Goal: Task Accomplishment & Management: Manage account settings

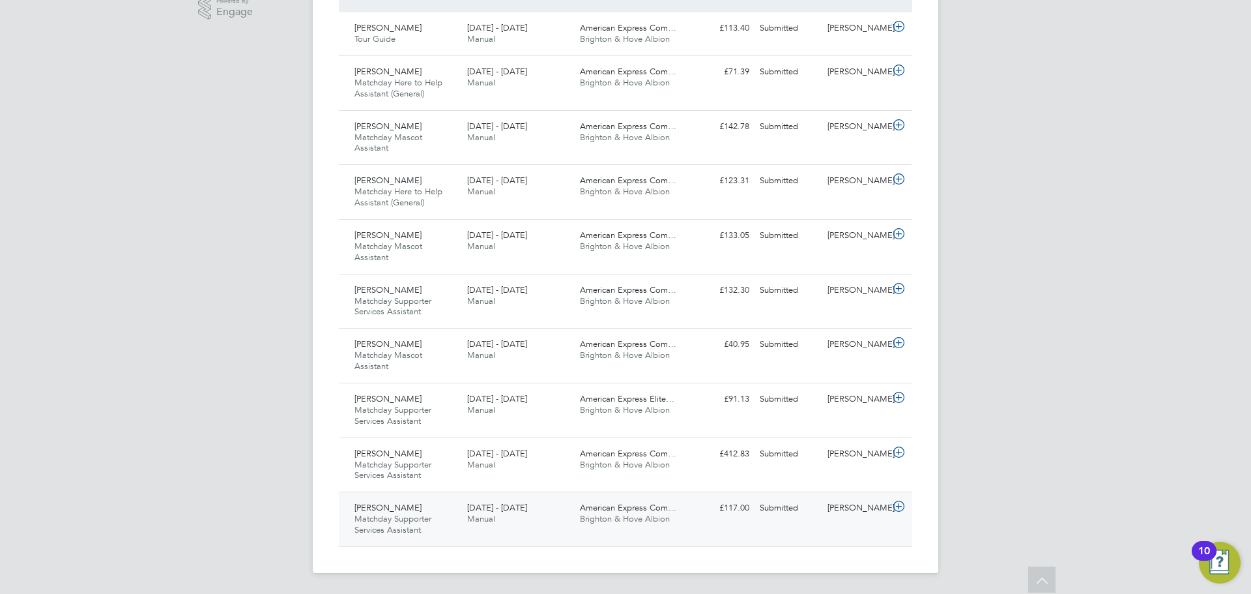
click at [585, 518] on span "Brighton & Hove Albion" at bounding box center [625, 518] width 90 height 11
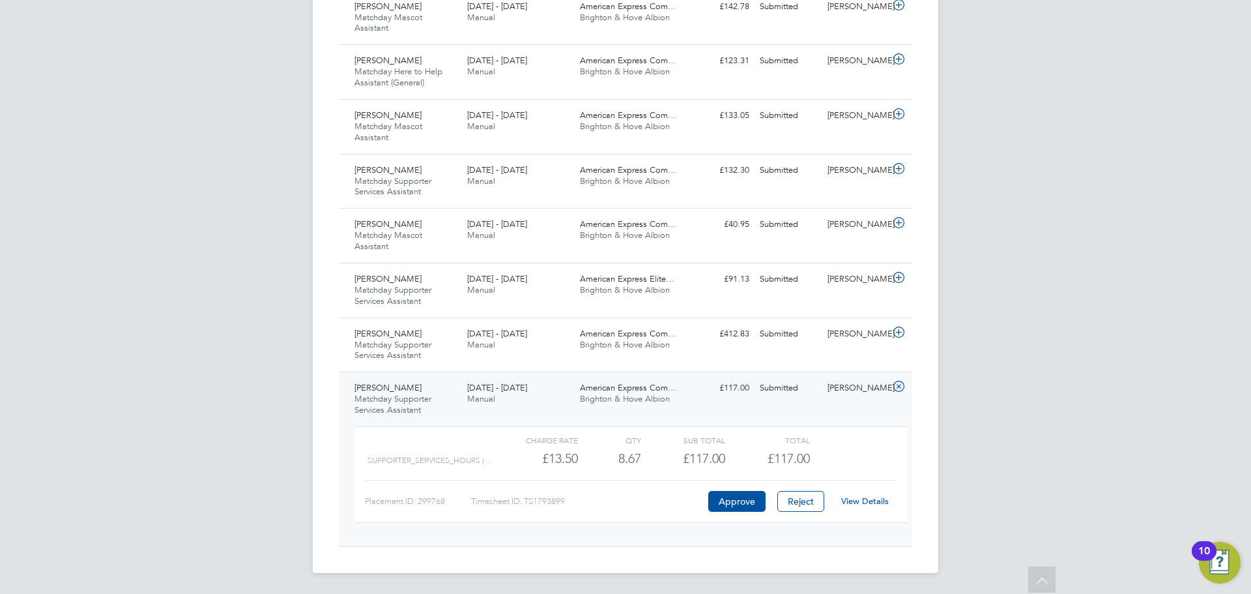
click at [852, 500] on link "View Details" at bounding box center [865, 500] width 48 height 11
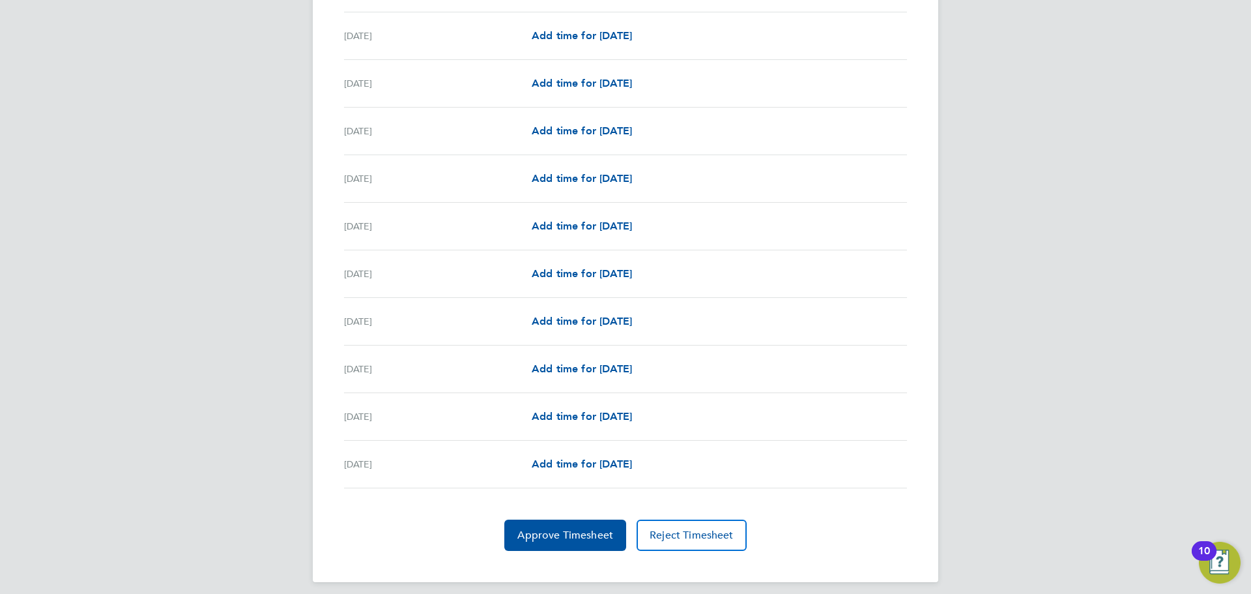
scroll to position [1443, 0]
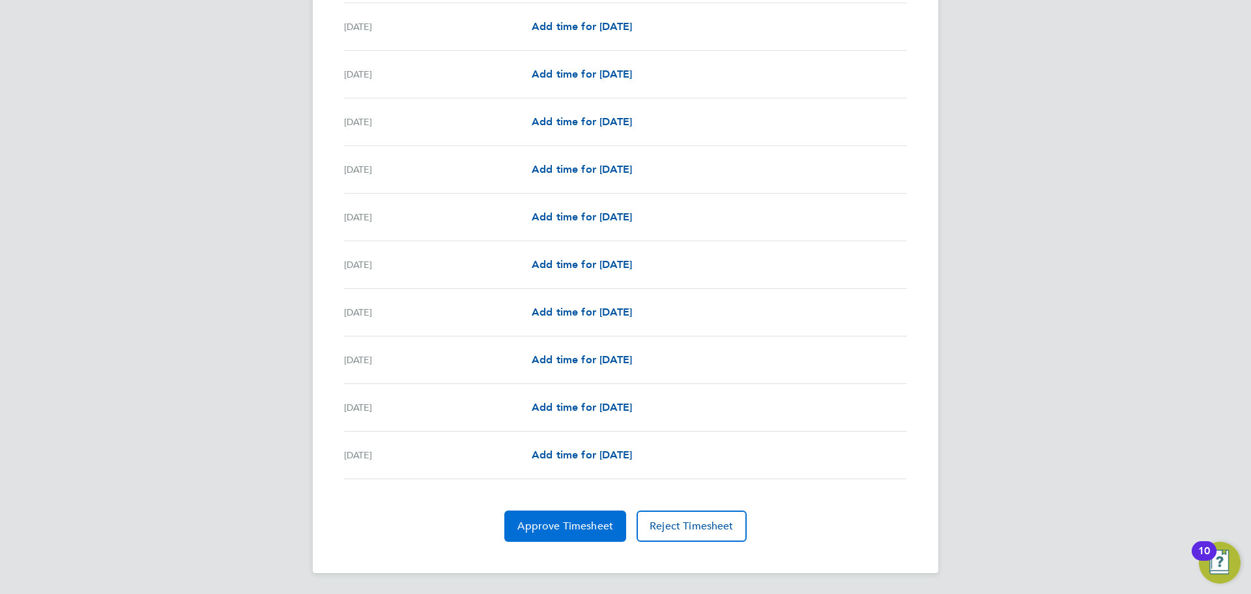
click at [566, 531] on span "Approve Timesheet" at bounding box center [565, 525] width 96 height 13
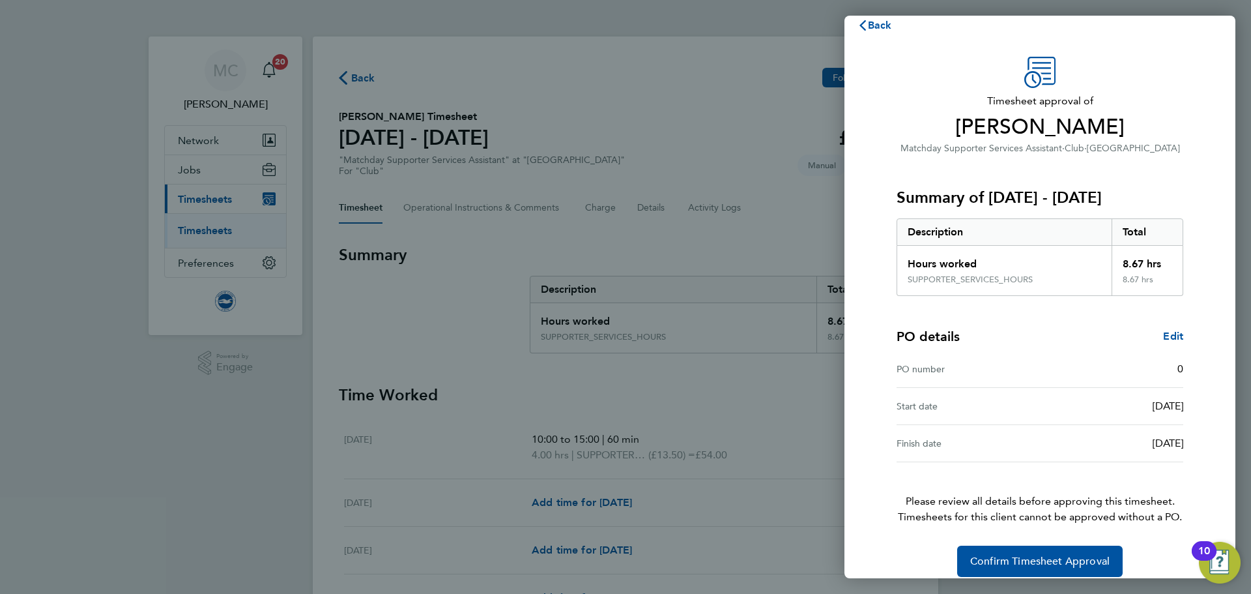
scroll to position [31, 0]
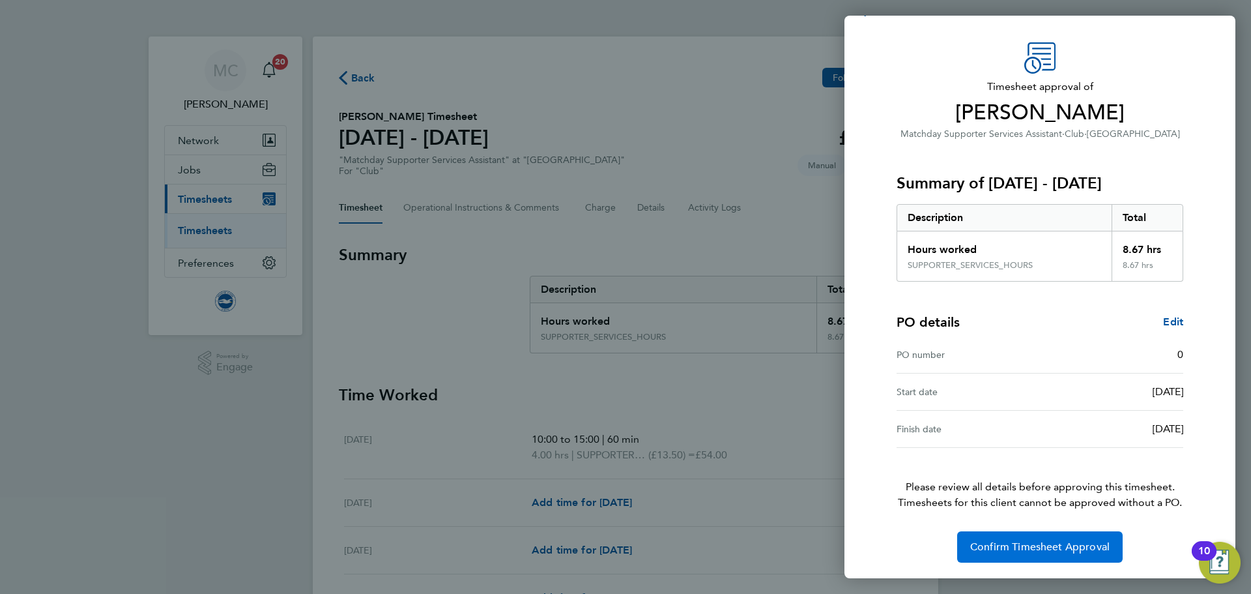
click at [1037, 552] on span "Confirm Timesheet Approval" at bounding box center [1039, 546] width 139 height 13
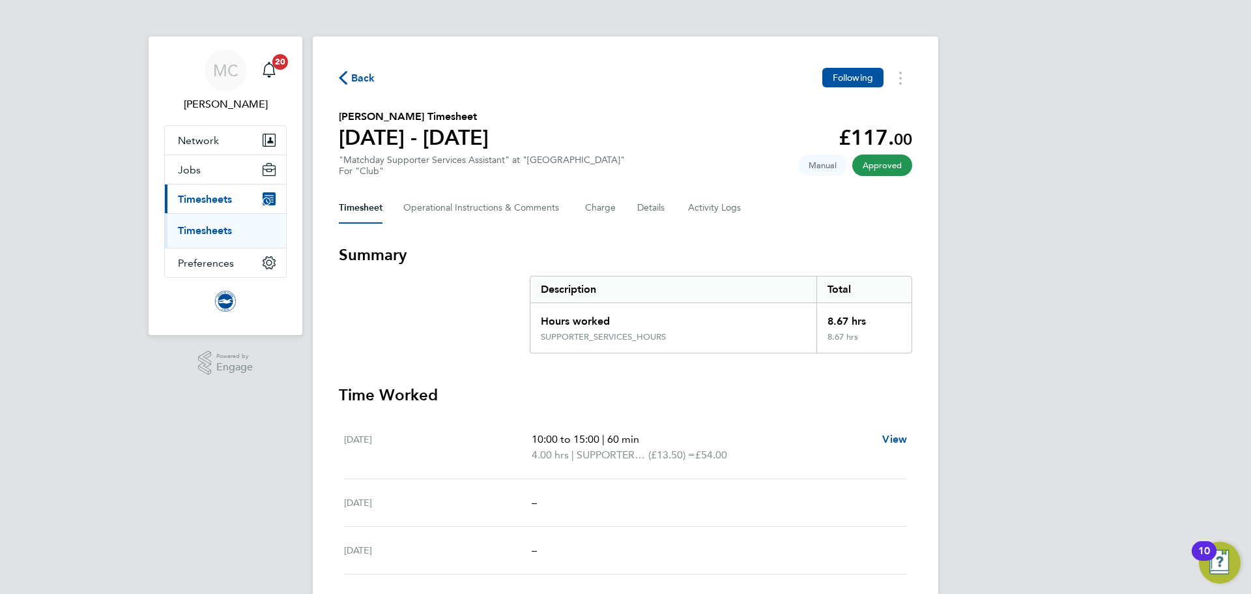
click at [348, 81] on span "Back" at bounding box center [357, 77] width 36 height 12
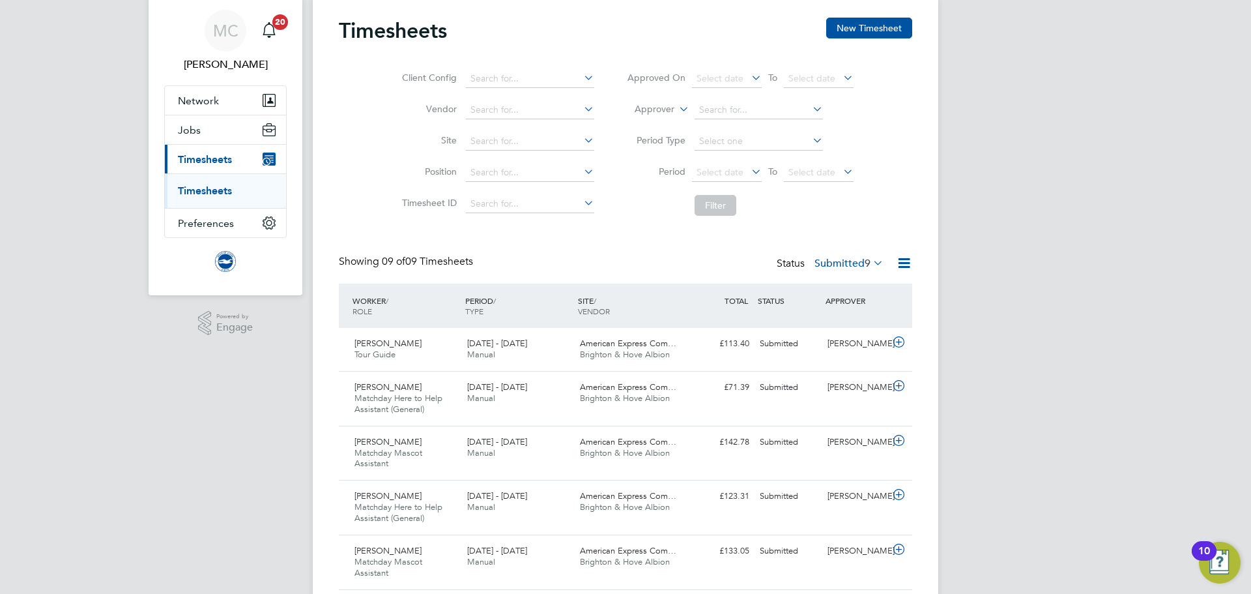
click at [853, 261] on label "Submitted 9" at bounding box center [848, 263] width 69 height 13
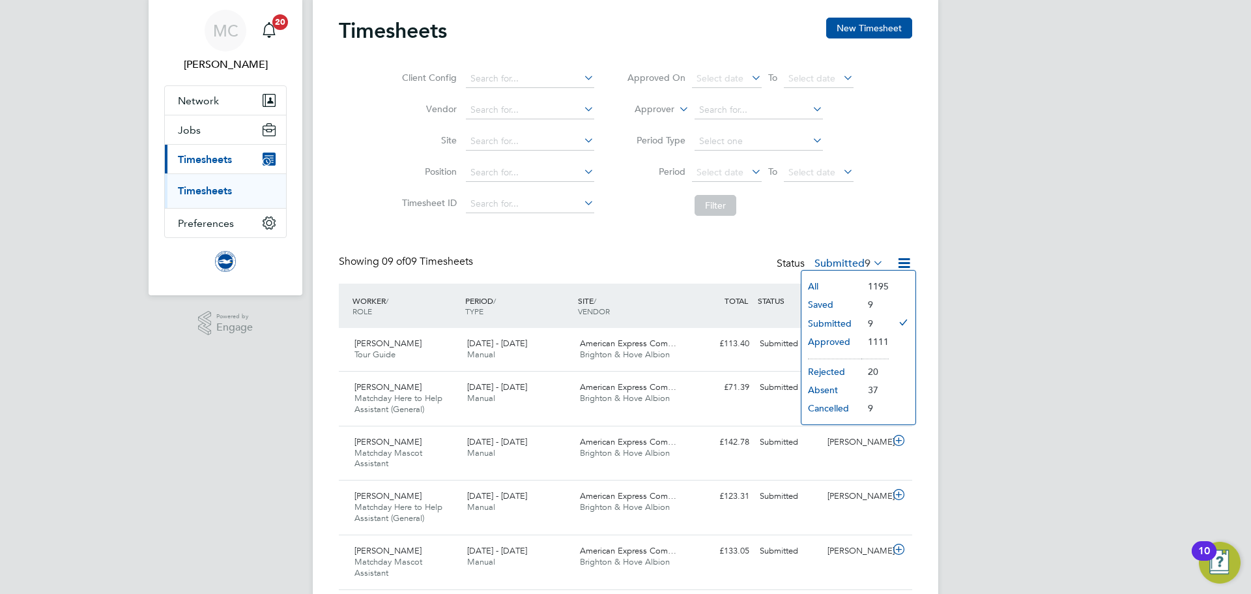
click at [841, 345] on li "Approved" at bounding box center [831, 341] width 60 height 18
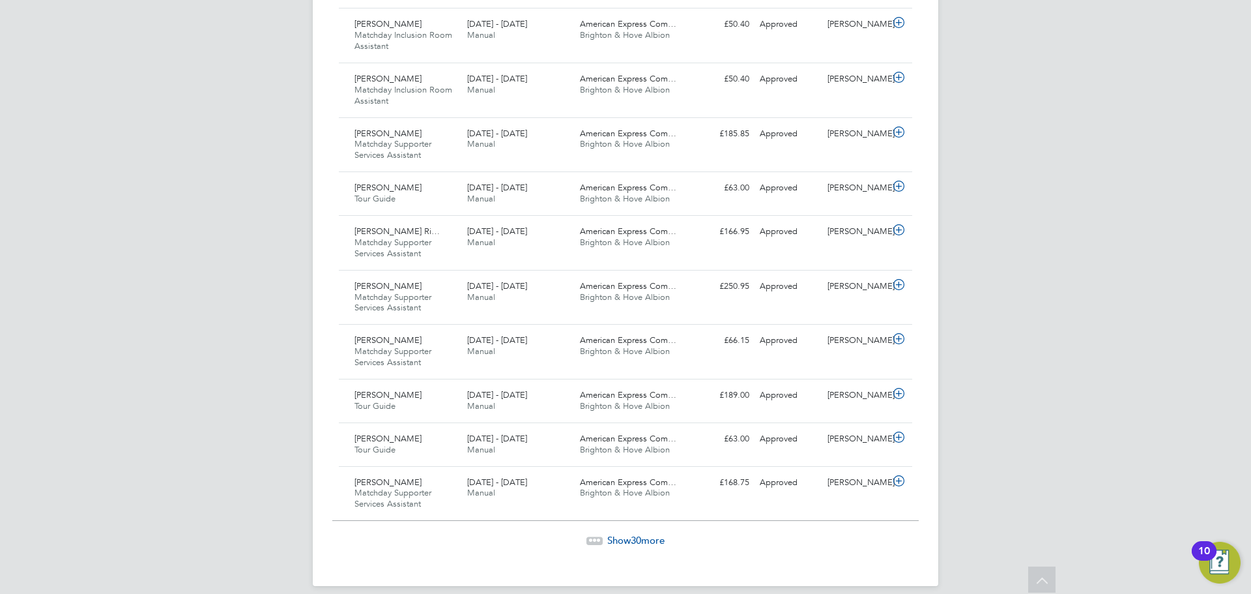
scroll to position [1407, 0]
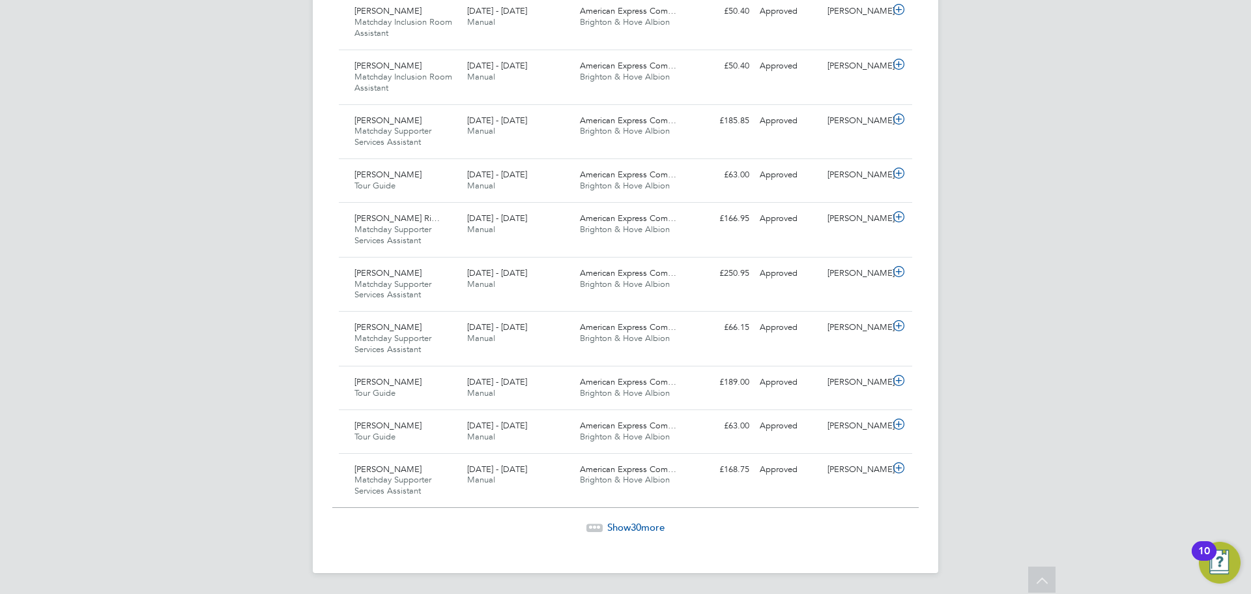
click at [645, 528] on span "Show 30 more" at bounding box center [635, 527] width 57 height 12
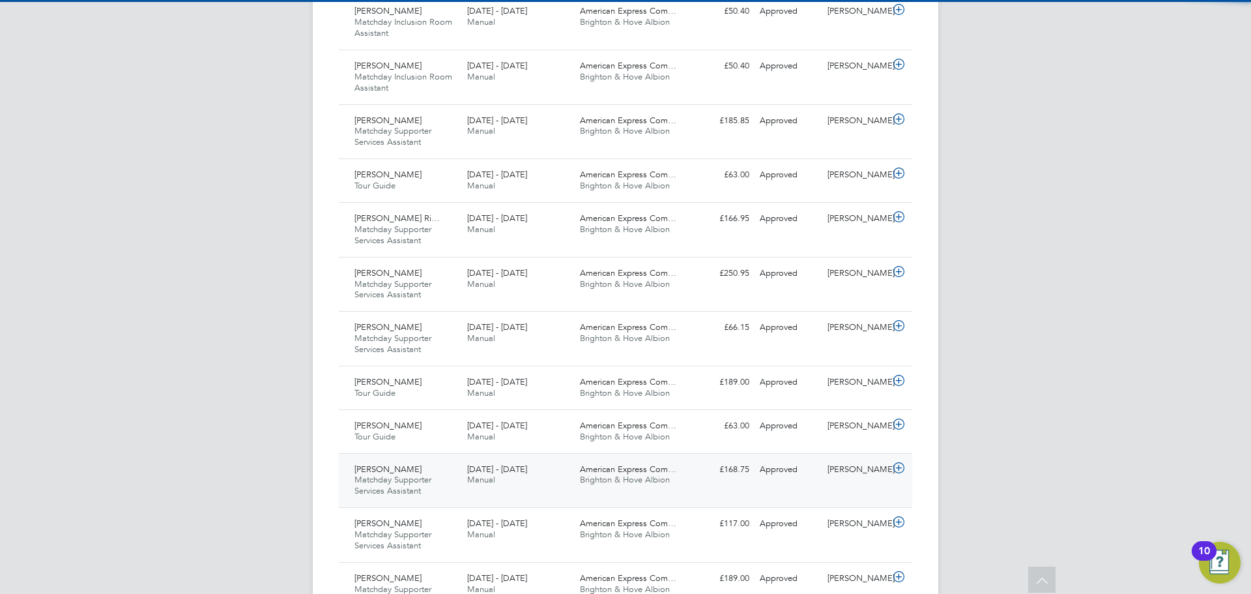
scroll to position [44, 113]
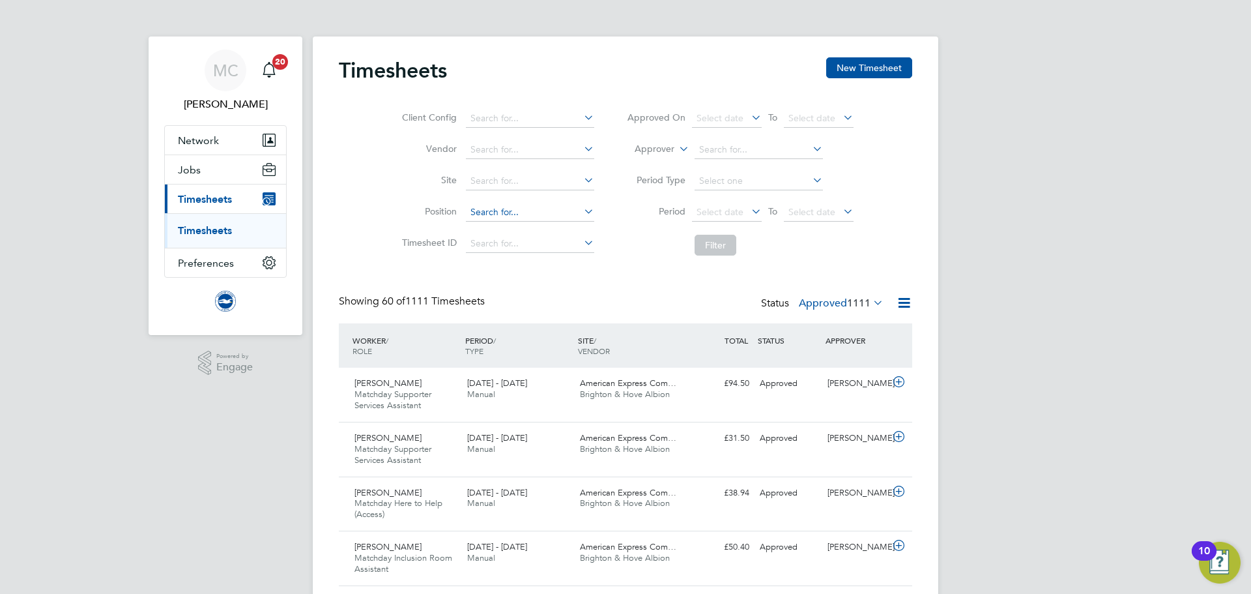
click at [511, 209] on input at bounding box center [530, 212] width 128 height 18
click at [581, 210] on icon at bounding box center [581, 211] width 0 height 18
click at [533, 212] on input at bounding box center [530, 212] width 128 height 18
click at [807, 178] on input at bounding box center [759, 181] width 128 height 18
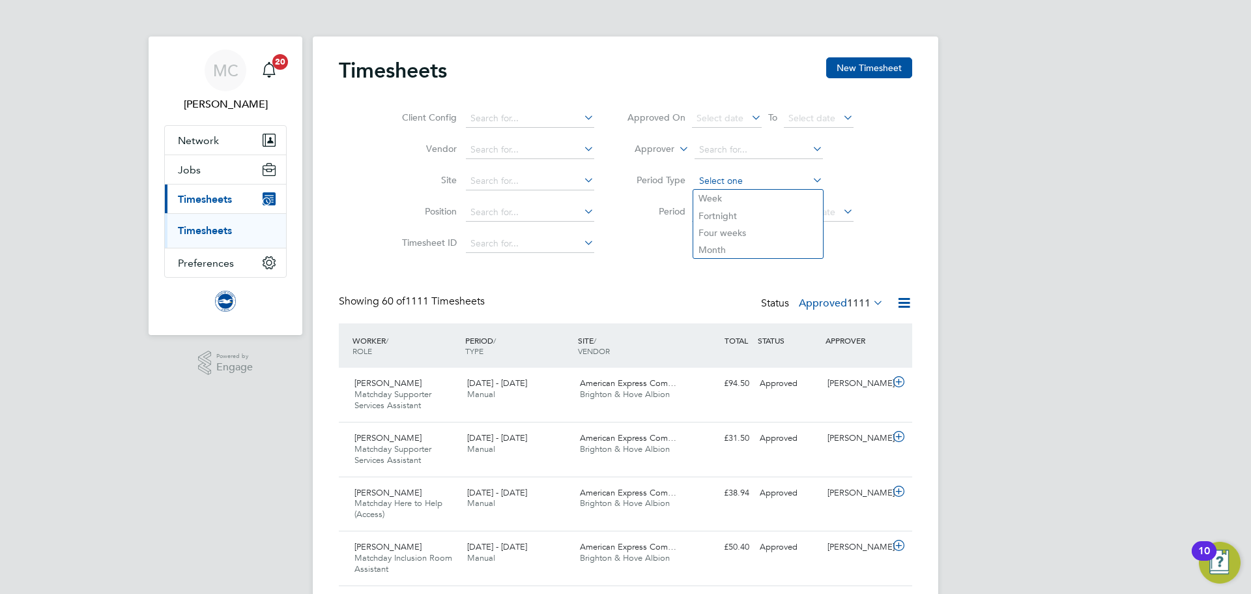
click at [807, 178] on input at bounding box center [759, 181] width 128 height 18
click at [861, 170] on li "Period Type" at bounding box center [740, 180] width 259 height 31
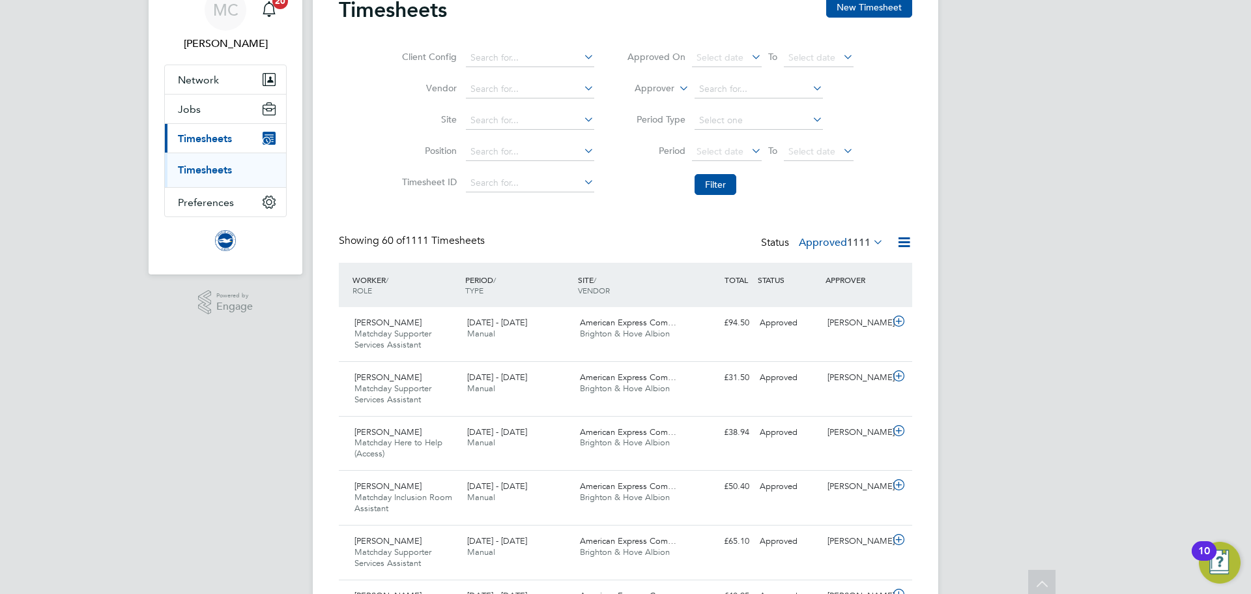
scroll to position [0, 0]
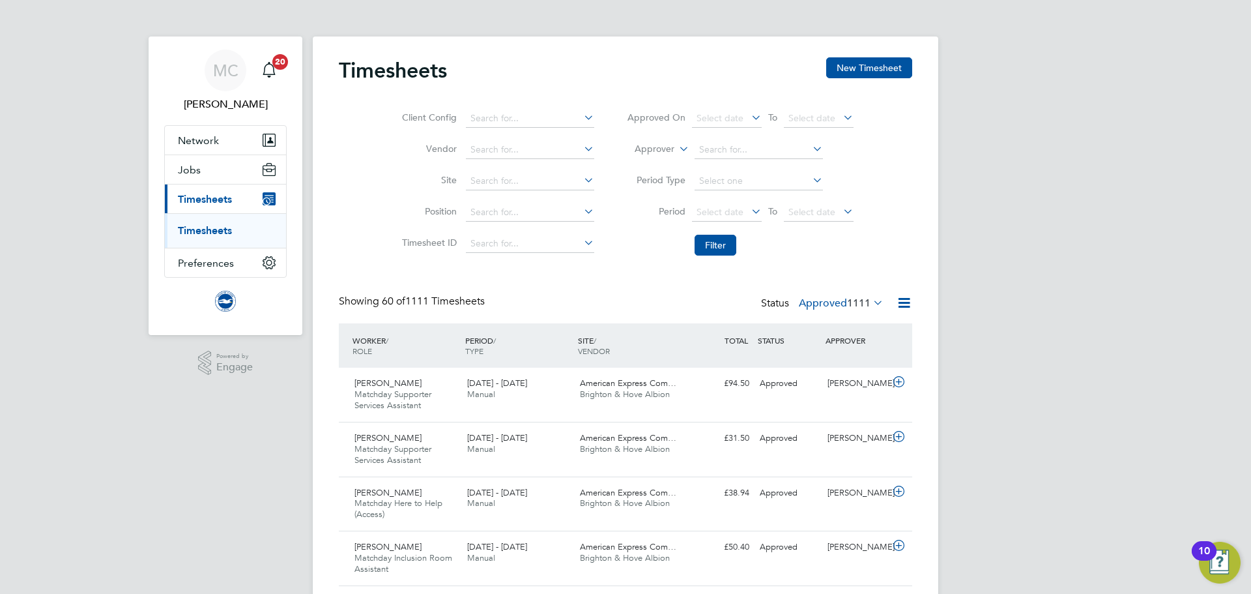
click at [865, 306] on span "1111" at bounding box center [858, 302] width 23 height 13
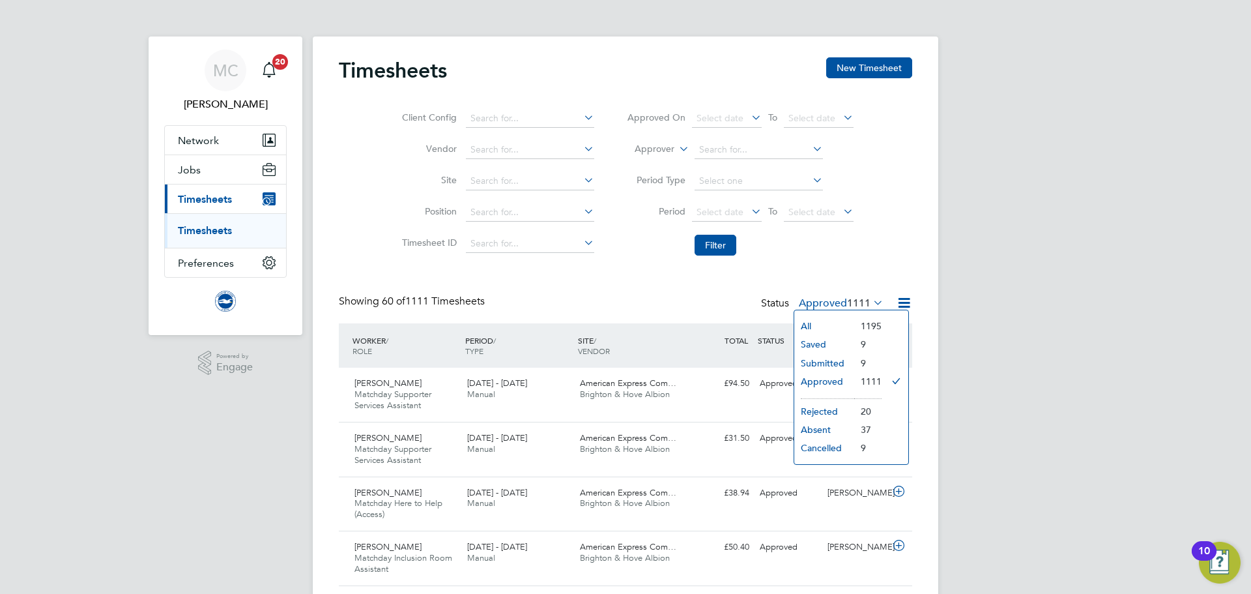
click at [818, 365] on li "Submitted" at bounding box center [824, 363] width 60 height 18
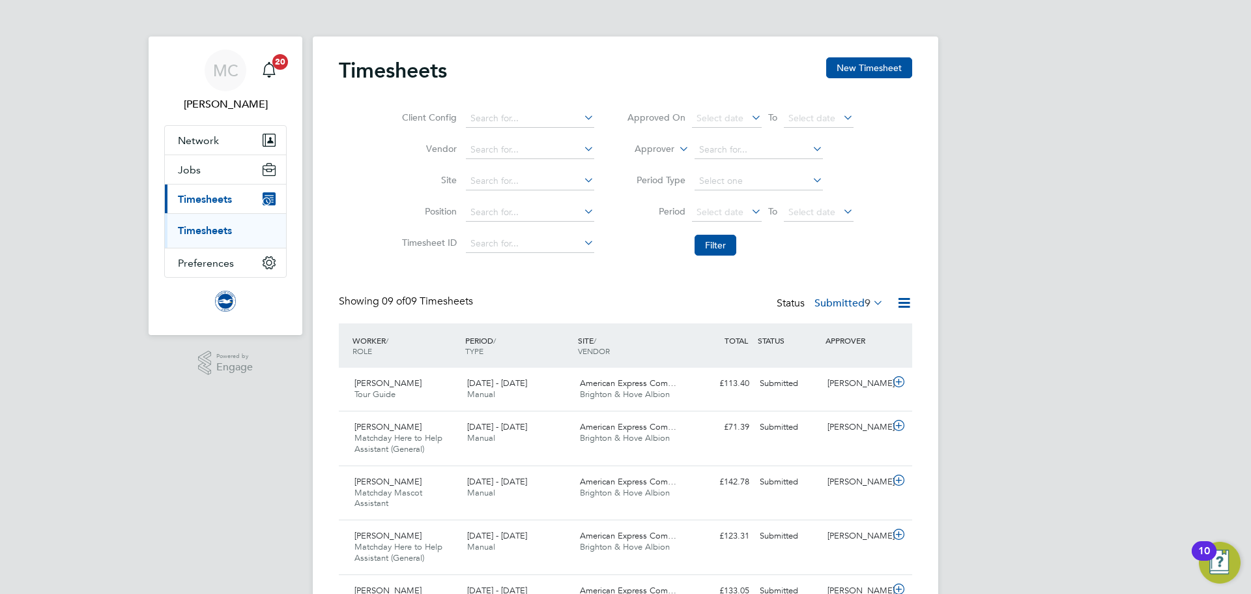
scroll to position [44, 113]
click at [865, 304] on span "9" at bounding box center [868, 302] width 6 height 13
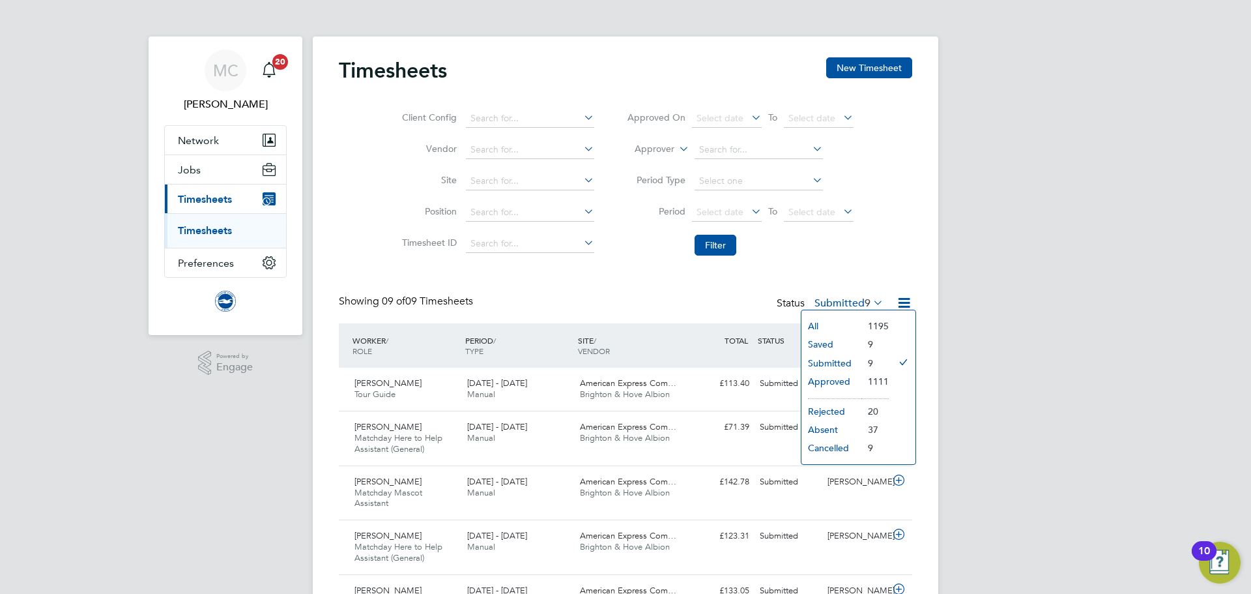
click at [814, 323] on li "All" at bounding box center [831, 326] width 60 height 18
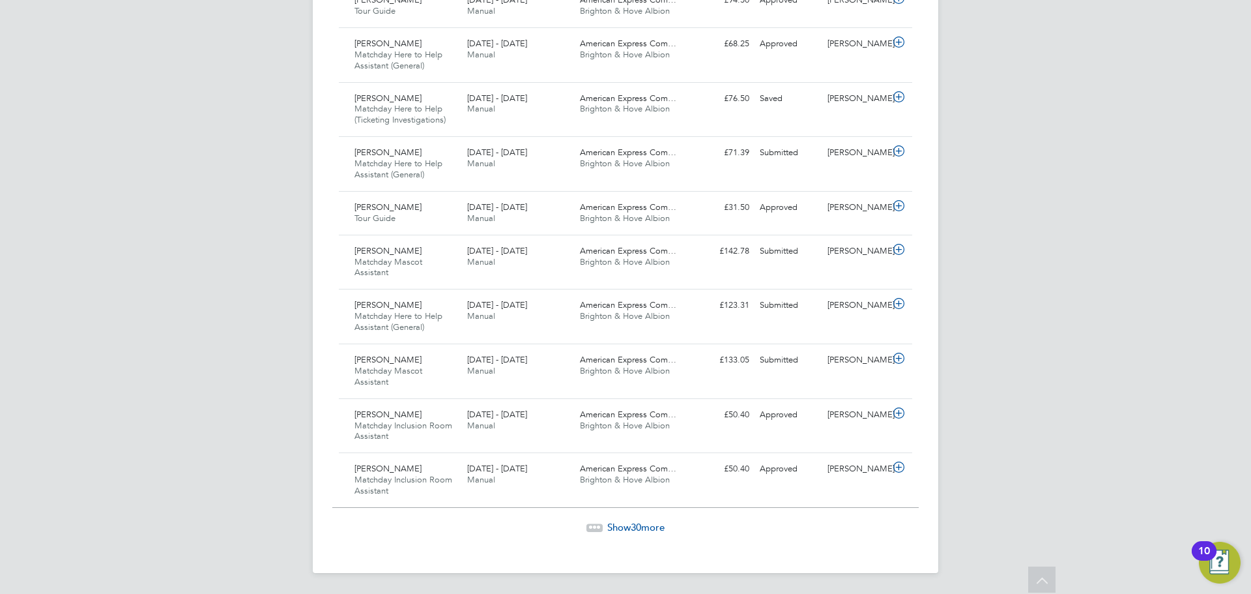
click at [650, 525] on span "Show 30 more" at bounding box center [635, 527] width 57 height 12
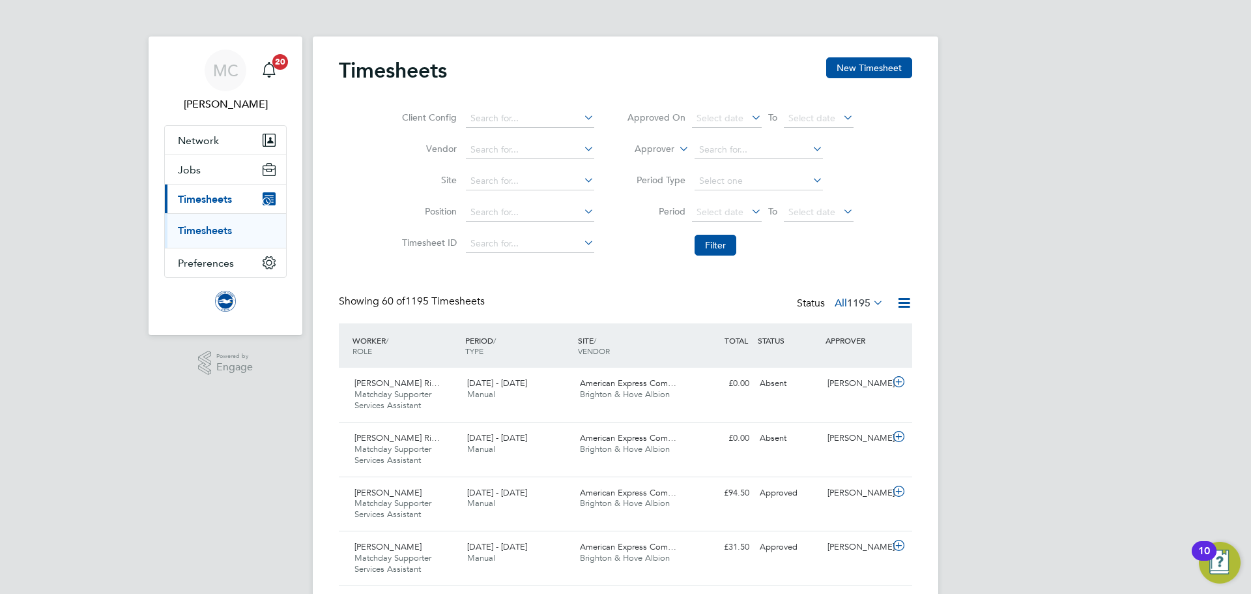
click at [581, 114] on icon at bounding box center [581, 117] width 0 height 18
click at [581, 149] on icon at bounding box center [581, 148] width 0 height 18
click at [581, 178] on icon at bounding box center [581, 180] width 0 height 18
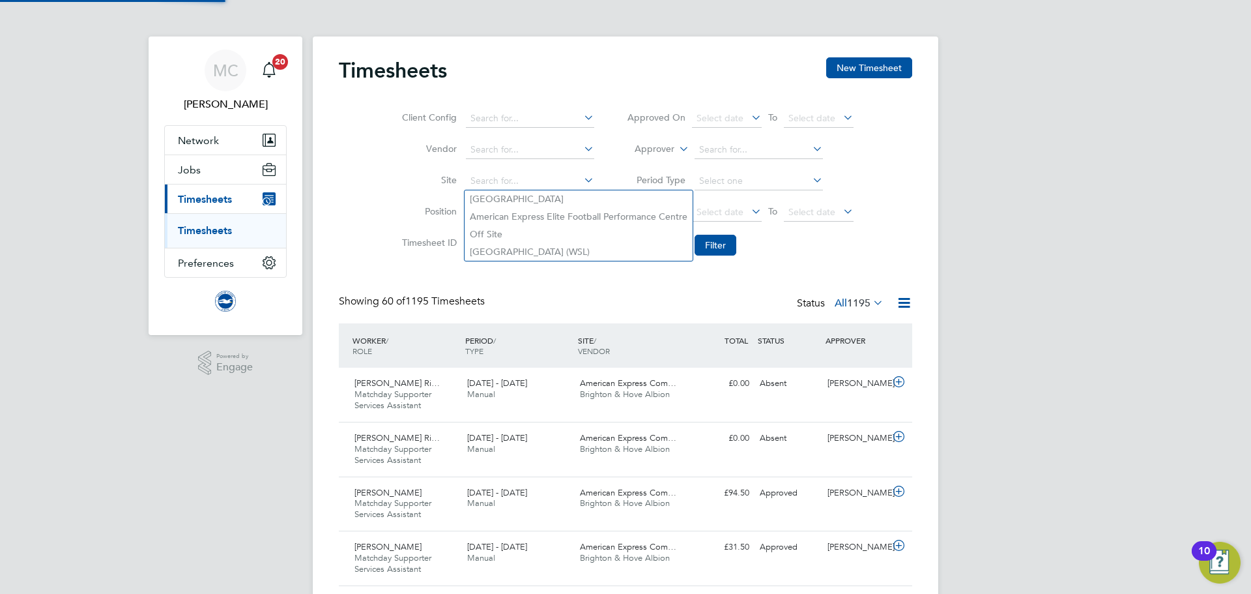
click at [581, 178] on icon at bounding box center [581, 180] width 0 height 18
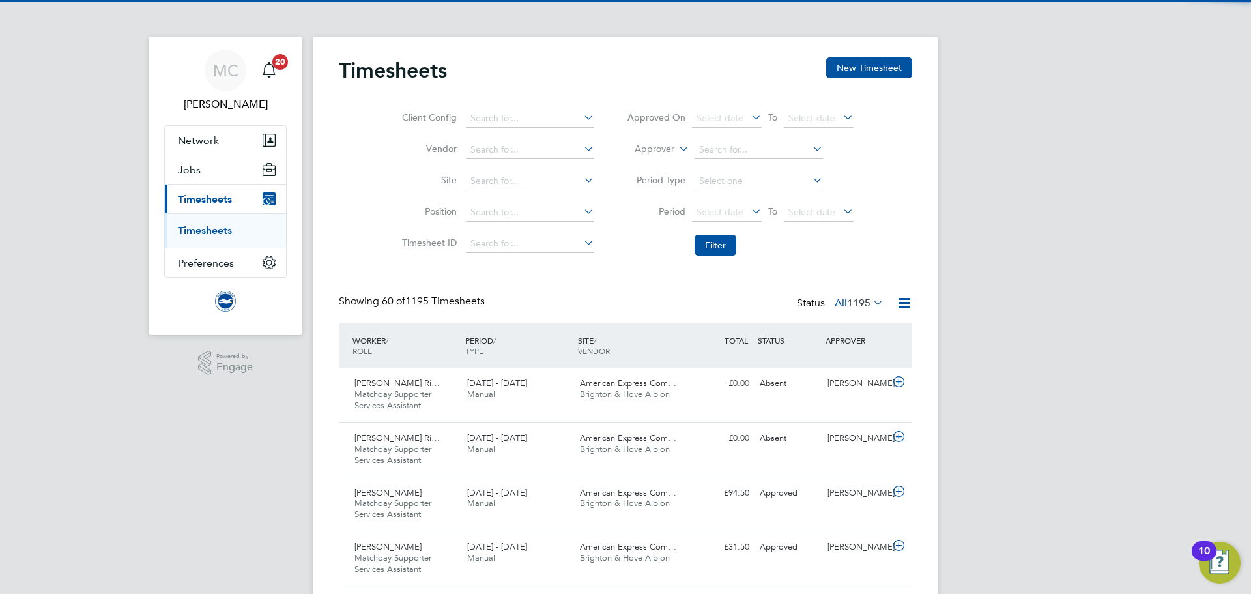
click at [581, 210] on icon at bounding box center [581, 211] width 0 height 18
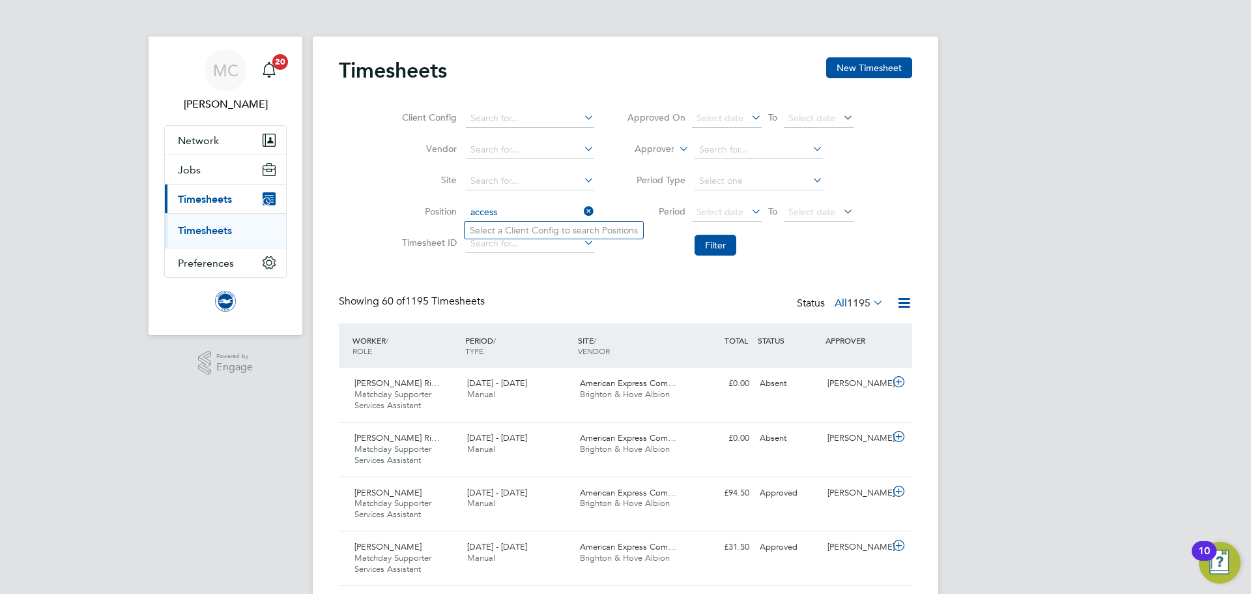
type input "access"
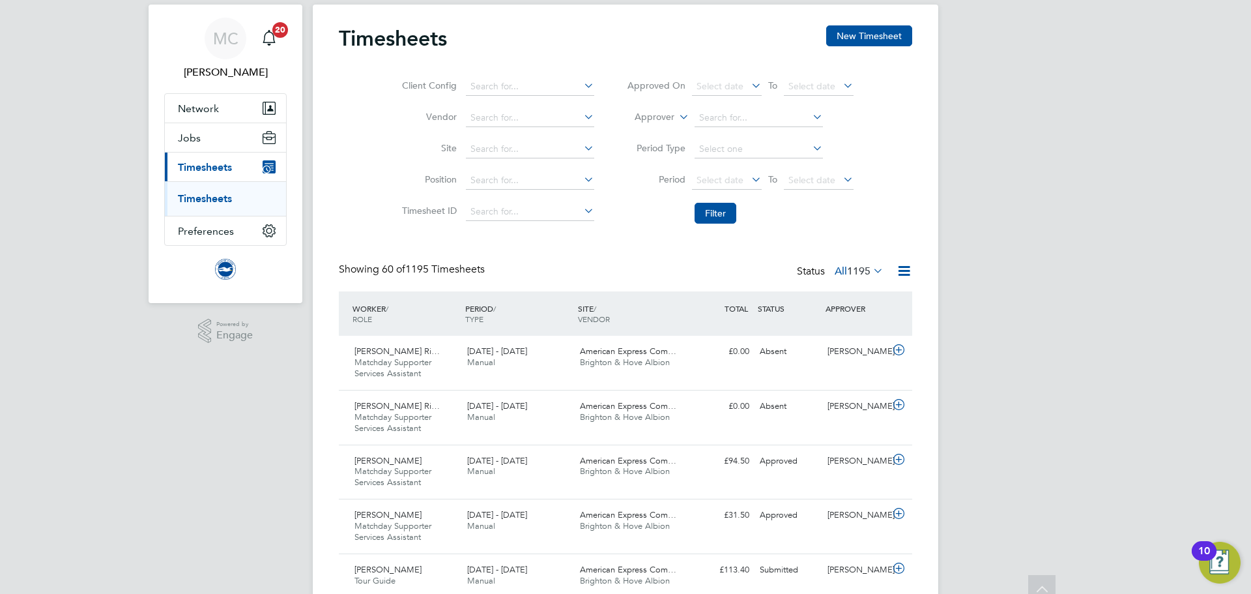
scroll to position [0, 0]
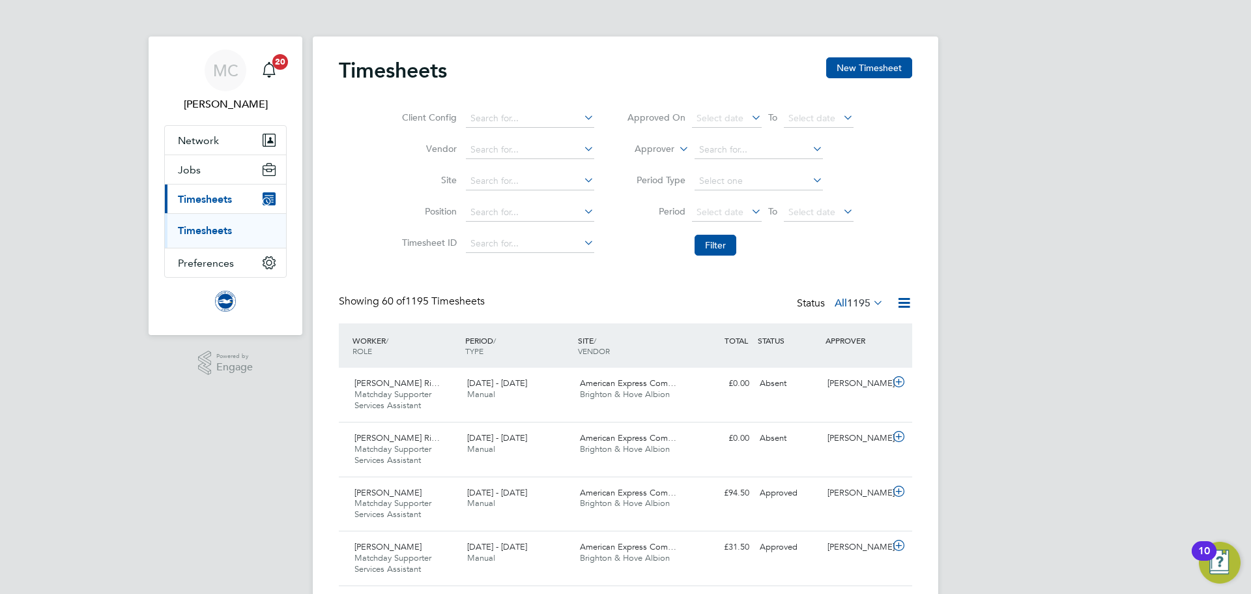
click at [861, 306] on span "1195" at bounding box center [858, 302] width 23 height 13
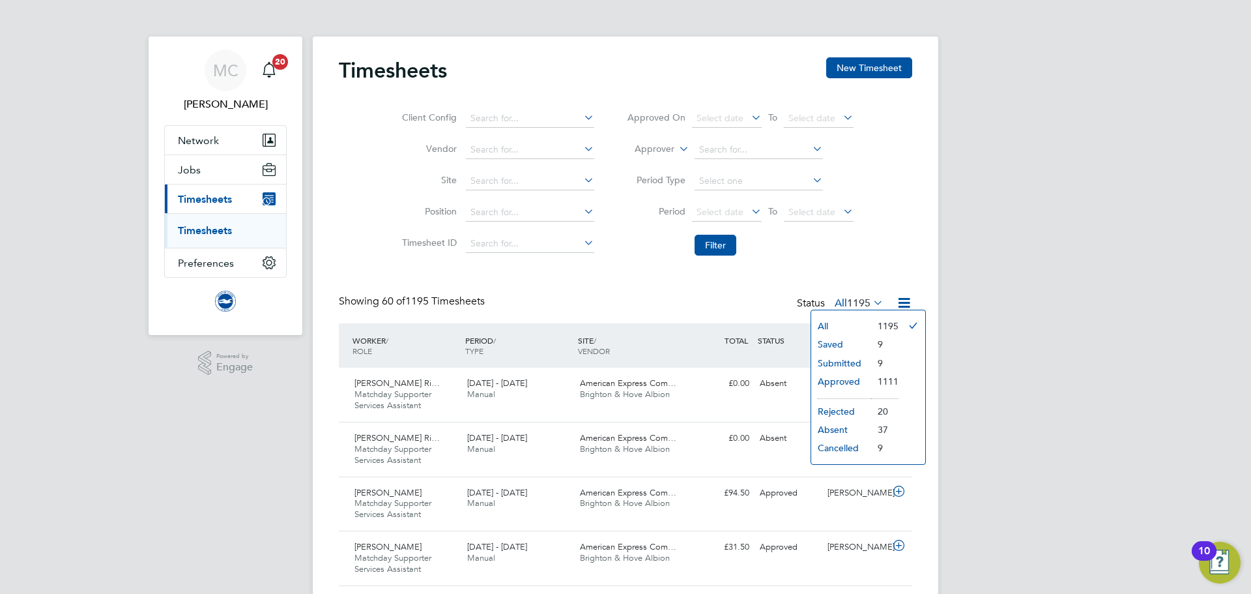
click at [853, 364] on li "Submitted" at bounding box center [841, 363] width 60 height 18
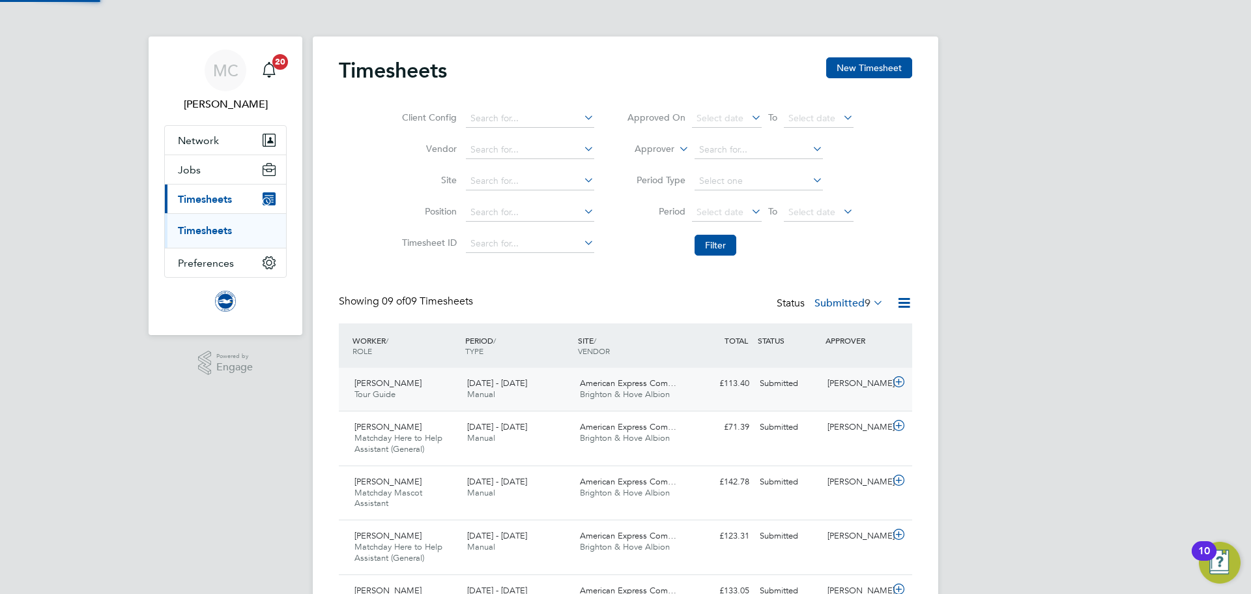
scroll to position [44, 113]
click at [858, 302] on label "Submitted 9" at bounding box center [848, 302] width 69 height 13
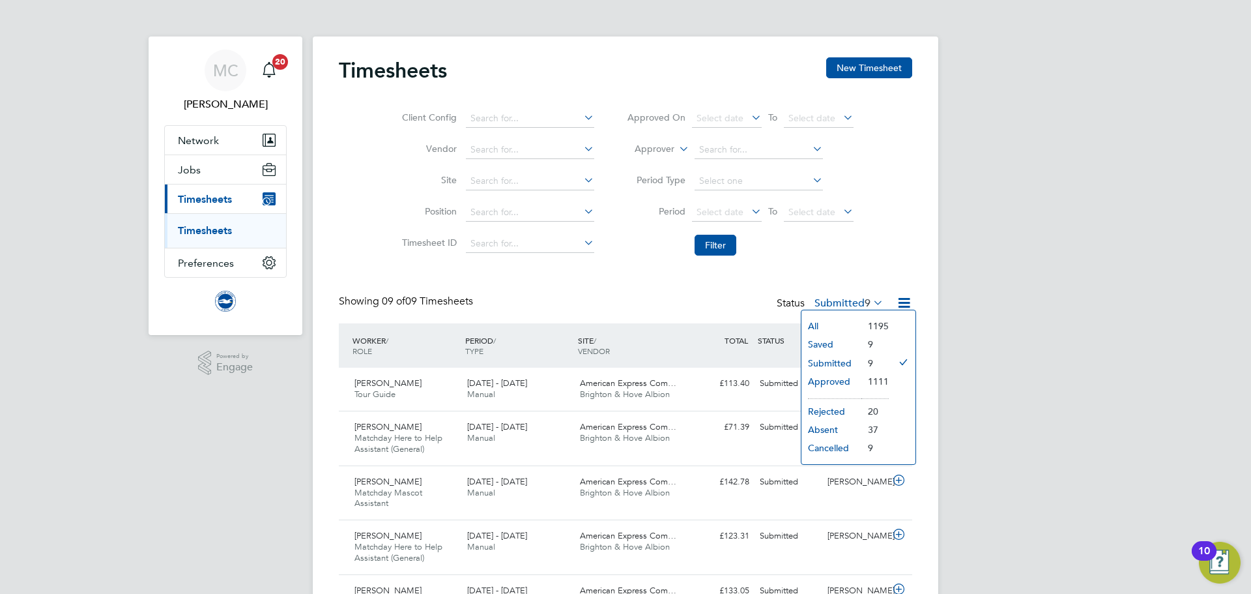
click at [858, 302] on label "Submitted 9" at bounding box center [848, 302] width 69 height 13
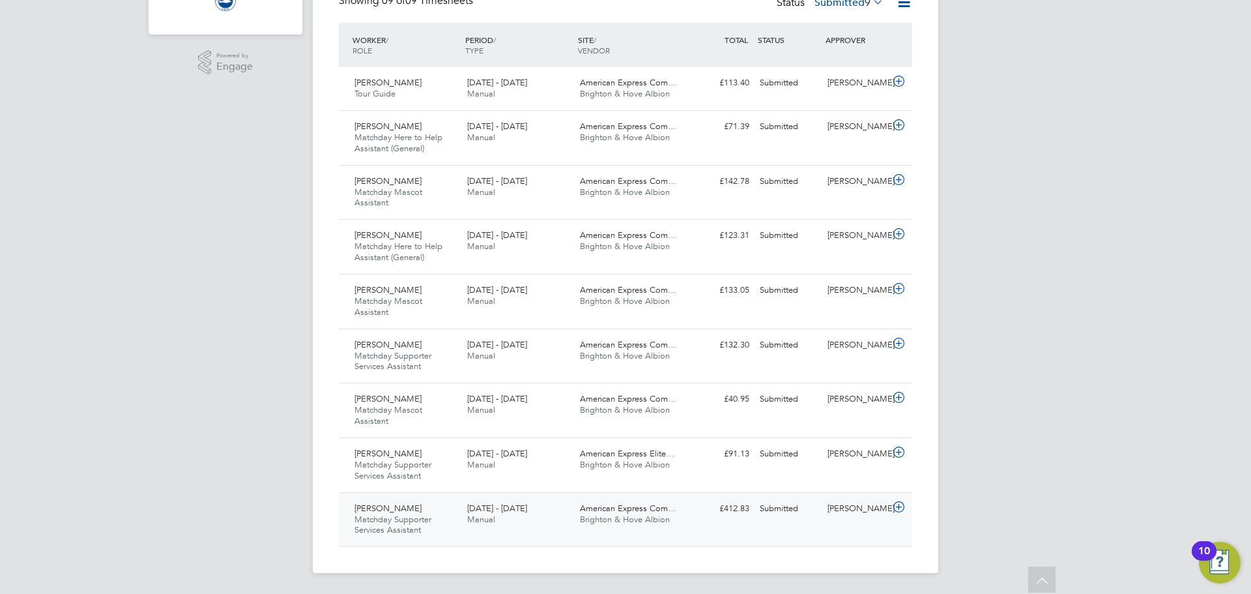
click at [412, 516] on span "Matchday Supporter Services Assistant" at bounding box center [392, 524] width 77 height 22
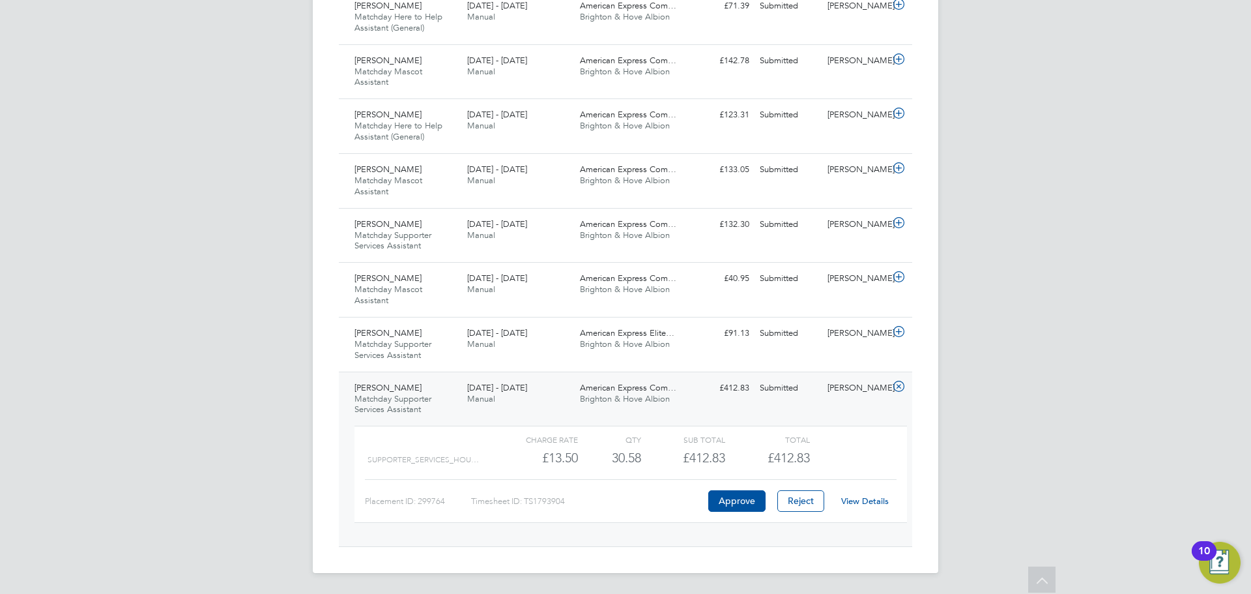
click at [863, 502] on link "View Details" at bounding box center [865, 500] width 48 height 11
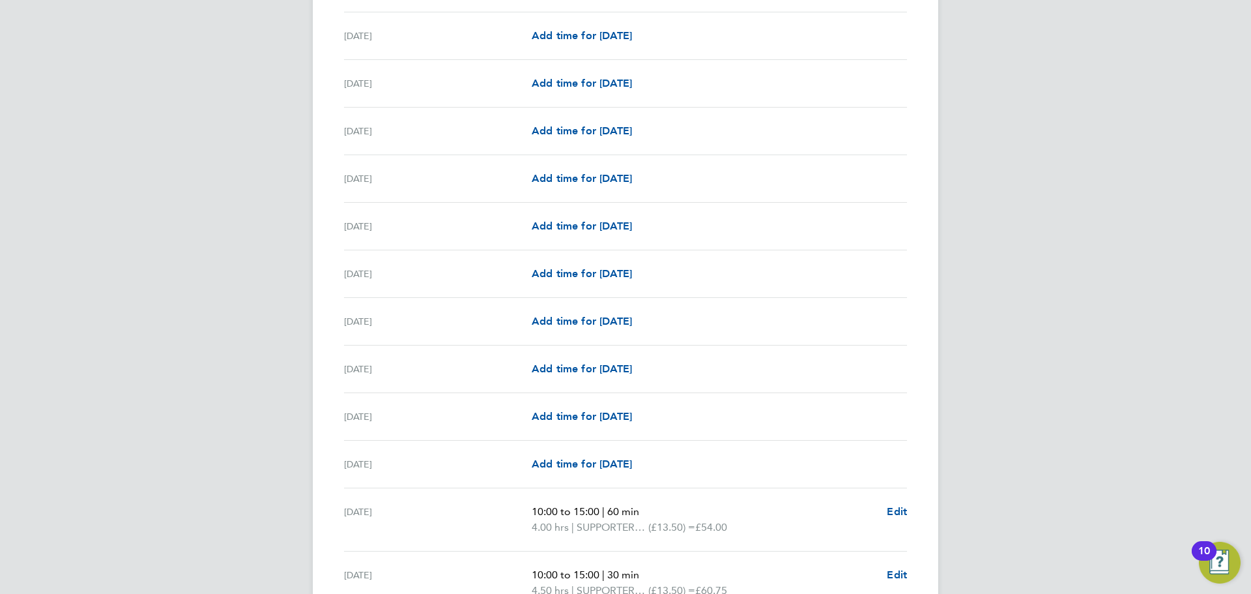
scroll to position [1108, 0]
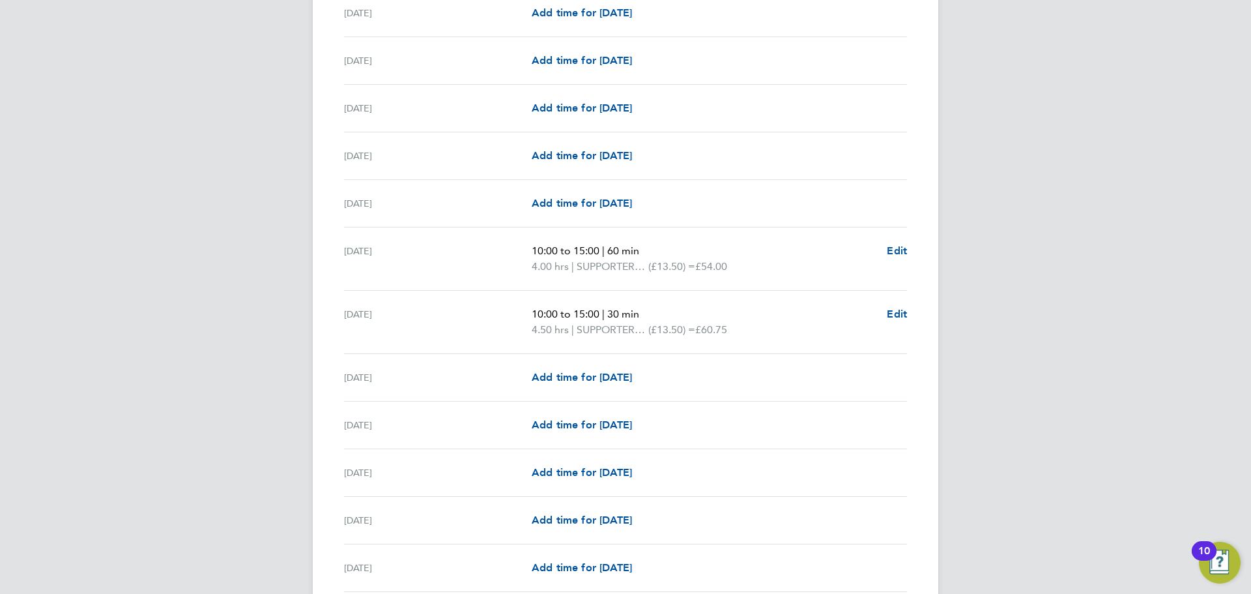
drag, startPoint x: 747, startPoint y: 269, endPoint x: 525, endPoint y: 255, distance: 223.3
click at [525, 255] on div "Wed 20 Aug 10:00 to 15:00 | 60 min 4.00 hrs | SUPPORTER_SERVICES_HOURS (£13.50)…" at bounding box center [625, 258] width 563 height 63
drag, startPoint x: 752, startPoint y: 327, endPoint x: 521, endPoint y: 315, distance: 231.0
click at [521, 315] on div "Thu 21 Aug 10:00 to 15:00 | 30 min 4.50 hrs | SUPPORTER_SERVICES_HOURS (£13.50)…" at bounding box center [625, 322] width 563 height 63
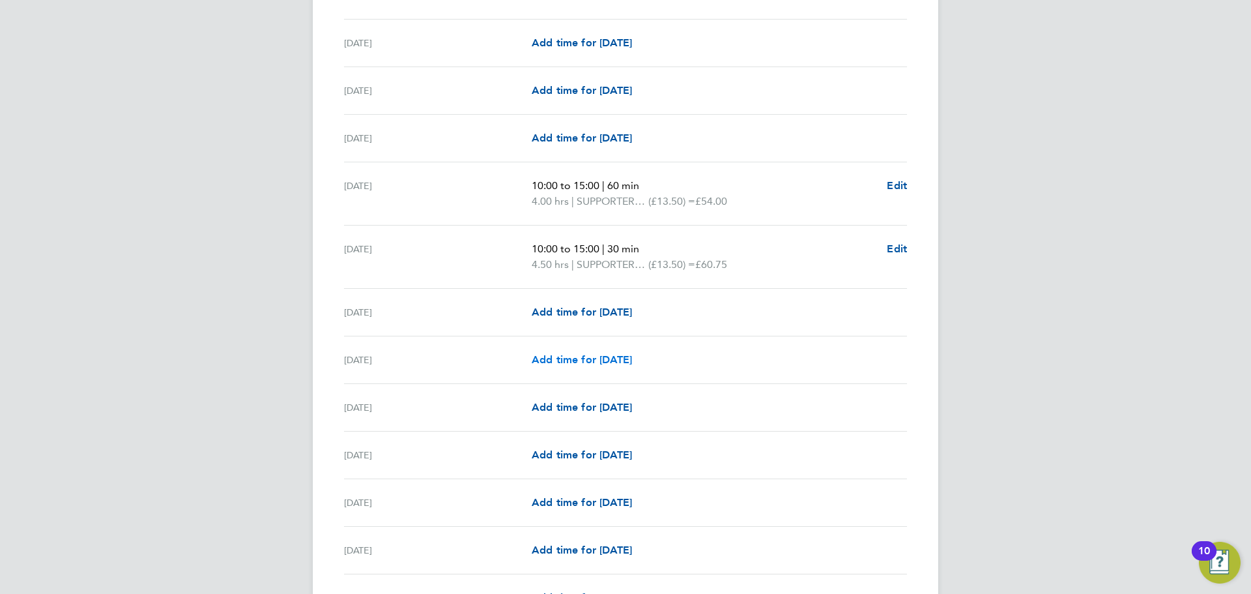
scroll to position [1474, 0]
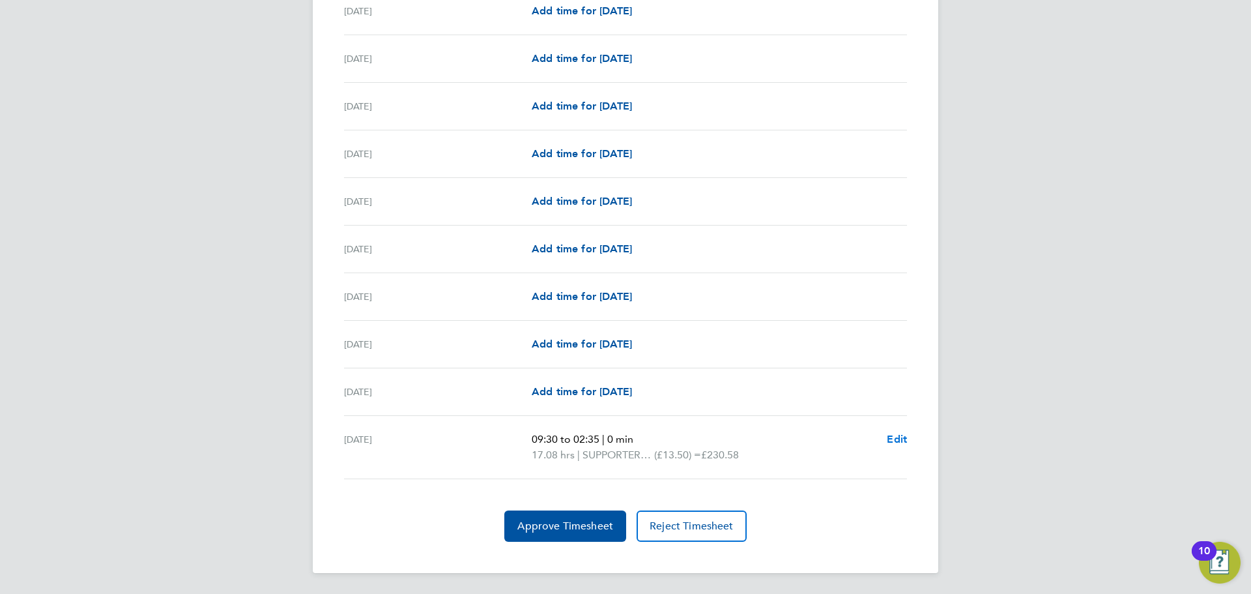
click at [896, 438] on span "Edit" at bounding box center [897, 439] width 20 height 12
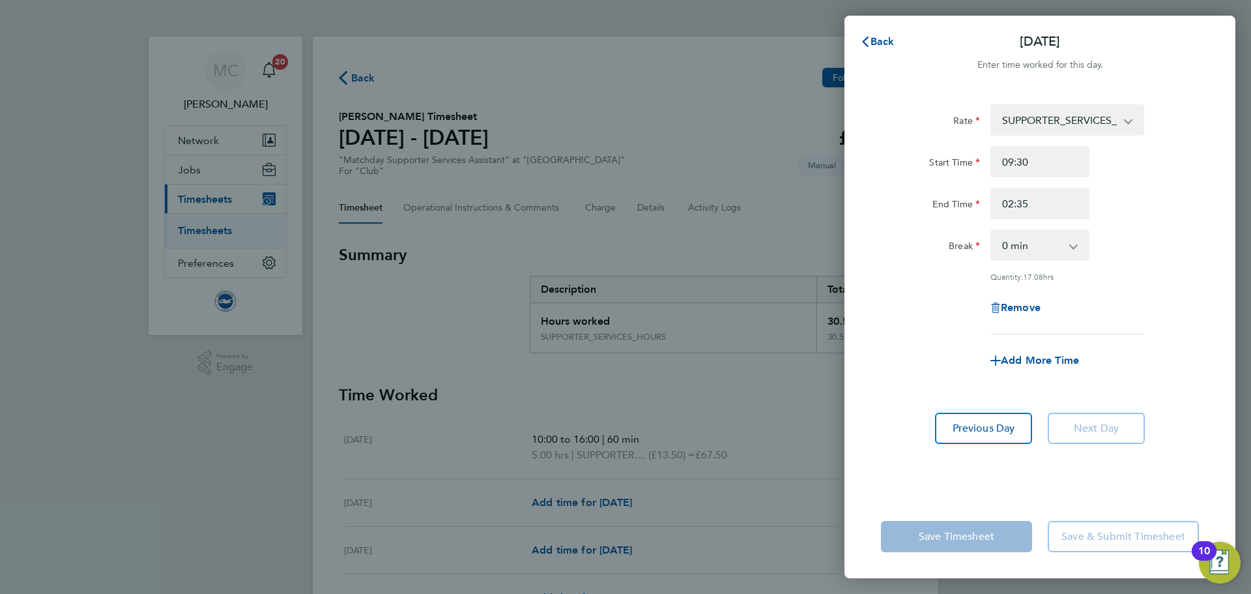
click at [1110, 123] on select "SUPPORTER_SERVICES_HOURS - 13.50" at bounding box center [1060, 120] width 136 height 29
click at [1109, 121] on select "SUPPORTER_SERVICES_HOURS - 13.50" at bounding box center [1060, 120] width 136 height 29
click at [865, 42] on icon "button" at bounding box center [865, 41] width 7 height 10
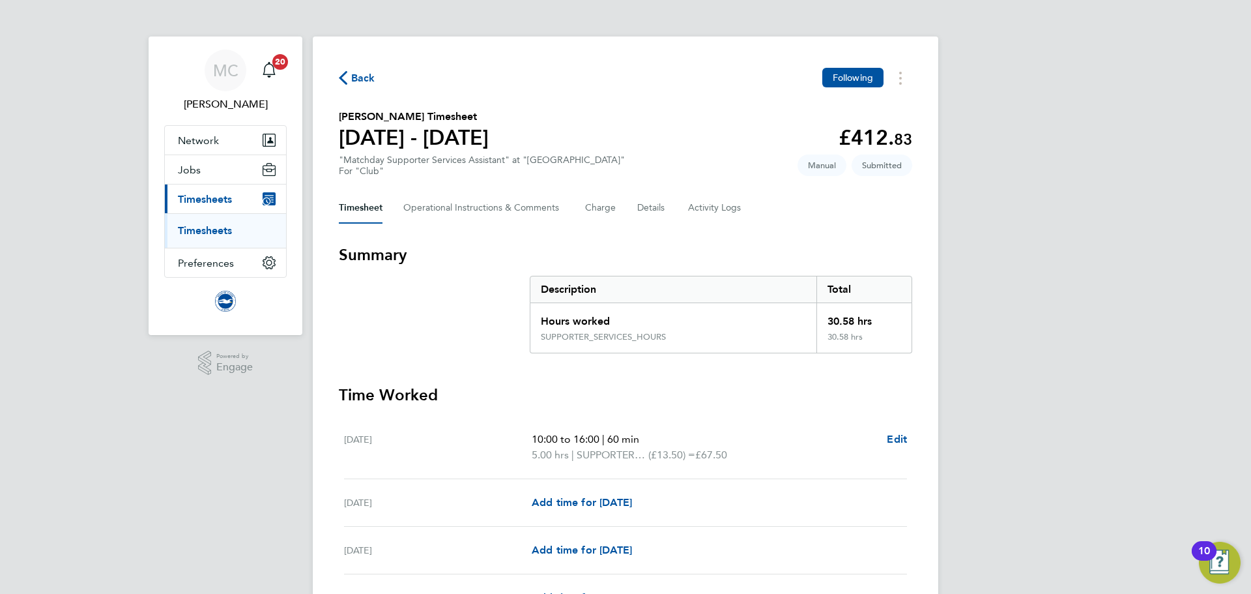
click at [343, 79] on icon "button" at bounding box center [343, 78] width 8 height 14
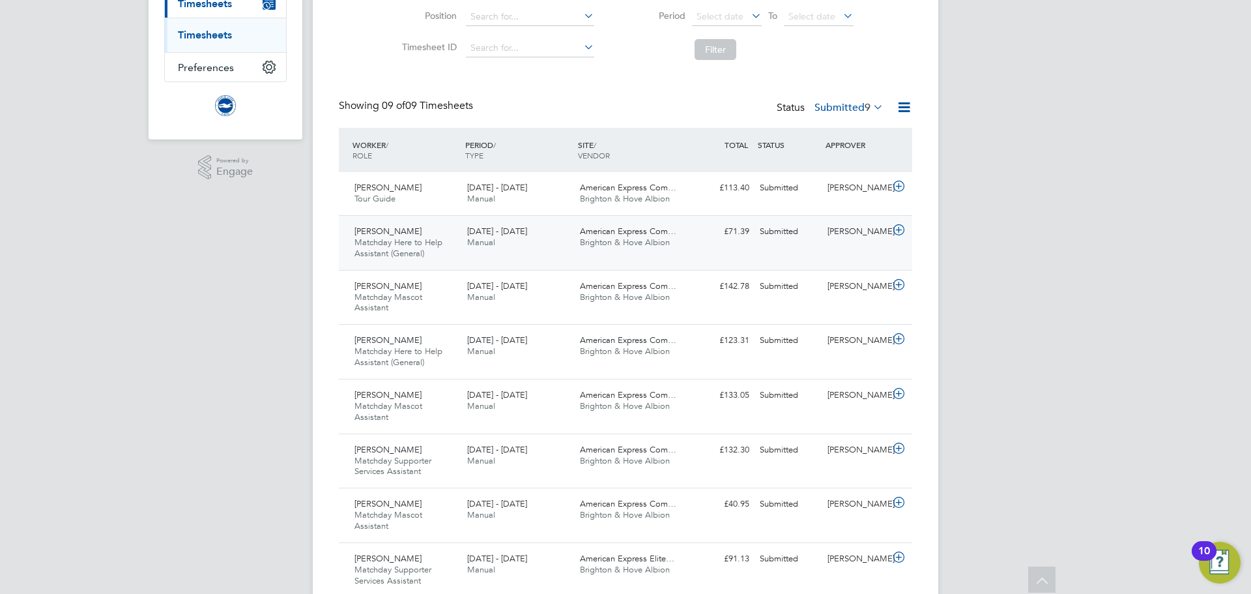
click at [399, 243] on span "Matchday Here to Help Assistant (General)" at bounding box center [398, 248] width 88 height 22
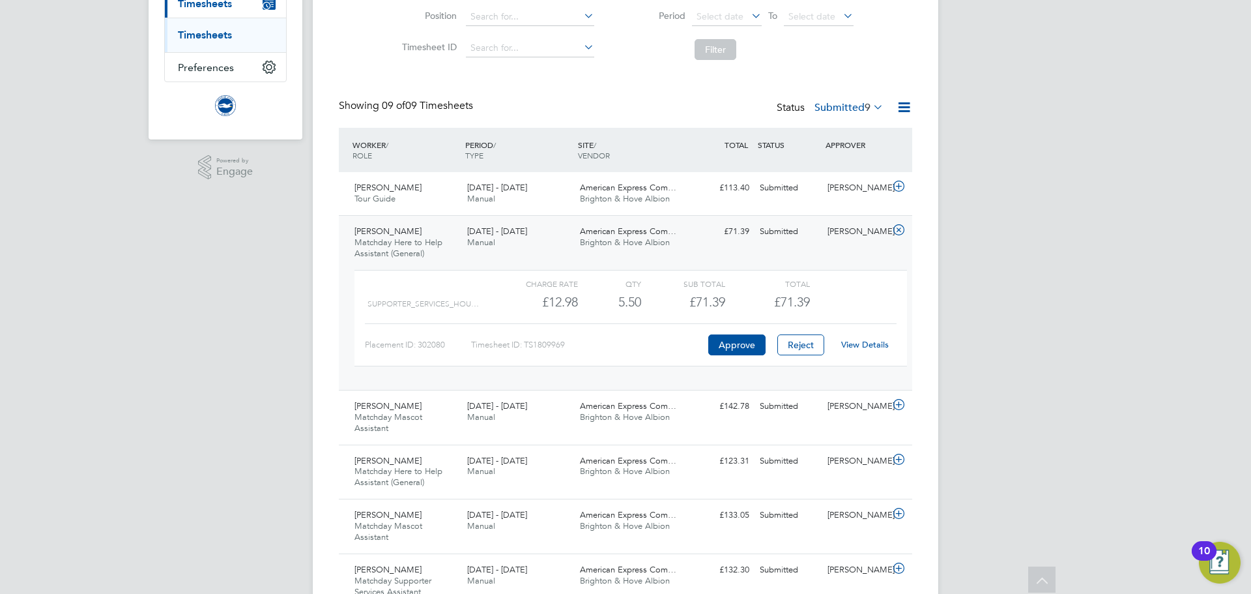
click at [862, 344] on link "View Details" at bounding box center [865, 344] width 48 height 11
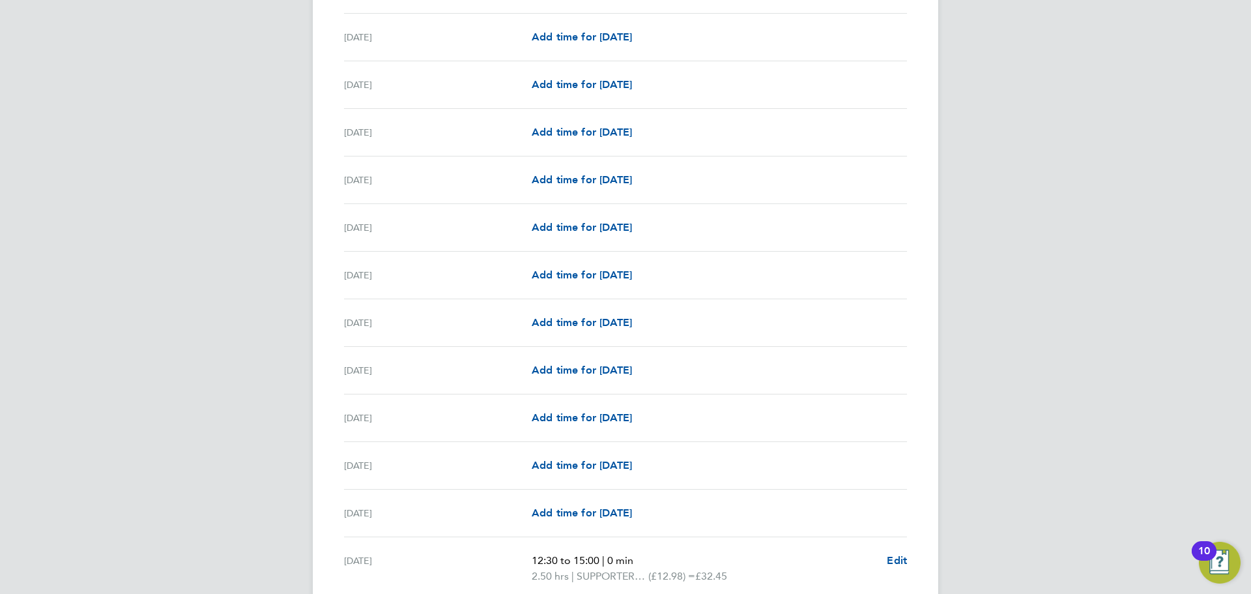
scroll to position [717, 0]
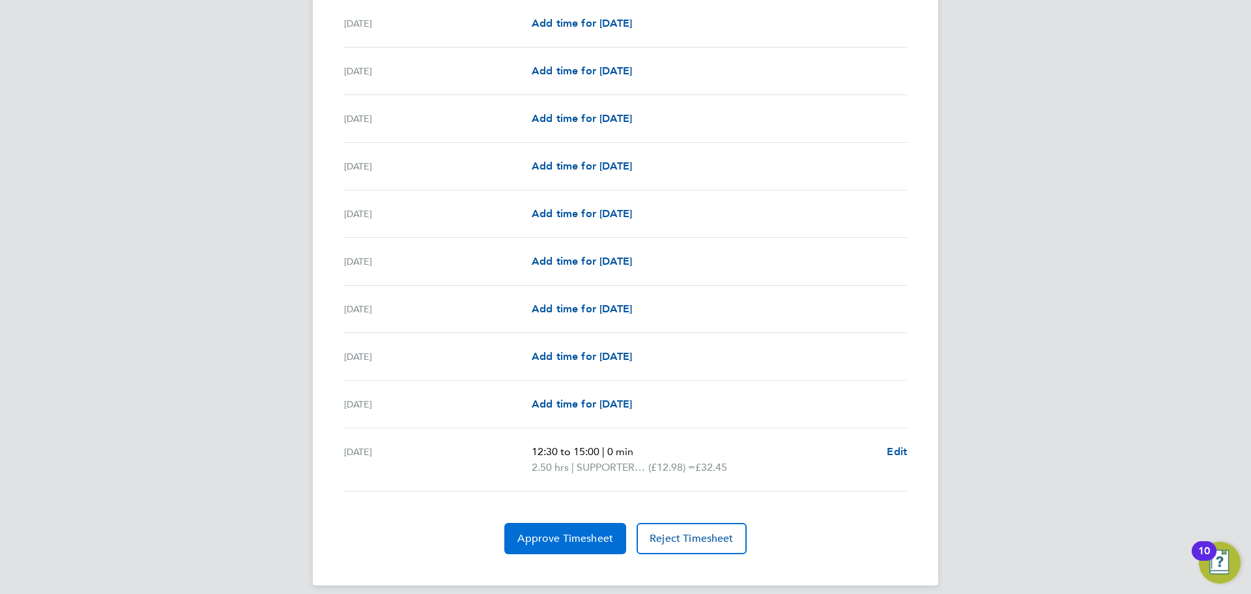
click at [579, 532] on span "Approve Timesheet" at bounding box center [565, 538] width 96 height 13
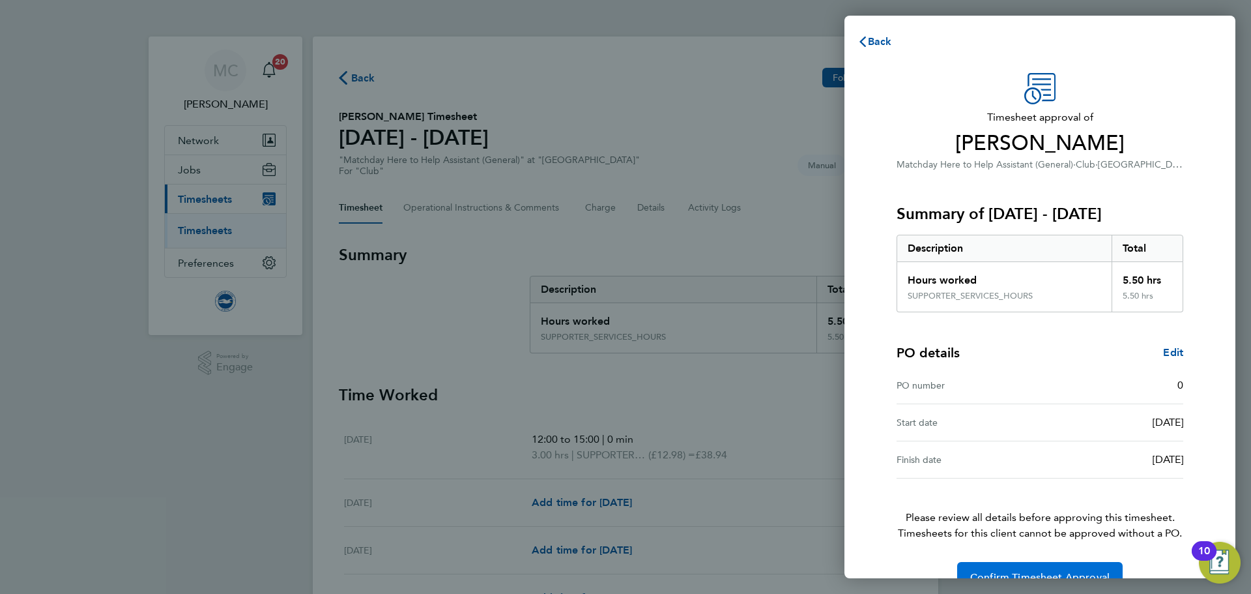
click at [1049, 576] on span "Confirm Timesheet Approval" at bounding box center [1039, 577] width 139 height 13
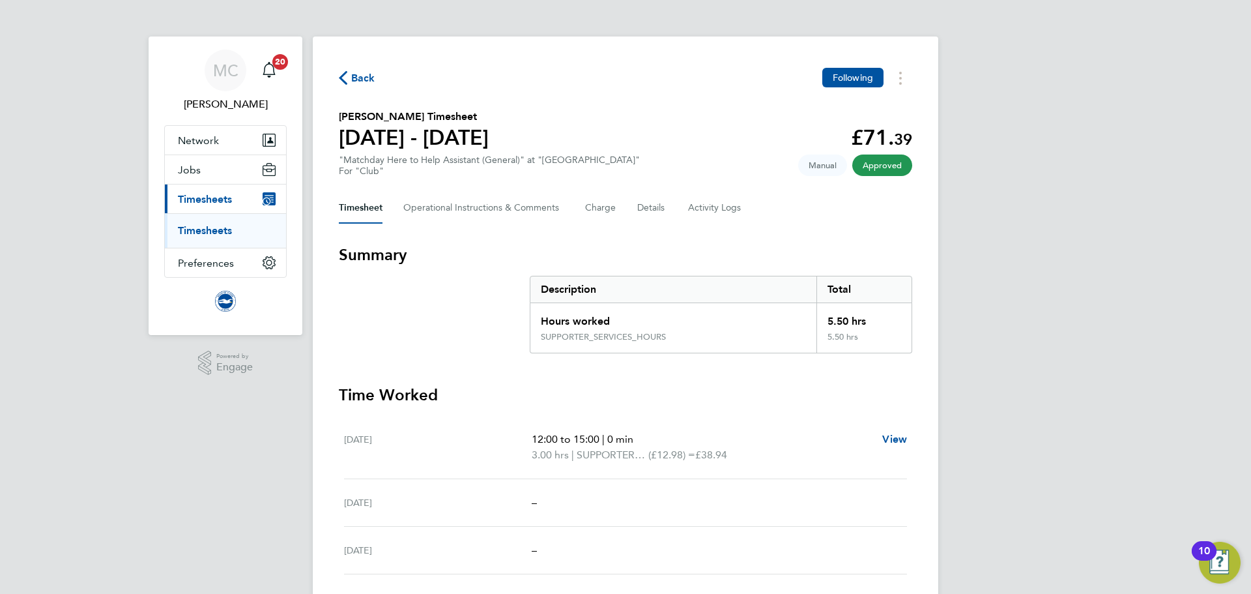
click at [345, 78] on icon "button" at bounding box center [343, 78] width 8 height 14
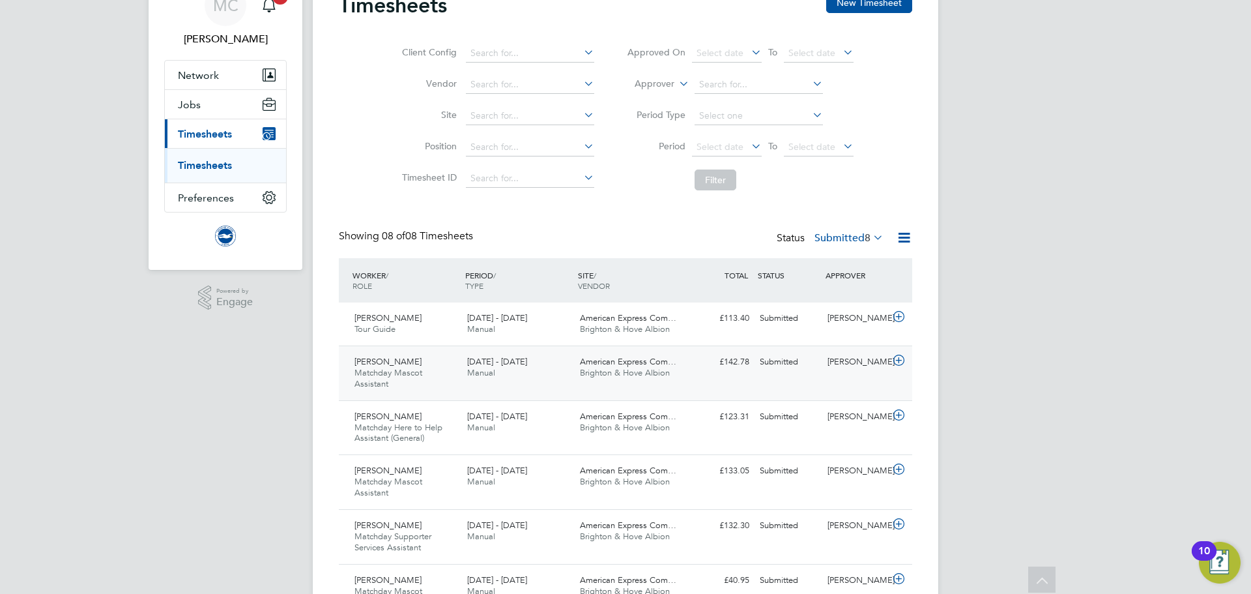
click at [431, 379] on div "Lucy Penfold Matchday Mascot Assistant 1 - 31 Aug 2025" at bounding box center [405, 373] width 113 height 44
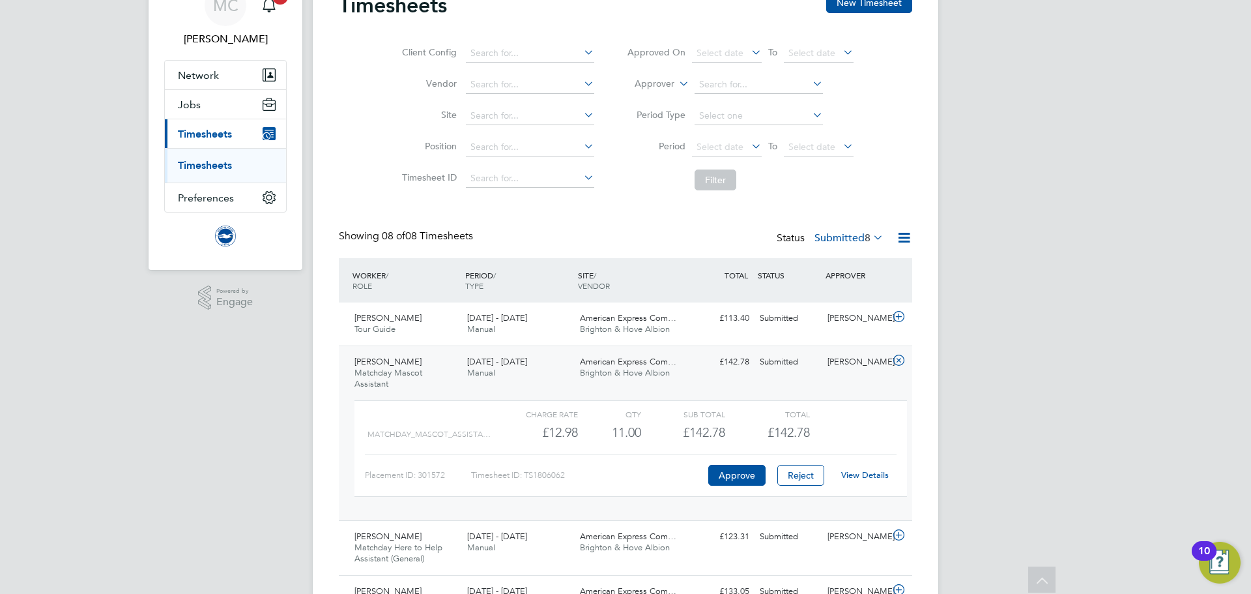
click at [409, 367] on span "Matchday Mascot Assistant" at bounding box center [388, 378] width 68 height 22
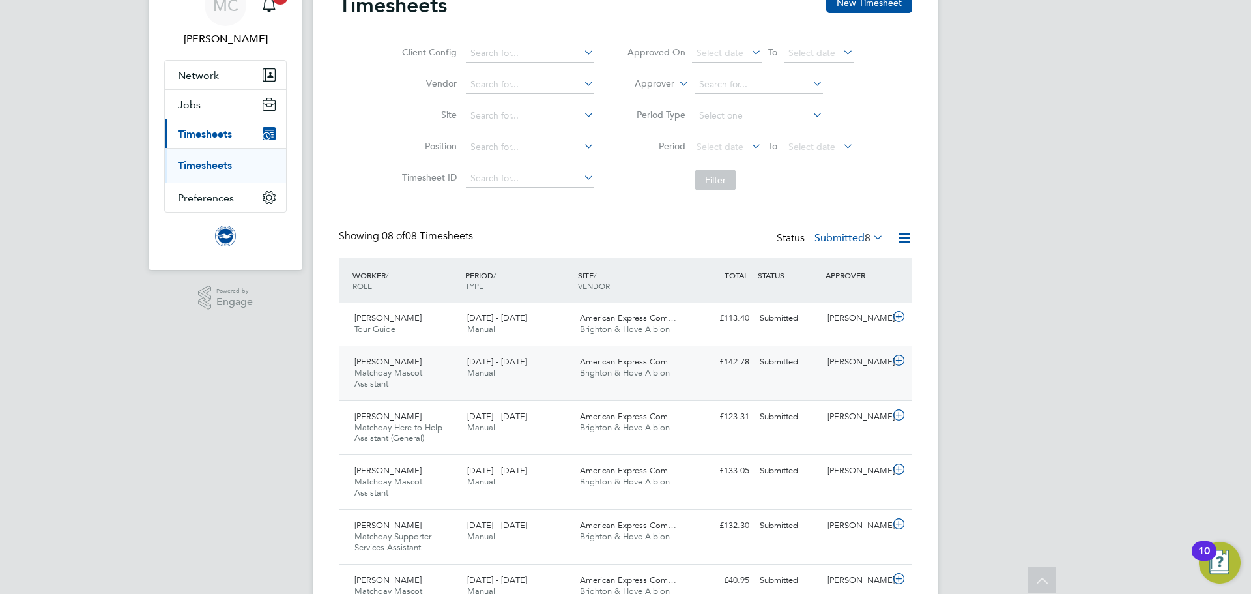
drag, startPoint x: 370, startPoint y: 369, endPoint x: 390, endPoint y: 367, distance: 19.7
click at [371, 369] on span "Matchday Mascot Assistant" at bounding box center [388, 378] width 68 height 22
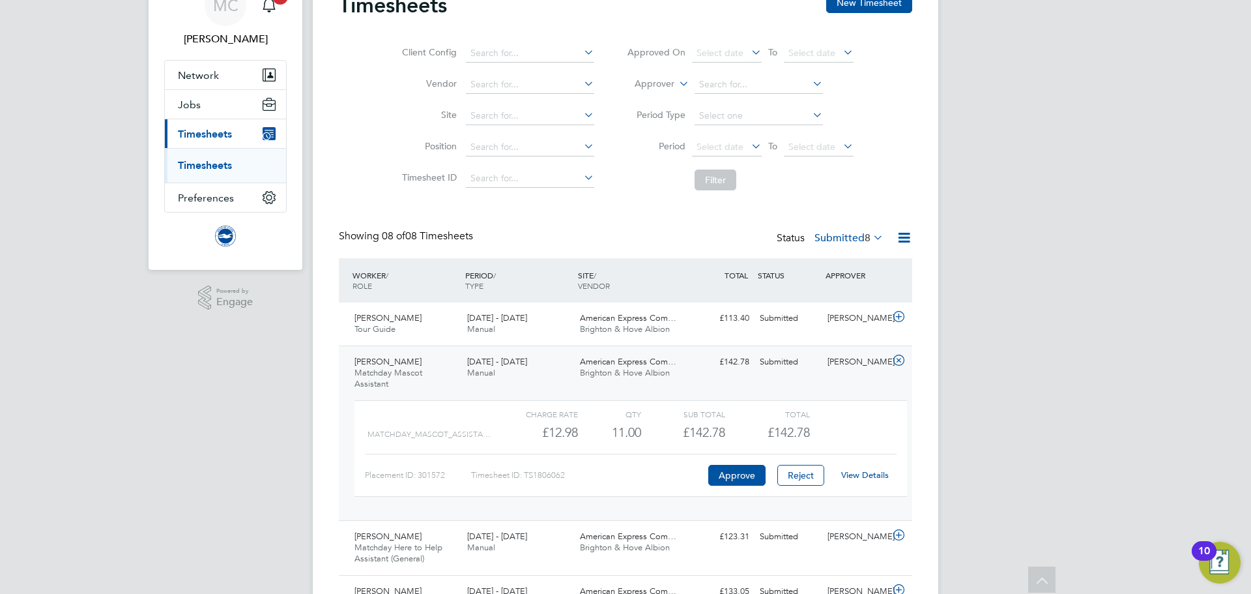
click at [508, 365] on span "[DATE] - [DATE]" at bounding box center [497, 361] width 60 height 11
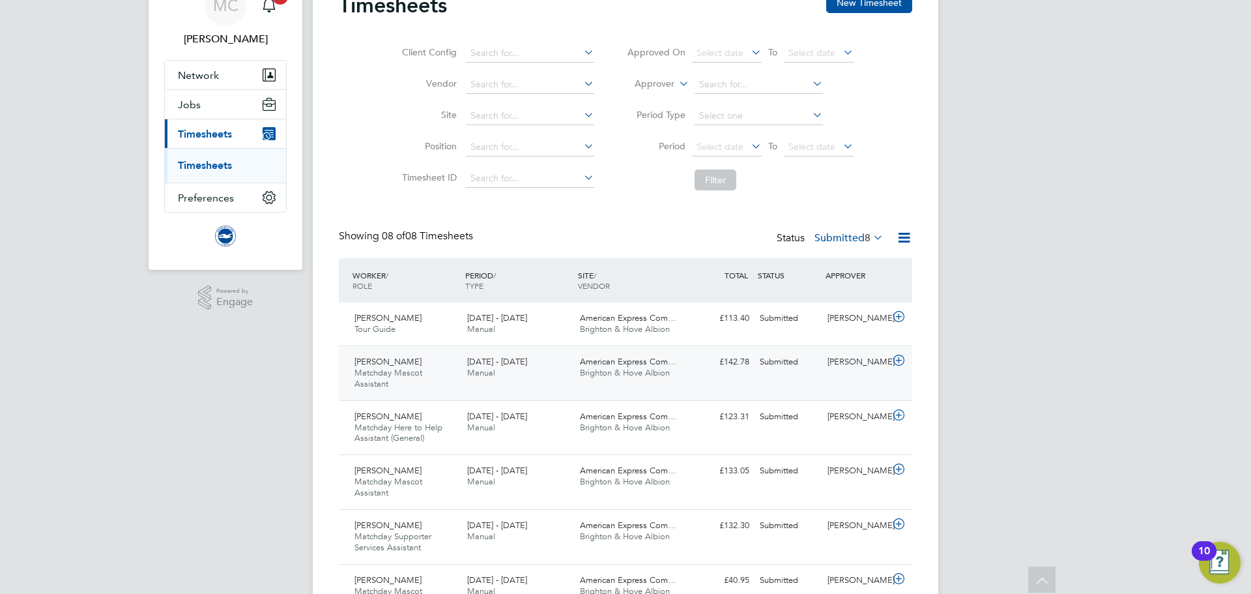
click at [740, 366] on div "£142.78 Submitted" at bounding box center [721, 362] width 68 height 22
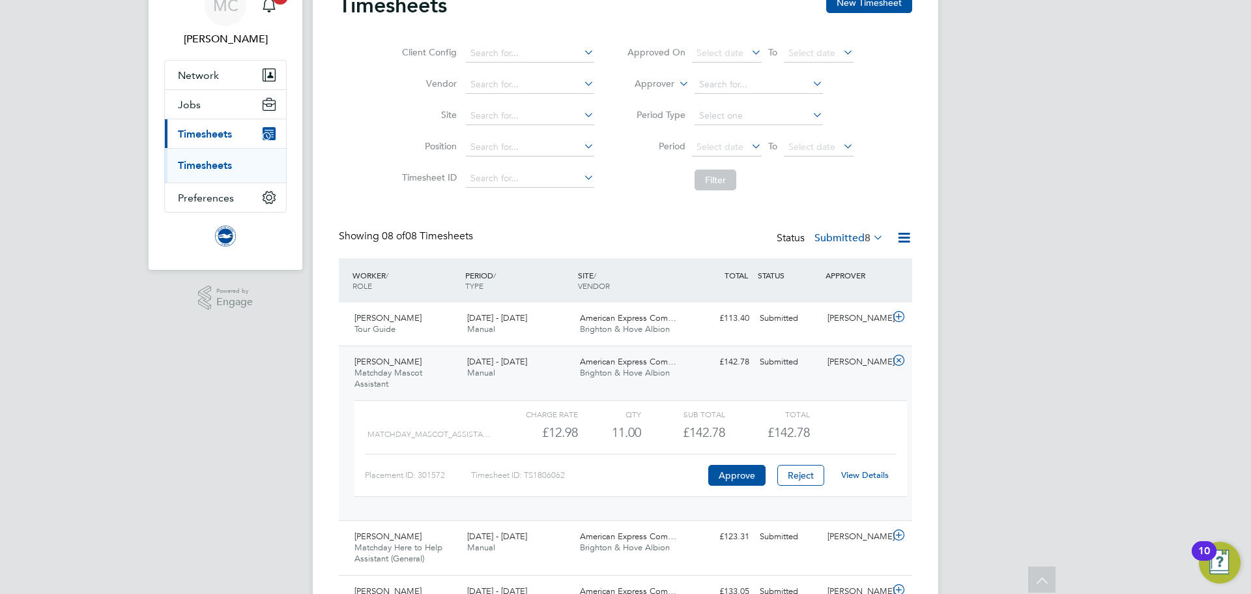
click at [866, 476] on link "View Details" at bounding box center [865, 474] width 48 height 11
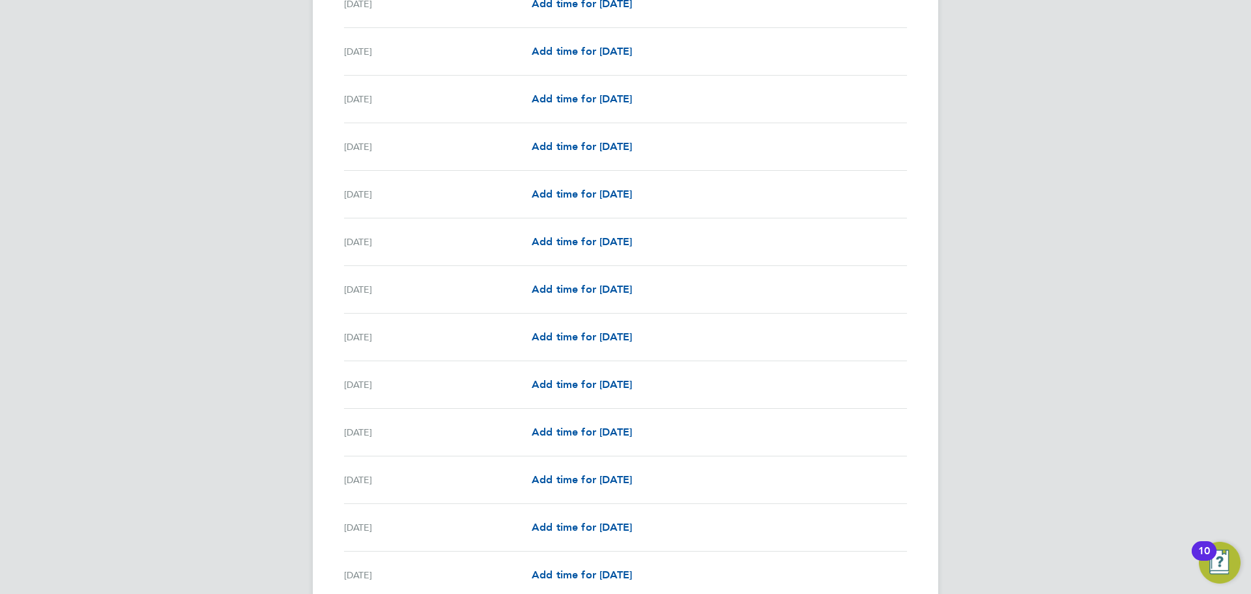
scroll to position [1078, 0]
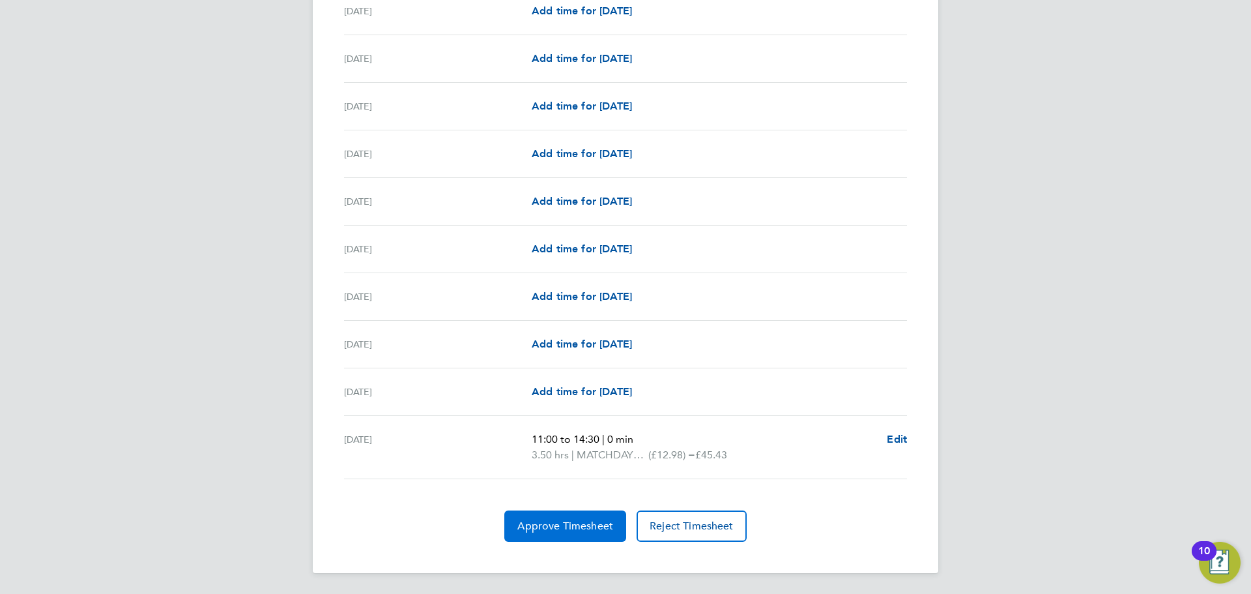
click at [597, 517] on button "Approve Timesheet" at bounding box center [565, 525] width 122 height 31
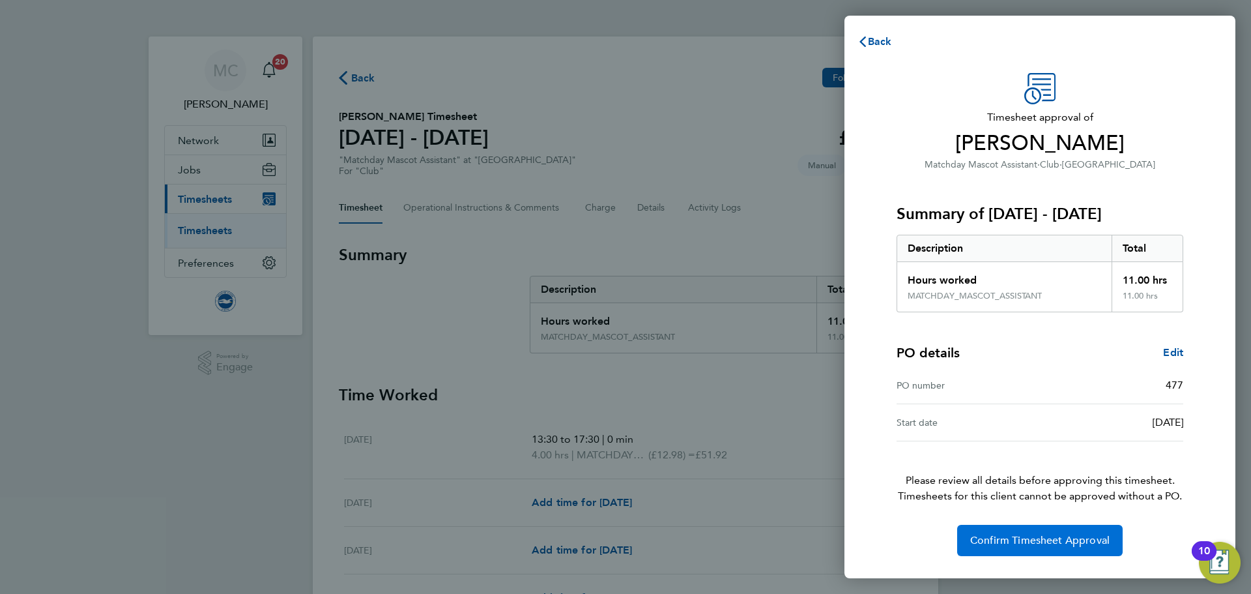
click at [1025, 536] on span "Confirm Timesheet Approval" at bounding box center [1039, 540] width 139 height 13
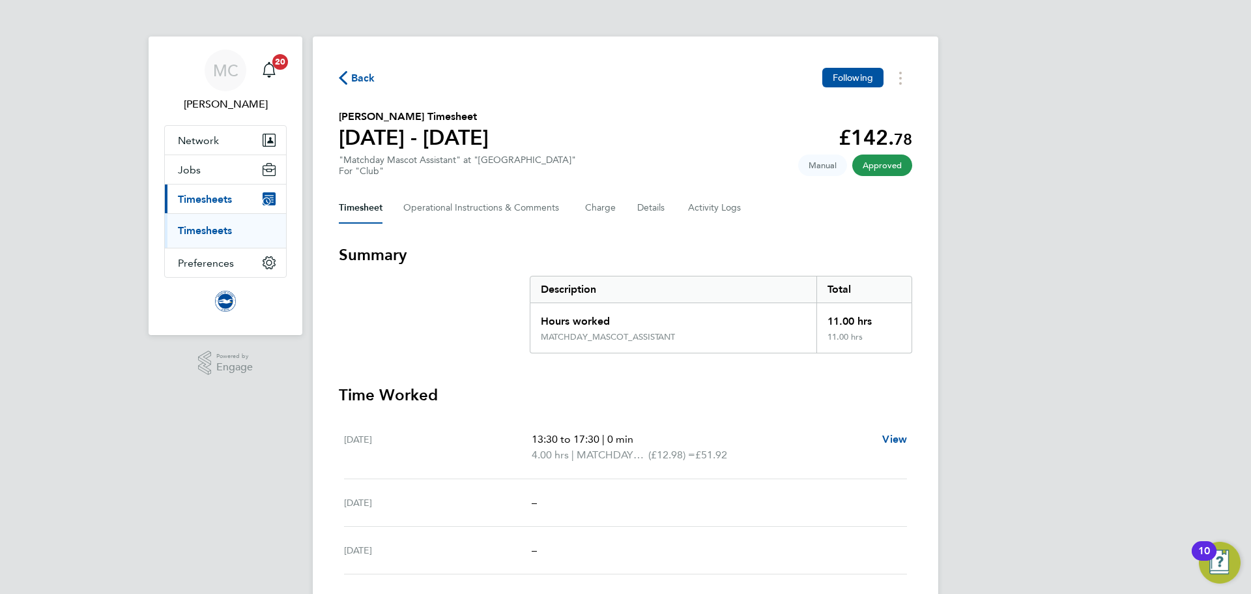
click at [349, 80] on span "Back" at bounding box center [357, 77] width 36 height 12
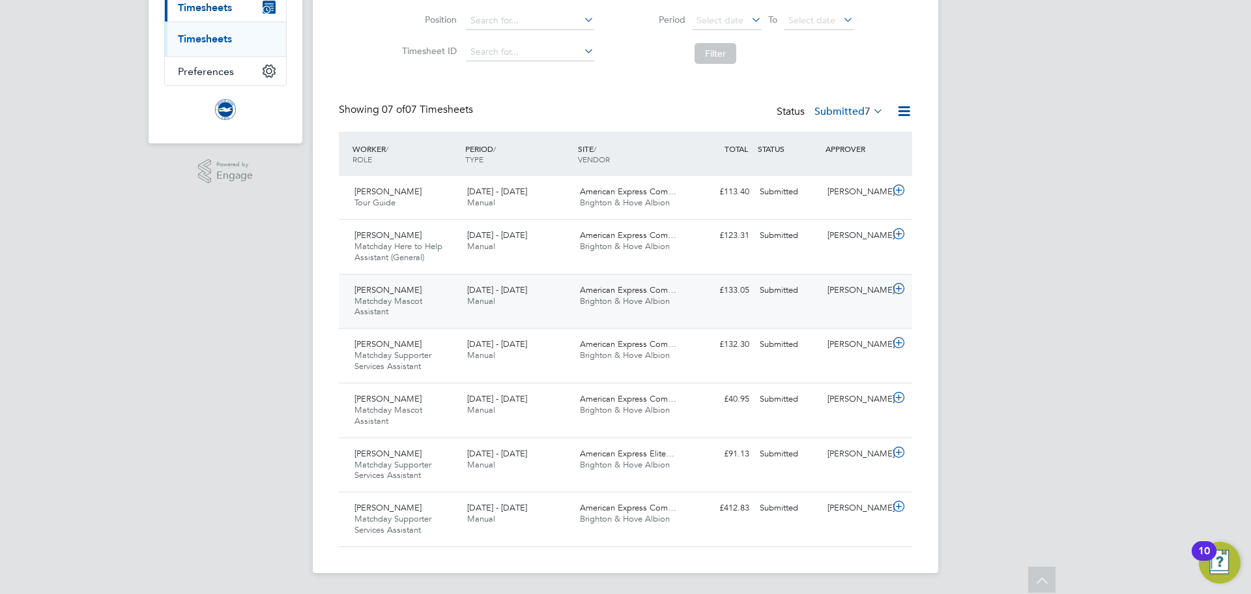
click at [414, 302] on span "Matchday Mascot Assistant" at bounding box center [388, 306] width 68 height 22
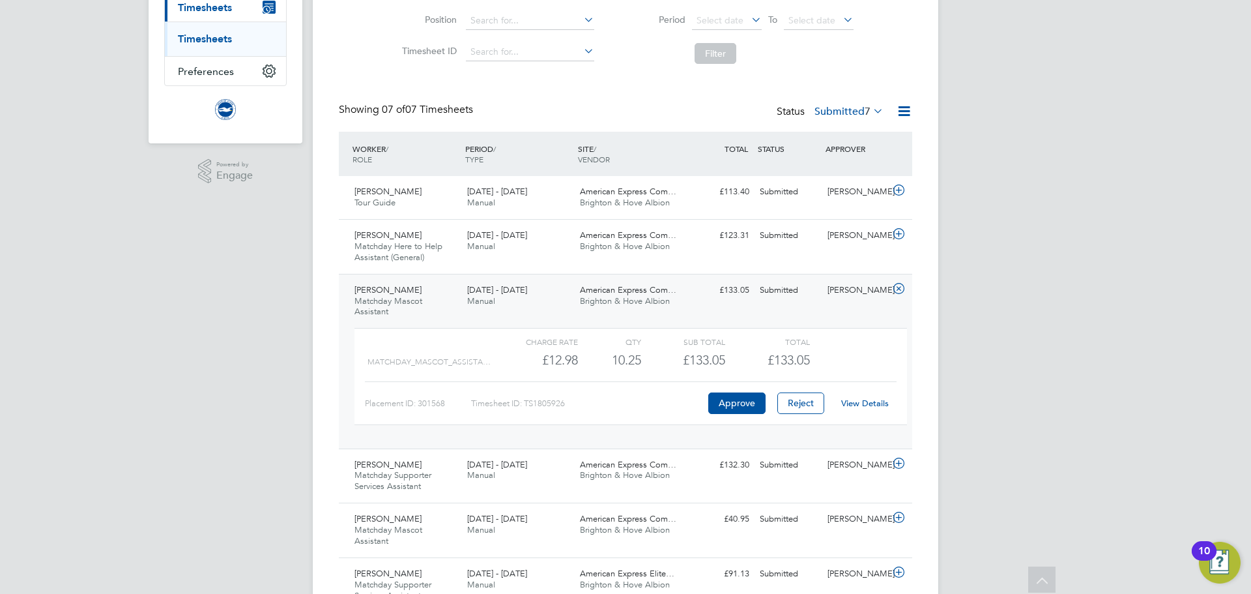
click at [869, 401] on link "View Details" at bounding box center [865, 402] width 48 height 11
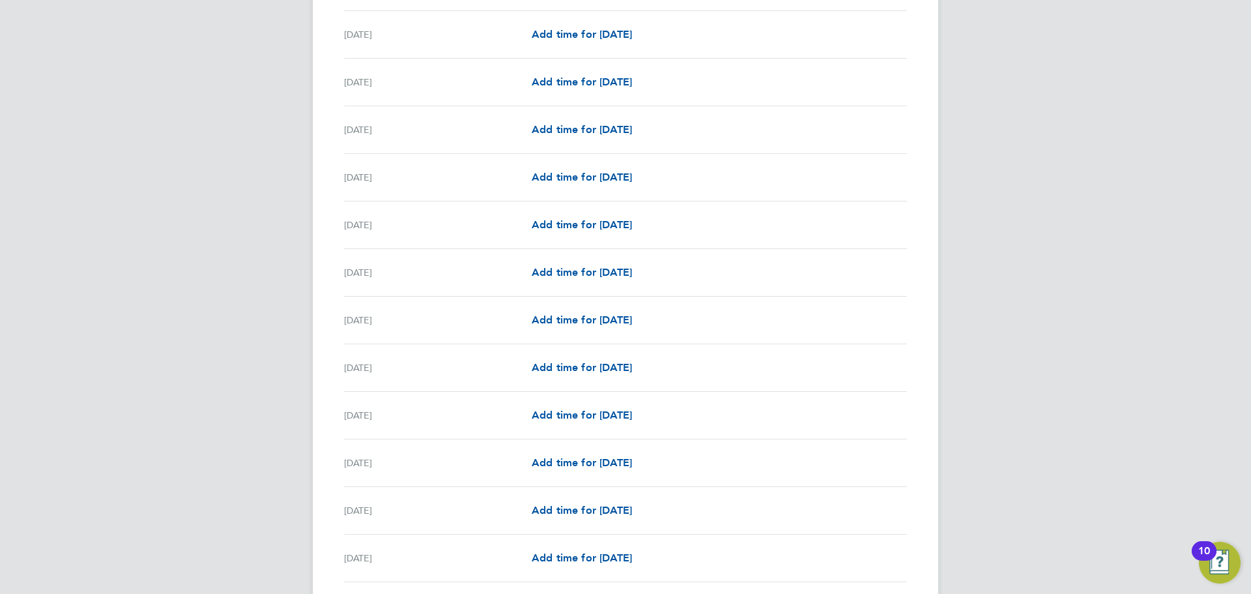
scroll to position [1043, 0]
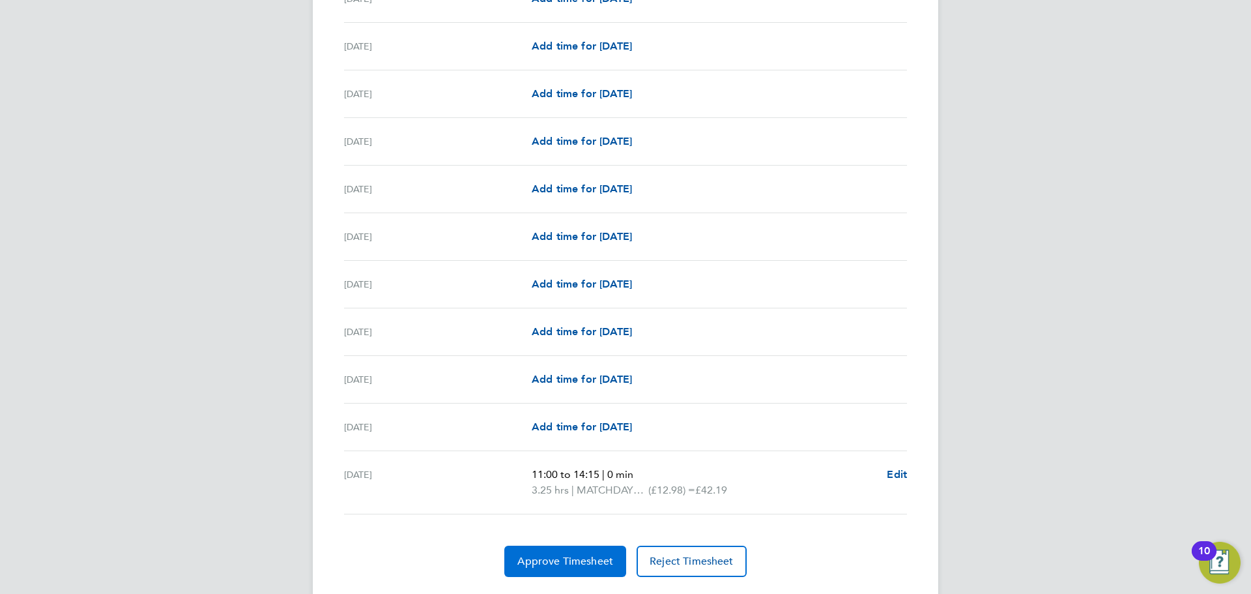
click at [603, 556] on span "Approve Timesheet" at bounding box center [565, 560] width 96 height 13
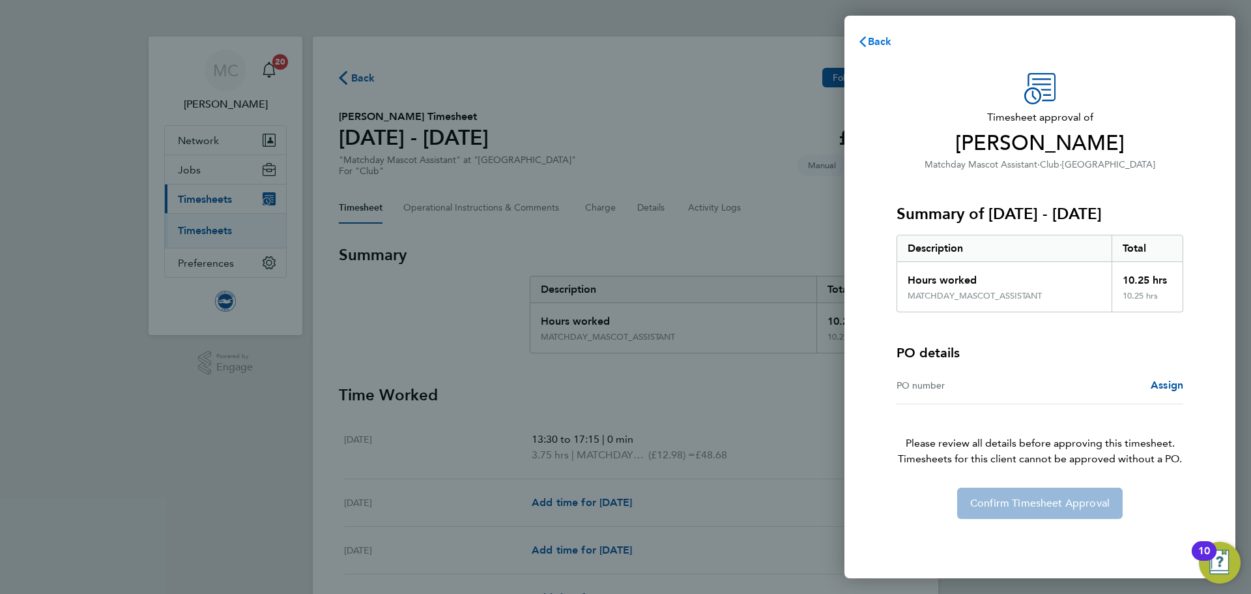
click at [867, 43] on icon "button" at bounding box center [862, 41] width 10 height 10
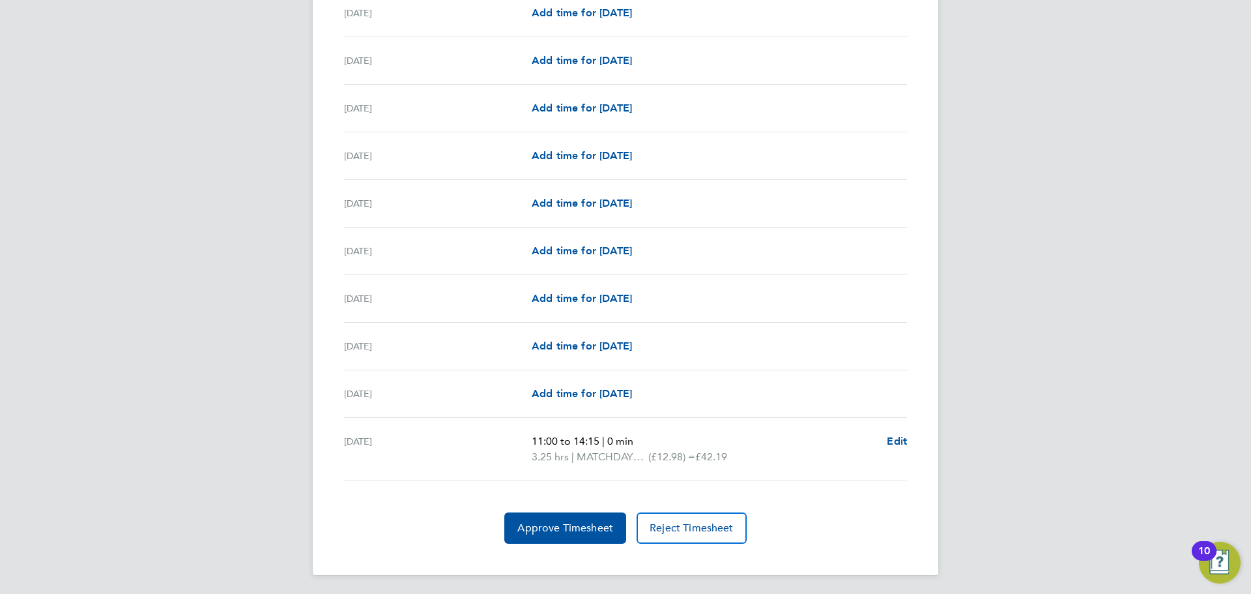
scroll to position [1078, 0]
click at [568, 521] on span "Approve Timesheet" at bounding box center [565, 525] width 96 height 13
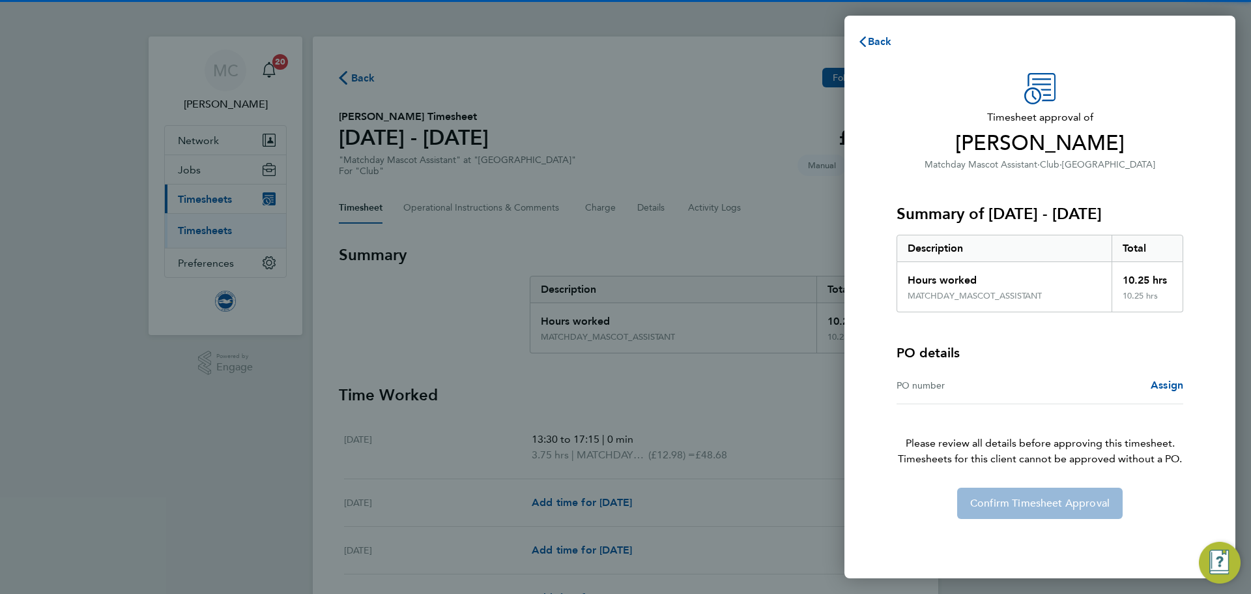
click at [1030, 506] on div "Confirm Timesheet Approval" at bounding box center [1040, 502] width 318 height 31
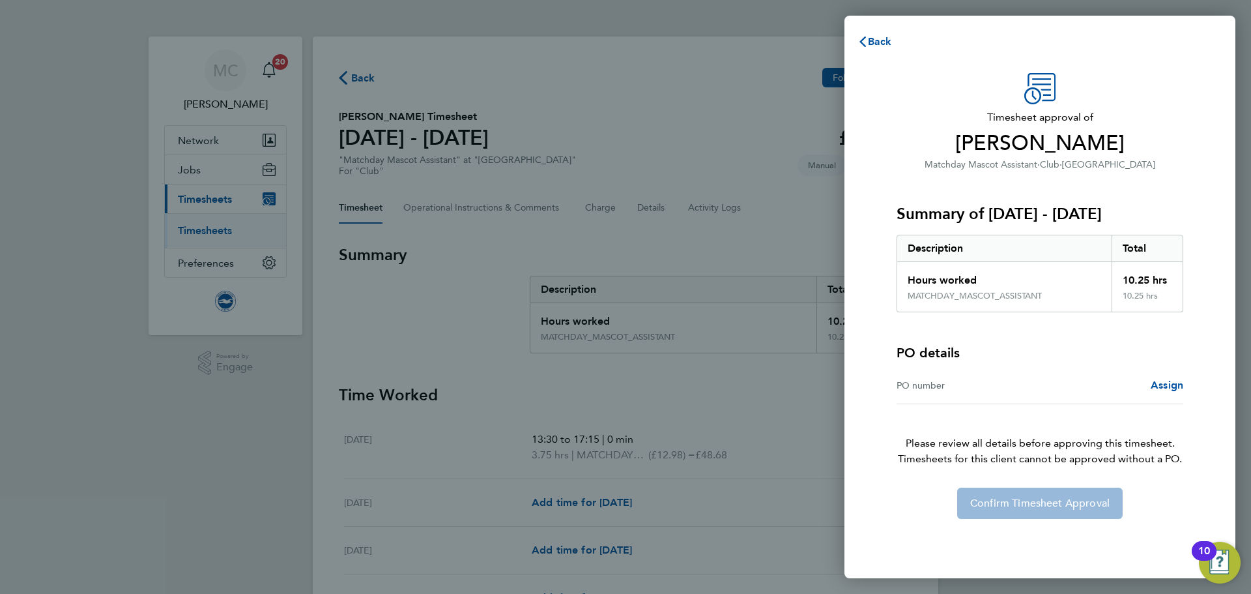
drag, startPoint x: 951, startPoint y: 382, endPoint x: 1192, endPoint y: 389, distance: 241.2
click at [951, 382] on div "PO number" at bounding box center [968, 385] width 143 height 16
click at [1175, 385] on span "Assign" at bounding box center [1167, 385] width 33 height 12
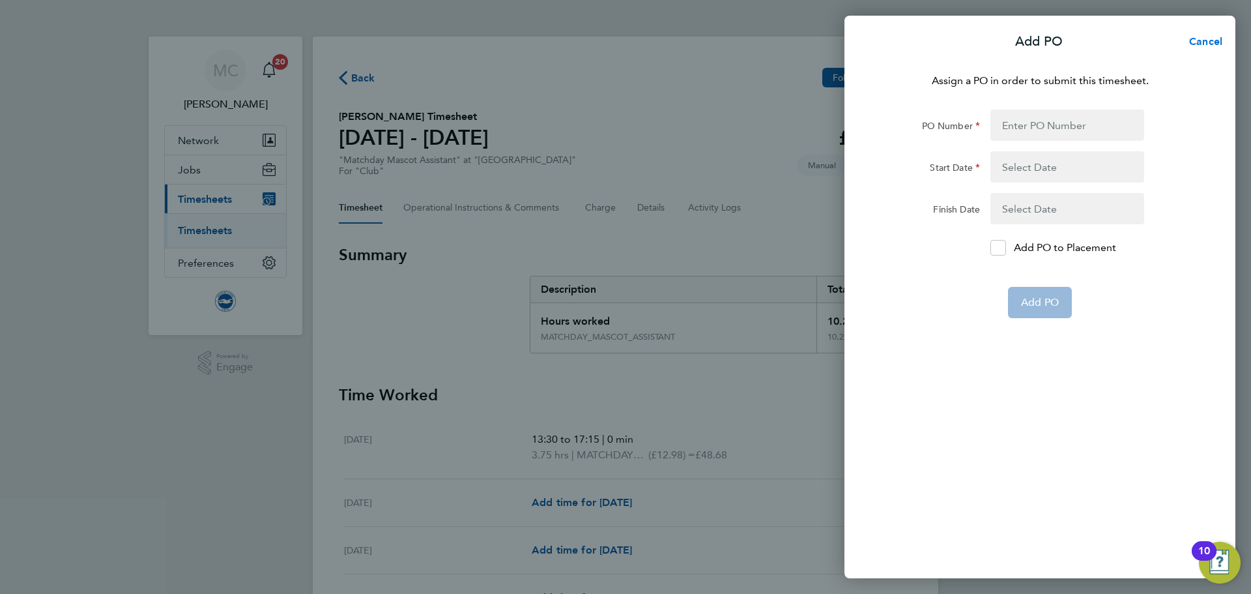
click at [1219, 37] on span "Cancel" at bounding box center [1203, 41] width 37 height 12
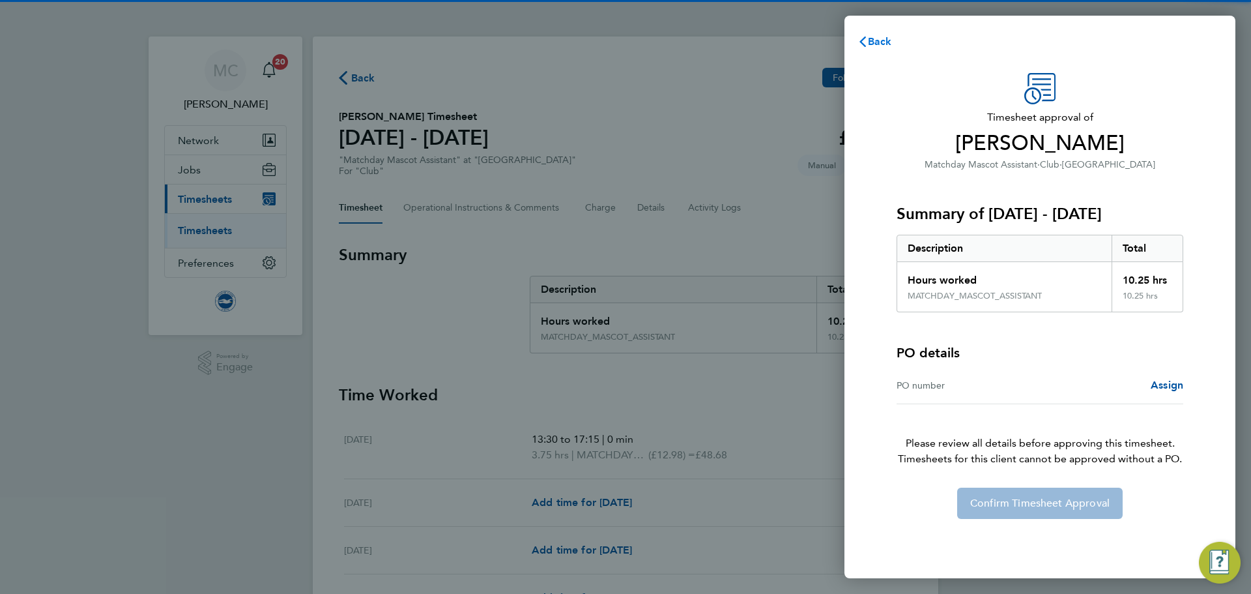
click at [887, 44] on span "Back" at bounding box center [880, 41] width 24 height 12
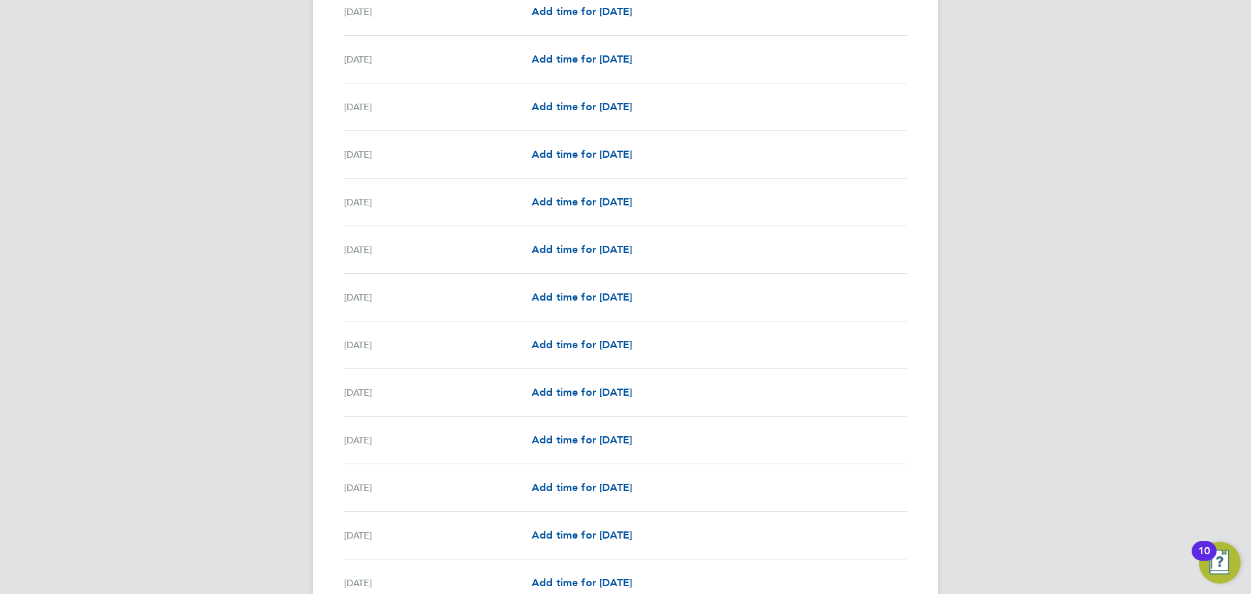
scroll to position [1078, 0]
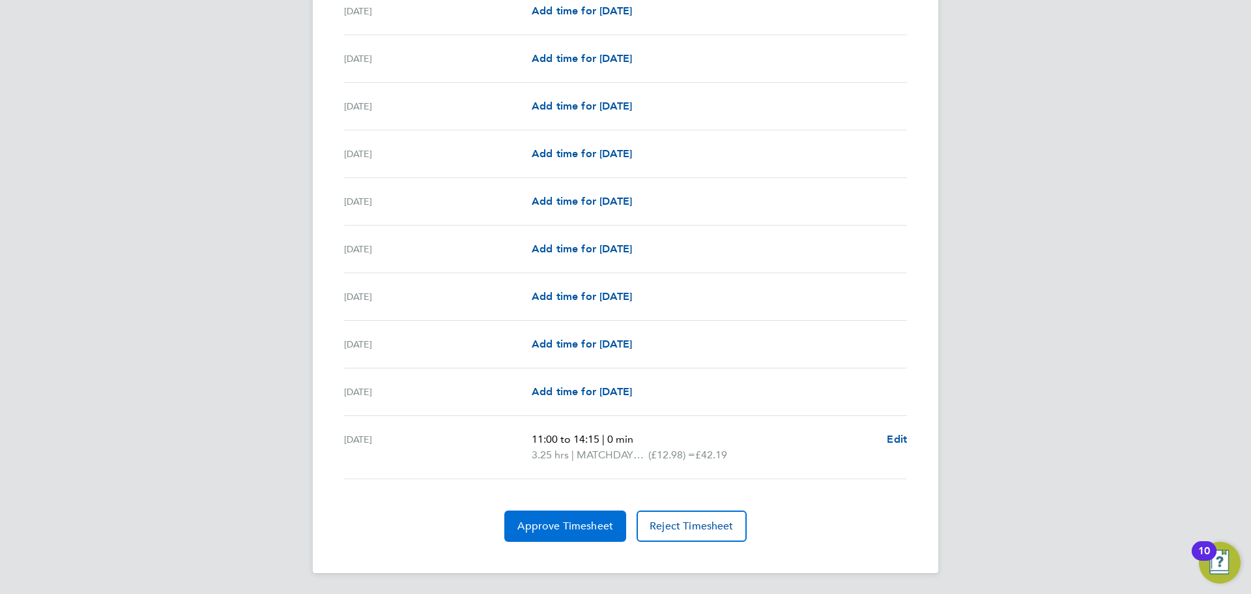
click at [571, 530] on span "Approve Timesheet" at bounding box center [565, 525] width 96 height 13
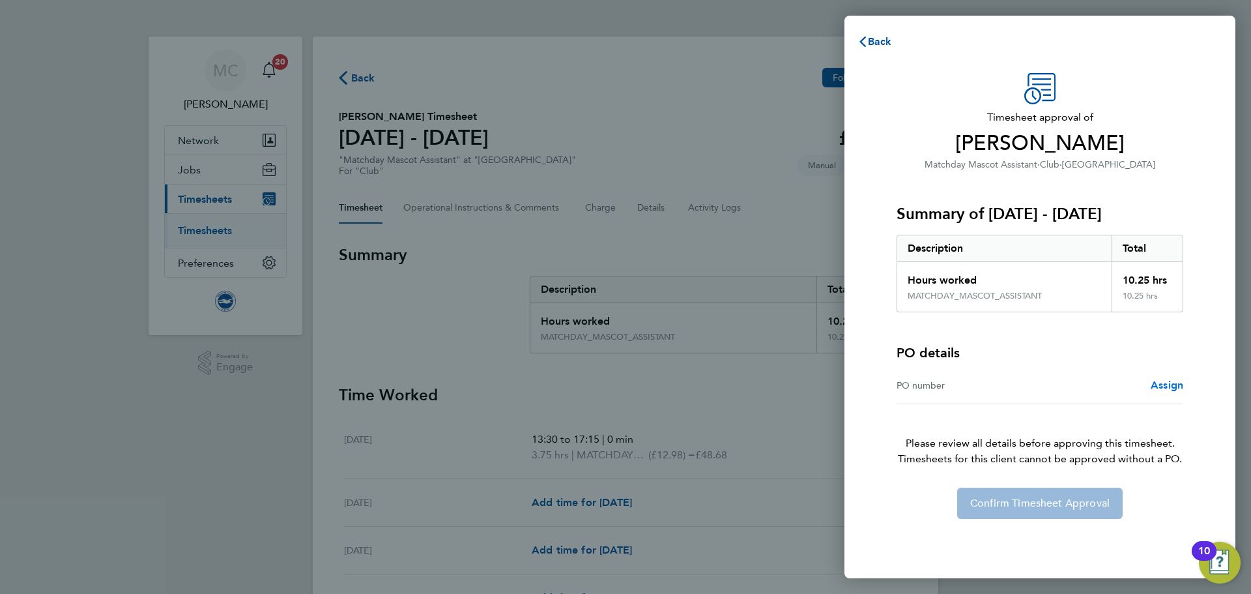
click at [1169, 384] on span "Assign" at bounding box center [1167, 385] width 33 height 12
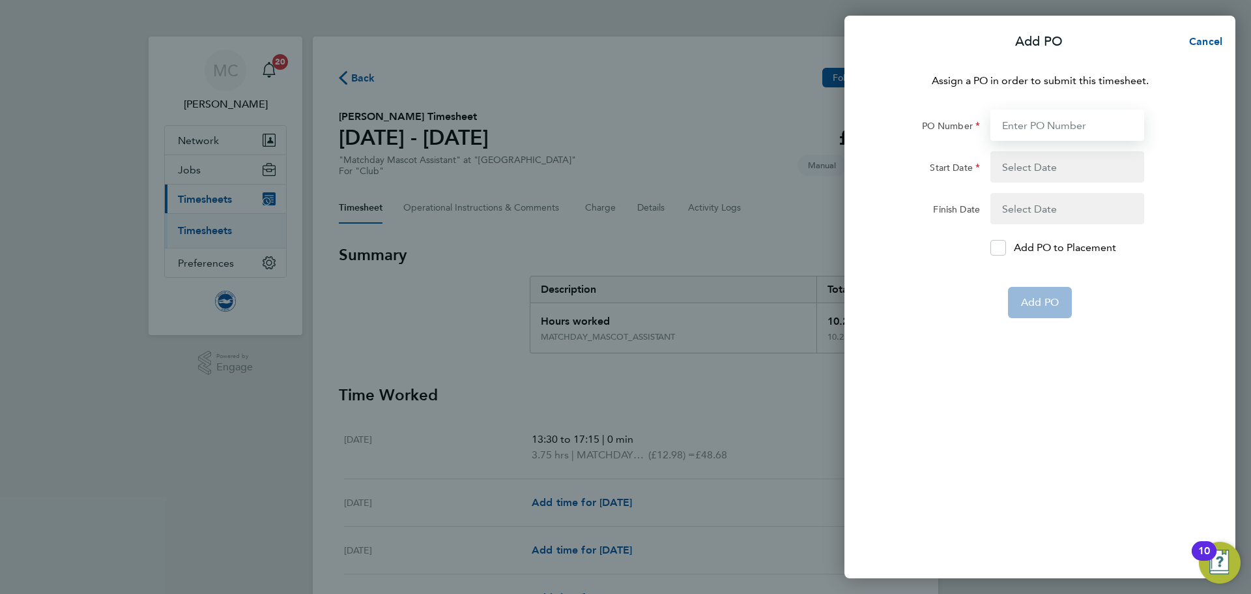
click at [1059, 127] on input "PO Number" at bounding box center [1067, 124] width 154 height 31
click at [1211, 38] on span "Cancel" at bounding box center [1203, 41] width 37 height 12
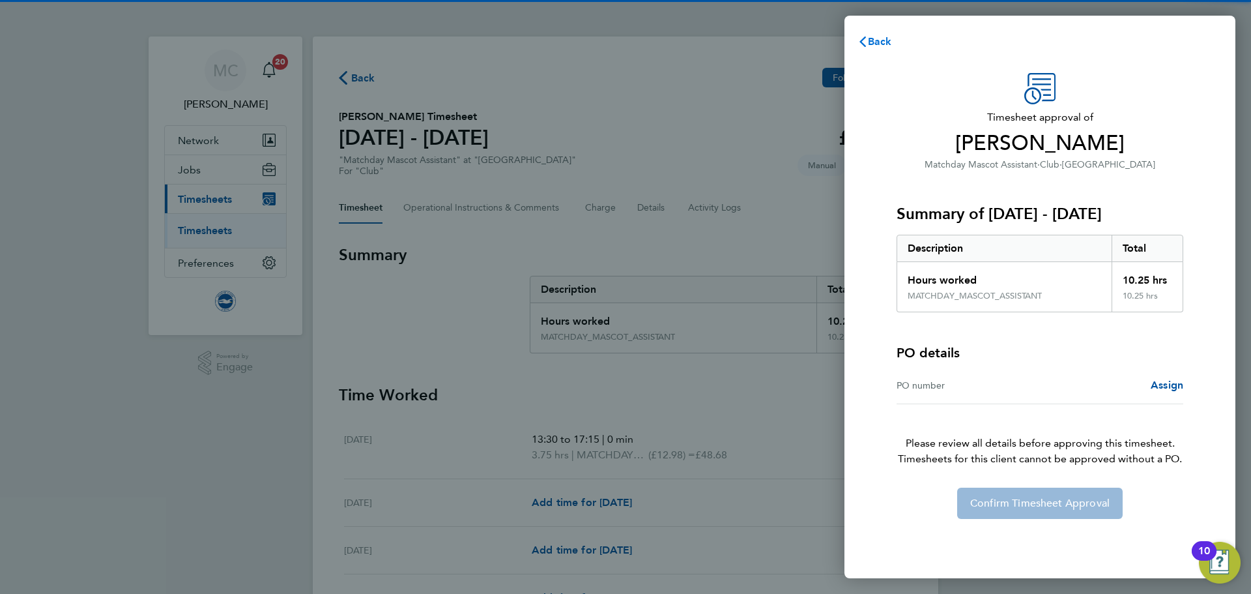
click at [885, 44] on span "Back" at bounding box center [880, 41] width 24 height 12
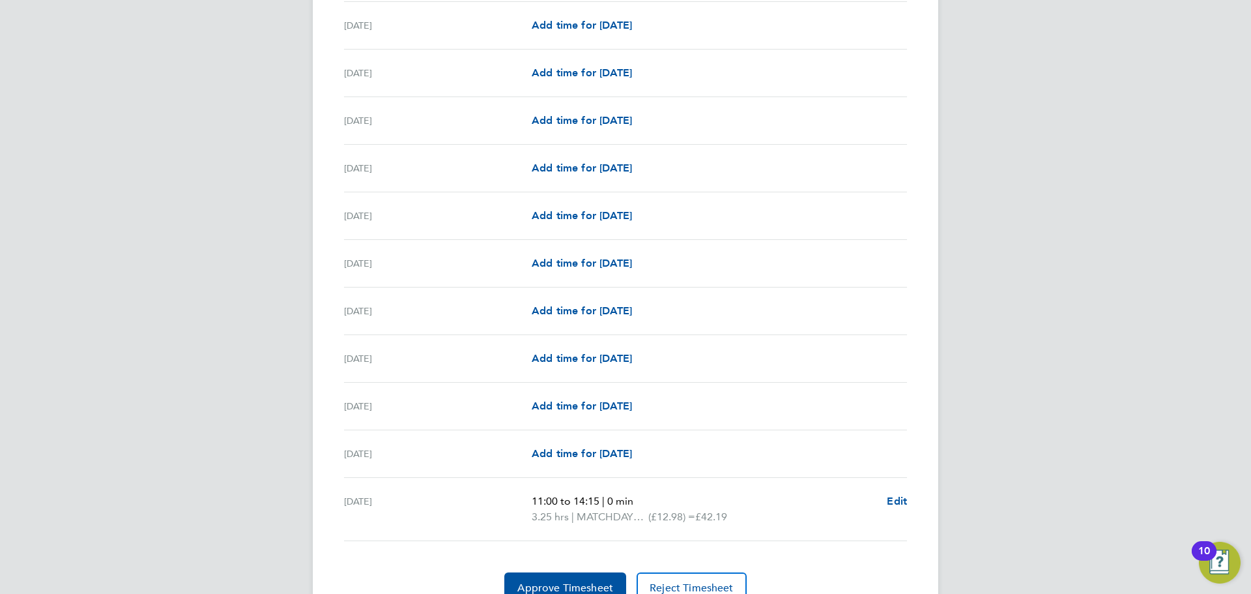
scroll to position [1078, 0]
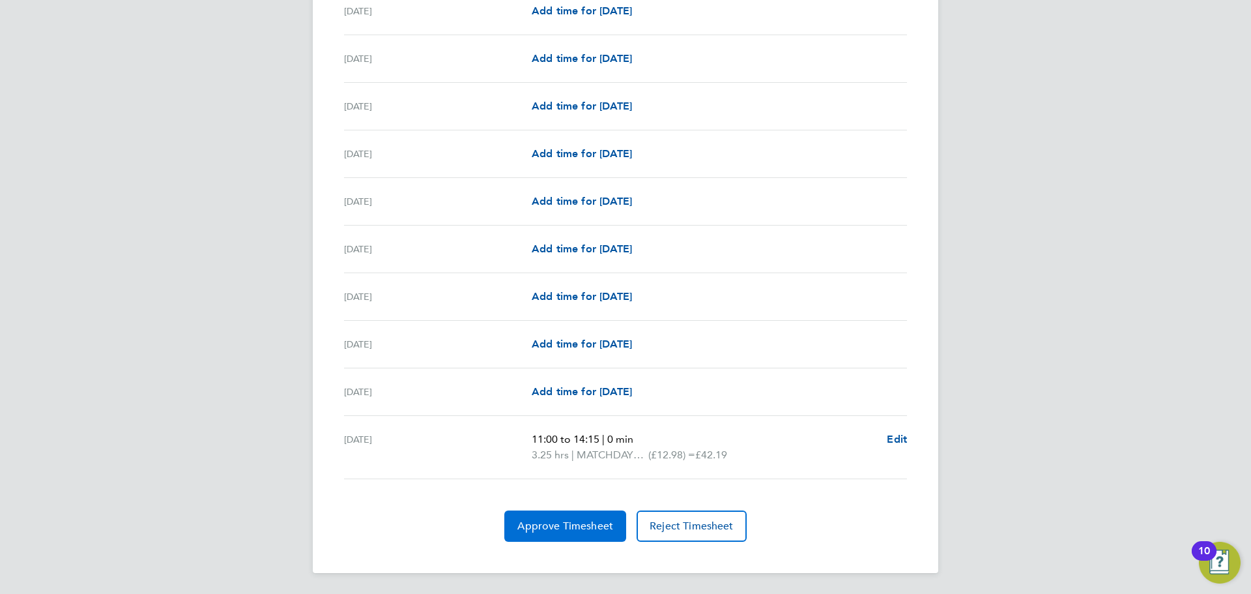
click at [571, 521] on span "Approve Timesheet" at bounding box center [565, 525] width 96 height 13
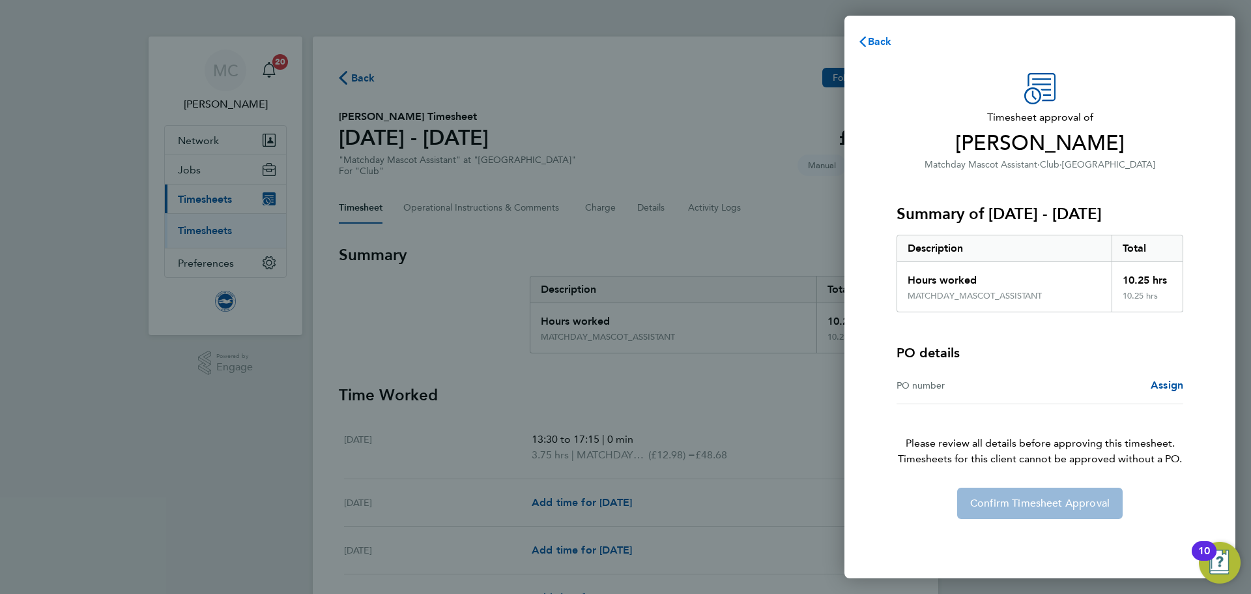
drag, startPoint x: 876, startPoint y: 37, endPoint x: 868, endPoint y: 53, distance: 17.8
click at [876, 37] on span "Back" at bounding box center [880, 41] width 24 height 12
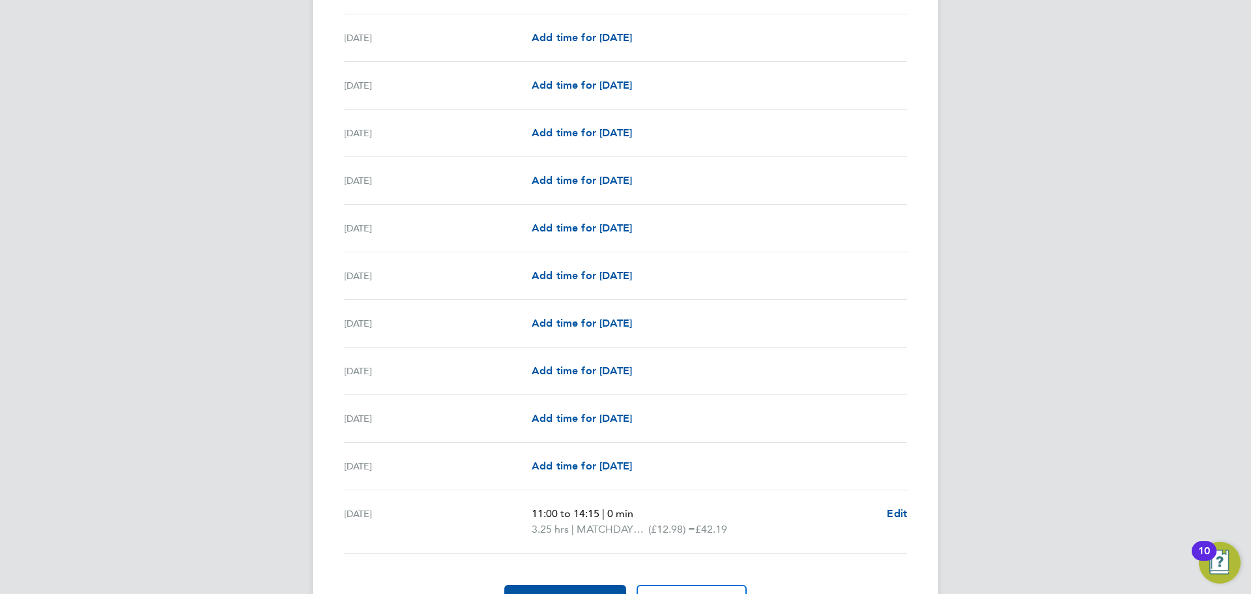
scroll to position [1078, 0]
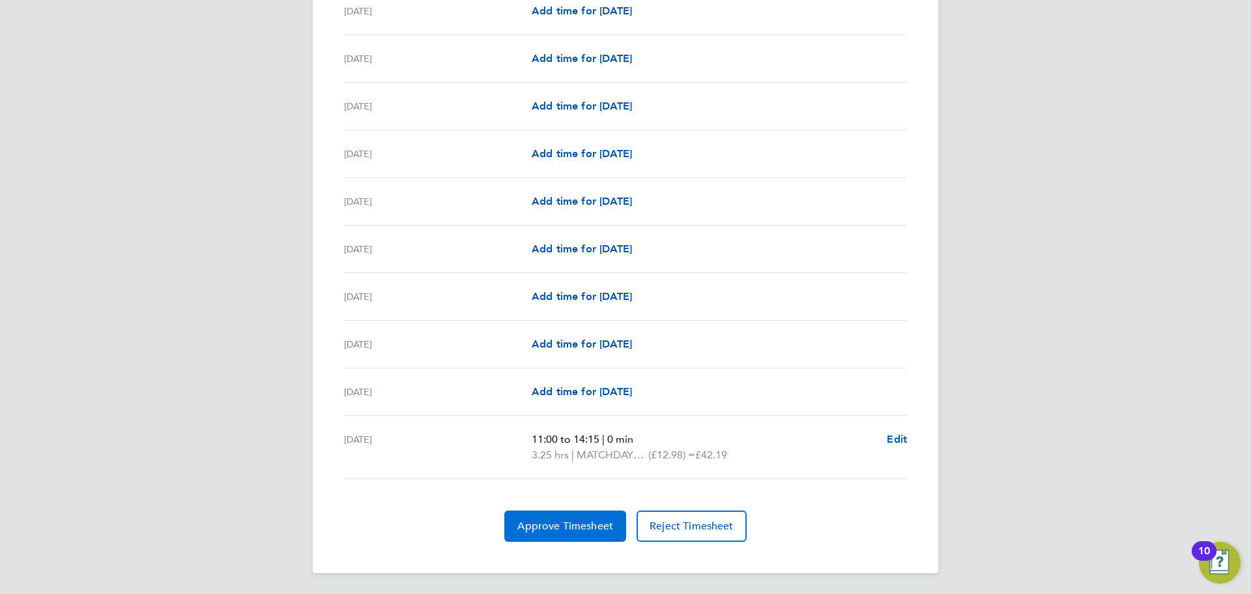
click at [576, 526] on span "Approve Timesheet" at bounding box center [565, 525] width 96 height 13
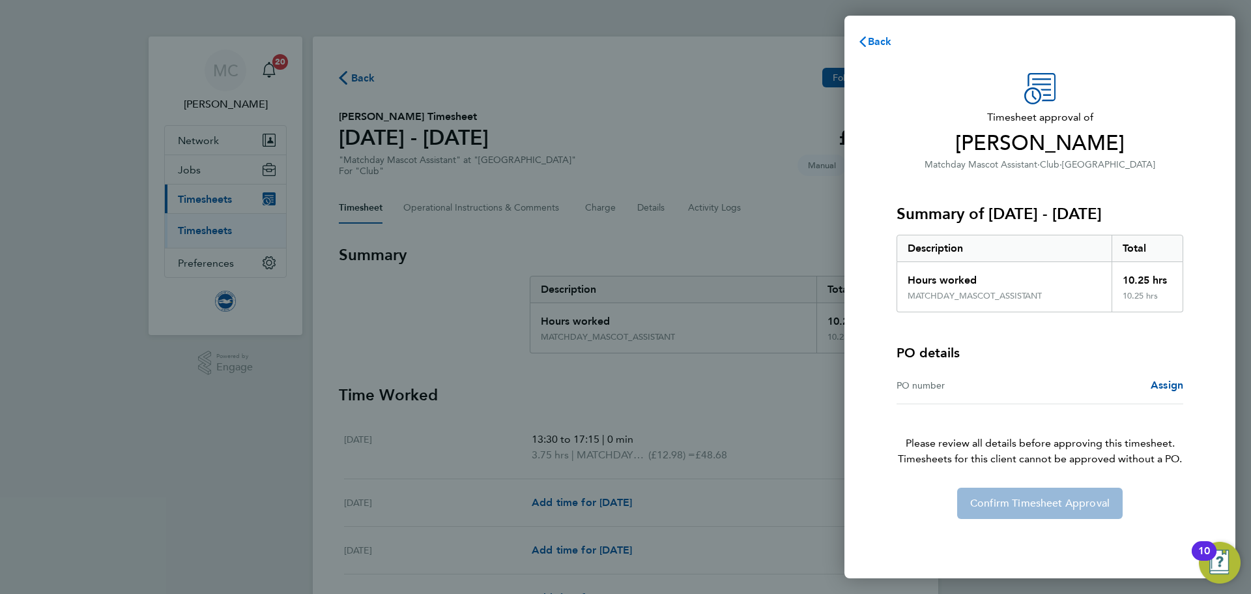
click at [860, 44] on icon "button" at bounding box center [862, 41] width 10 height 10
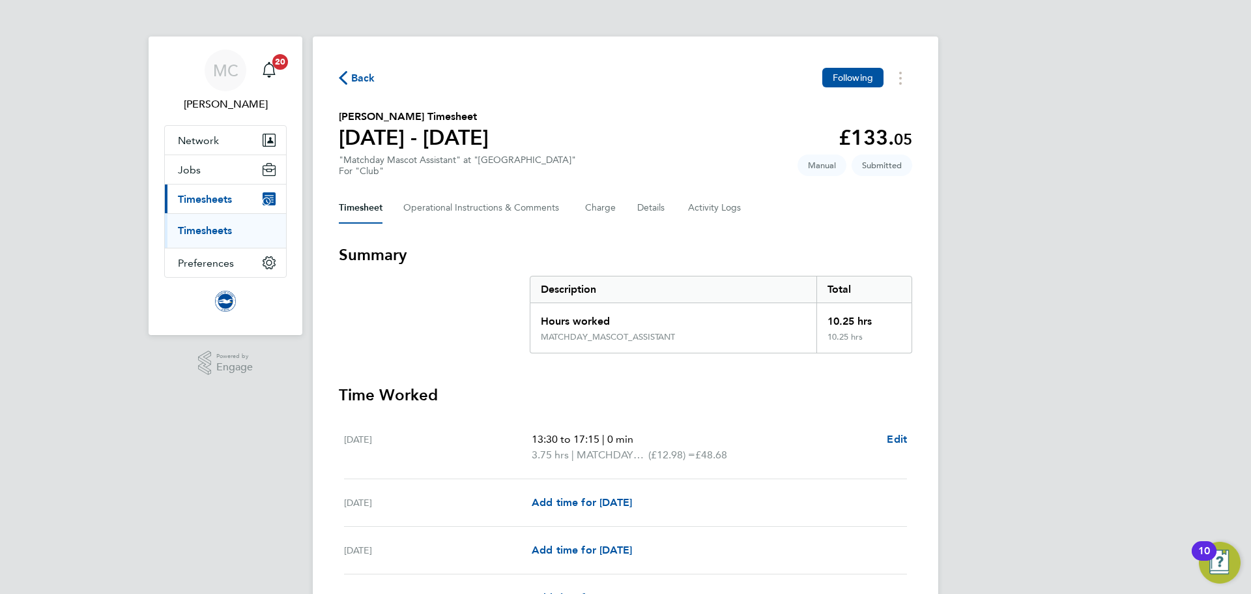
click at [357, 71] on span "Back" at bounding box center [363, 78] width 24 height 16
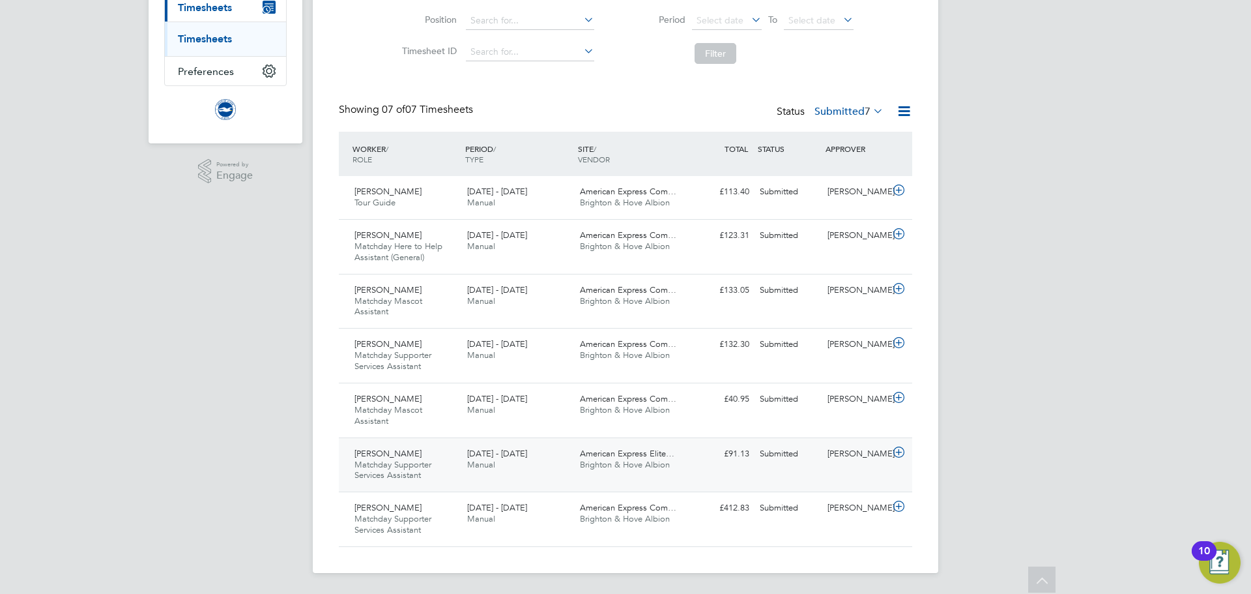
click at [430, 467] on span "Matchday Supporter Services Assistant" at bounding box center [392, 470] width 77 height 22
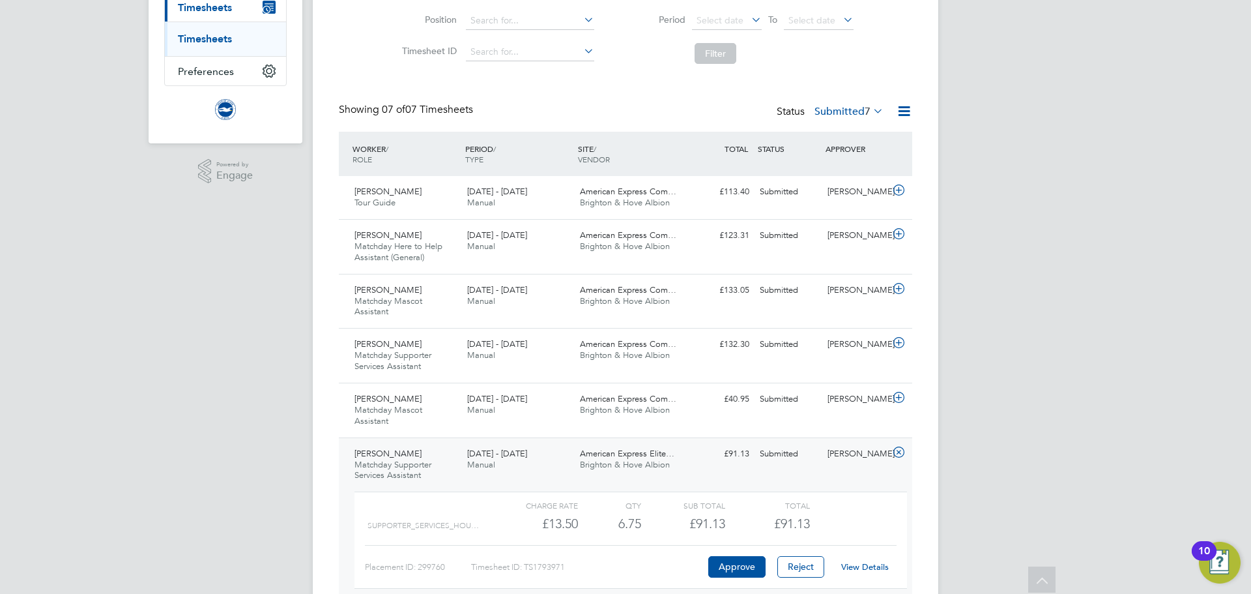
click at [872, 562] on link "View Details" at bounding box center [865, 566] width 48 height 11
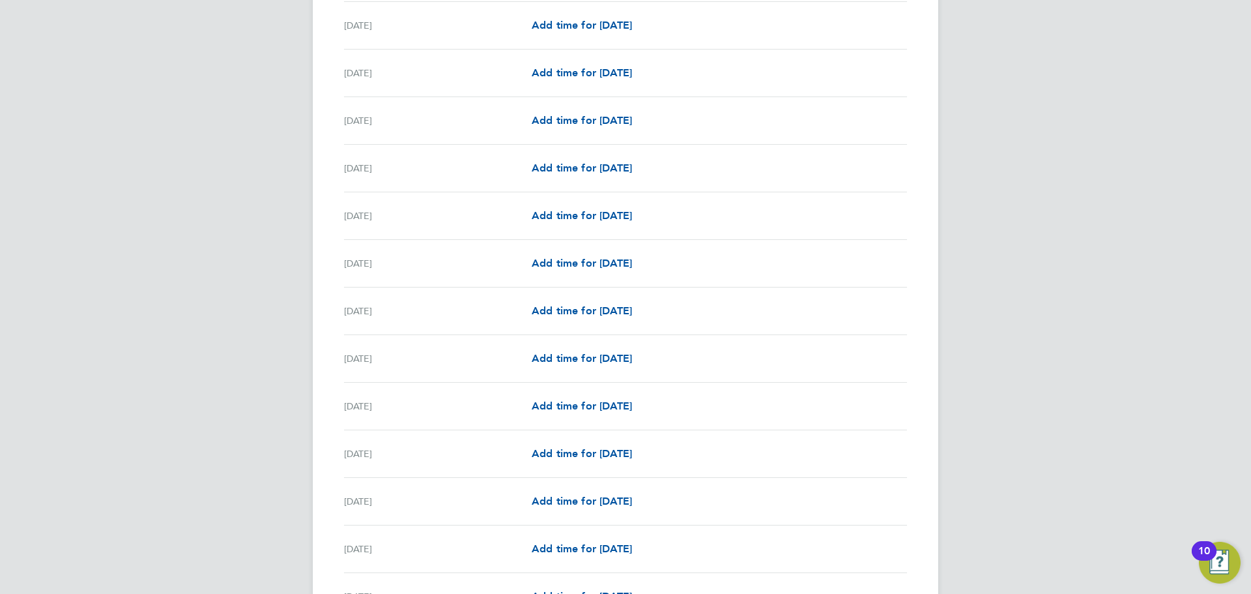
scroll to position [1443, 0]
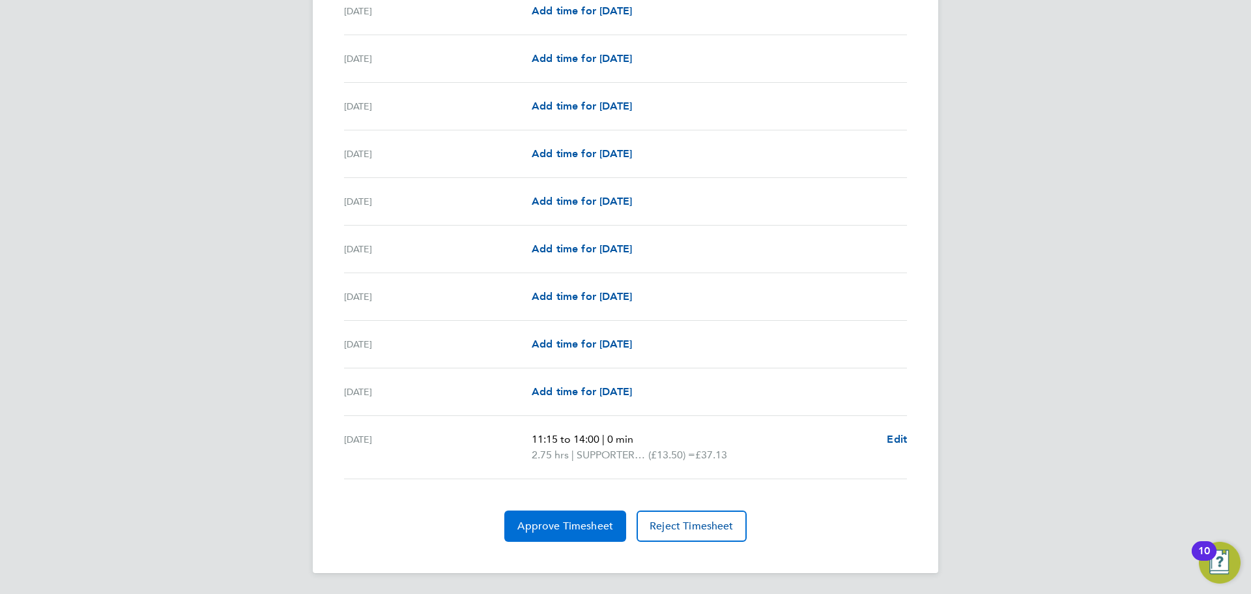
click at [587, 532] on span "Approve Timesheet" at bounding box center [565, 525] width 96 height 13
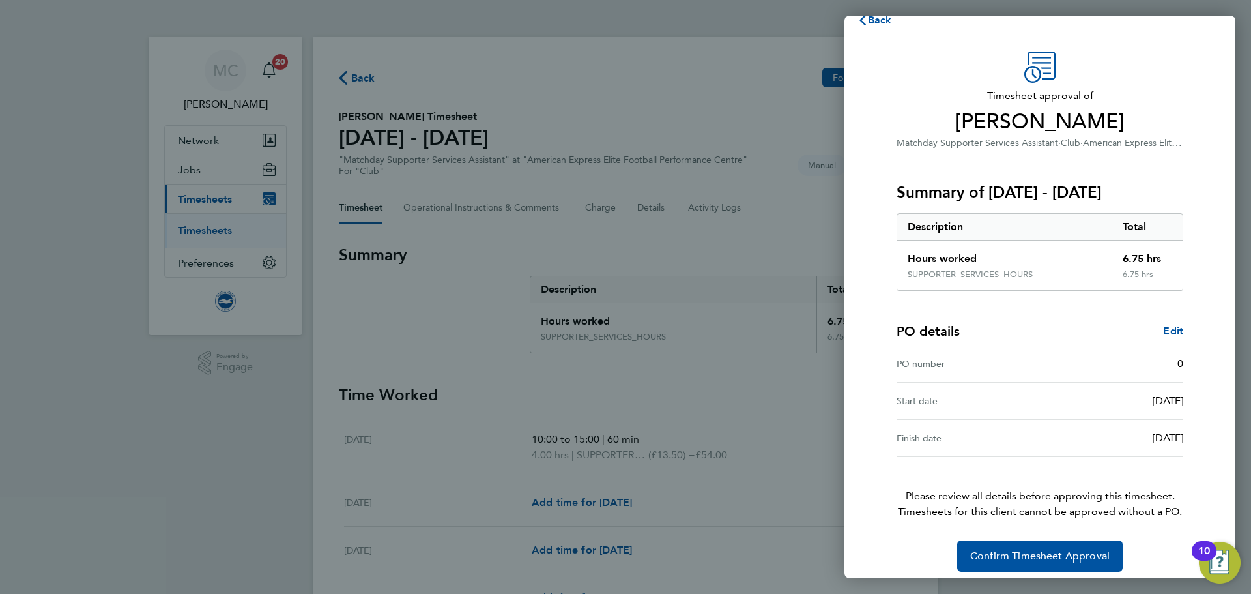
scroll to position [31, 0]
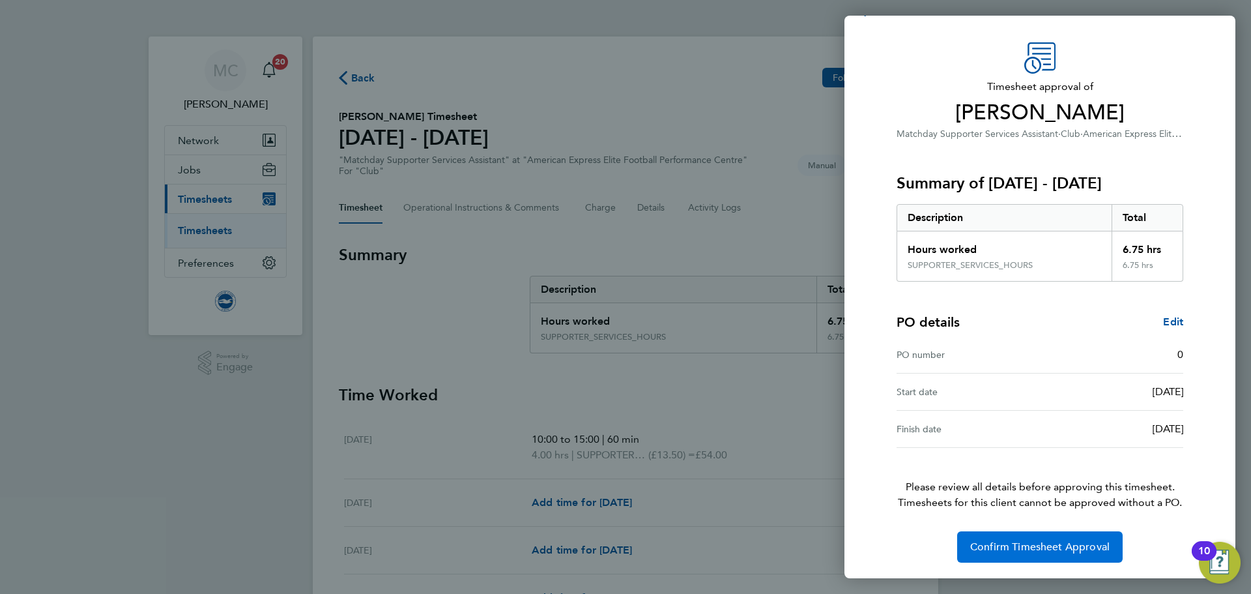
click at [1065, 545] on span "Confirm Timesheet Approval" at bounding box center [1039, 546] width 139 height 13
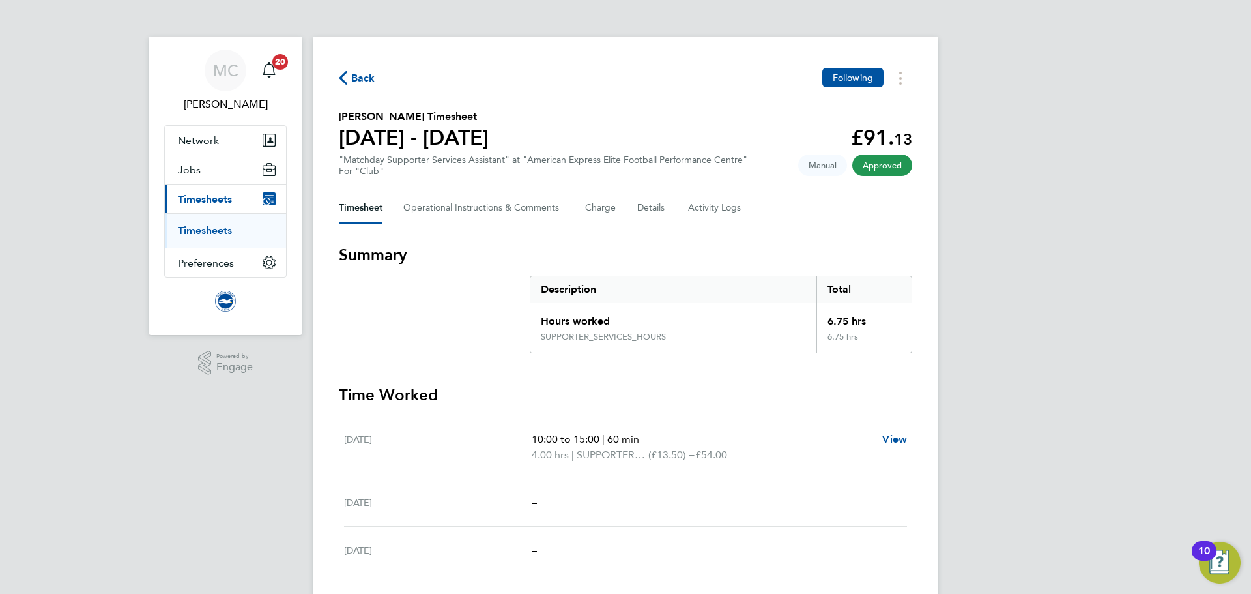
click at [356, 76] on span "Back" at bounding box center [363, 78] width 24 height 16
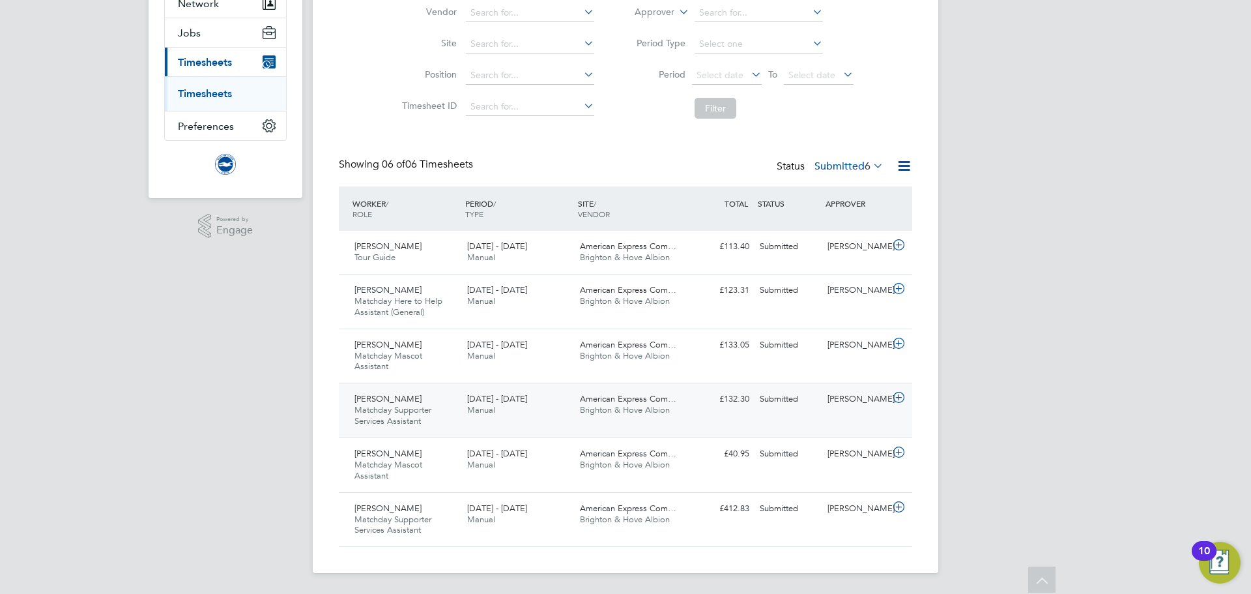
click at [474, 409] on span "Manual" at bounding box center [481, 409] width 28 height 11
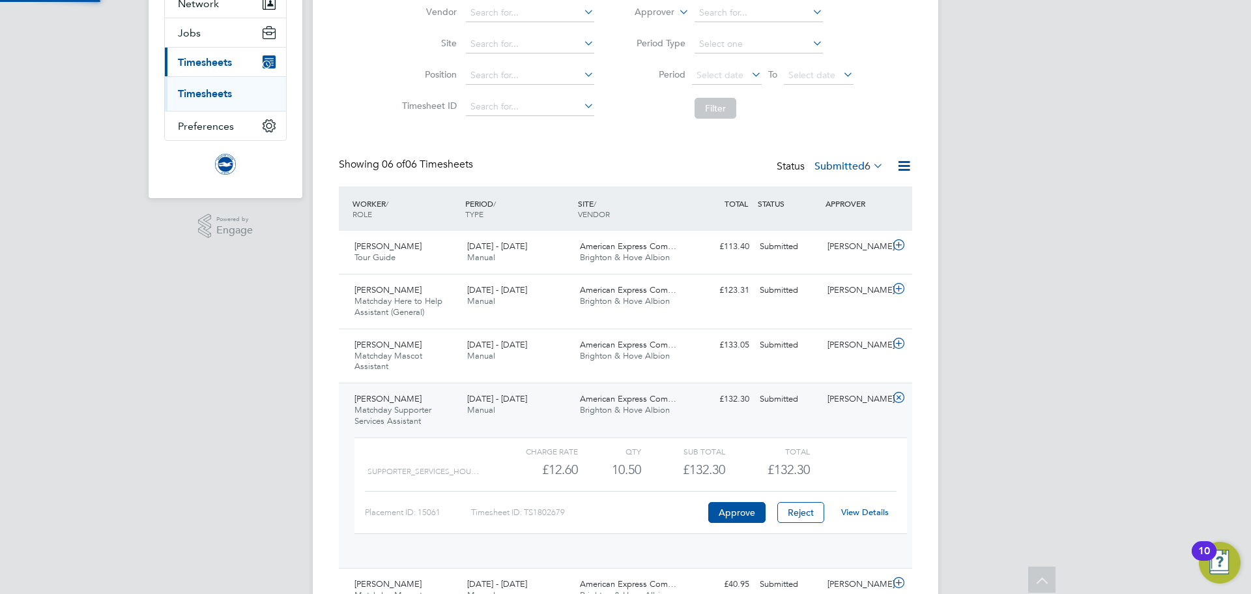
scroll to position [22, 127]
click at [859, 508] on link "View Details" at bounding box center [865, 511] width 48 height 11
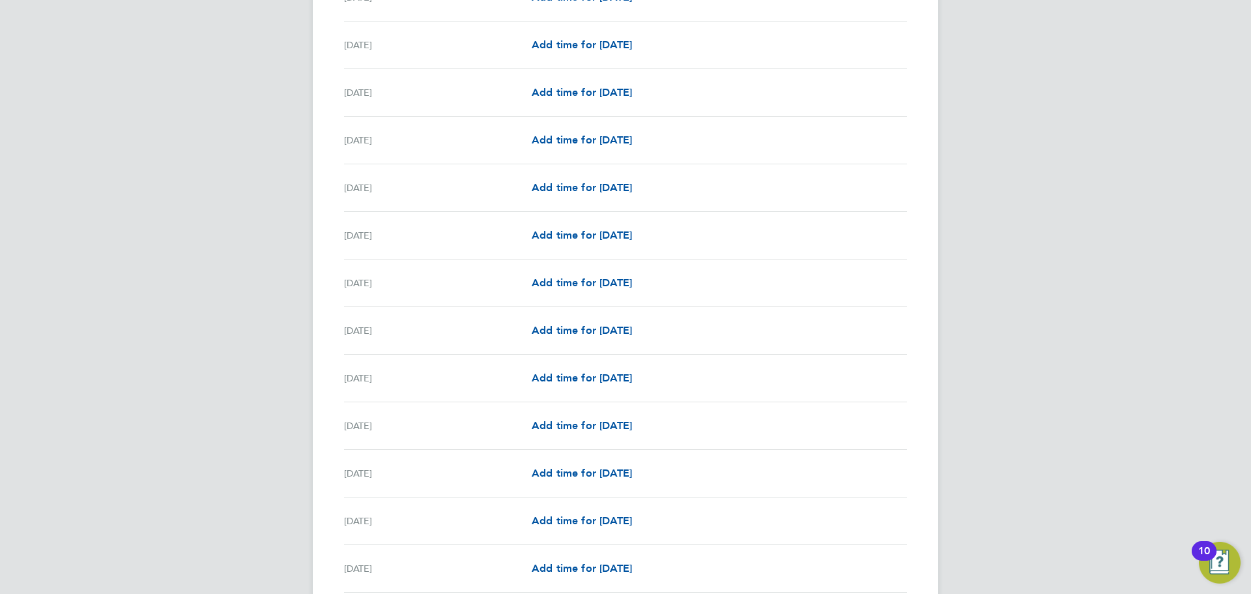
scroll to position [1433, 0]
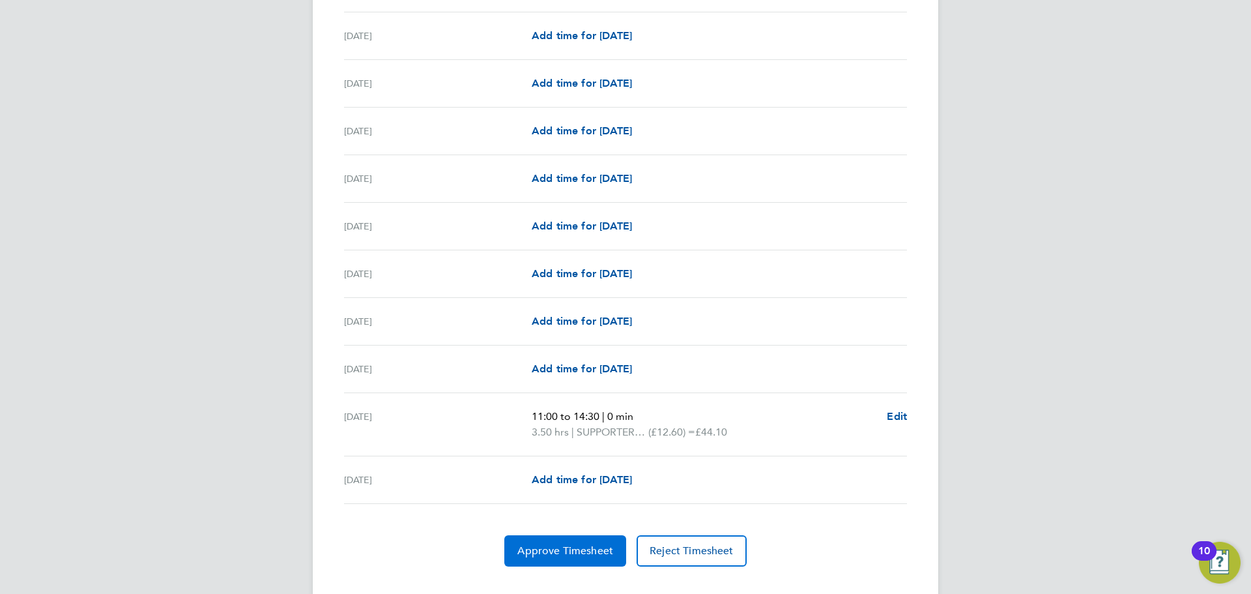
click at [586, 551] on span "Approve Timesheet" at bounding box center [565, 550] width 96 height 13
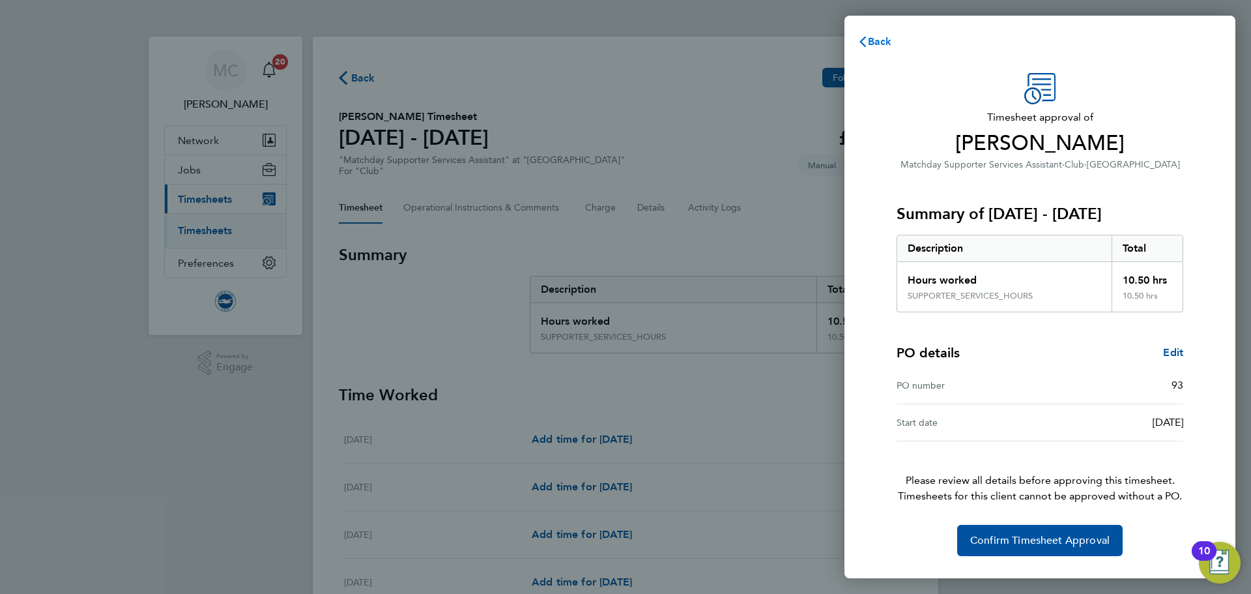
click at [876, 44] on span "Back" at bounding box center [880, 41] width 24 height 12
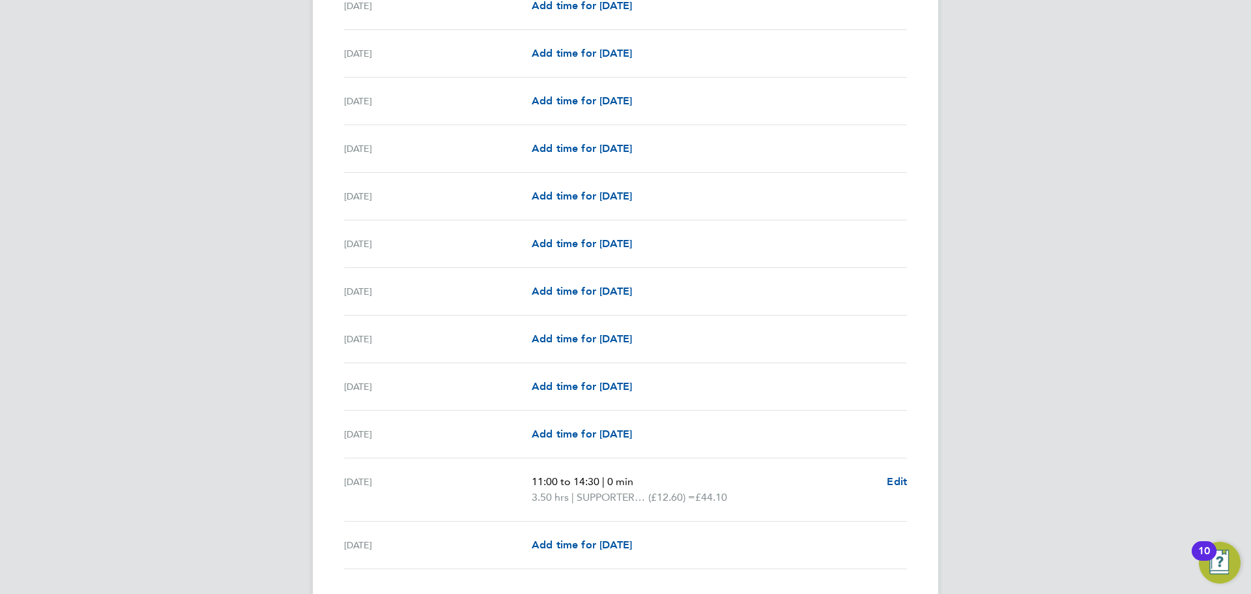
scroll to position [1458, 0]
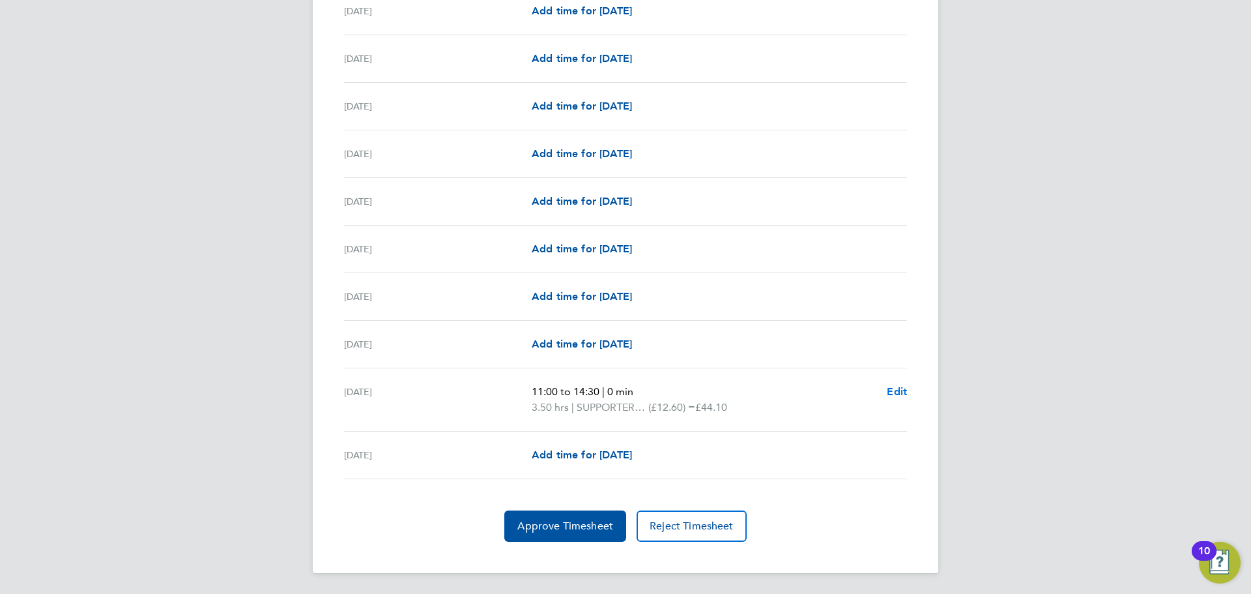
click at [899, 392] on span "Edit" at bounding box center [897, 391] width 20 height 12
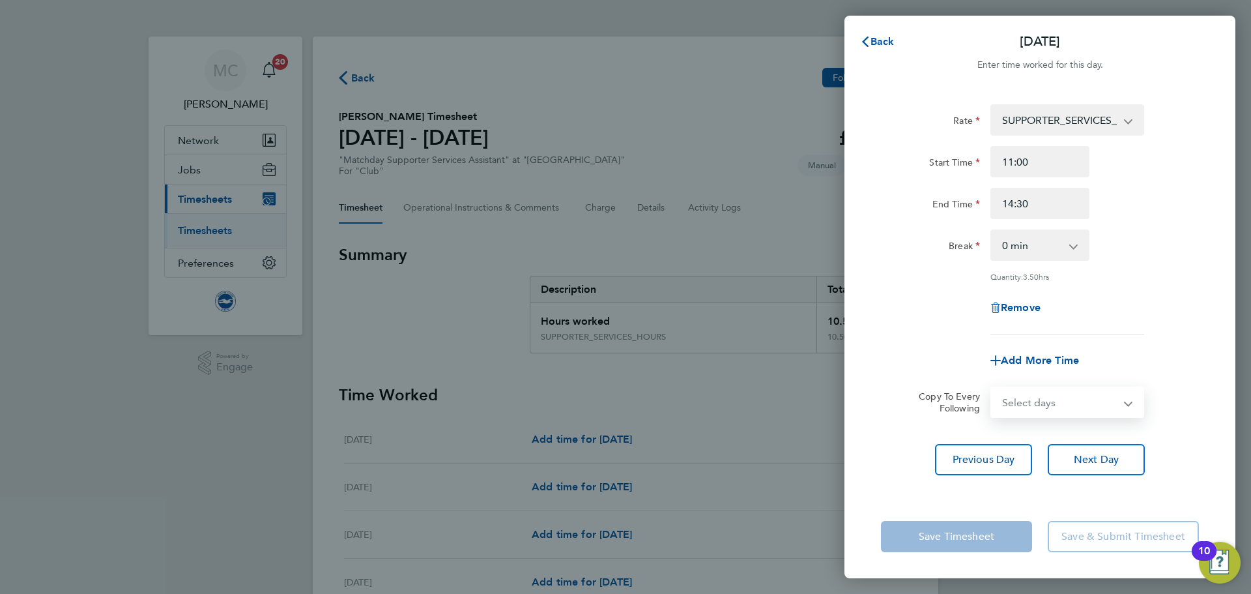
click at [1087, 397] on select "Select days [DATE]" at bounding box center [1060, 402] width 137 height 29
click at [1087, 398] on select "Select days [DATE]" at bounding box center [1060, 402] width 137 height 29
drag, startPoint x: 1087, startPoint y: 398, endPoint x: 1085, endPoint y: 413, distance: 15.2
click at [1087, 398] on select "Select days [DATE]" at bounding box center [1060, 402] width 137 height 29
click at [992, 388] on select "Select days [DATE]" at bounding box center [1060, 402] width 137 height 29
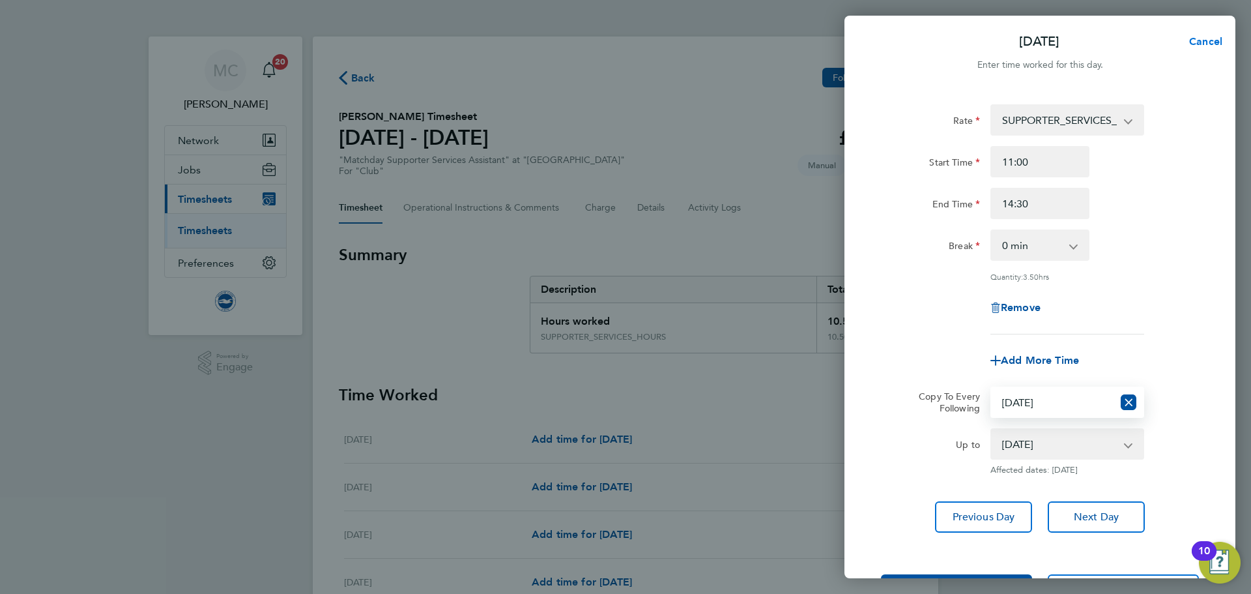
click at [1215, 41] on span "Cancel" at bounding box center [1203, 41] width 37 height 12
select select "0: null"
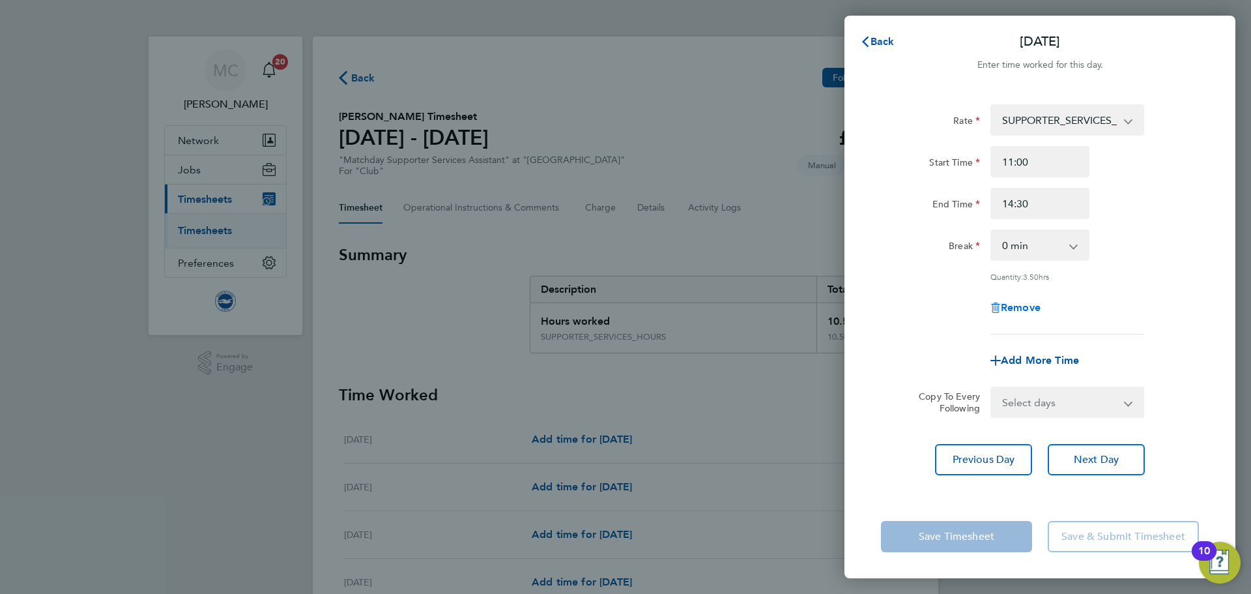
click at [1026, 308] on span "Remove" at bounding box center [1021, 307] width 40 height 12
select select "null"
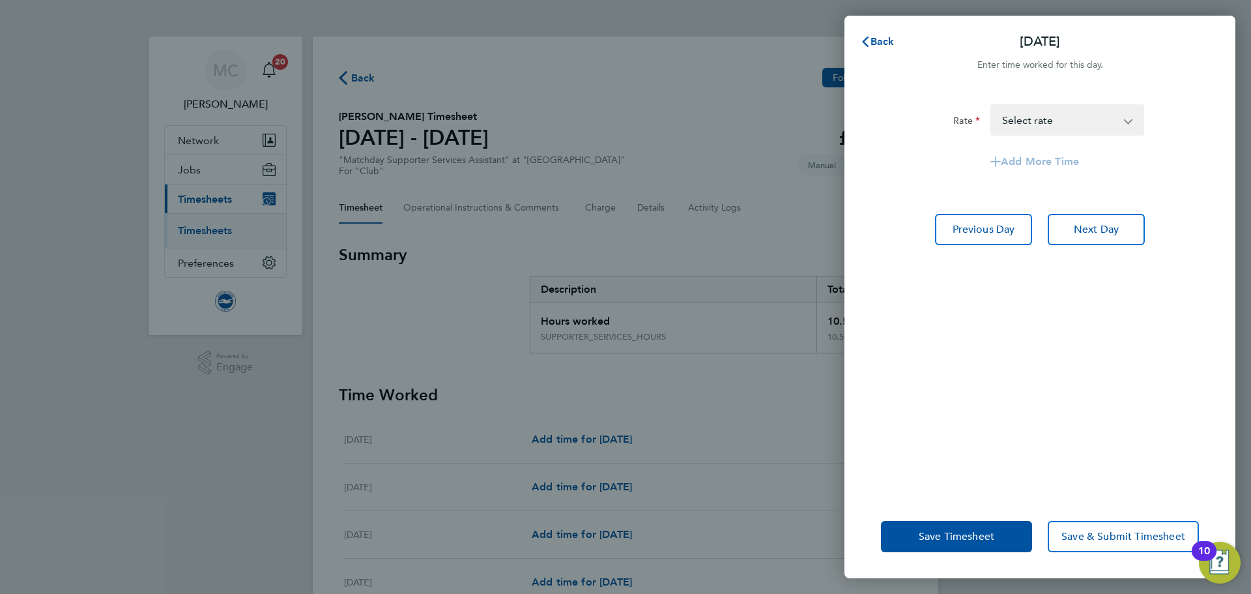
click at [1043, 129] on select "SUPPORTER_SERVICES_HOURS - 12.60 Select rate" at bounding box center [1060, 120] width 136 height 29
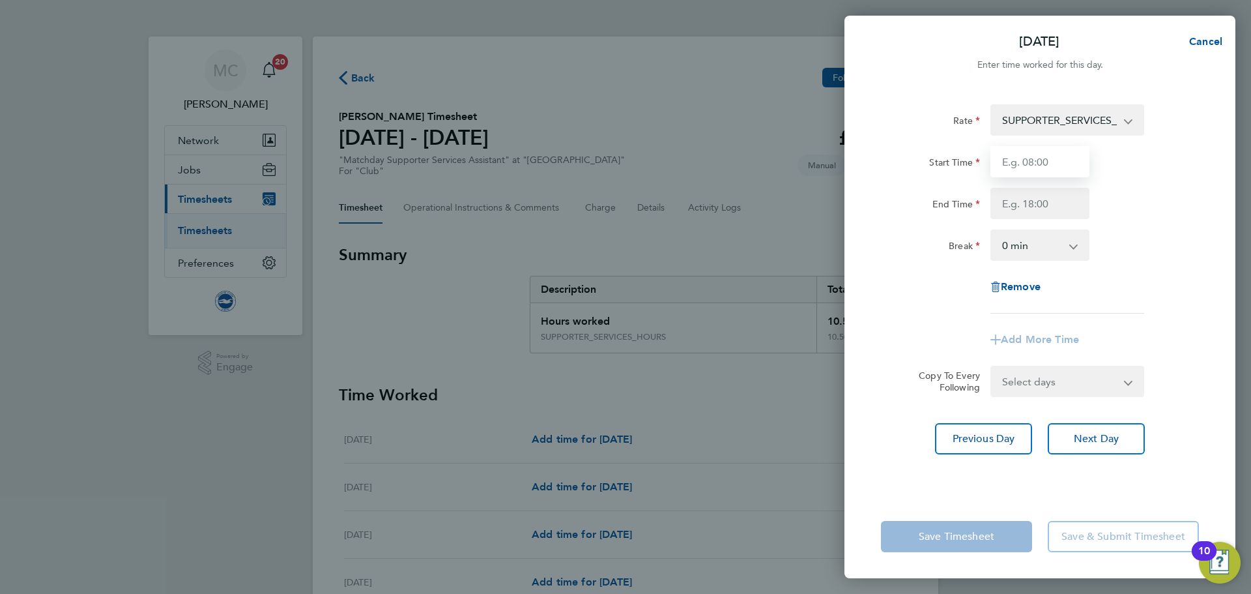
click at [1035, 163] on input "Start Time" at bounding box center [1039, 161] width 99 height 31
click at [1128, 174] on div "Start Time" at bounding box center [1040, 161] width 328 height 31
click at [1007, 435] on span "Previous Day" at bounding box center [984, 438] width 63 height 13
click at [1104, 435] on span "Next Day" at bounding box center [1096, 438] width 45 height 13
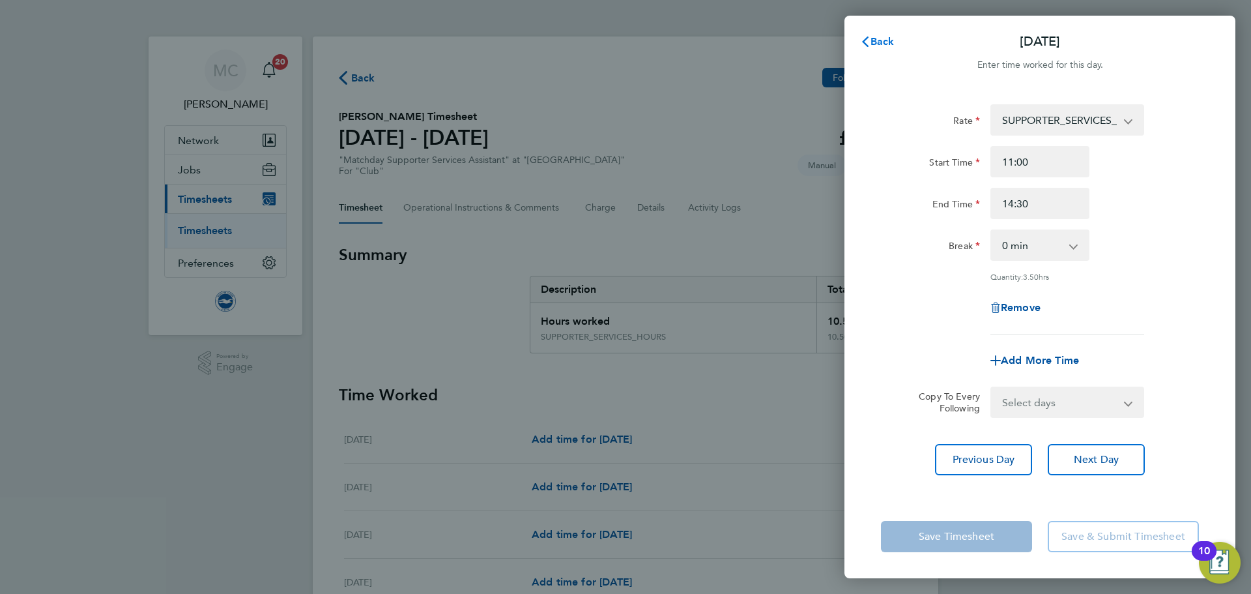
click at [880, 36] on span "Back" at bounding box center [883, 41] width 24 height 12
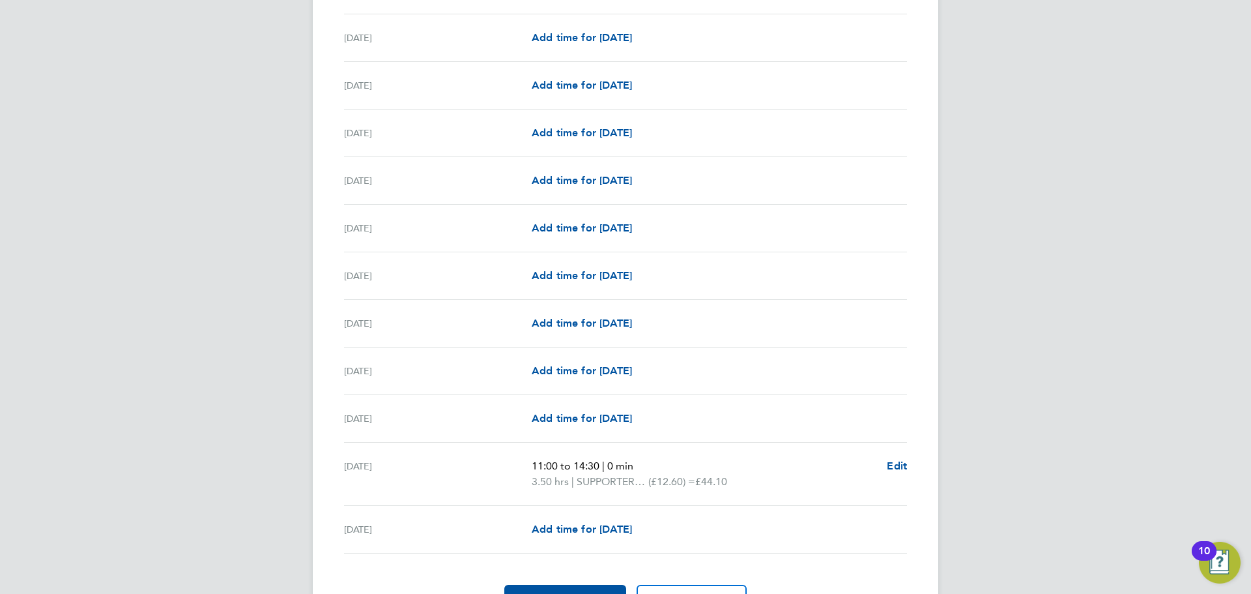
scroll to position [1458, 0]
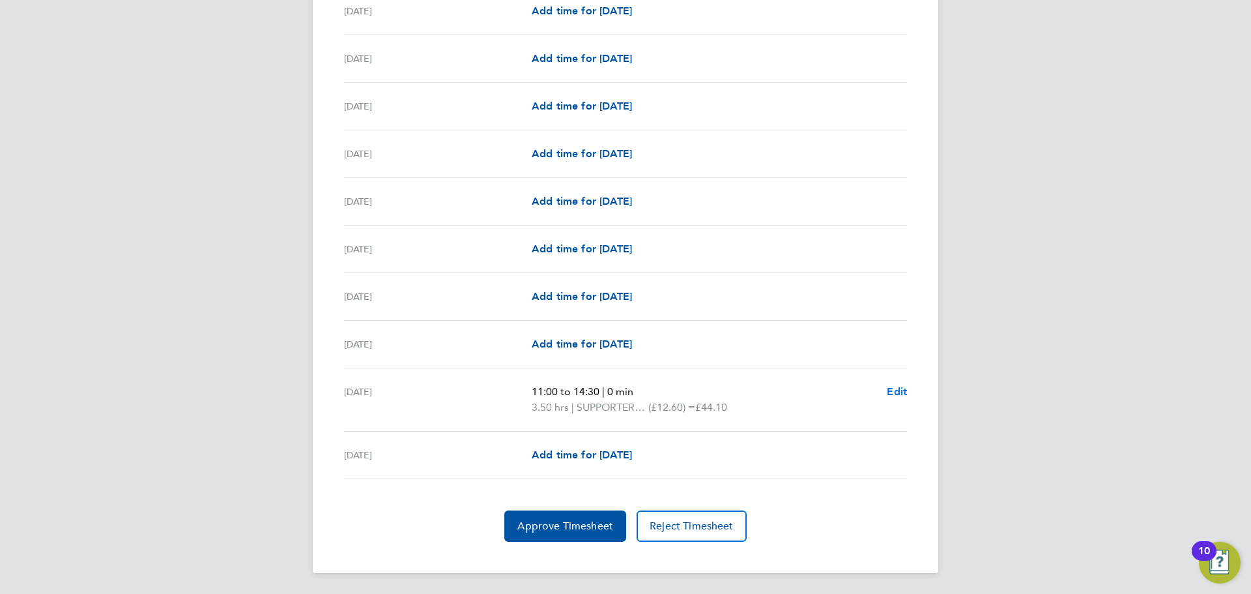
click at [897, 392] on span "Edit" at bounding box center [897, 391] width 20 height 12
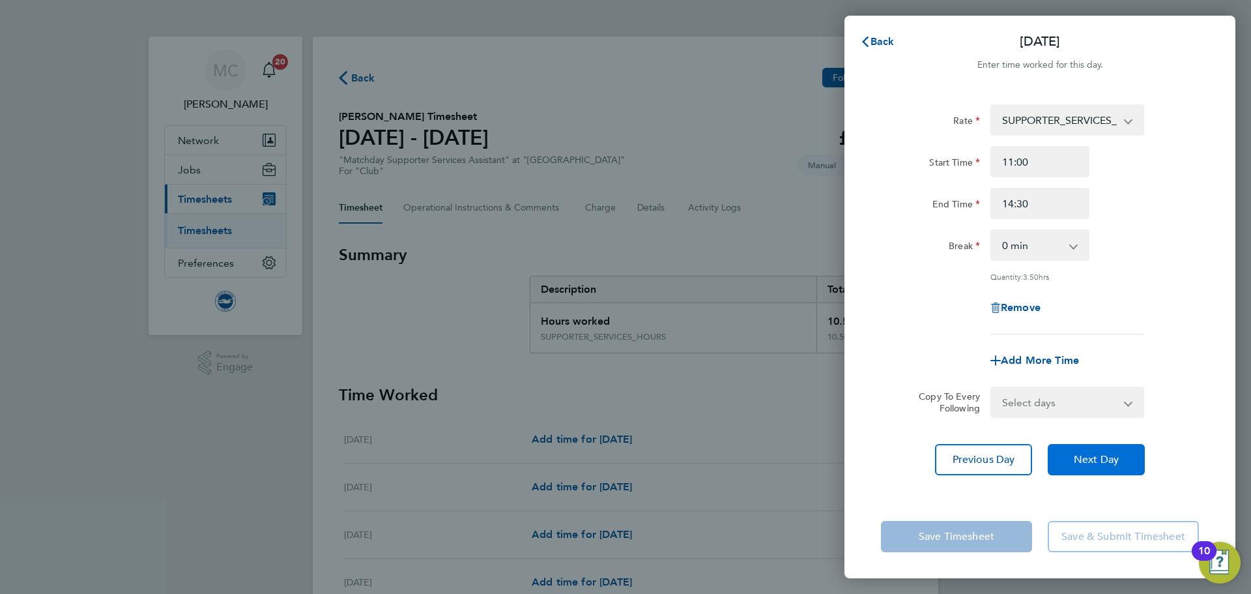
click at [1076, 457] on span "Next Day" at bounding box center [1096, 459] width 45 height 13
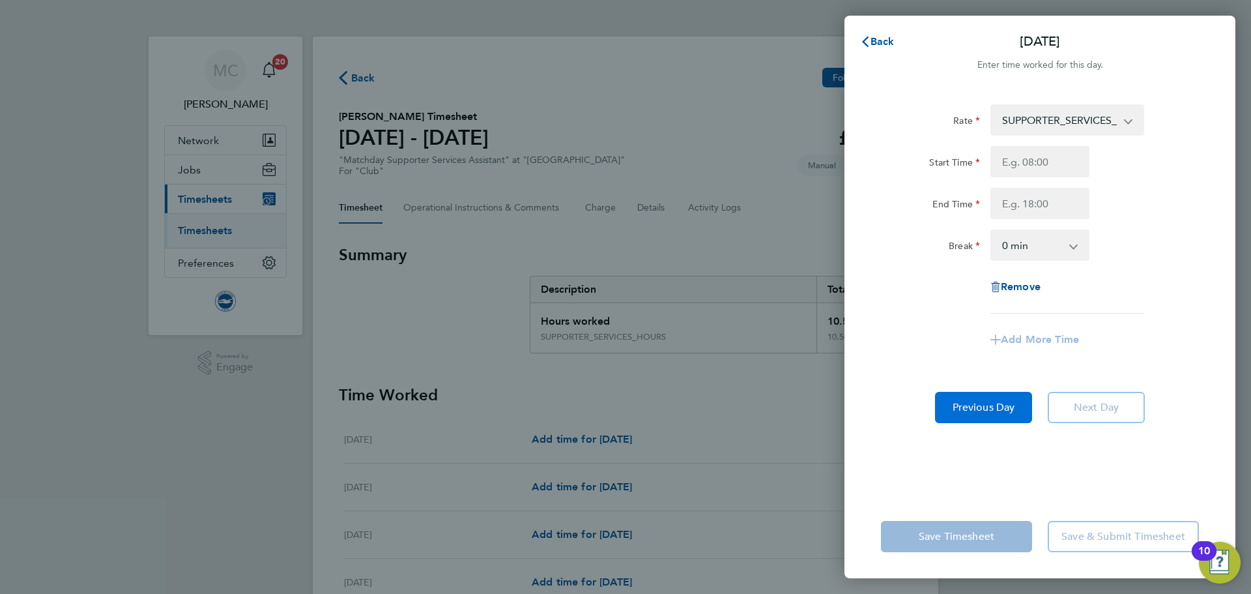
click at [985, 400] on button "Previous Day" at bounding box center [983, 407] width 97 height 31
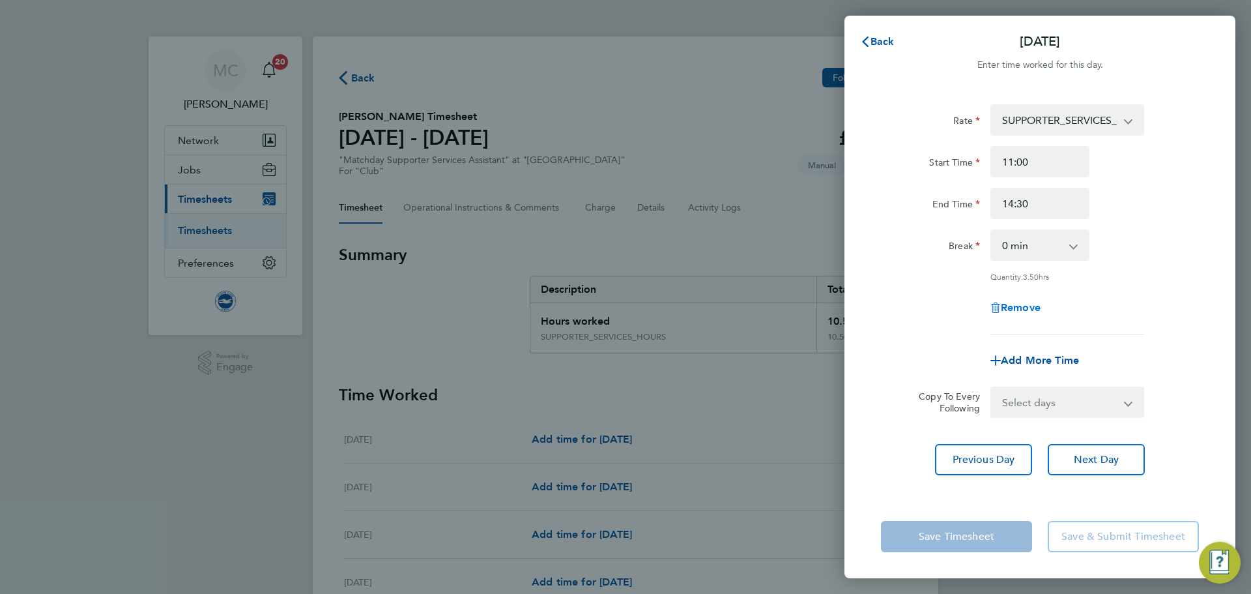
drag, startPoint x: 1020, startPoint y: 303, endPoint x: 1029, endPoint y: 329, distance: 27.8
click at [1020, 304] on span "Remove" at bounding box center [1021, 307] width 40 height 12
select select "null"
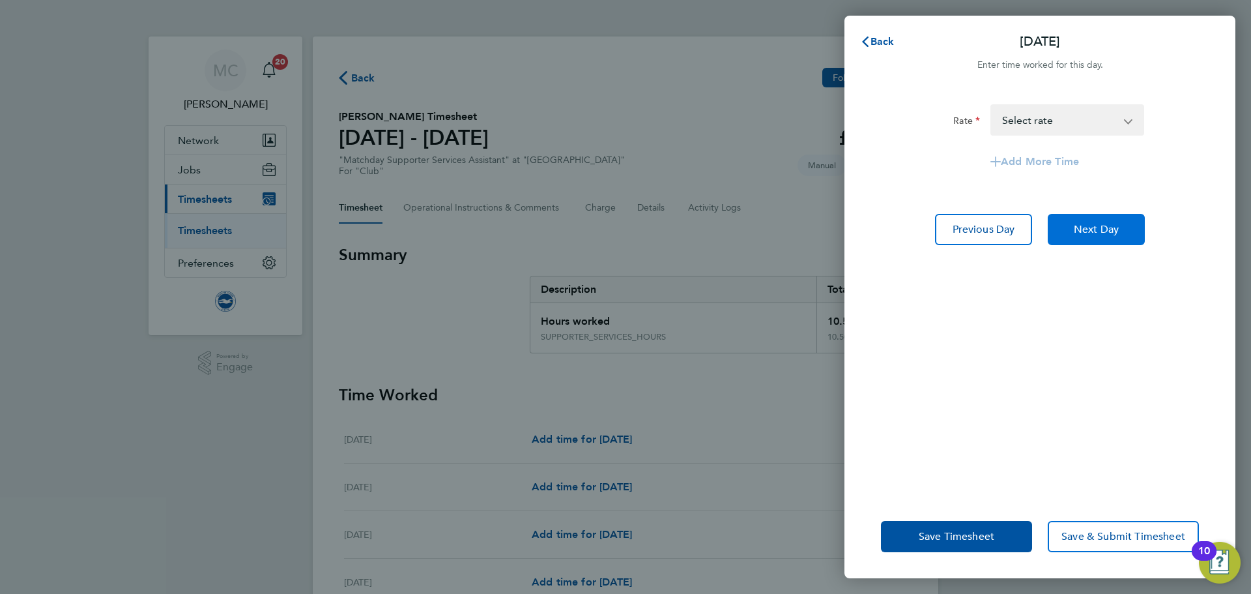
click at [1099, 233] on span "Next Day" at bounding box center [1096, 229] width 45 height 13
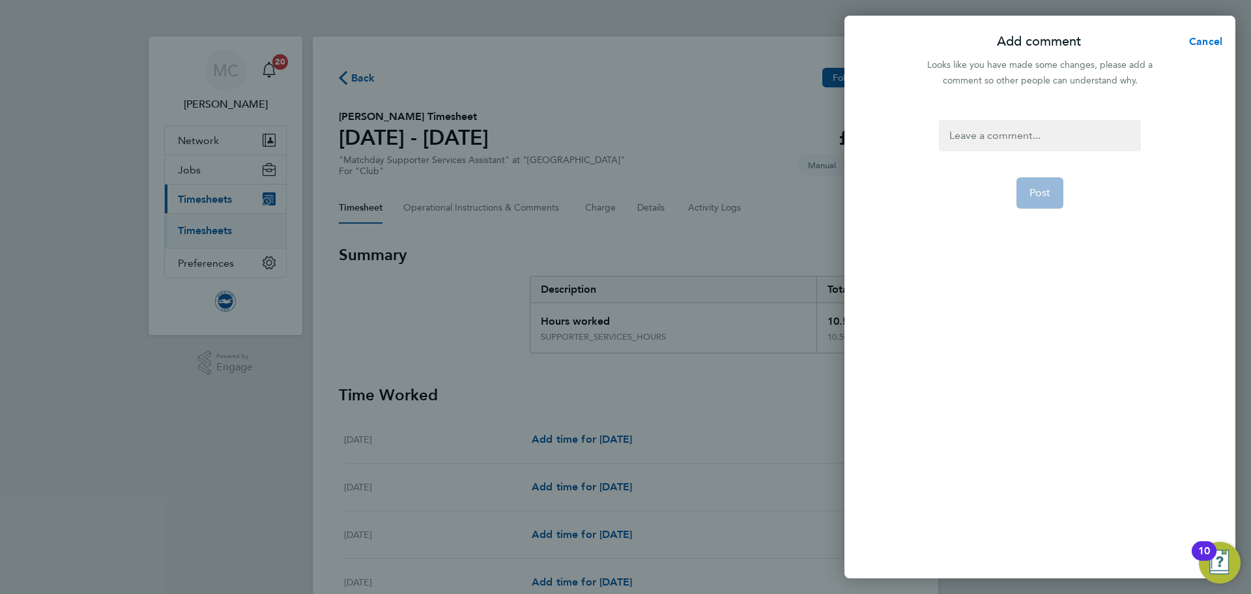
click at [1213, 45] on span "Cancel" at bounding box center [1203, 41] width 37 height 12
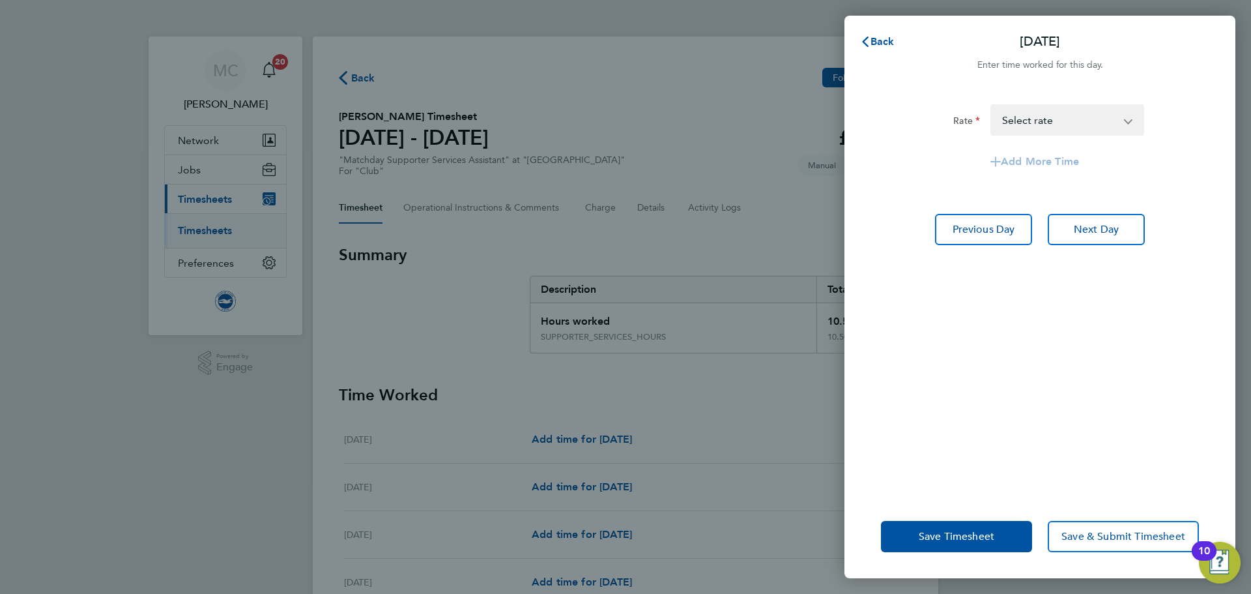
click at [1037, 121] on select "SUPPORTER_SERVICES_HOURS - 12.60 Select rate" at bounding box center [1060, 120] width 136 height 29
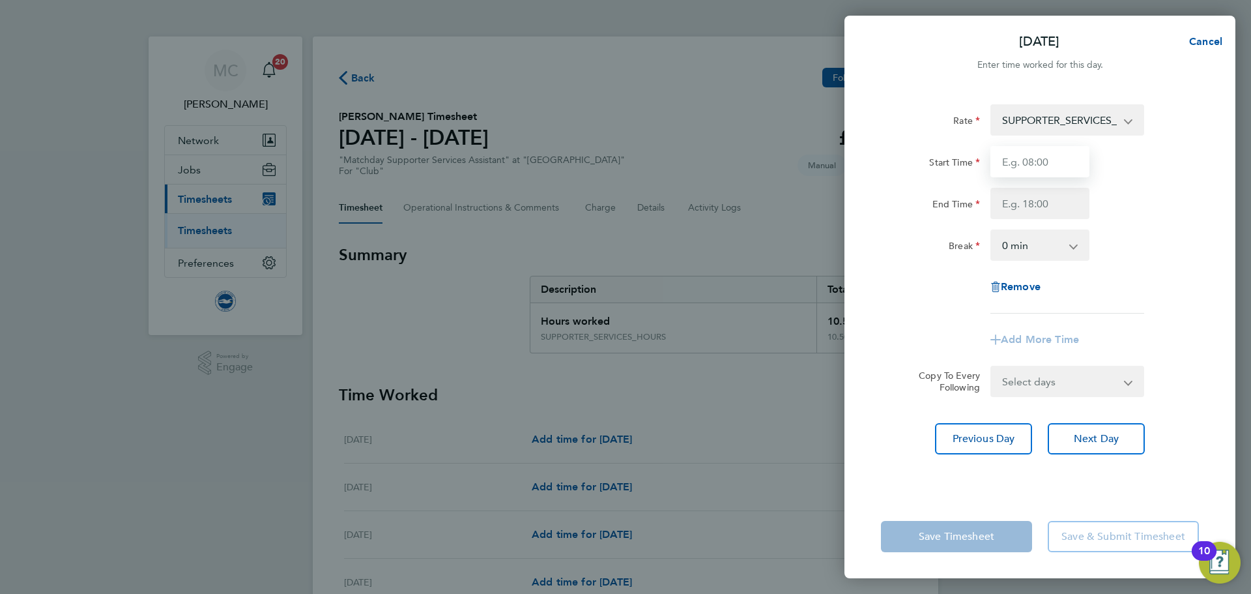
click at [1039, 164] on input "Start Time" at bounding box center [1039, 161] width 99 height 31
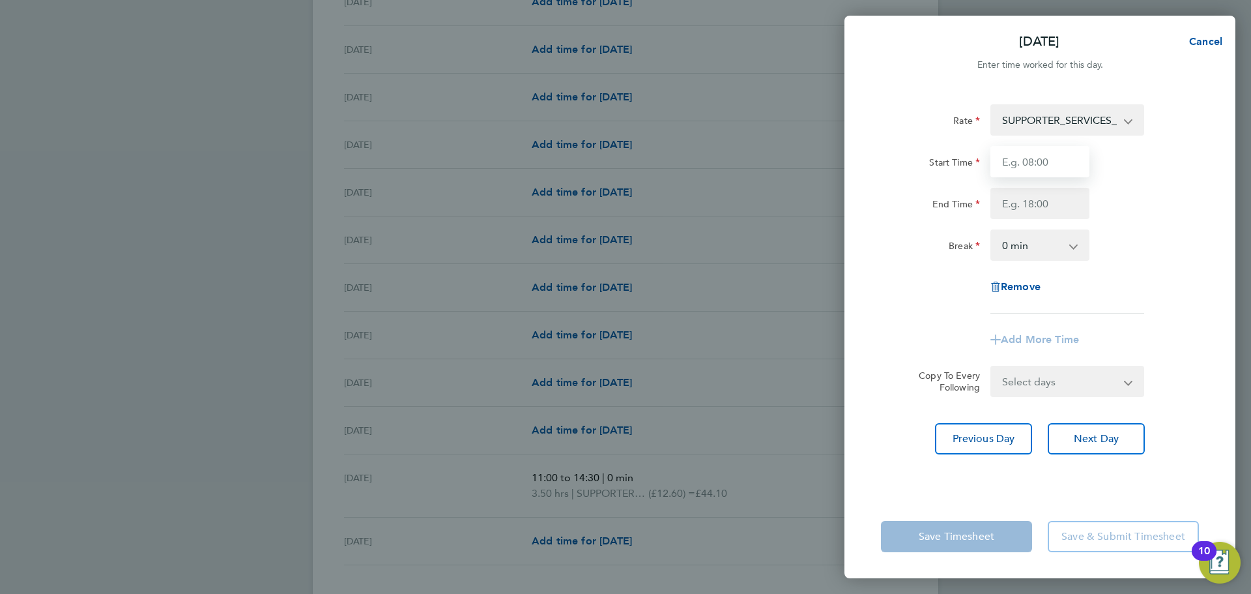
scroll to position [1458, 0]
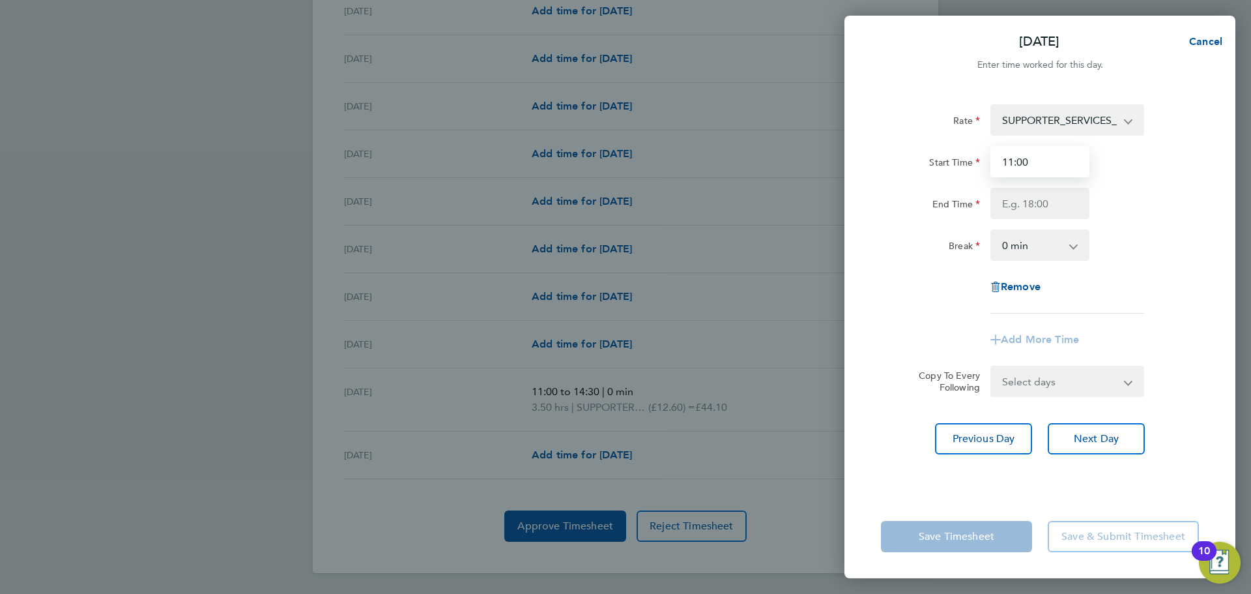
type input "11:00"
click at [1013, 207] on input "End Time" at bounding box center [1039, 203] width 99 height 31
type input "14:30"
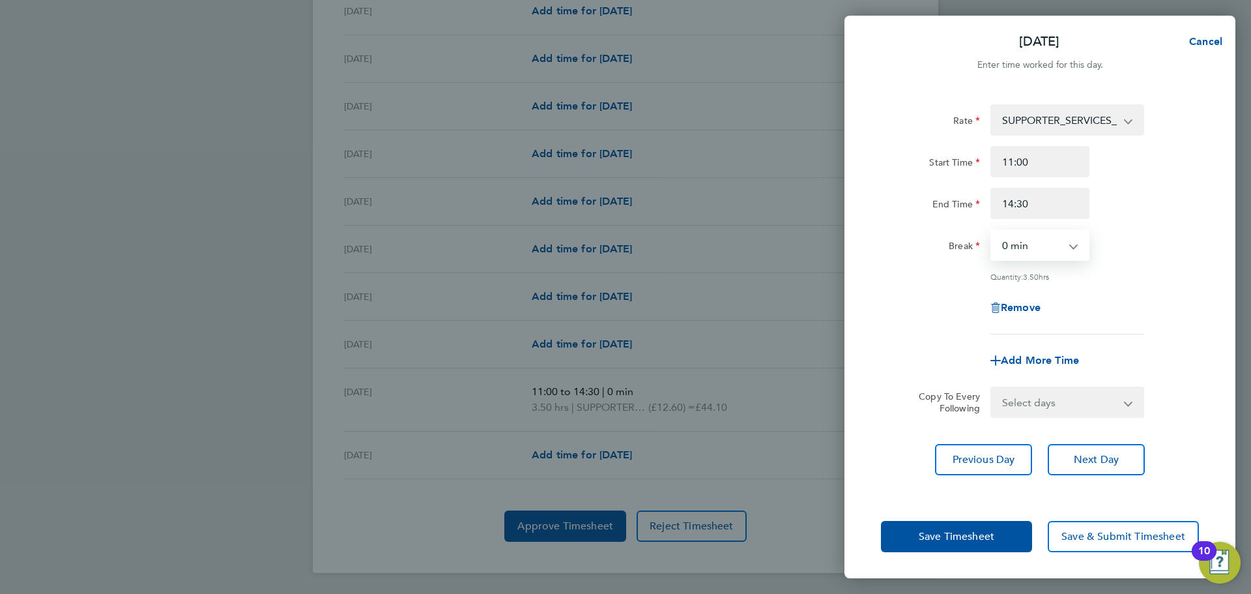
click at [1021, 241] on select "0 min 15 min 30 min 45 min 60 min 75 min 90 min" at bounding box center [1032, 245] width 81 height 29
click at [1026, 308] on span "Remove" at bounding box center [1021, 307] width 40 height 12
select select "null"
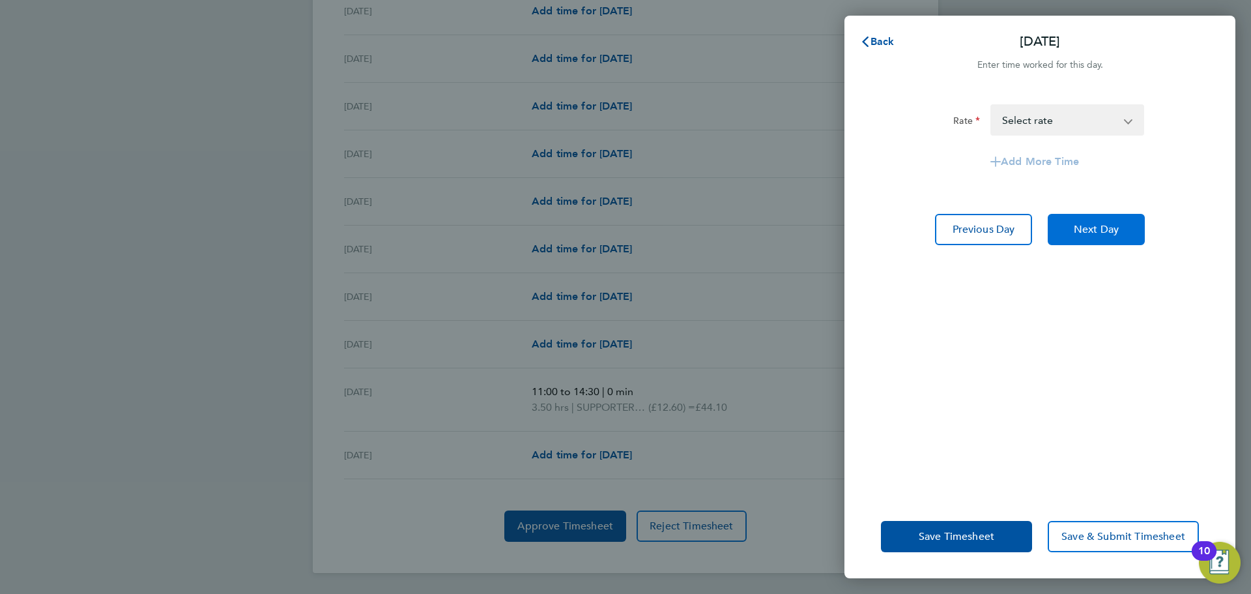
click at [1097, 231] on span "Next Day" at bounding box center [1096, 229] width 45 height 13
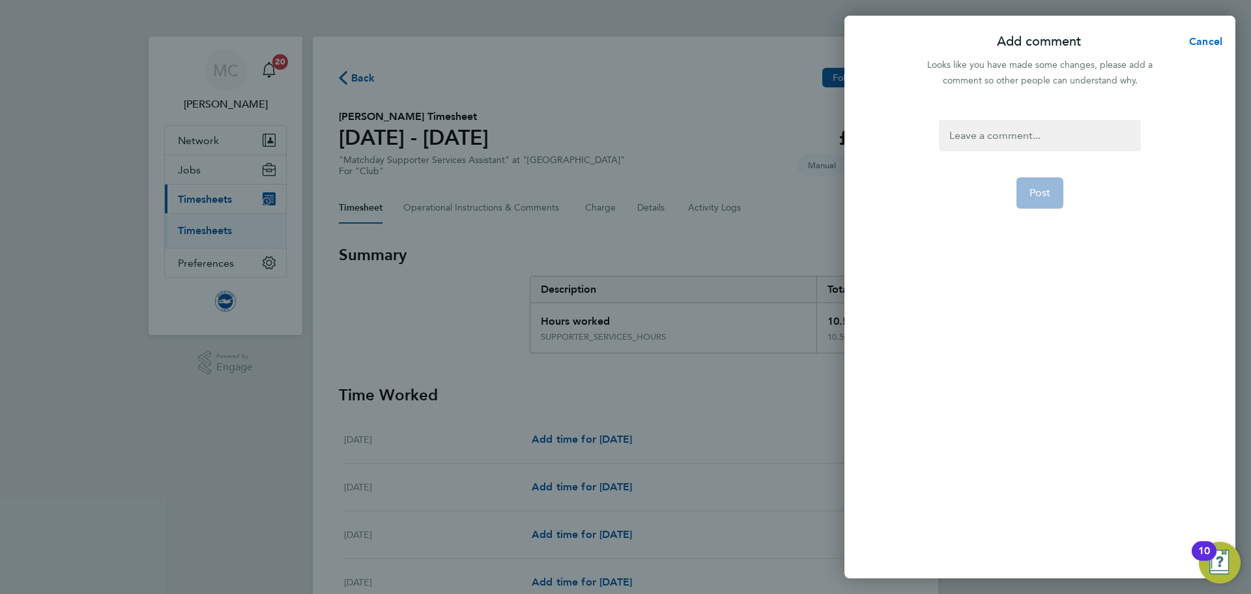
click at [1204, 44] on span "Cancel" at bounding box center [1203, 41] width 37 height 12
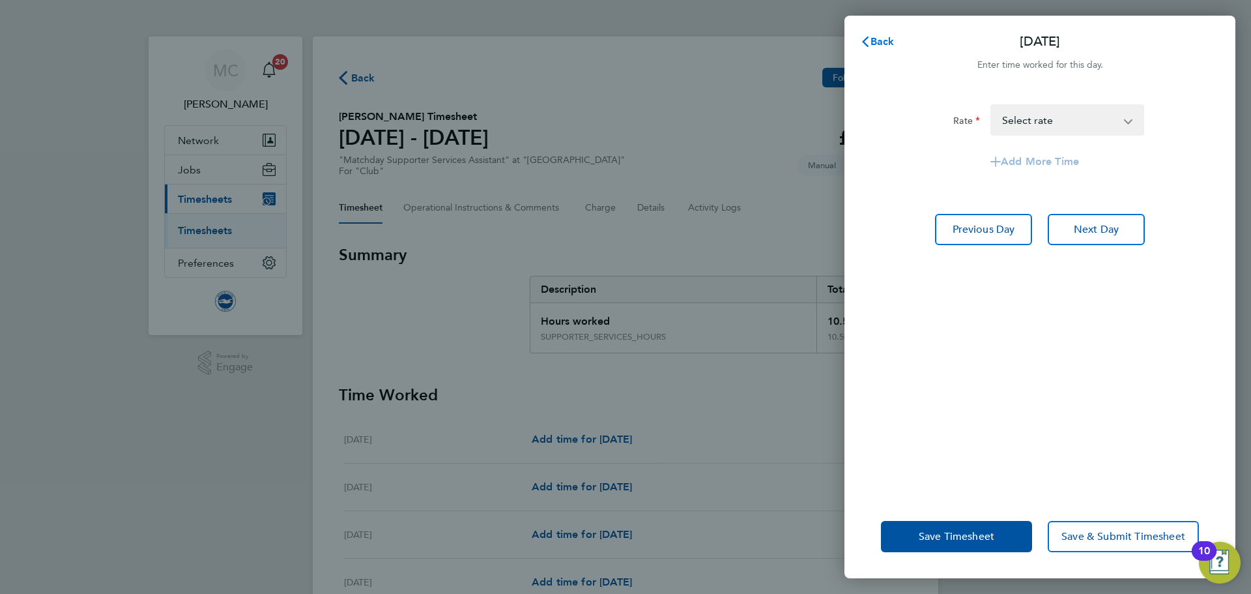
click at [878, 41] on span "Back" at bounding box center [883, 41] width 24 height 12
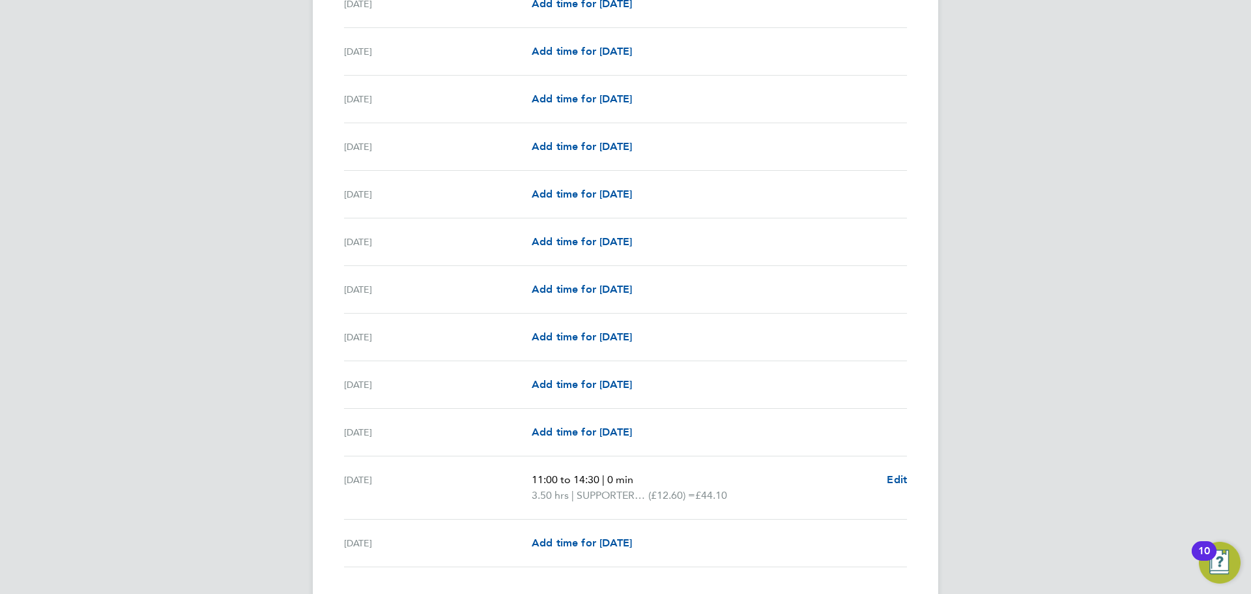
scroll to position [1458, 0]
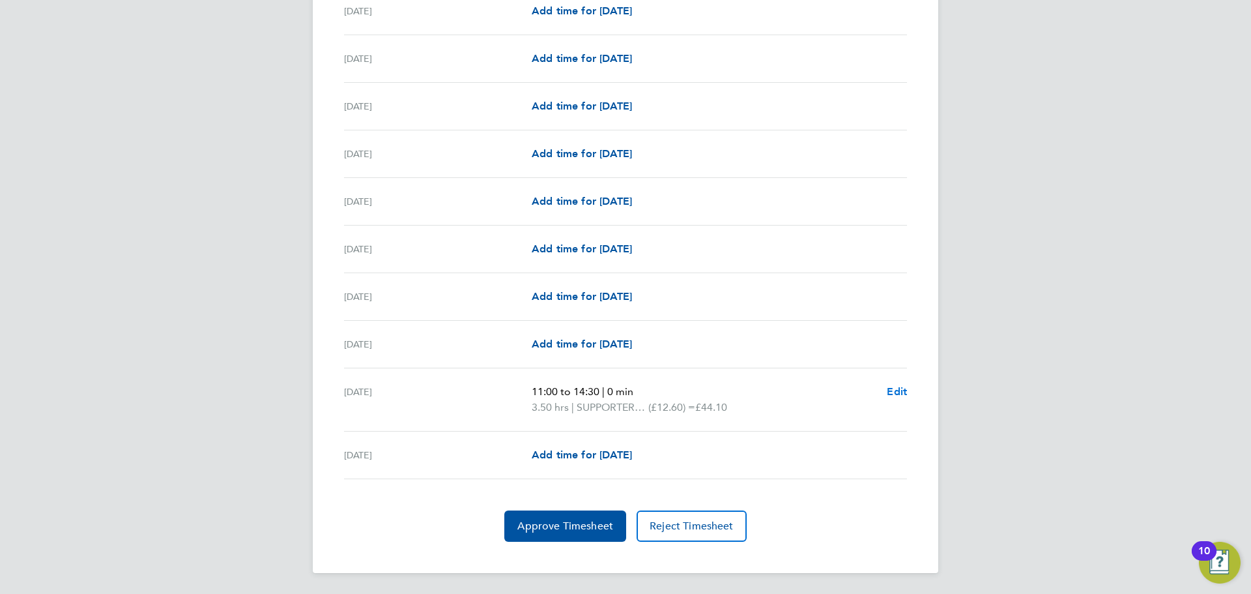
click at [896, 387] on span "Edit" at bounding box center [897, 391] width 20 height 12
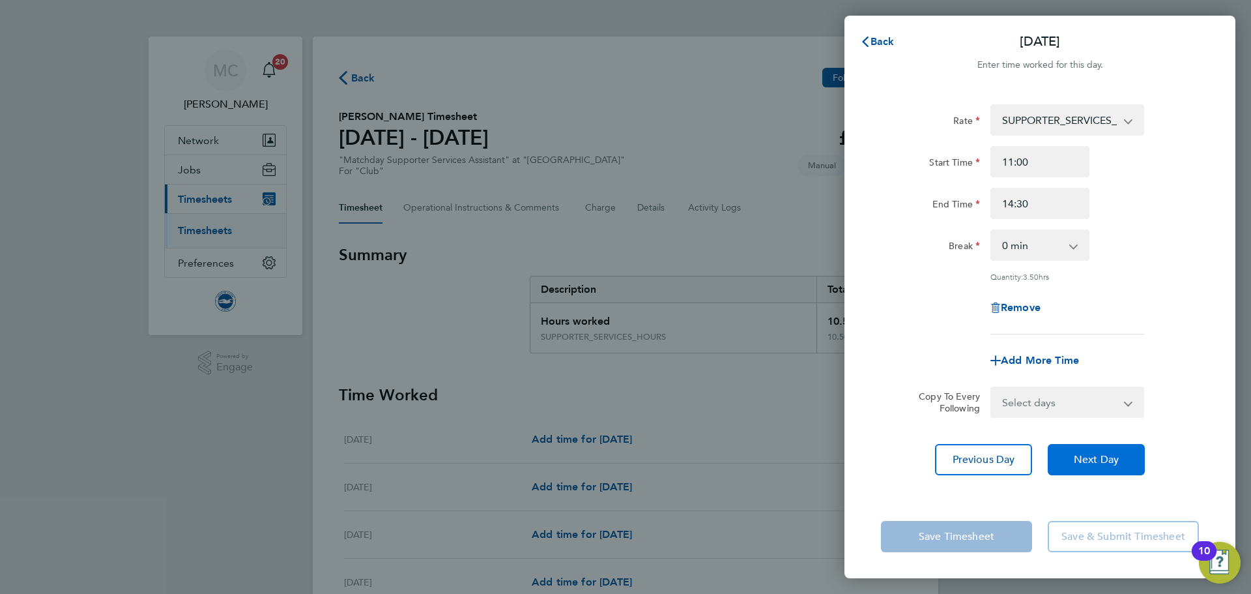
click at [1115, 456] on span "Next Day" at bounding box center [1096, 459] width 45 height 13
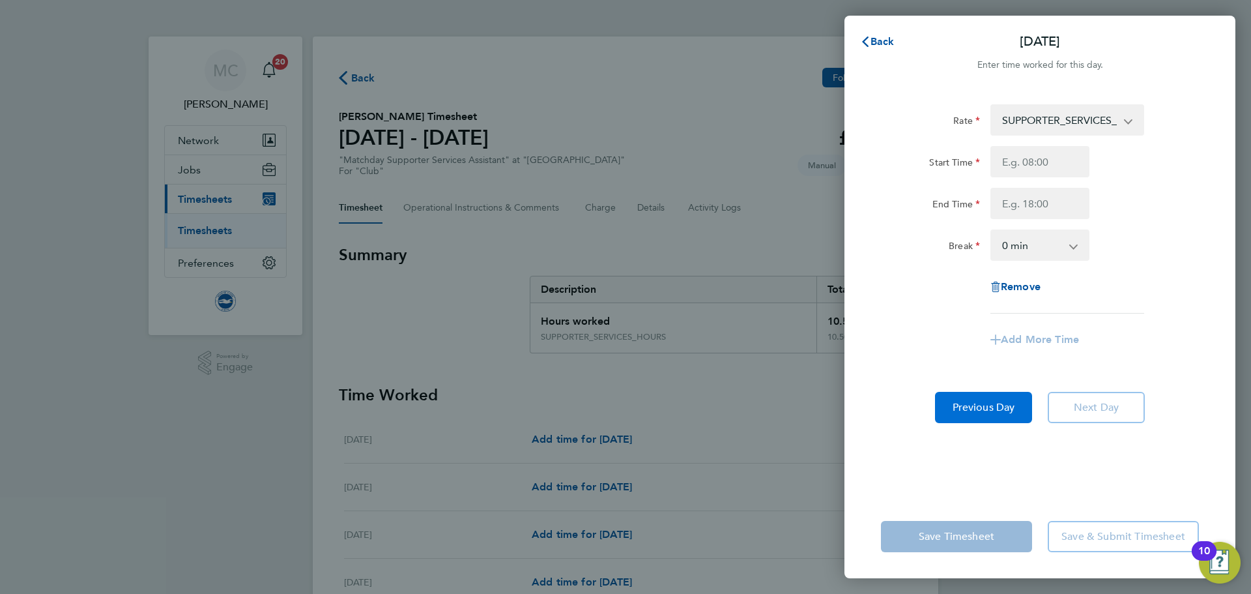
click at [990, 406] on span "Previous Day" at bounding box center [984, 407] width 63 height 13
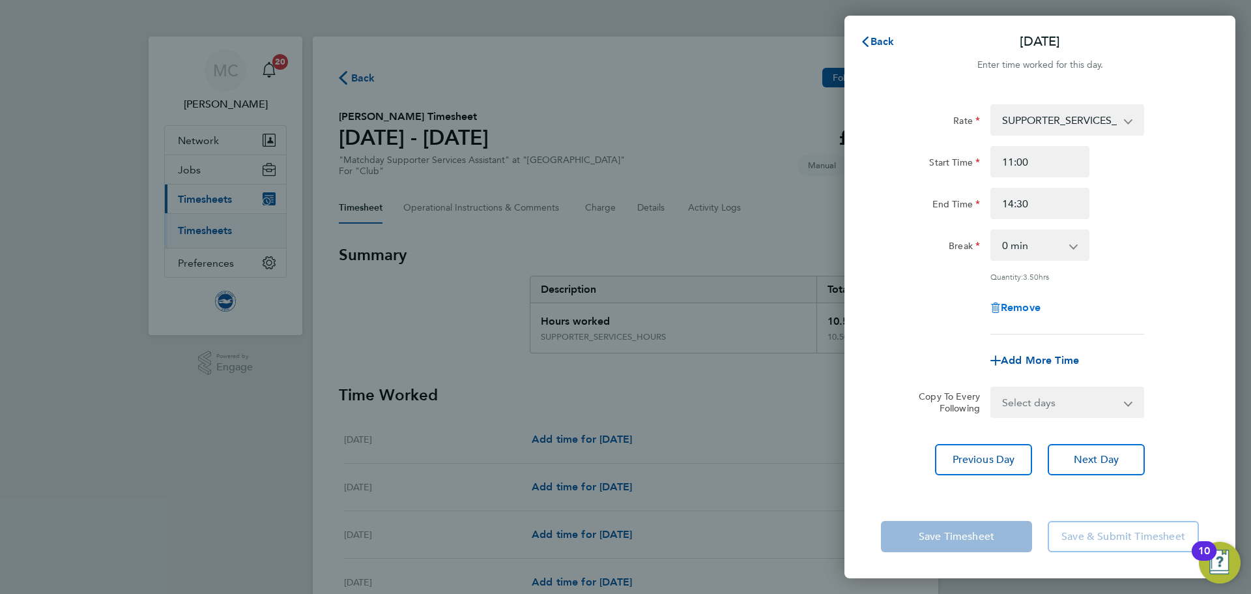
click at [1032, 309] on span "Remove" at bounding box center [1021, 307] width 40 height 12
select select "null"
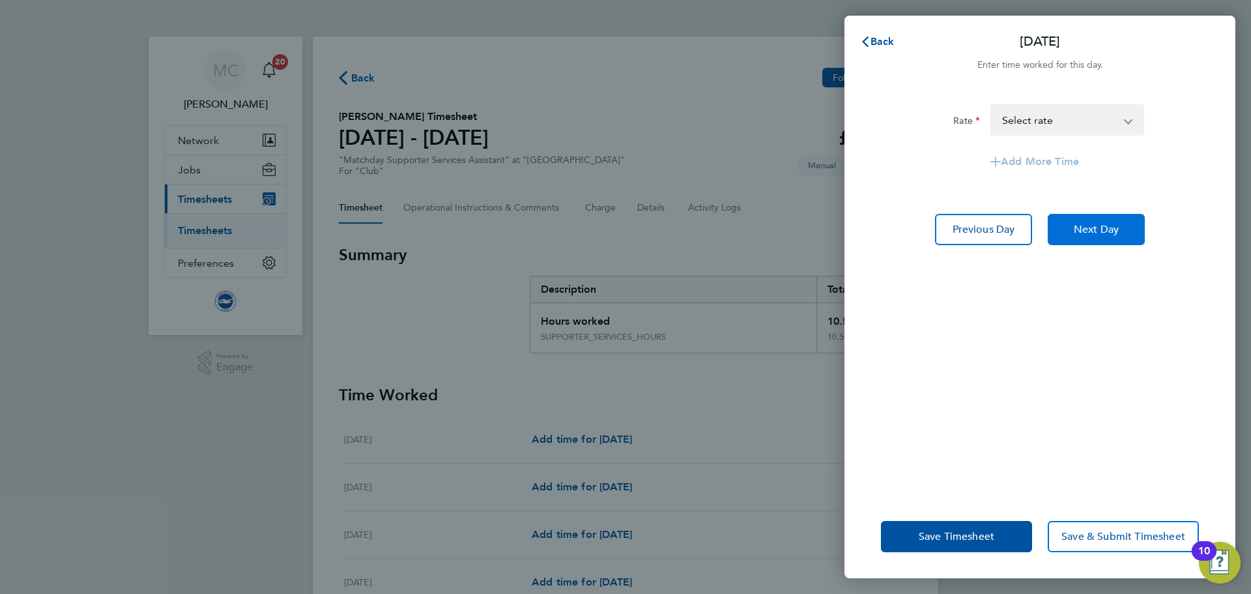
click at [1086, 230] on span "Next Day" at bounding box center [1096, 229] width 45 height 13
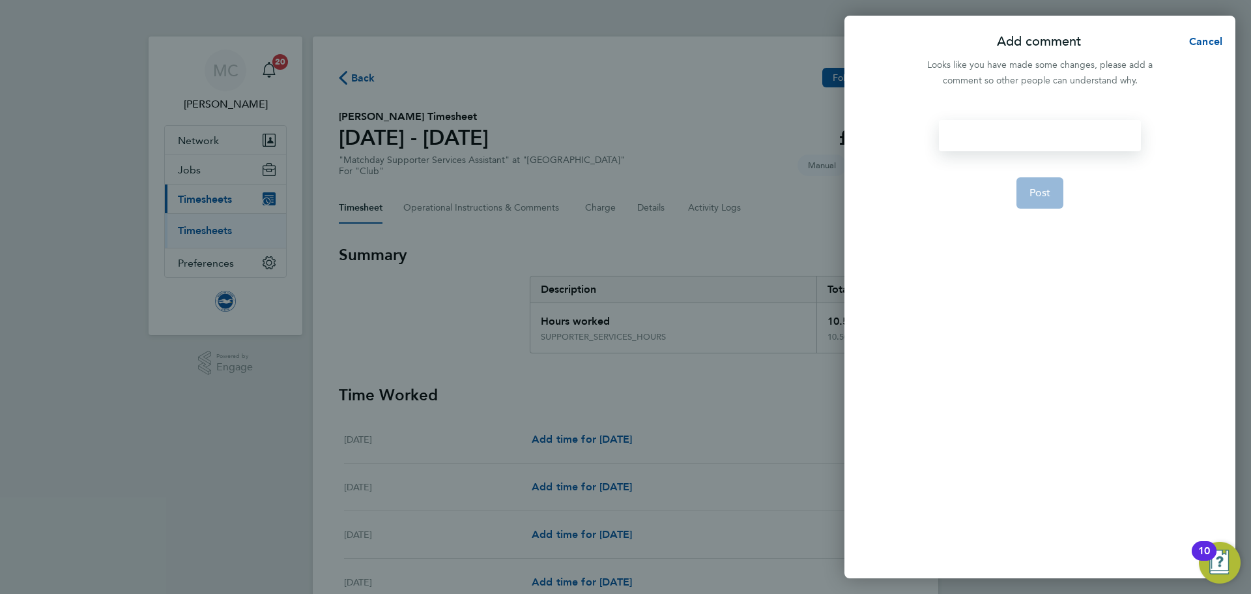
click at [1045, 133] on div at bounding box center [1039, 135] width 201 height 31
click at [1209, 43] on span "Cancel" at bounding box center [1203, 41] width 37 height 12
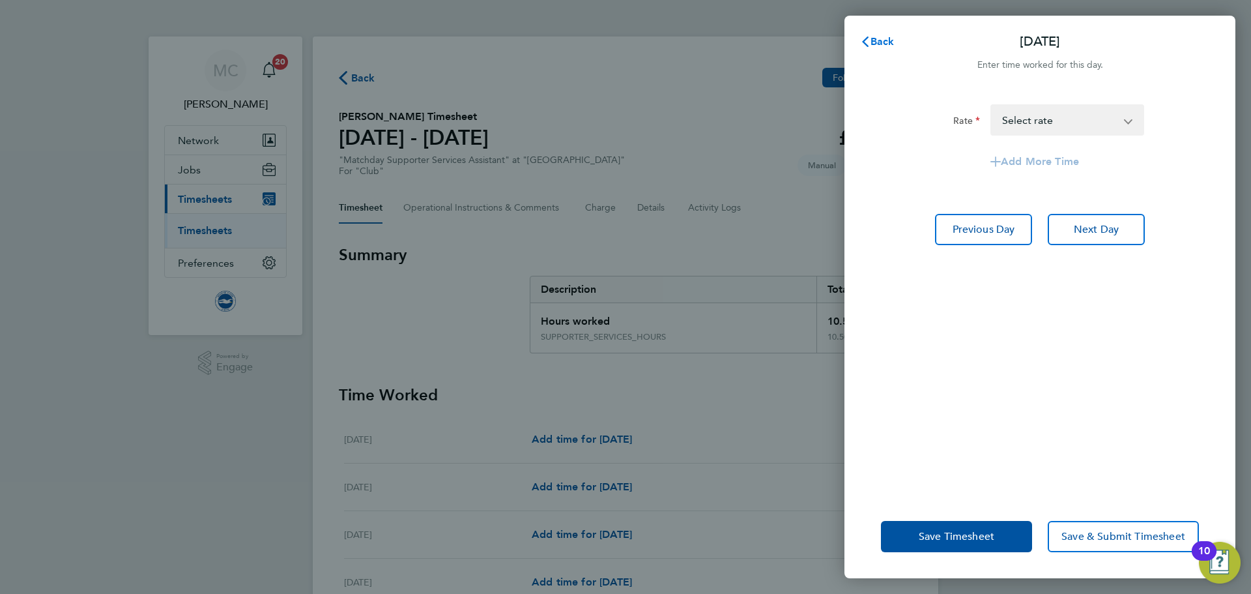
click at [879, 43] on span "Back" at bounding box center [883, 41] width 24 height 12
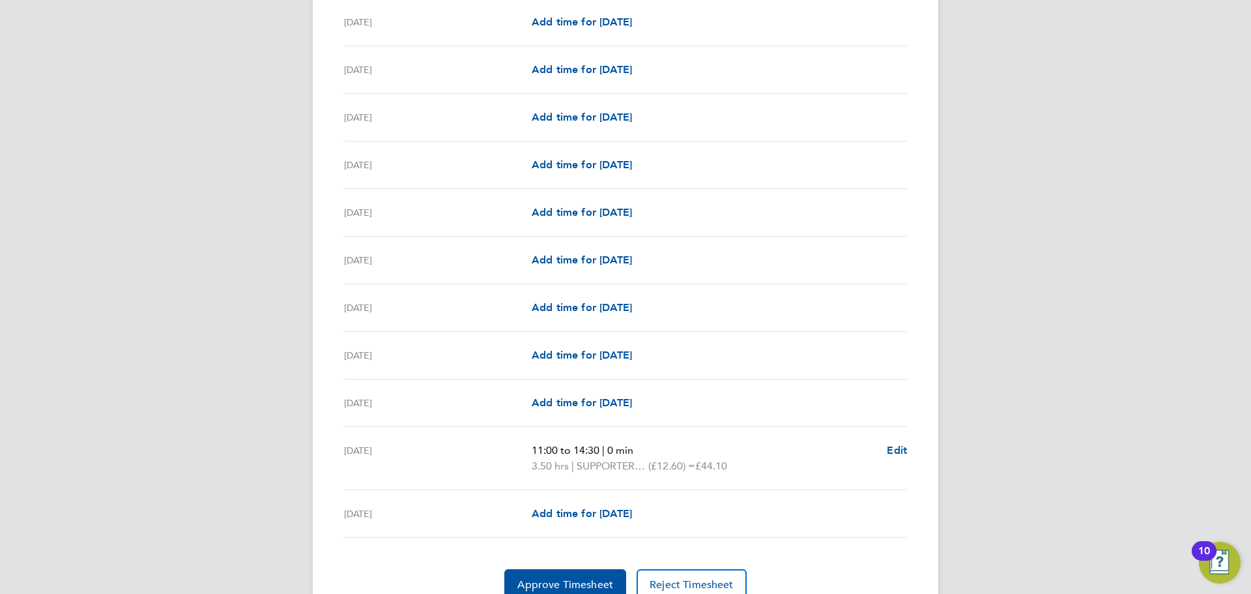
scroll to position [1458, 0]
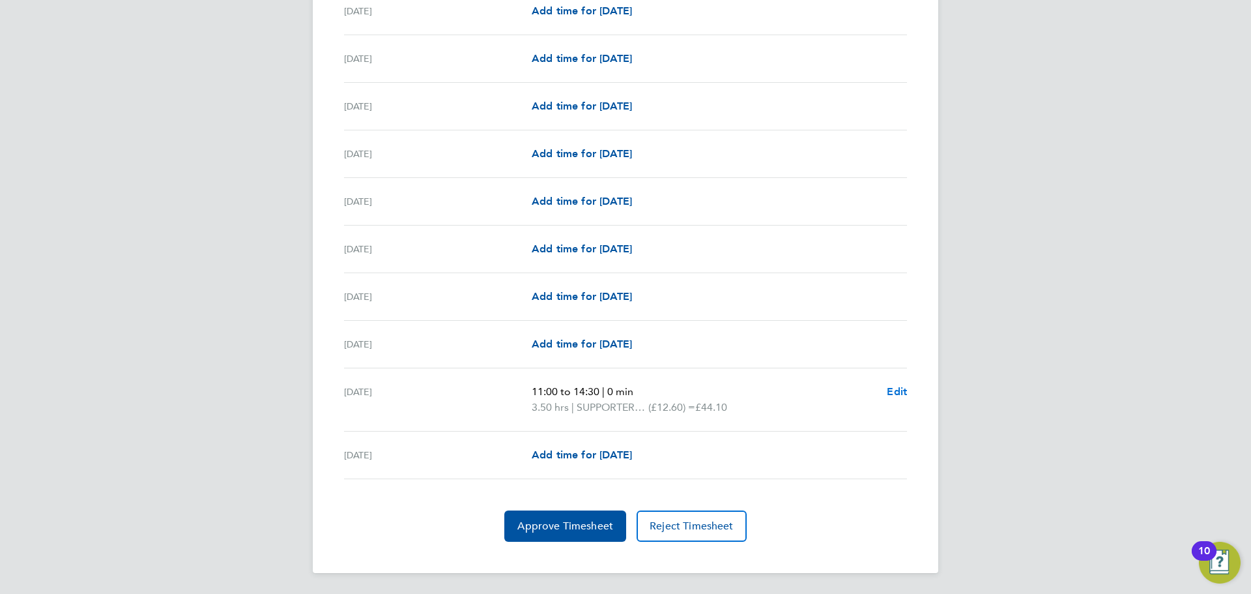
click at [889, 390] on span "Edit" at bounding box center [897, 391] width 20 height 12
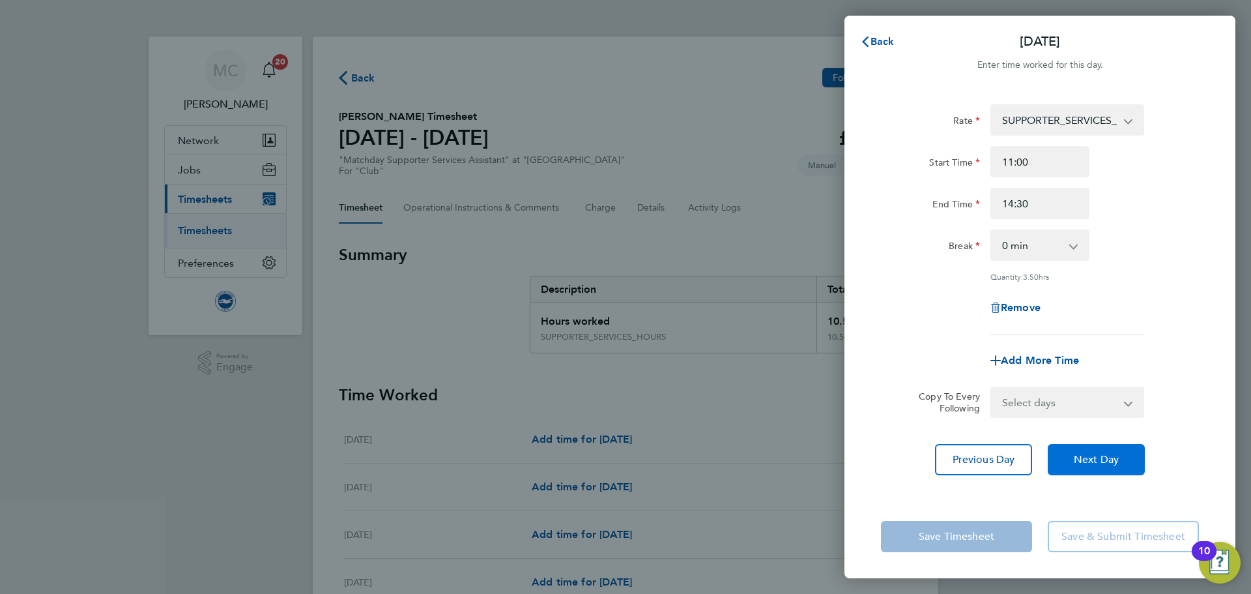
click at [1109, 464] on span "Next Day" at bounding box center [1096, 459] width 45 height 13
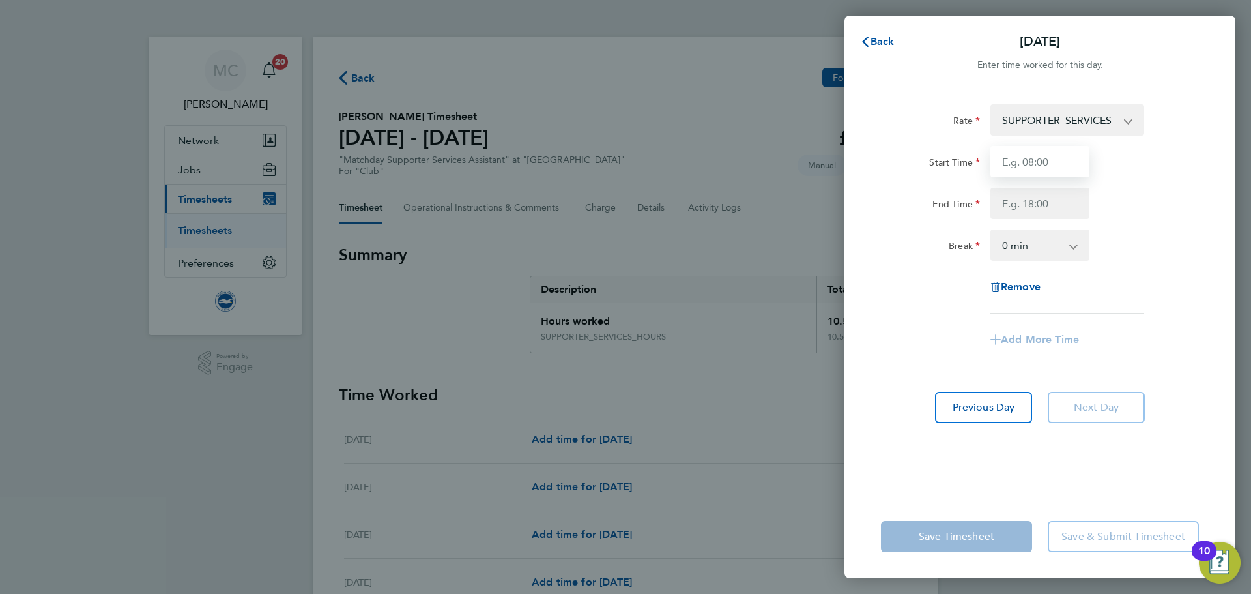
click at [1061, 161] on input "Start Time" at bounding box center [1039, 161] width 99 height 31
click at [923, 246] on div "Break" at bounding box center [930, 242] width 99 height 26
click at [878, 44] on span "Back" at bounding box center [883, 41] width 24 height 12
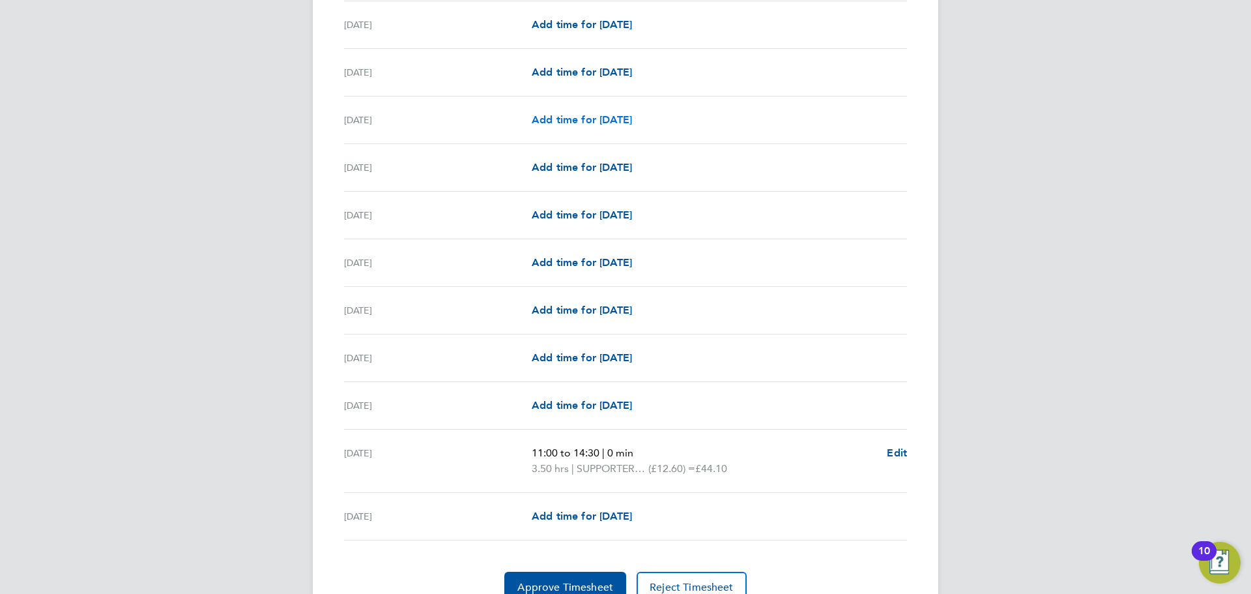
scroll to position [1458, 0]
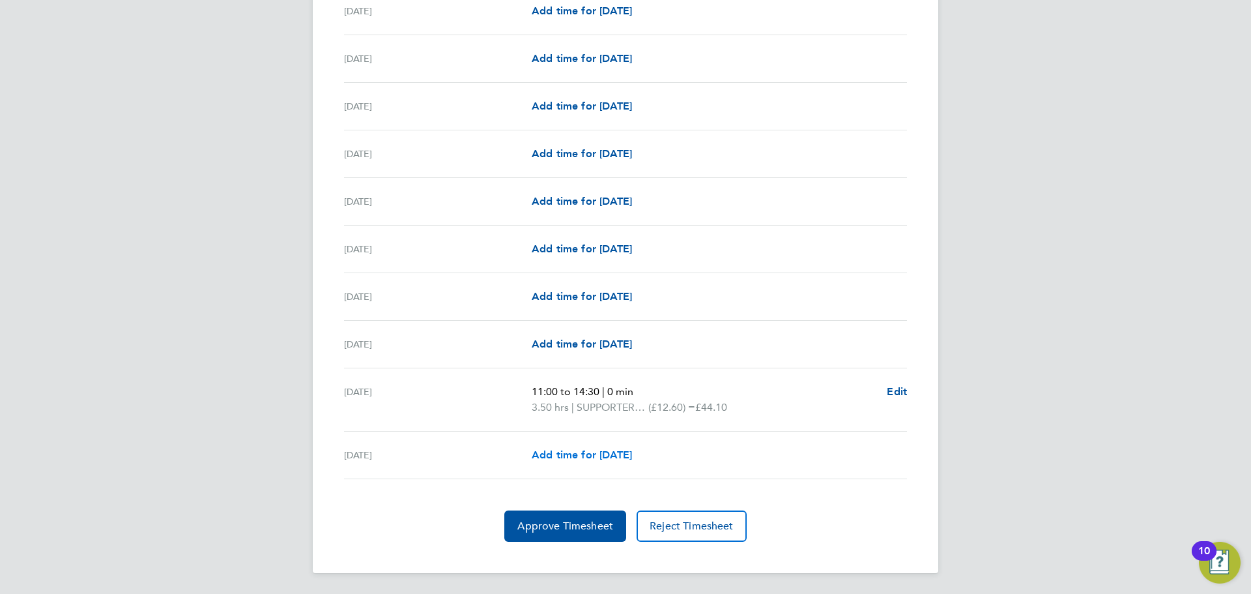
click at [581, 455] on span "Add time for [DATE]" at bounding box center [582, 454] width 100 height 12
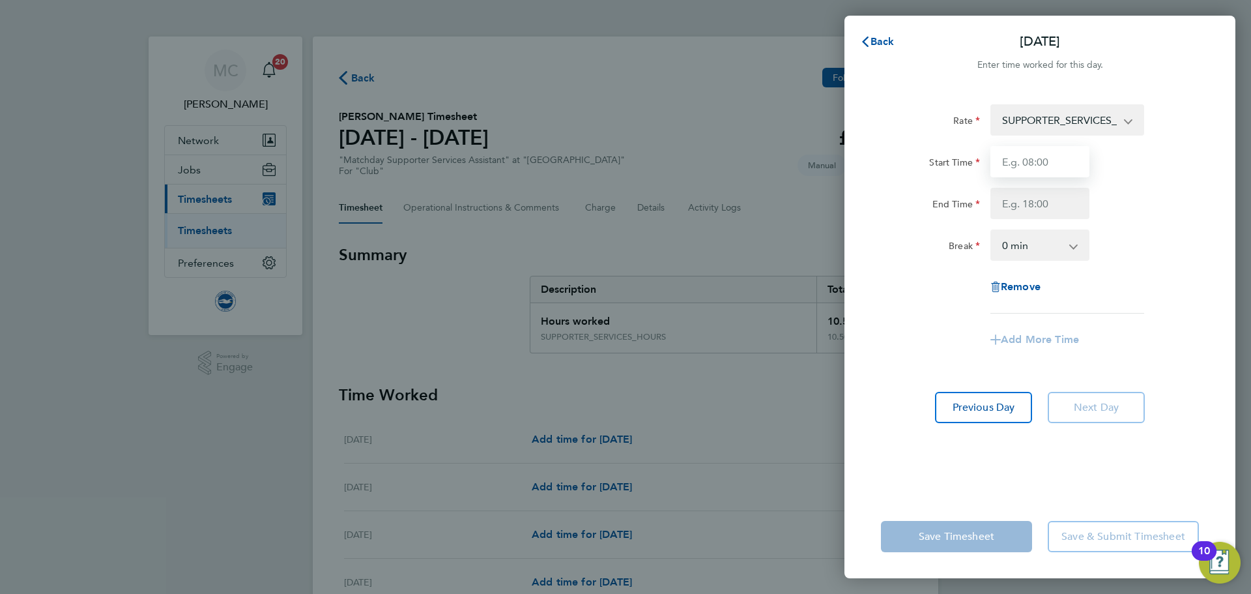
click at [1052, 162] on input "Start Time" at bounding box center [1039, 161] width 99 height 31
type input "11:00"
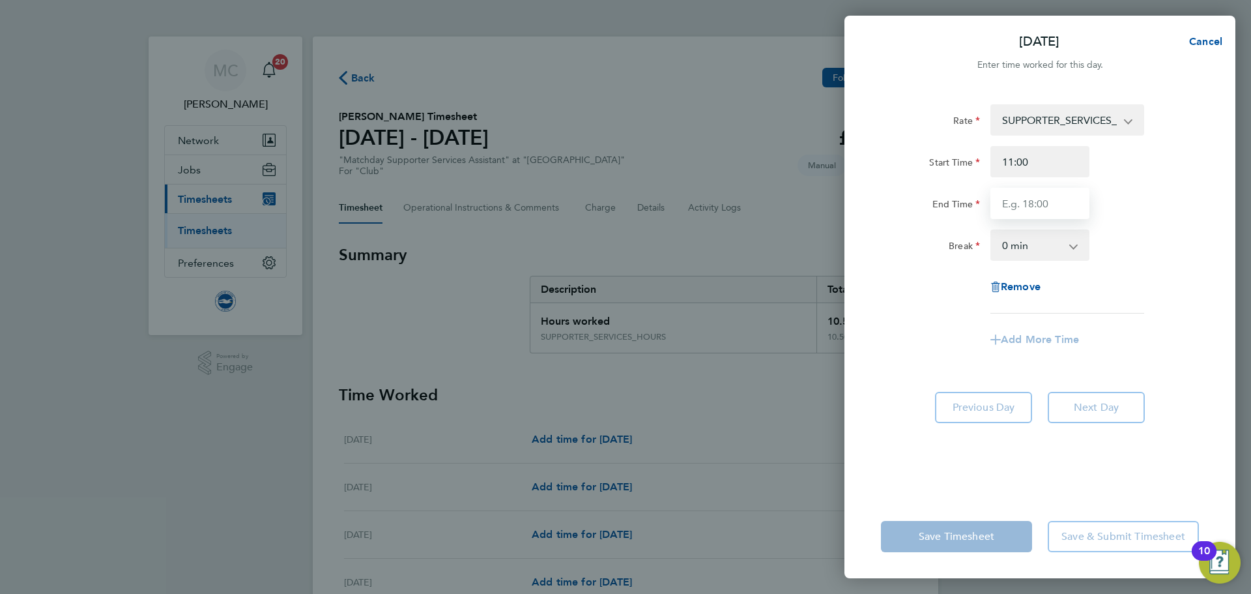
click at [1032, 208] on input "End Time" at bounding box center [1039, 203] width 99 height 31
type input "14:40"
click at [1110, 298] on div "Remove" at bounding box center [1040, 286] width 328 height 31
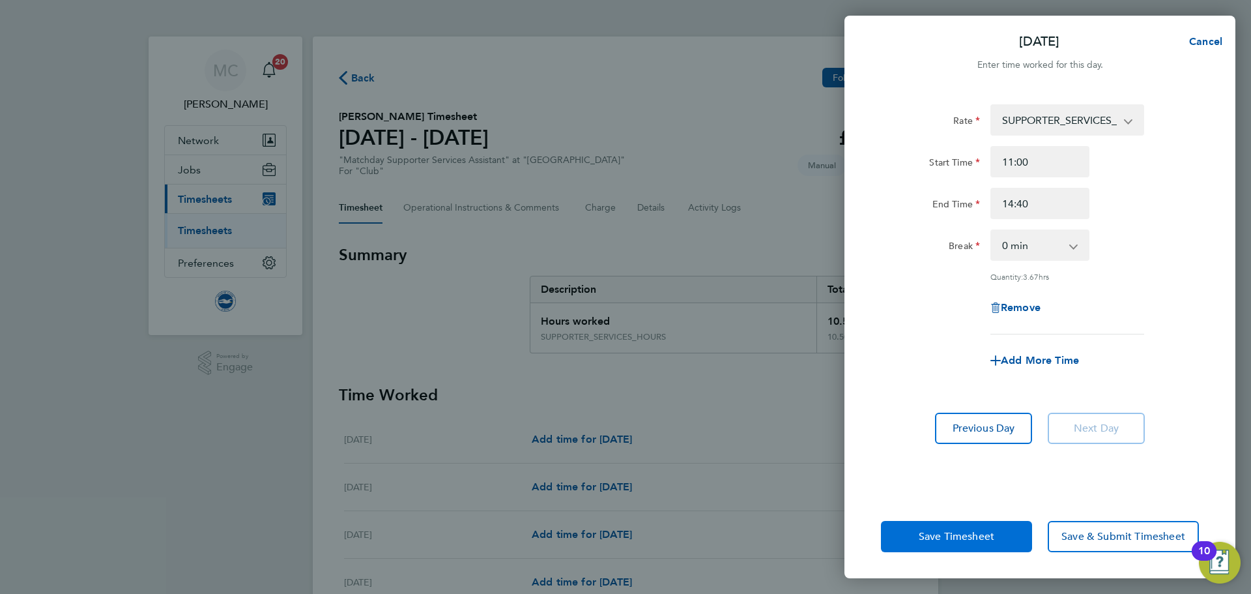
click at [972, 540] on span "Save Timesheet" at bounding box center [957, 536] width 76 height 13
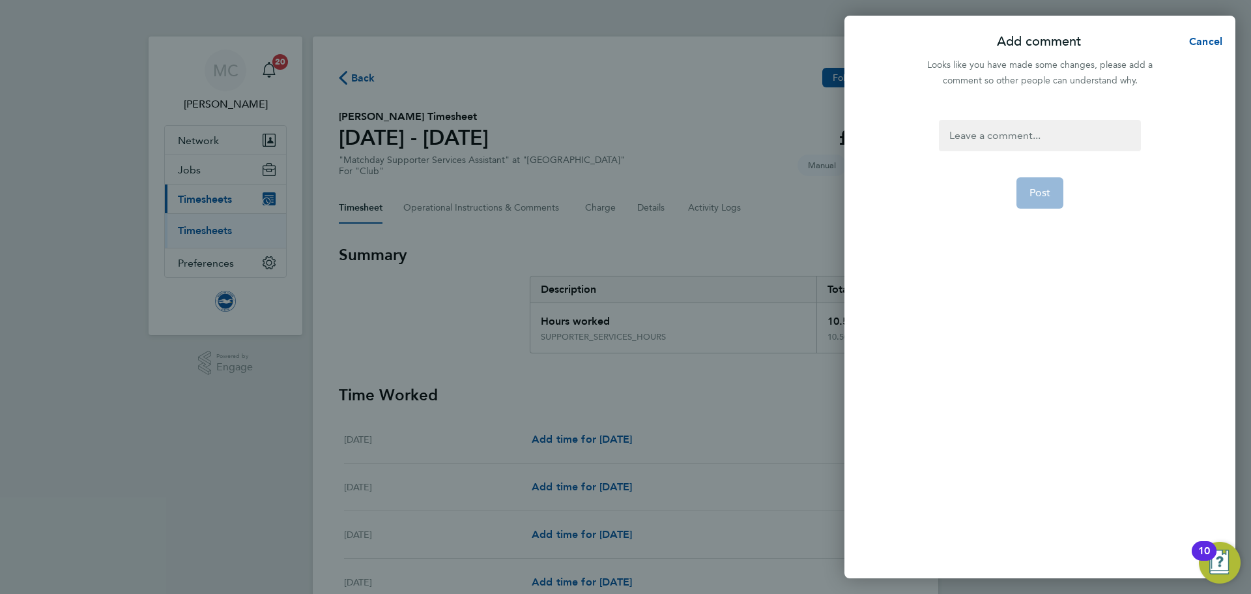
click at [1038, 145] on div at bounding box center [1039, 135] width 201 height 31
click at [1047, 201] on button "Post" at bounding box center [1040, 192] width 48 height 31
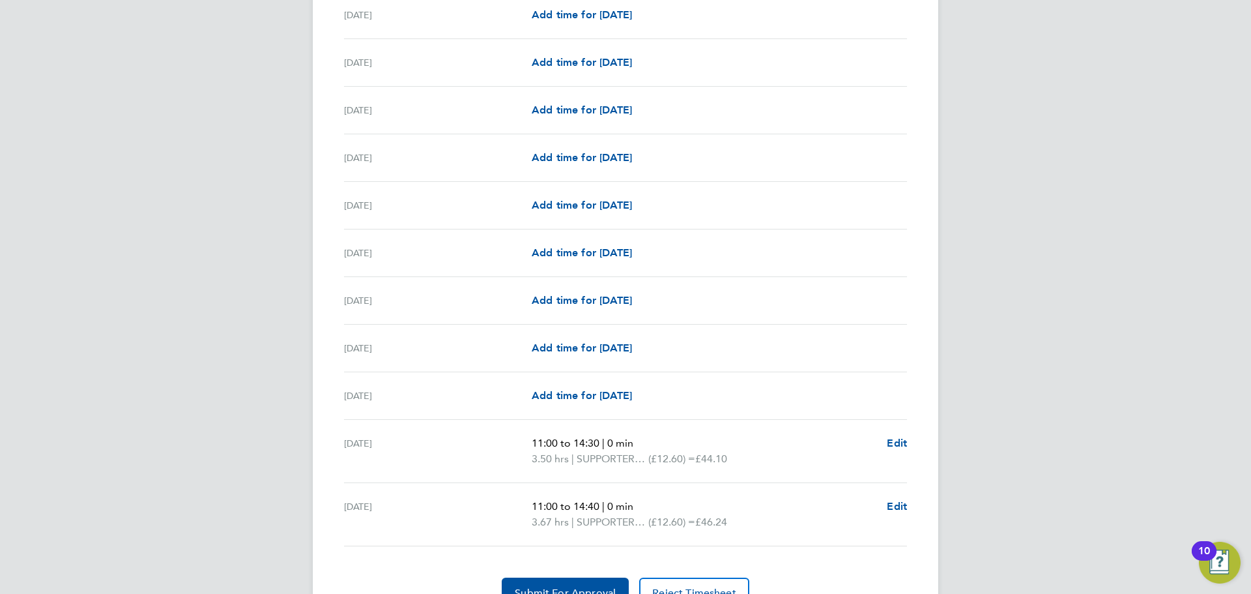
scroll to position [1474, 0]
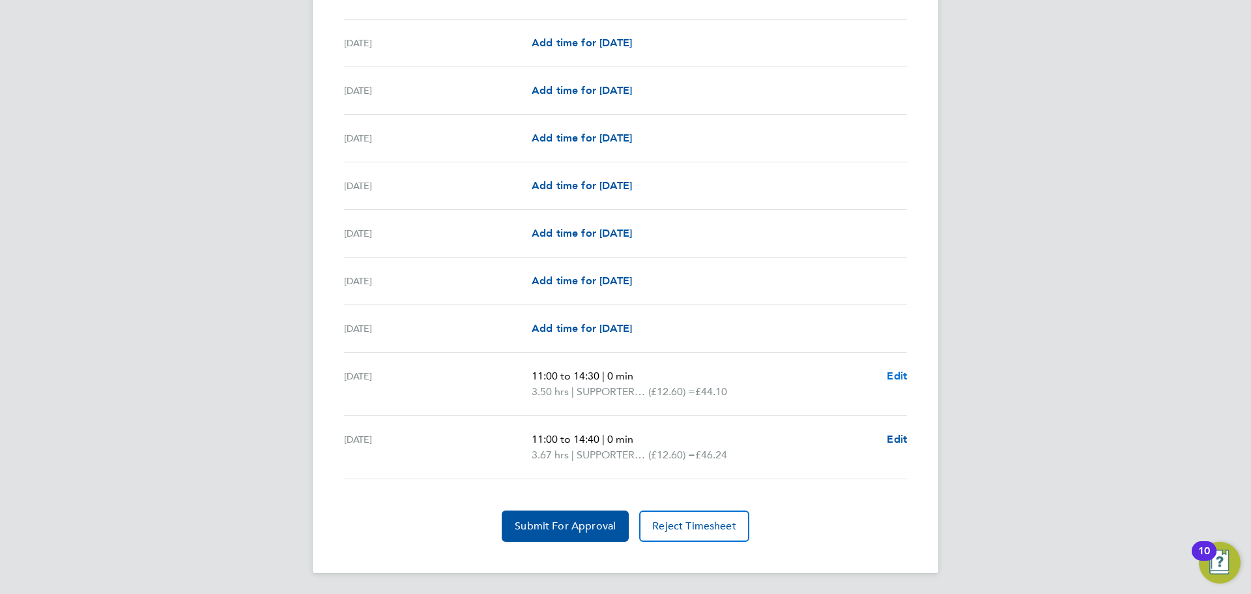
click at [891, 375] on span "Edit" at bounding box center [897, 375] width 20 height 12
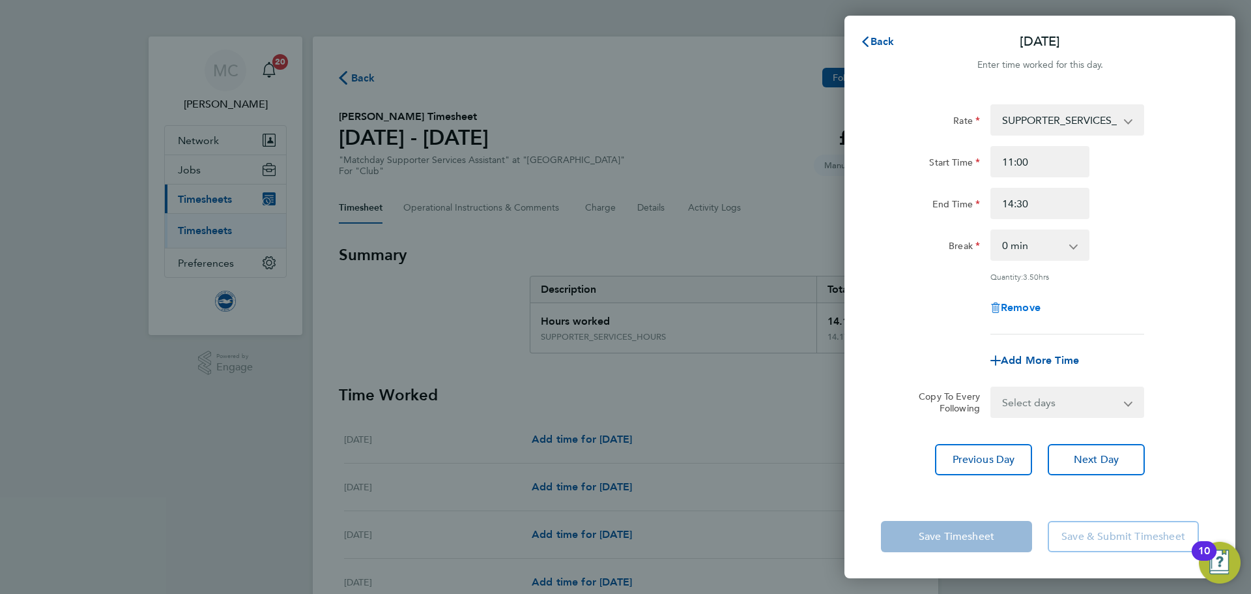
click at [1016, 306] on span "Remove" at bounding box center [1021, 307] width 40 height 12
select select "null"
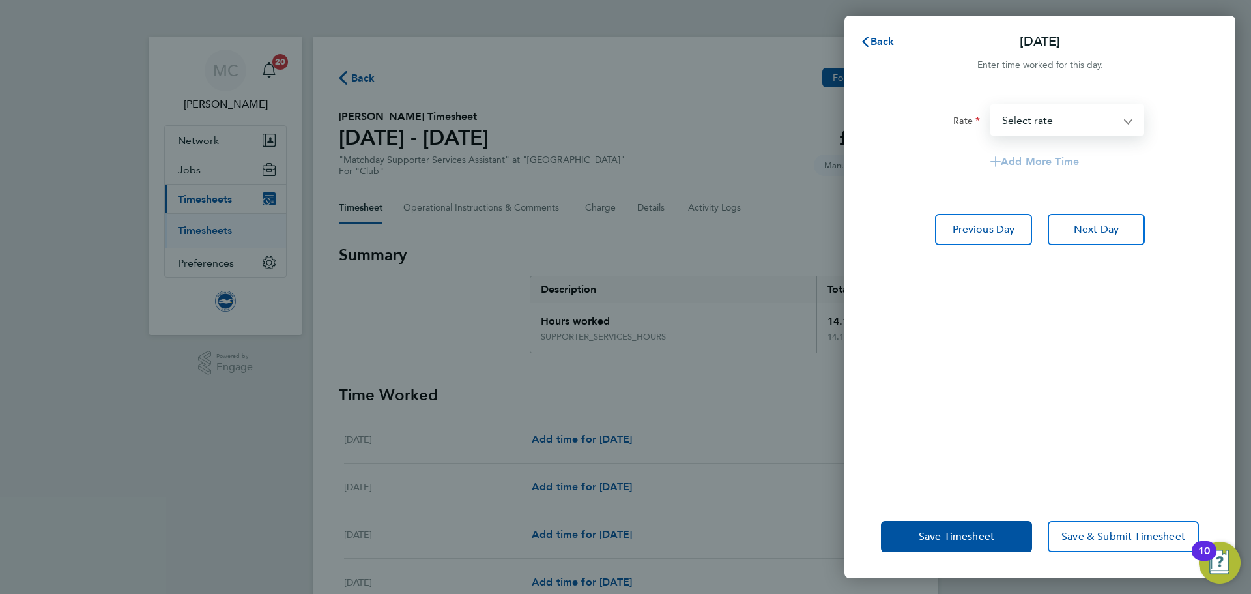
click at [1052, 118] on select "SUPPORTER_SERVICES_HOURS - 12.60 Select rate" at bounding box center [1060, 120] width 136 height 29
click at [1052, 123] on select "SUPPORTER_SERVICES_HOURS - 12.60 Select rate" at bounding box center [1060, 120] width 136 height 29
click at [991, 538] on span "Save Timesheet" at bounding box center [957, 536] width 76 height 13
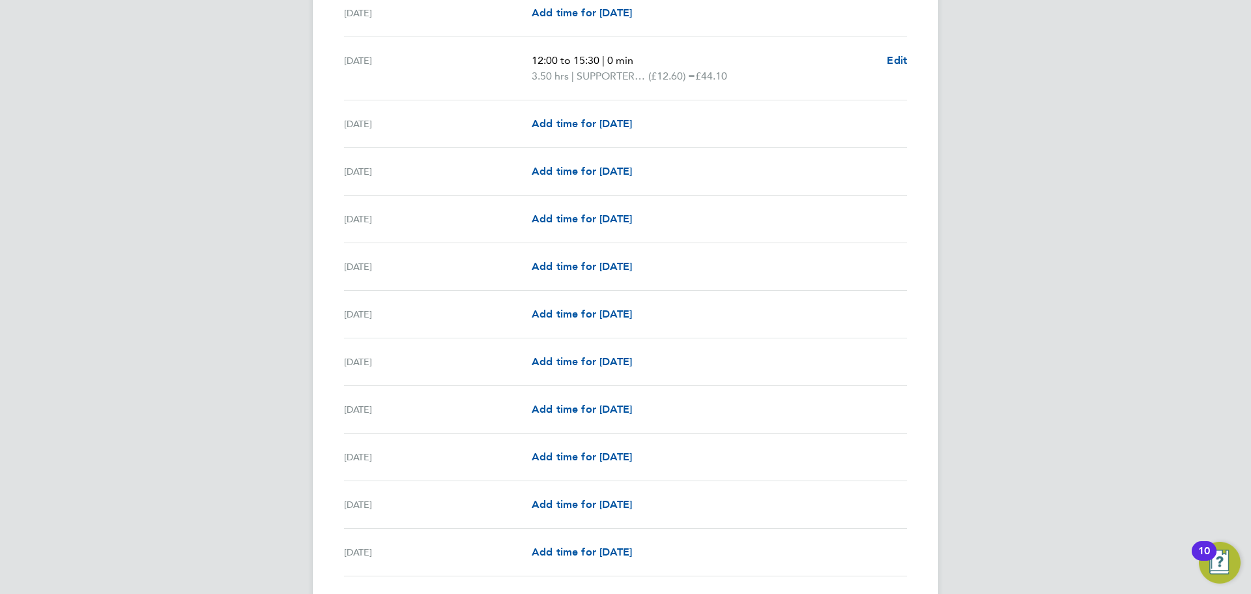
scroll to position [1433, 0]
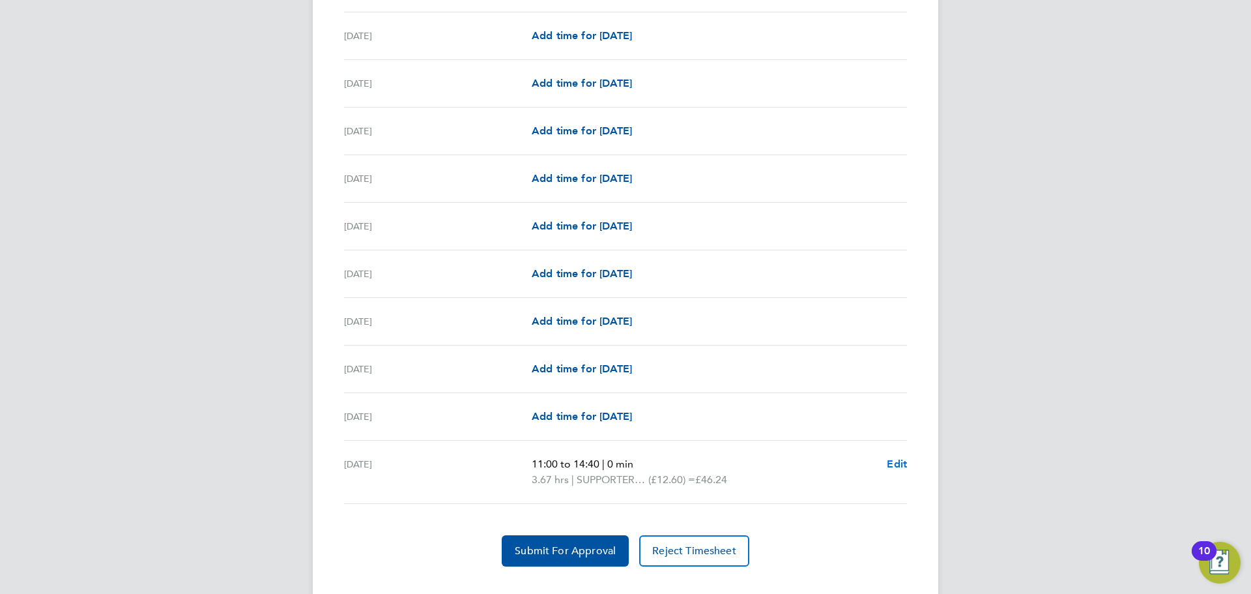
click at [890, 463] on span "Edit" at bounding box center [897, 463] width 20 height 12
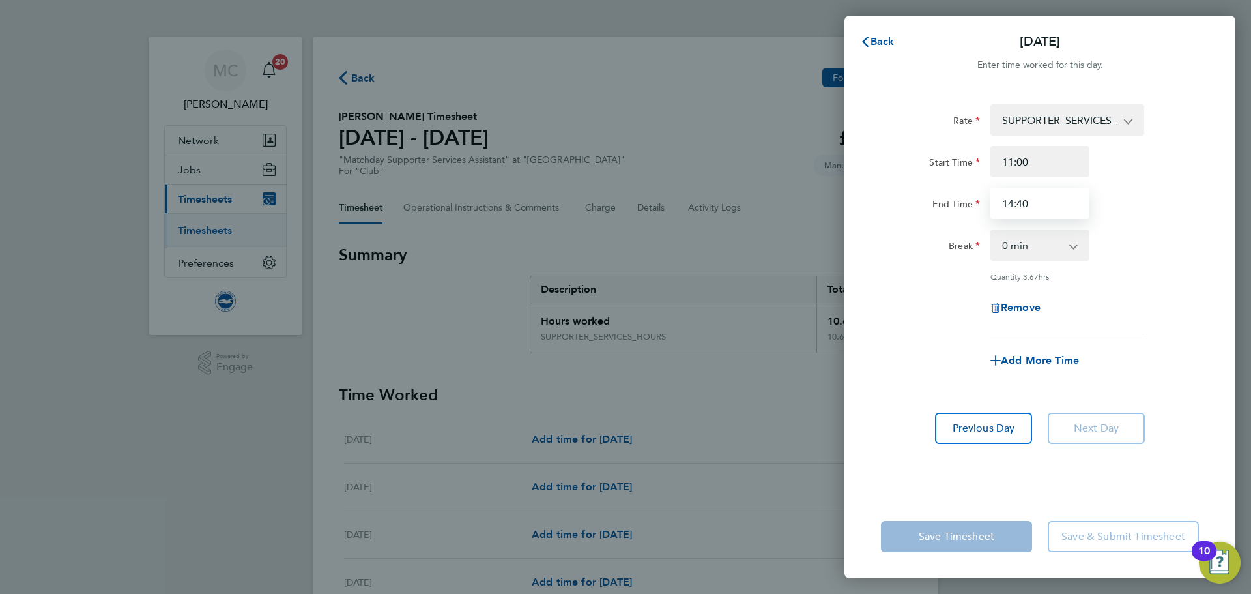
click at [1028, 206] on input "14:40" at bounding box center [1039, 203] width 99 height 31
click at [1022, 203] on input "14:40" at bounding box center [1039, 203] width 99 height 31
type input "14:30"
click at [1132, 284] on div "Rate SUPPORTER_SERVICES_HOURS - 12.60 Start Time 11:00 End Time 14:30 Break 0 m…" at bounding box center [1040, 219] width 318 height 230
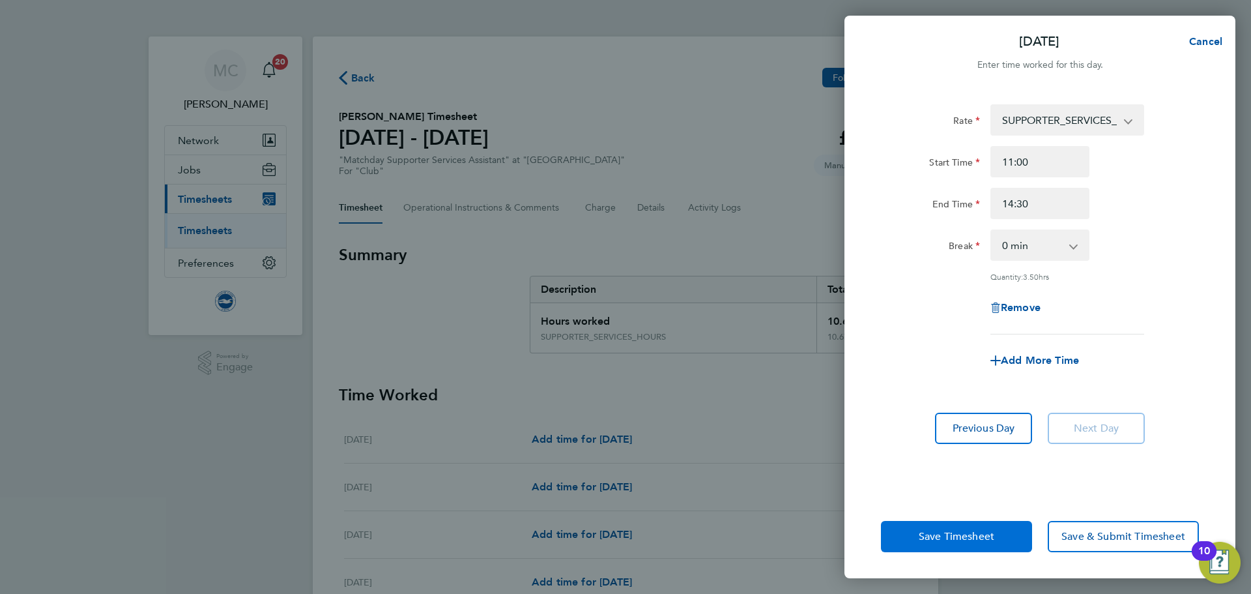
click at [960, 534] on span "Save Timesheet" at bounding box center [957, 536] width 76 height 13
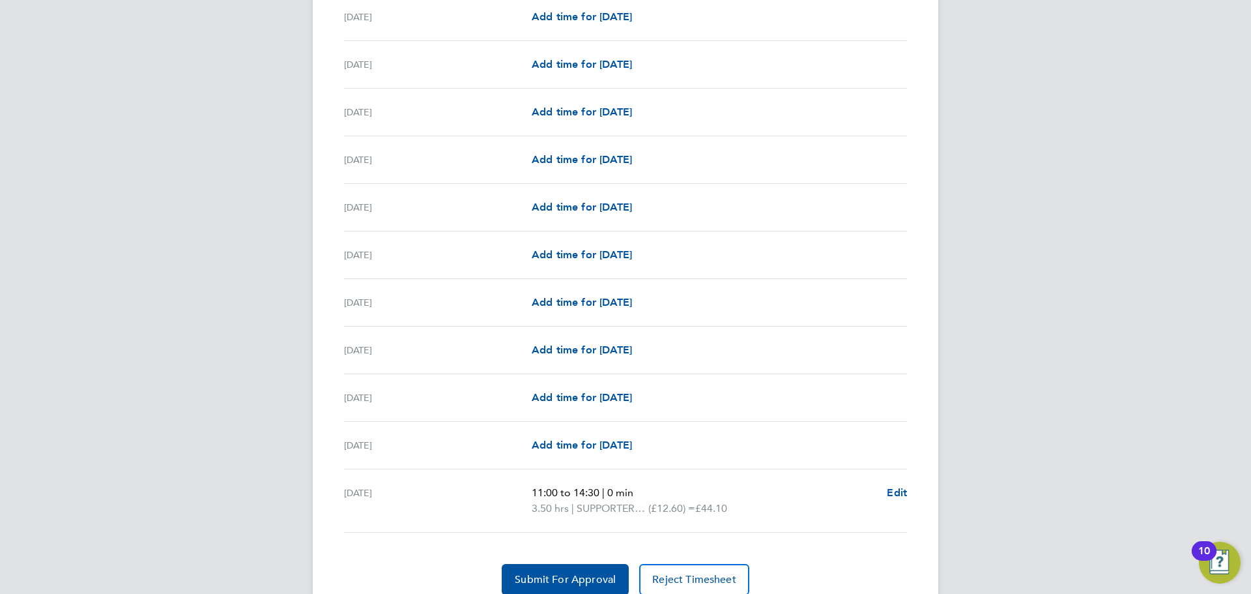
scroll to position [1458, 0]
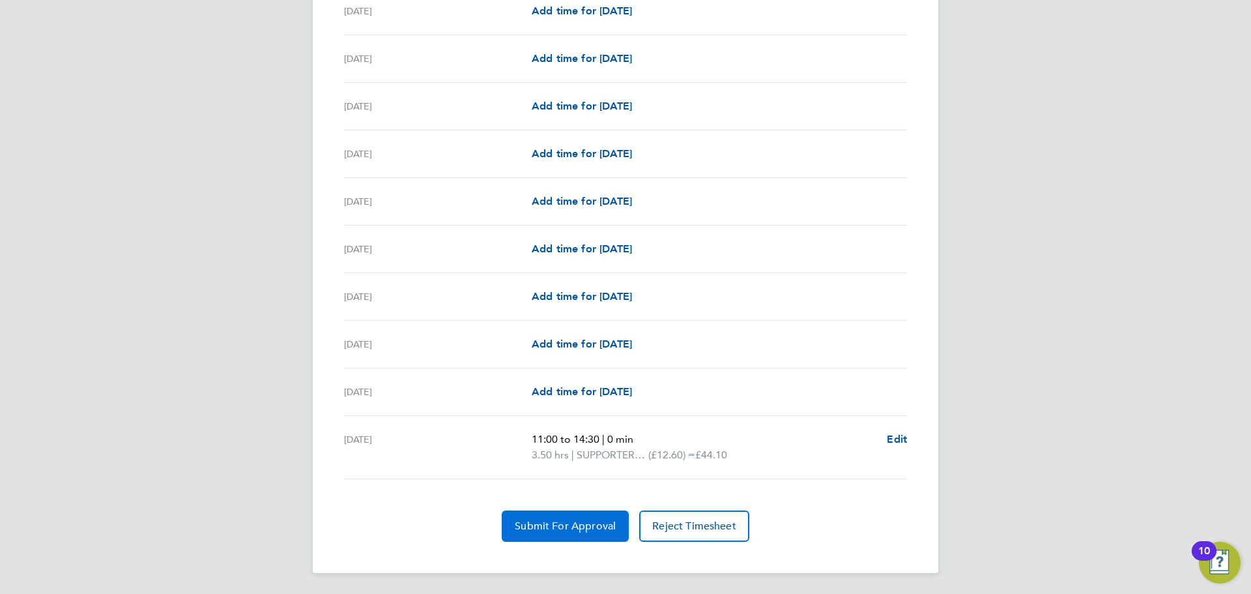
click at [601, 526] on span "Submit For Approval" at bounding box center [565, 525] width 101 height 13
click at [583, 525] on span "Approve Timesheet" at bounding box center [565, 525] width 96 height 13
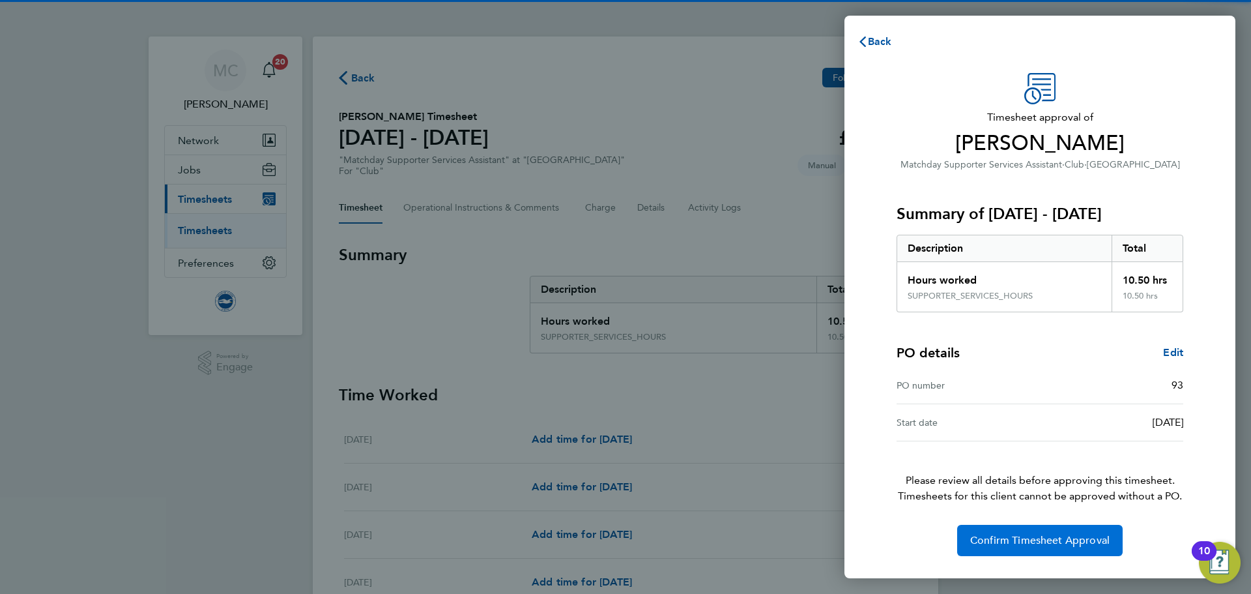
click at [1036, 541] on span "Confirm Timesheet Approval" at bounding box center [1039, 540] width 139 height 13
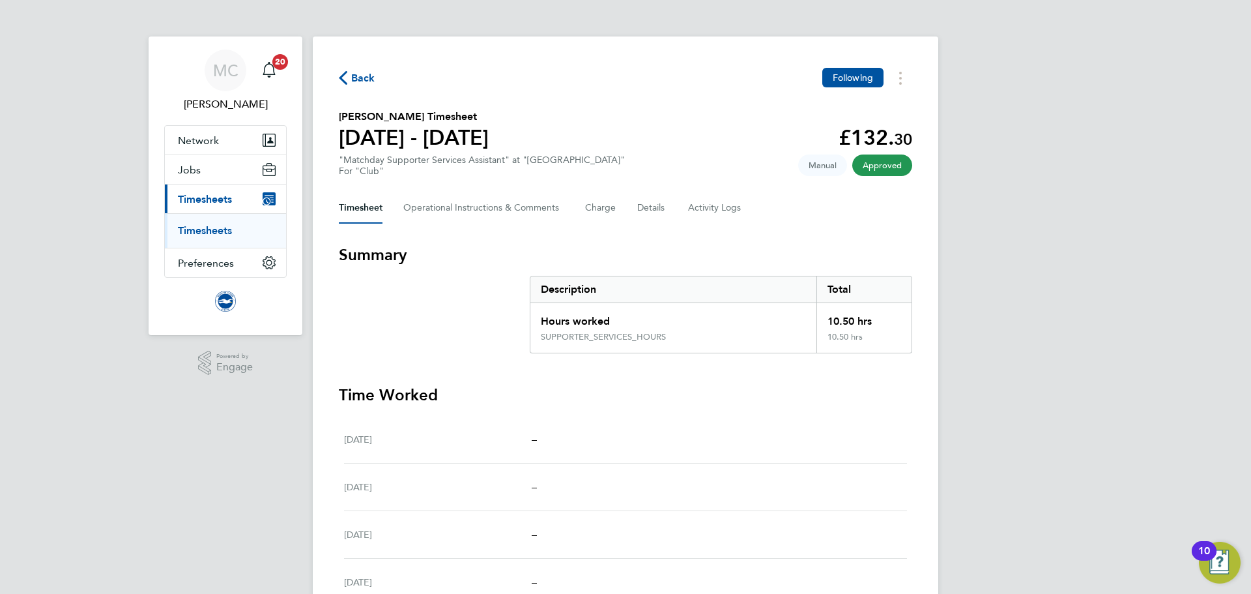
click at [361, 78] on span "Back" at bounding box center [363, 78] width 24 height 16
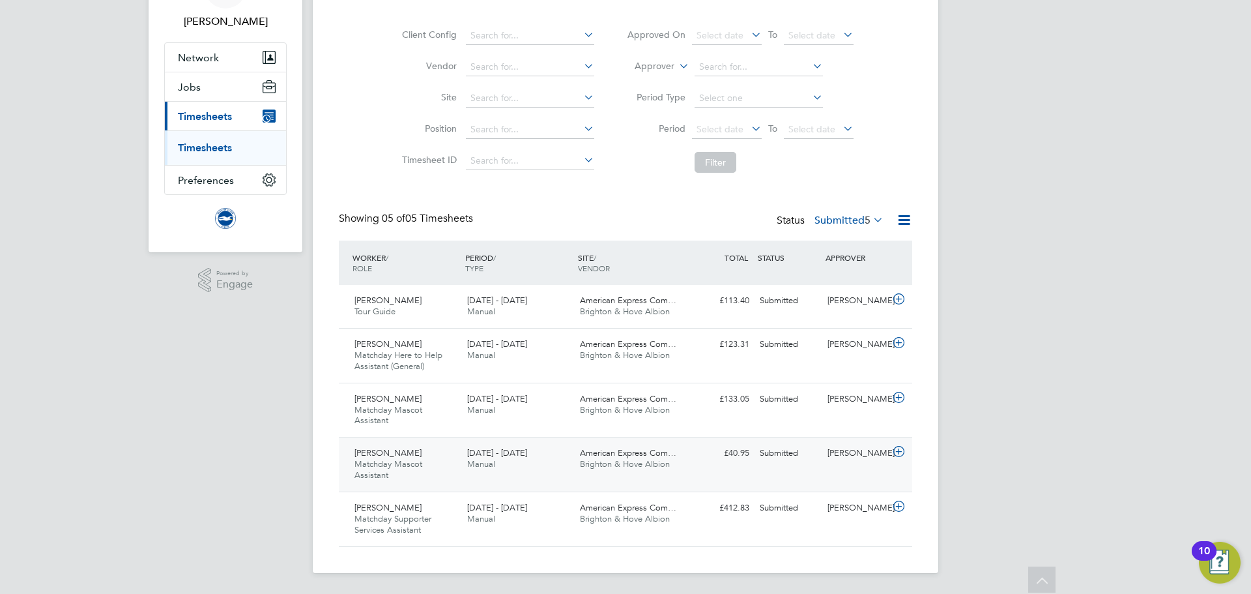
click at [410, 463] on span "Matchday Mascot Assistant" at bounding box center [388, 469] width 68 height 22
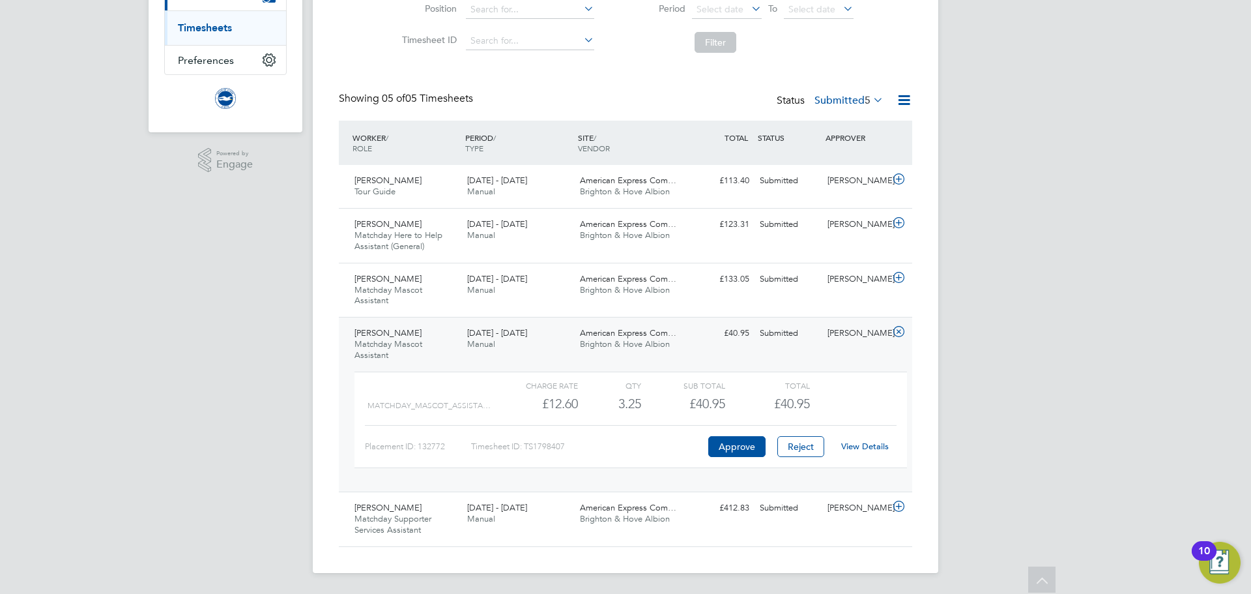
click at [867, 444] on link "View Details" at bounding box center [865, 445] width 48 height 11
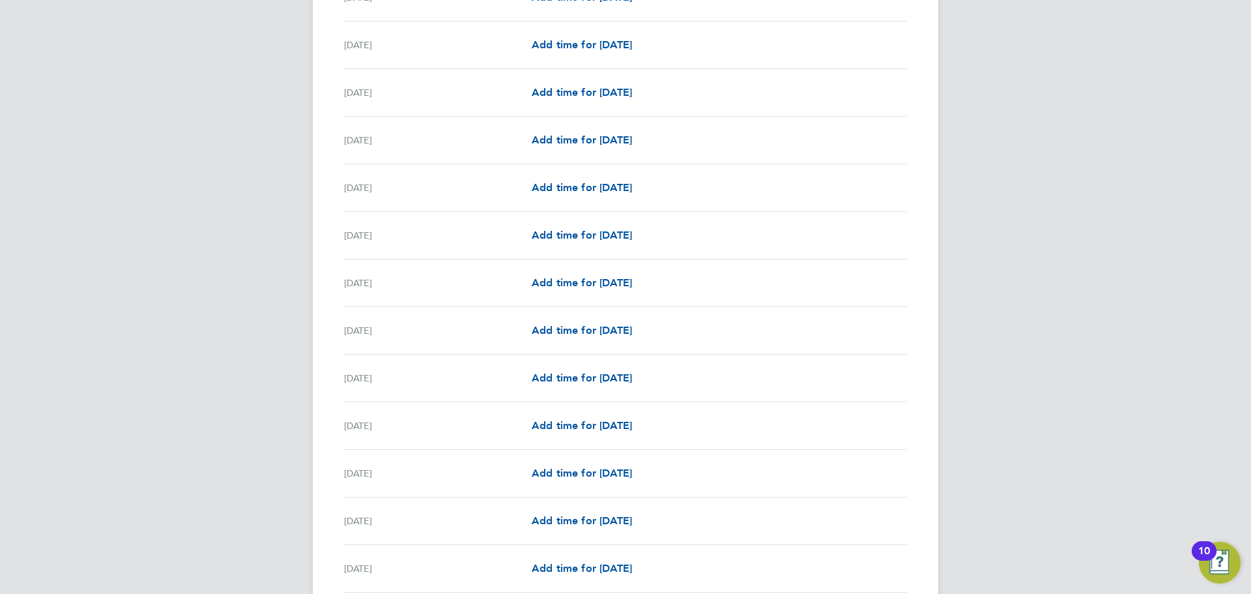
scroll to position [1427, 0]
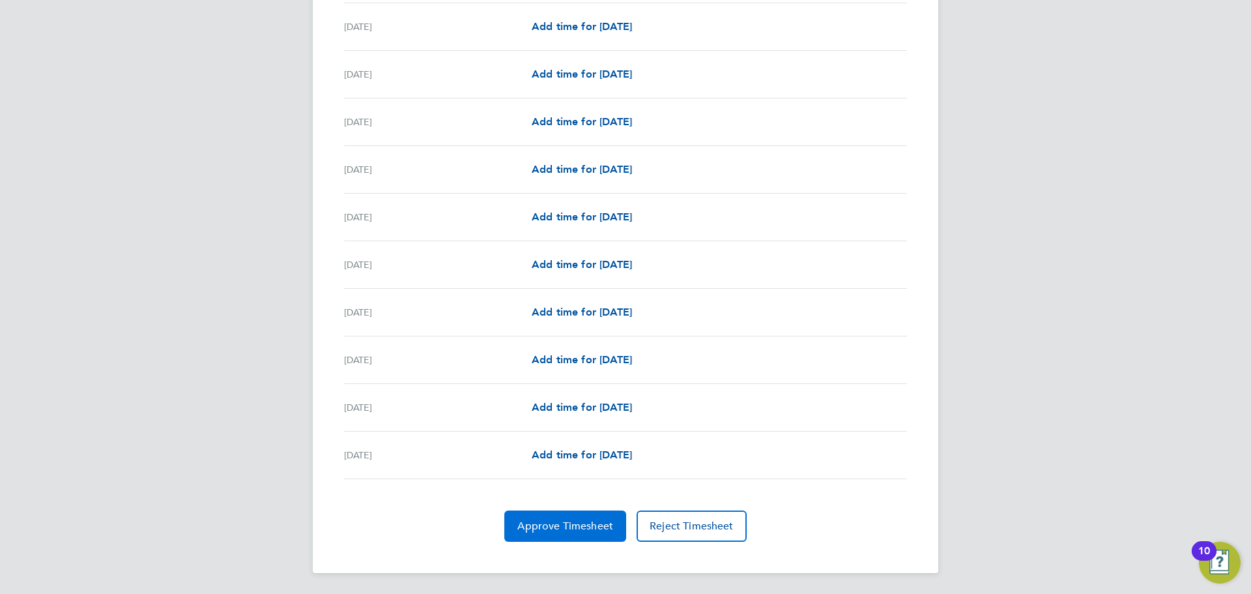
click at [588, 533] on button "Approve Timesheet" at bounding box center [565, 525] width 122 height 31
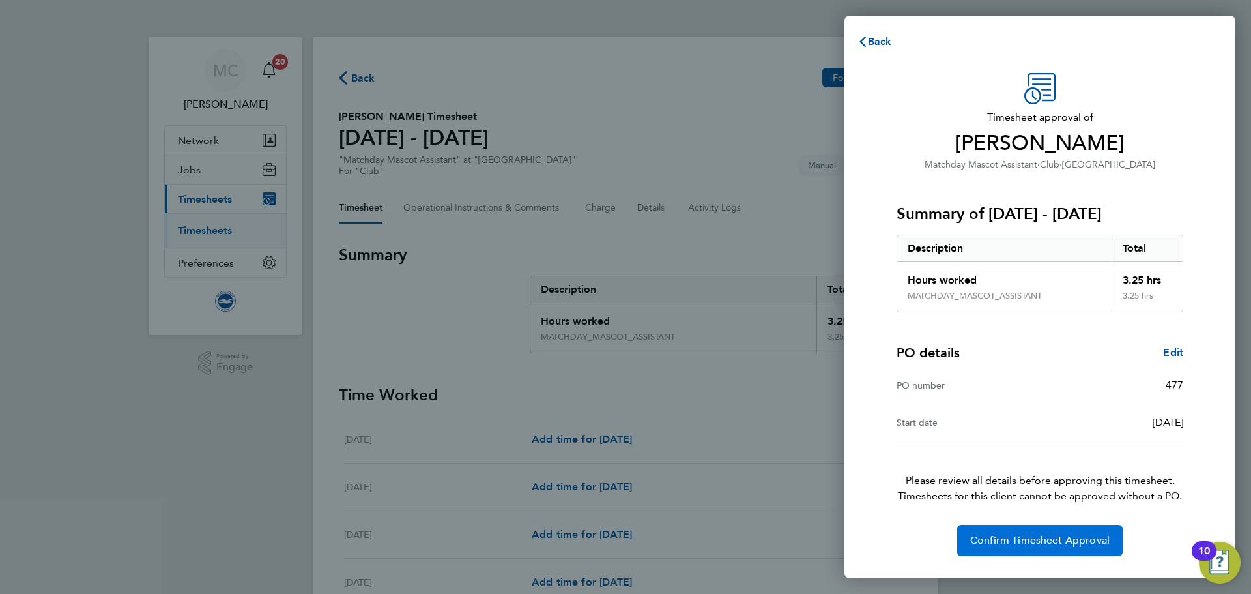
click at [1043, 539] on span "Confirm Timesheet Approval" at bounding box center [1039, 540] width 139 height 13
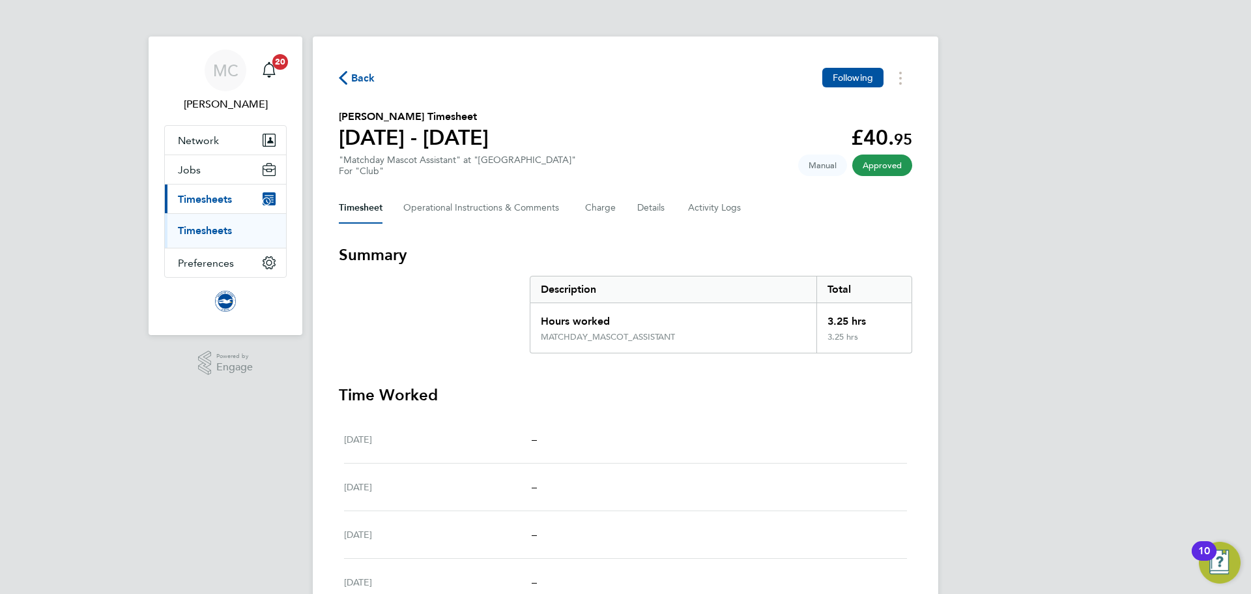
click at [354, 79] on span "Back" at bounding box center [363, 78] width 24 height 16
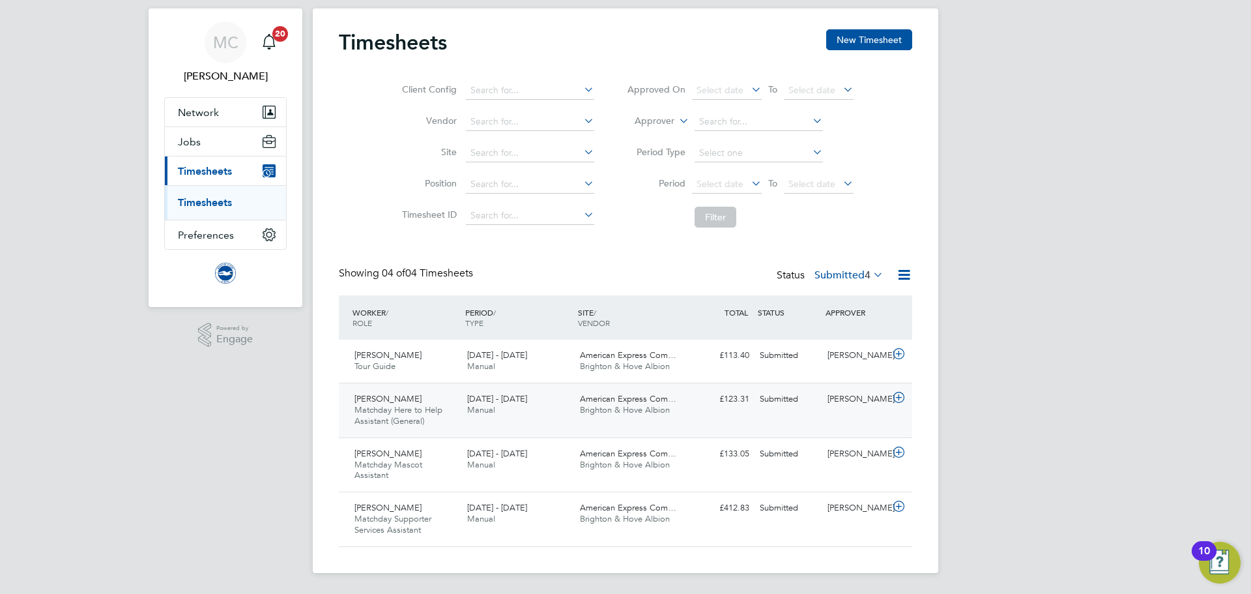
click at [435, 409] on span "Matchday Here to Help Assistant (General)" at bounding box center [398, 415] width 88 height 22
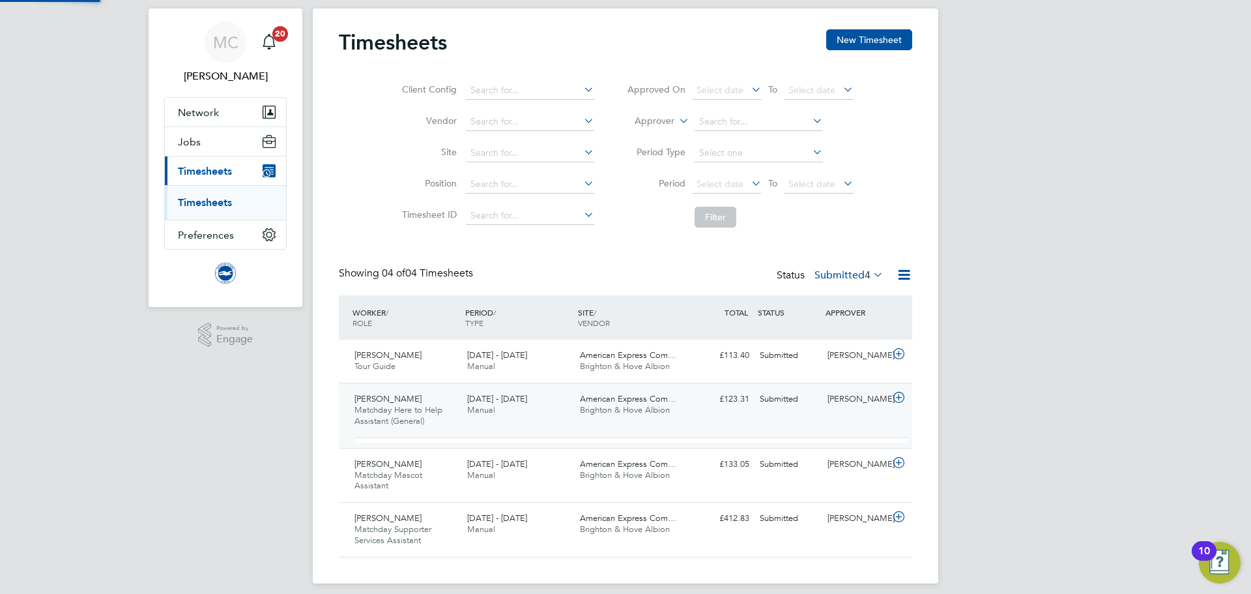
scroll to position [22, 127]
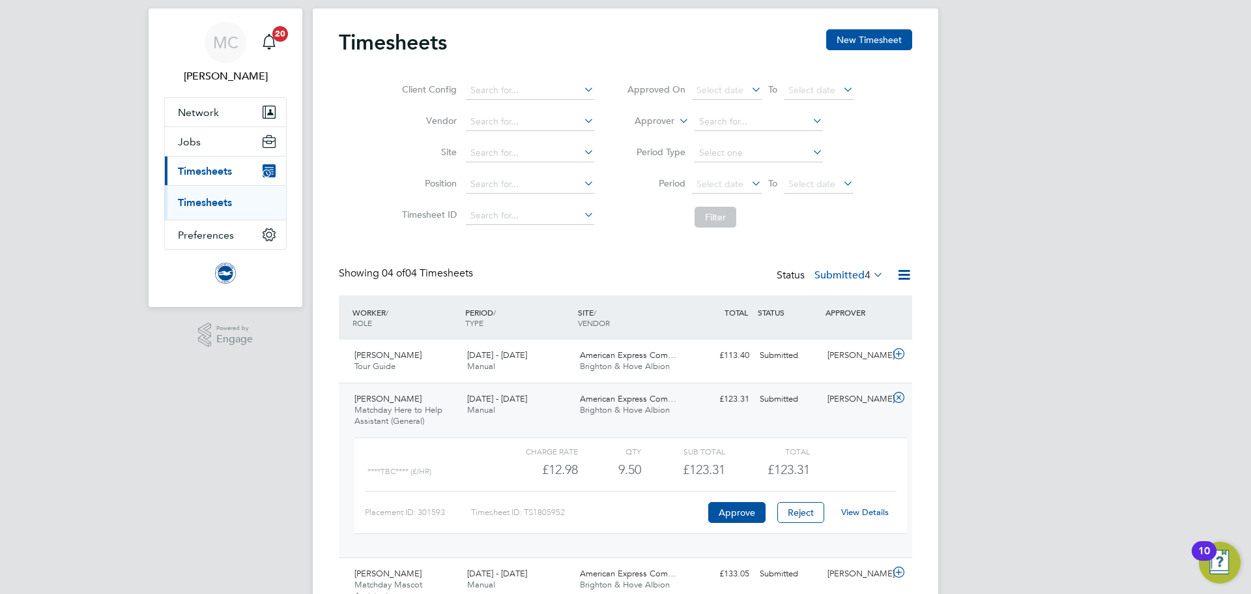
click at [854, 510] on link "View Details" at bounding box center [865, 511] width 48 height 11
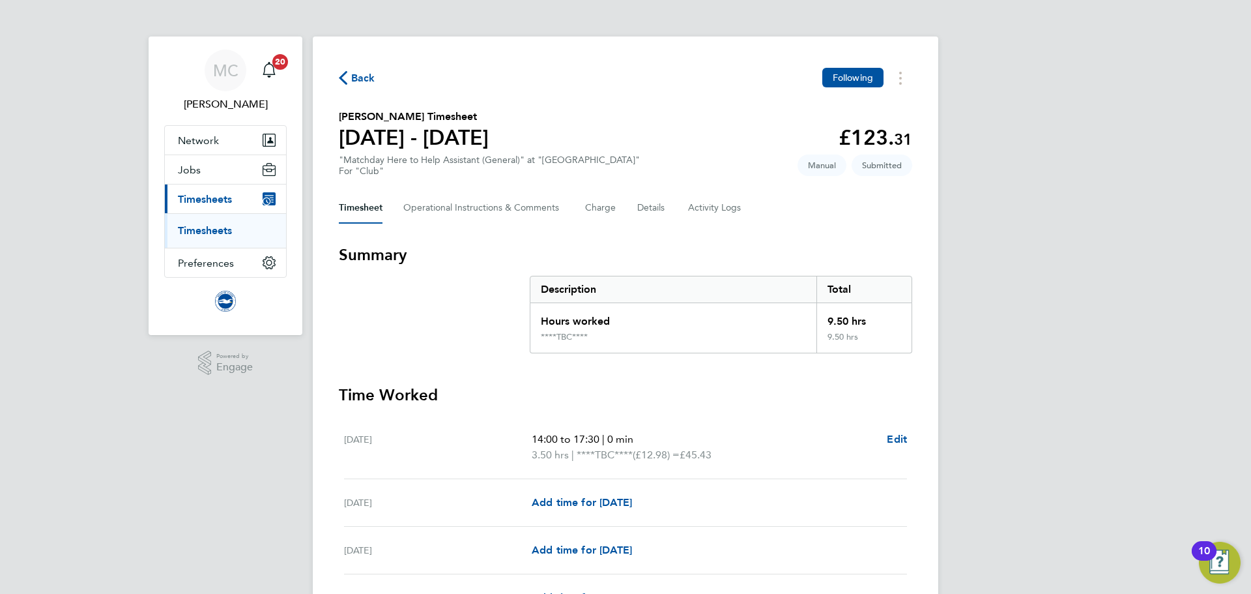
click at [351, 74] on span "Back" at bounding box center [357, 77] width 36 height 12
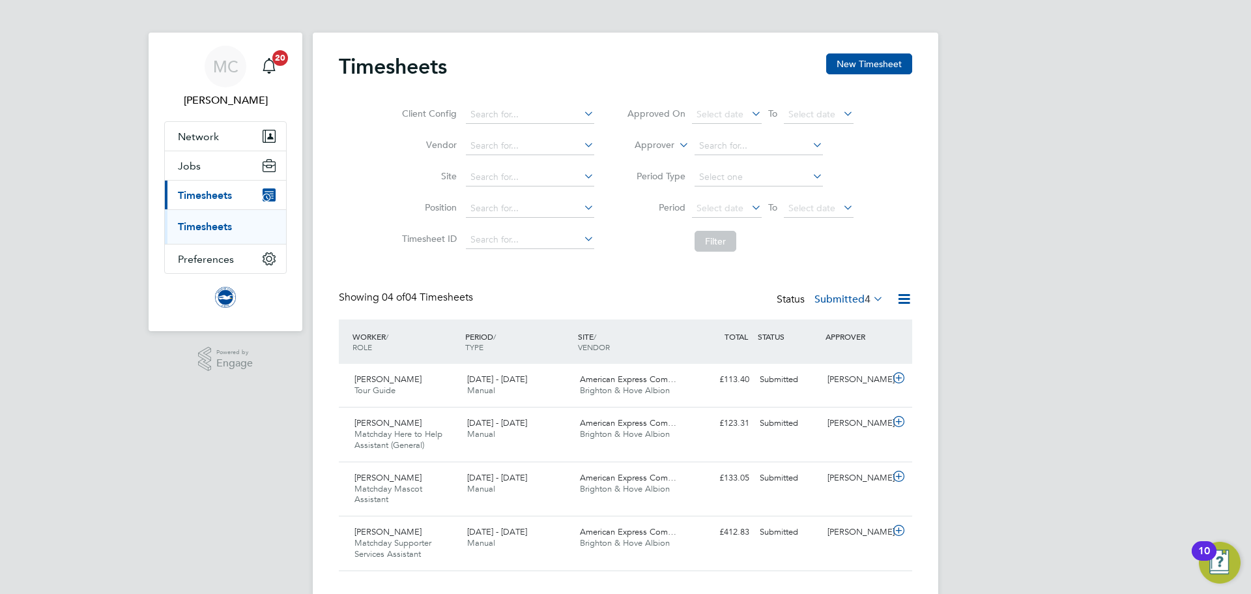
scroll to position [28, 0]
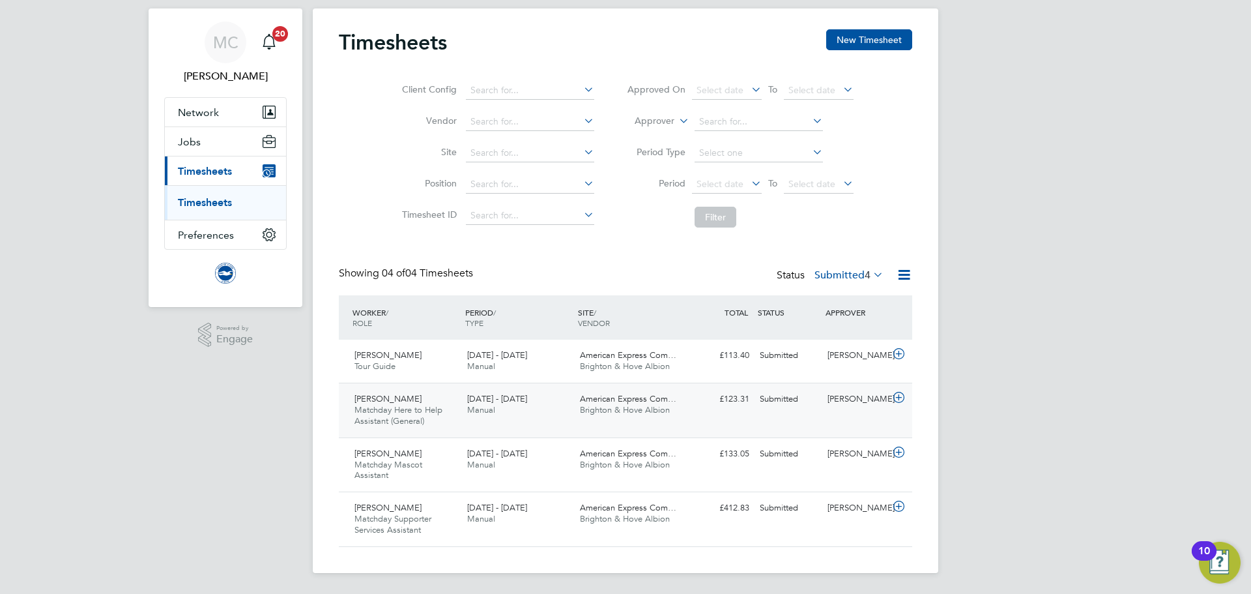
click at [407, 422] on span "Matchday Here to Help Assistant (General)" at bounding box center [398, 415] width 88 height 22
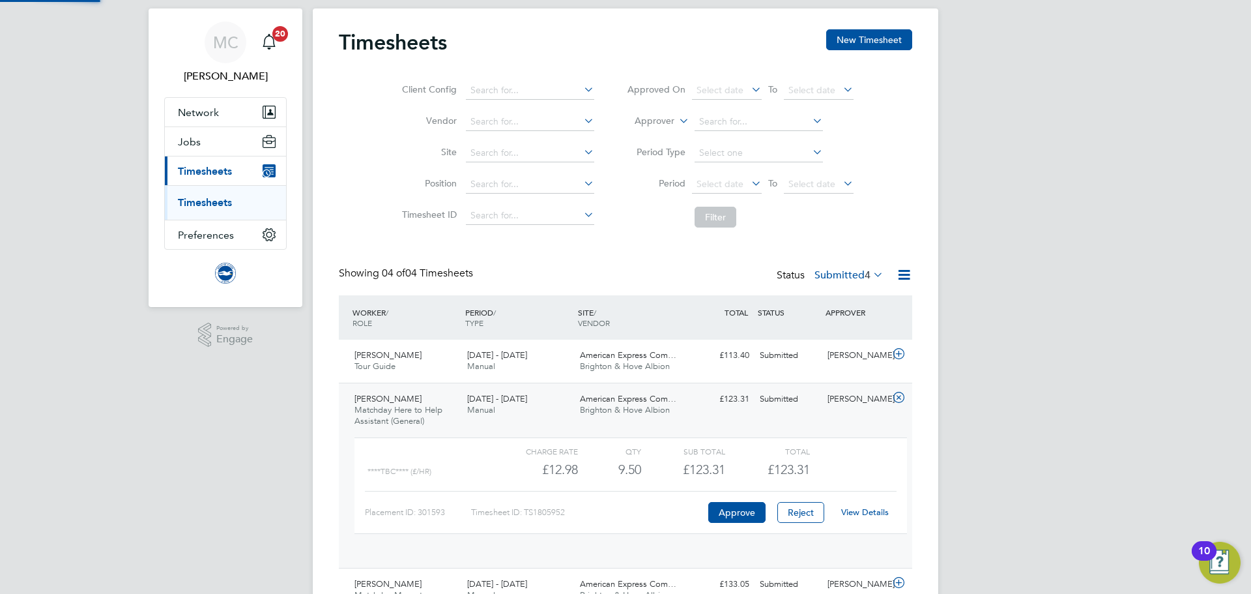
scroll to position [22, 127]
click at [878, 511] on link "View Details" at bounding box center [865, 511] width 48 height 11
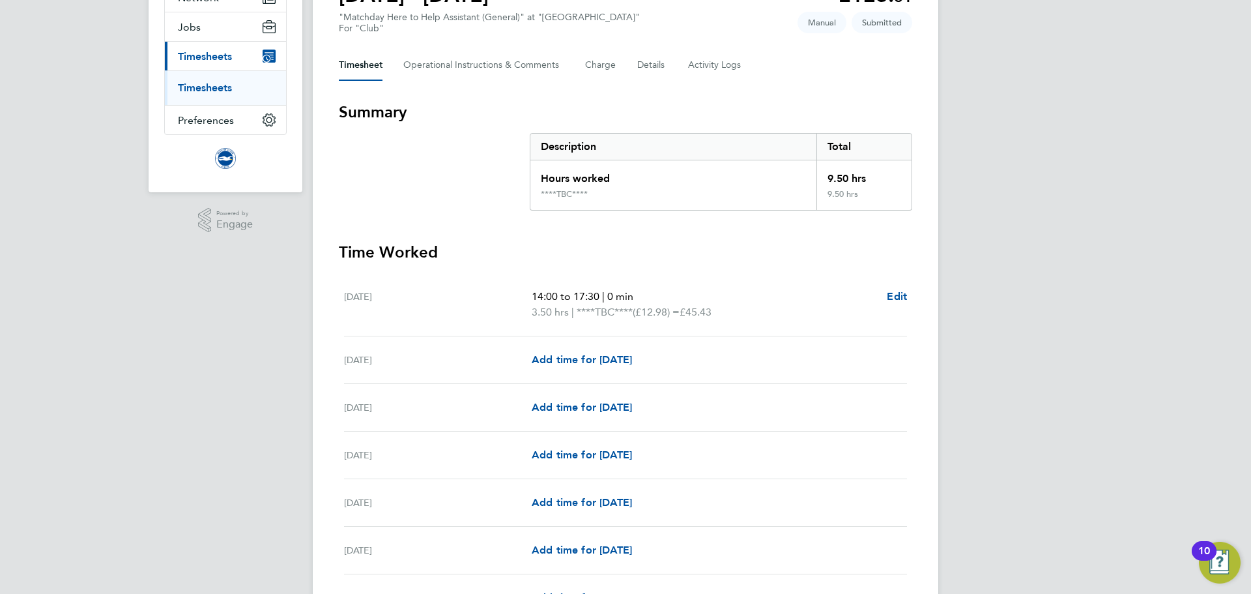
scroll to position [231, 0]
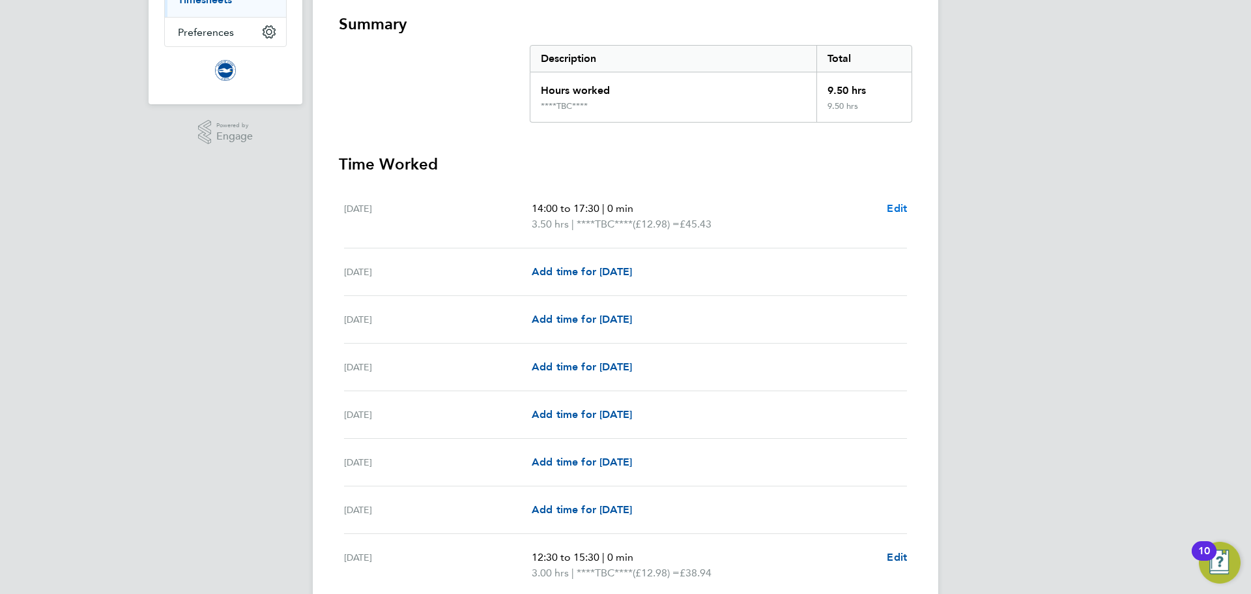
click at [892, 207] on span "Edit" at bounding box center [897, 208] width 20 height 12
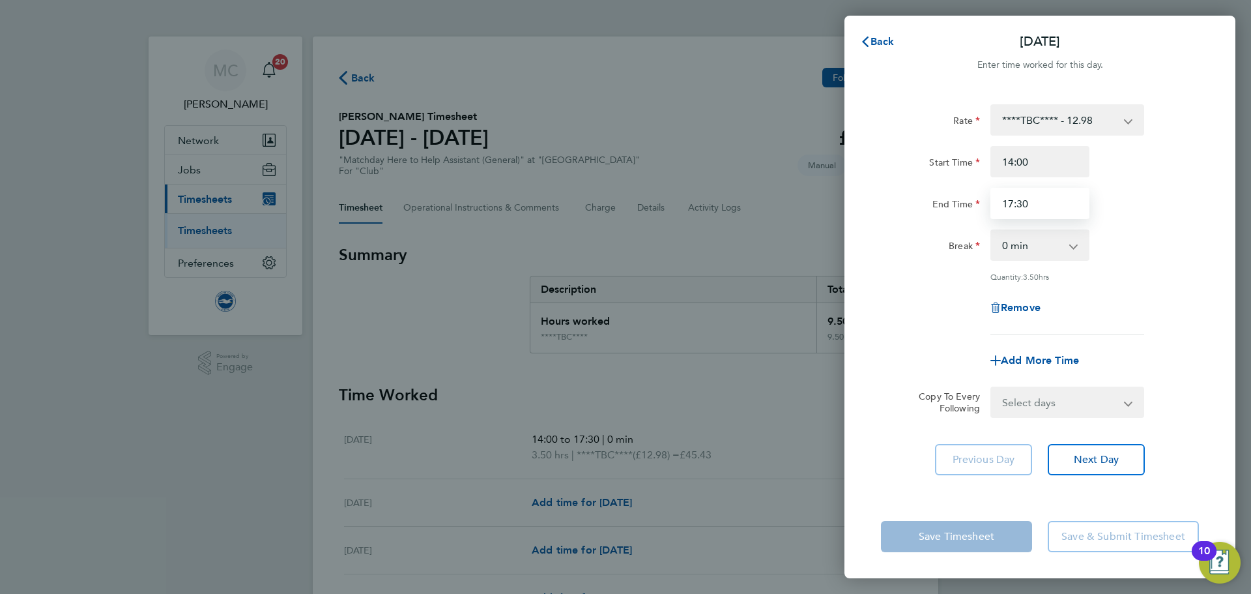
click at [1026, 203] on input "17:30" at bounding box center [1039, 203] width 99 height 31
type input "17:00"
click at [1154, 308] on div "Remove" at bounding box center [1040, 307] width 328 height 31
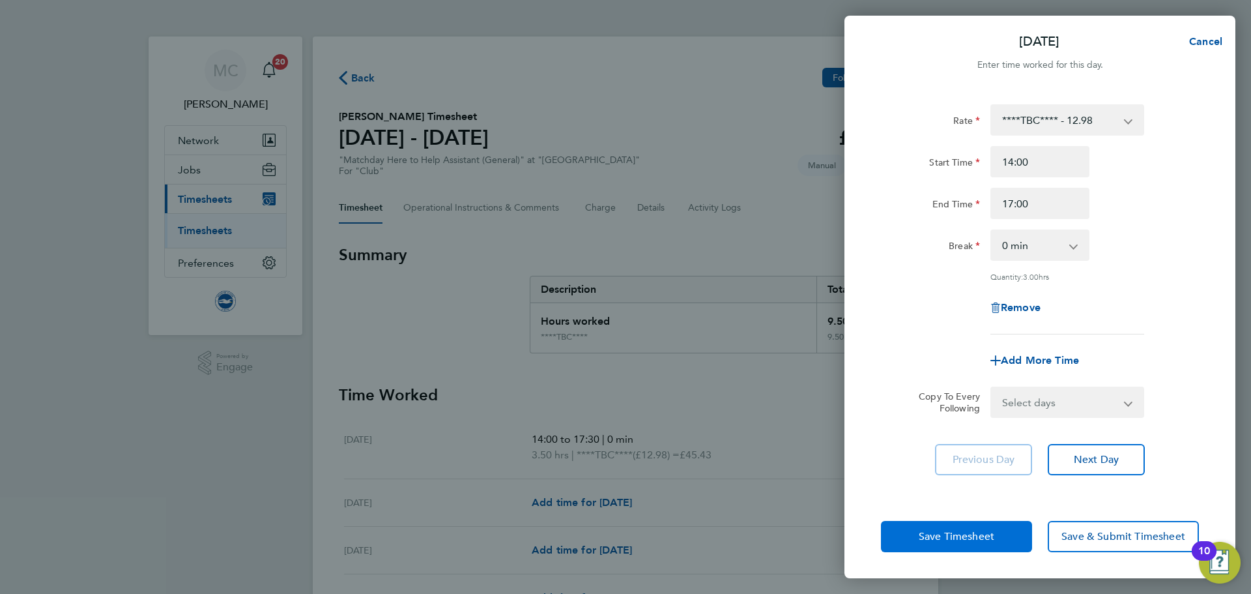
click at [956, 538] on span "Save Timesheet" at bounding box center [957, 536] width 76 height 13
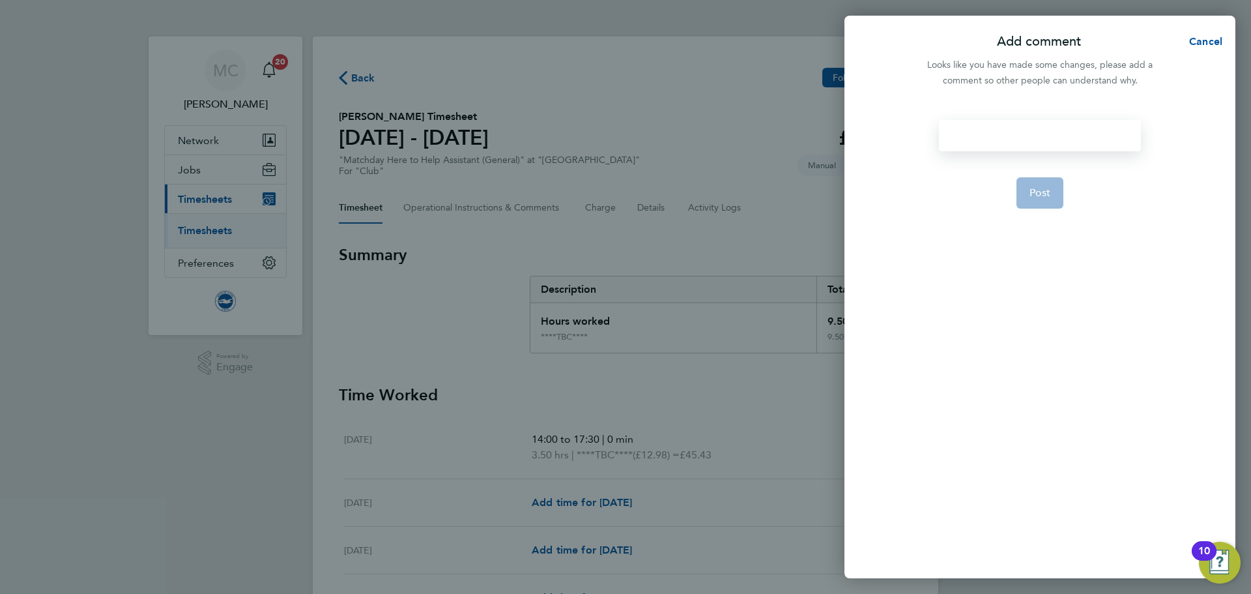
click at [1023, 145] on div at bounding box center [1039, 135] width 201 height 31
click at [1022, 194] on button "Post" at bounding box center [1040, 192] width 48 height 31
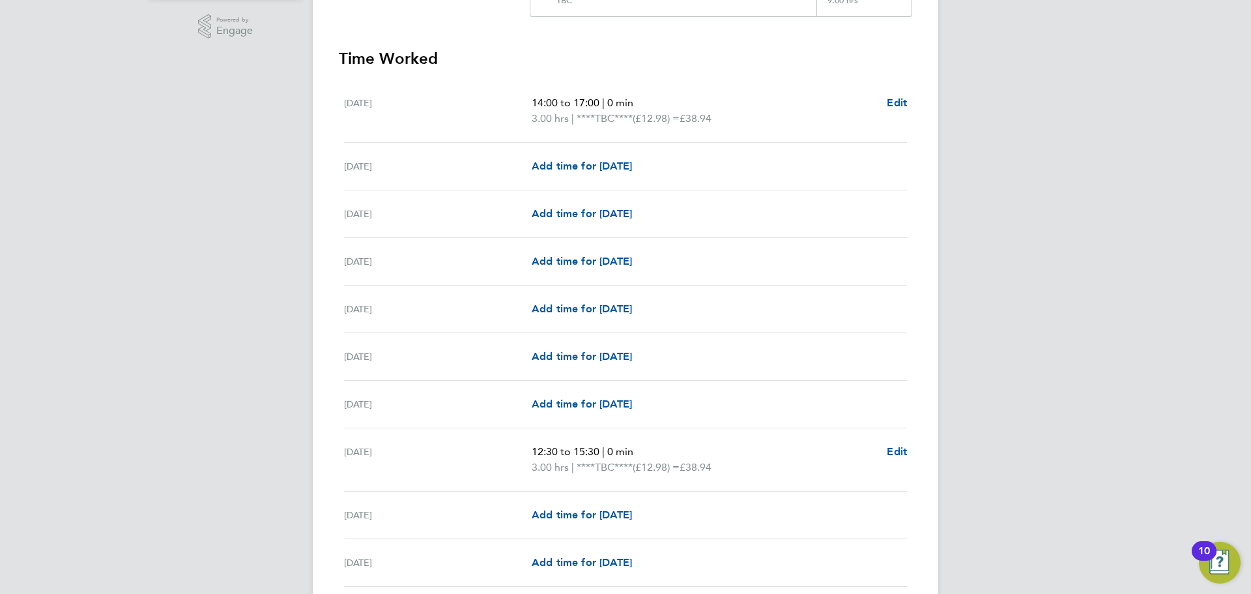
scroll to position [456, 0]
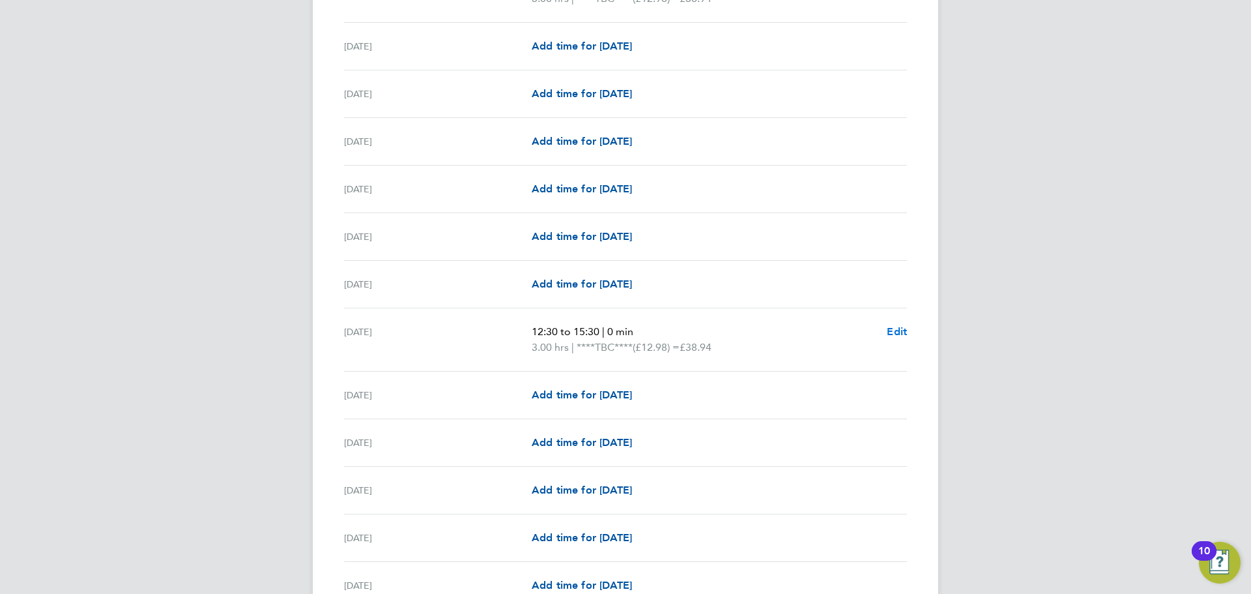
click at [893, 331] on span "Edit" at bounding box center [897, 331] width 20 height 12
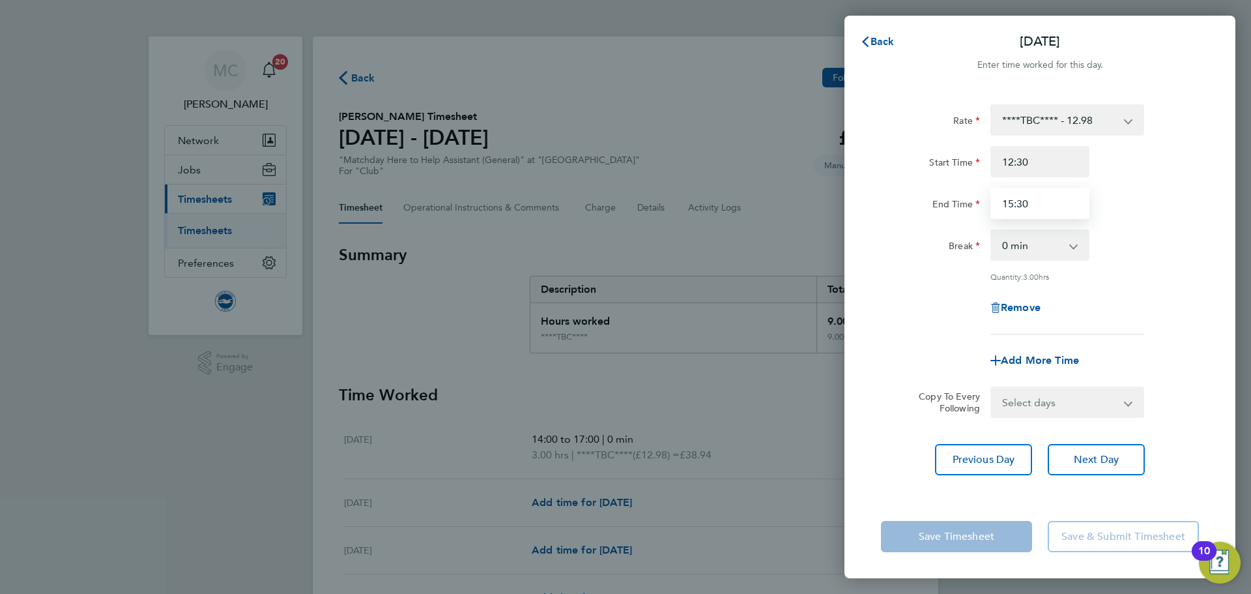
click at [1037, 201] on input "15:30" at bounding box center [1039, 203] width 99 height 31
type input "15:00"
click at [1180, 355] on div "Add More Time" at bounding box center [1040, 360] width 328 height 31
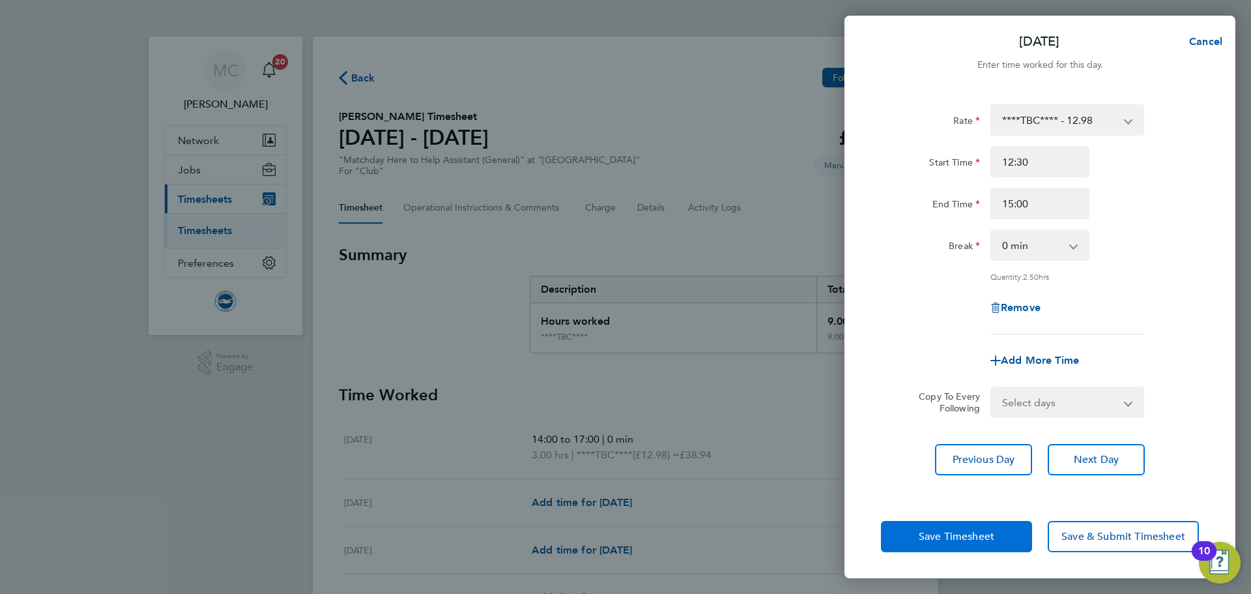
click at [977, 541] on span "Save Timesheet" at bounding box center [957, 536] width 76 height 13
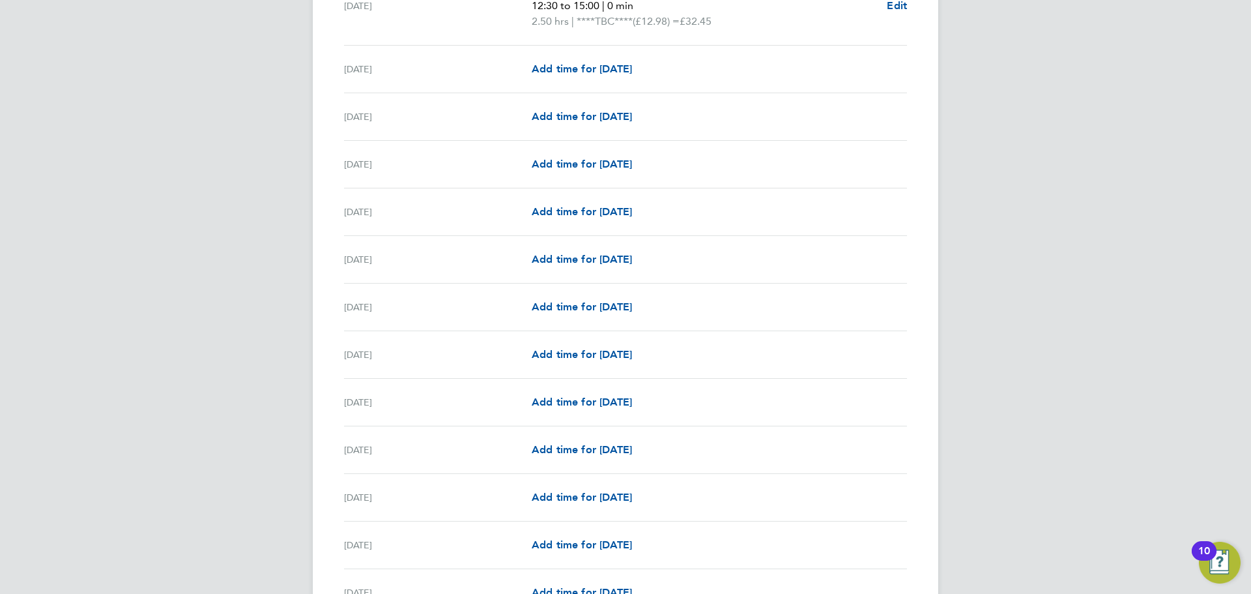
scroll to position [1078, 0]
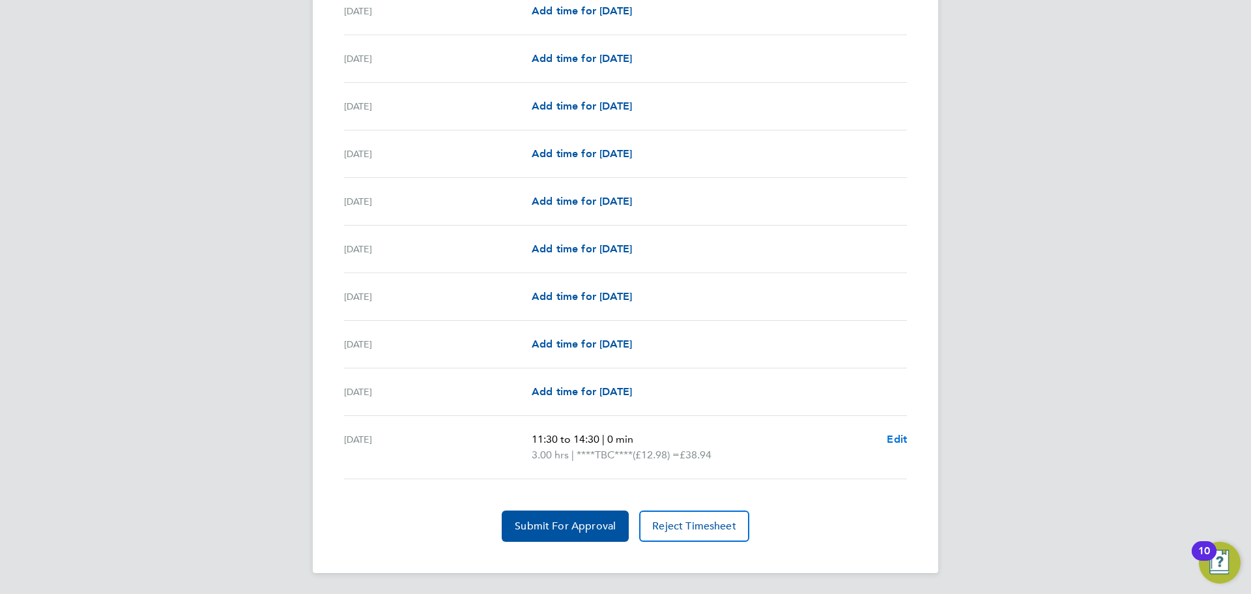
click at [899, 441] on span "Edit" at bounding box center [897, 439] width 20 height 12
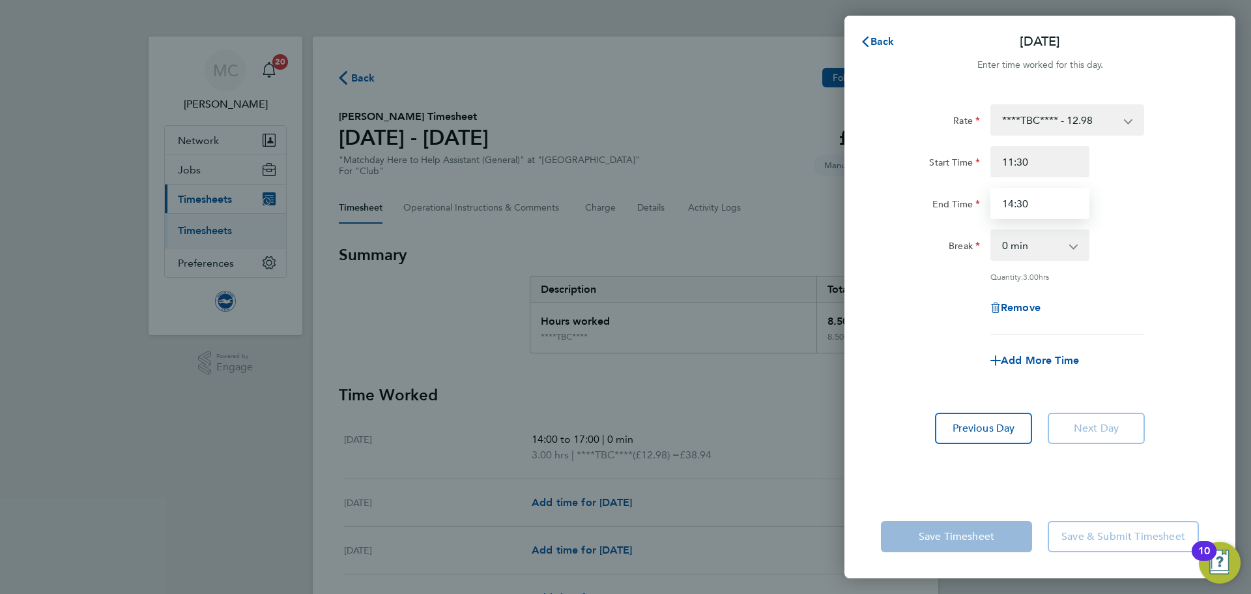
click at [1061, 202] on input "14:30" at bounding box center [1039, 203] width 99 height 31
type input "14:00"
click at [1130, 280] on div "Rate ****TBC**** - 12.98 Start Time 11:30 End Time 14:00 Break 0 min 15 min 30 …" at bounding box center [1040, 219] width 318 height 230
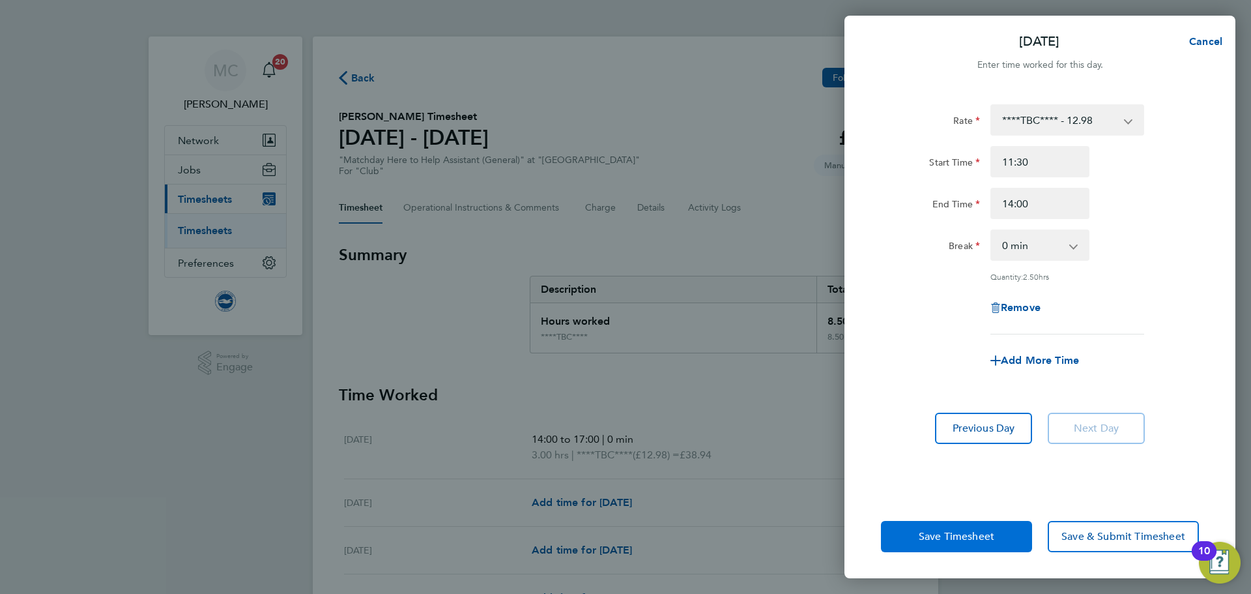
click at [947, 537] on span "Save Timesheet" at bounding box center [957, 536] width 76 height 13
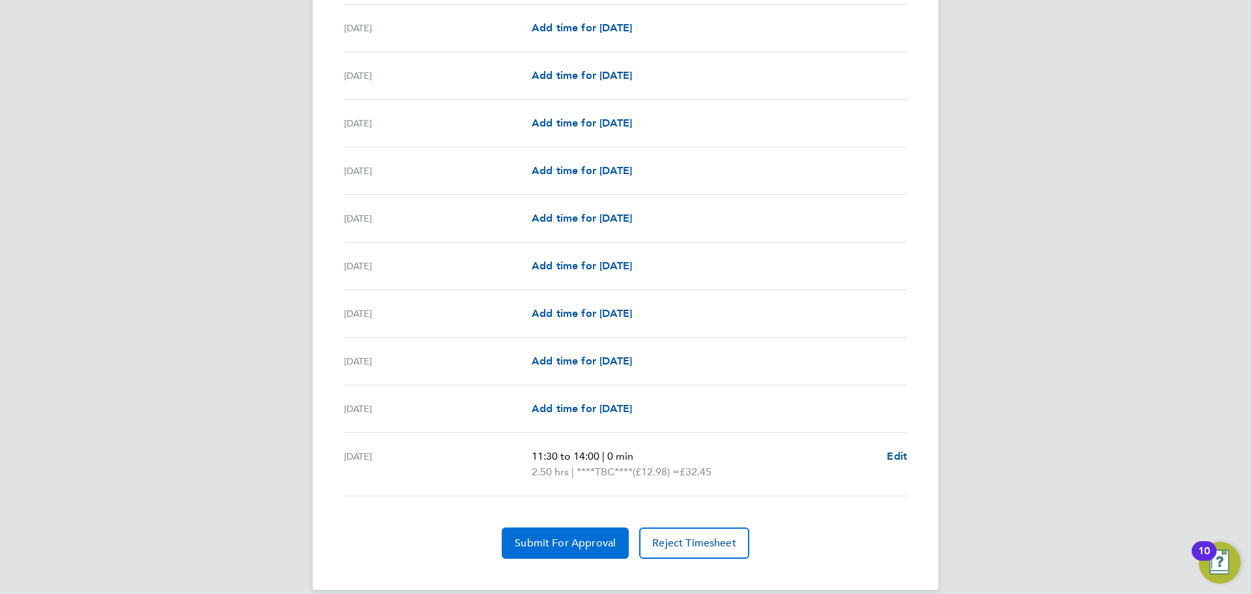
scroll to position [1078, 0]
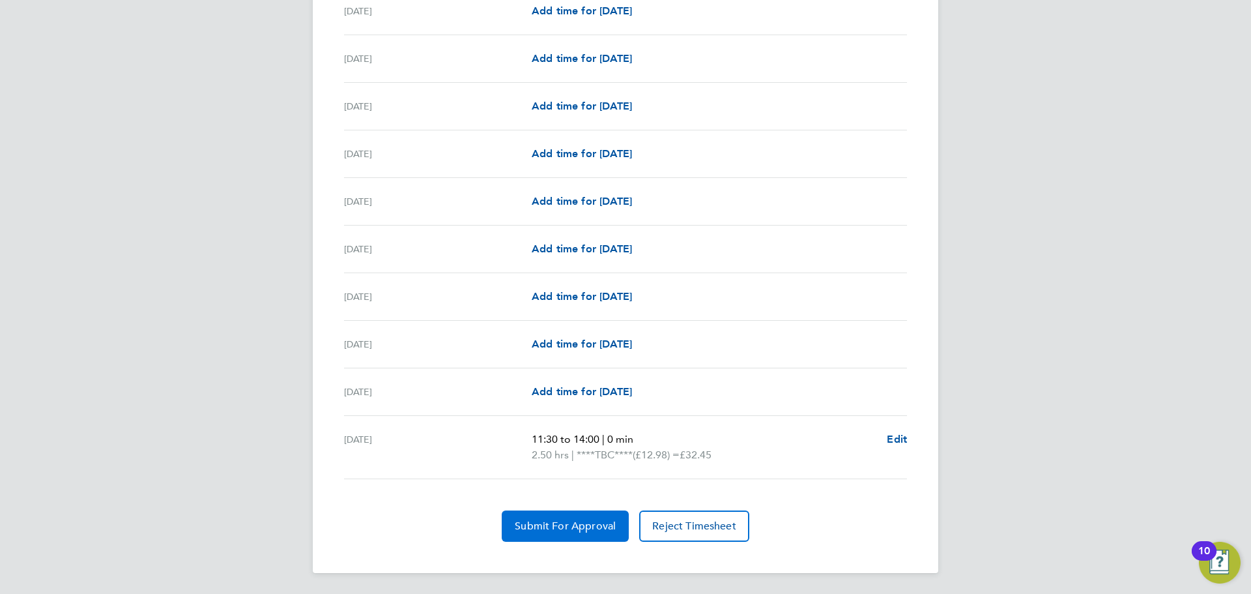
click at [554, 528] on span "Submit For Approval" at bounding box center [565, 525] width 101 height 13
click at [580, 530] on span "Approve Timesheet" at bounding box center [565, 525] width 96 height 13
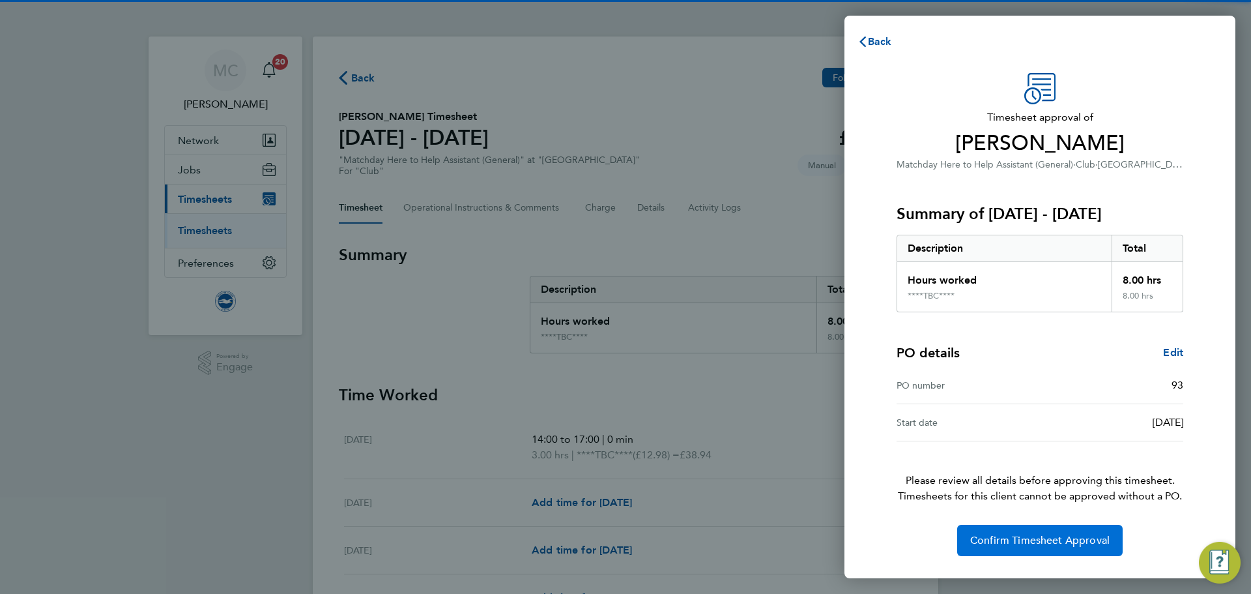
click at [1079, 543] on span "Confirm Timesheet Approval" at bounding box center [1039, 540] width 139 height 13
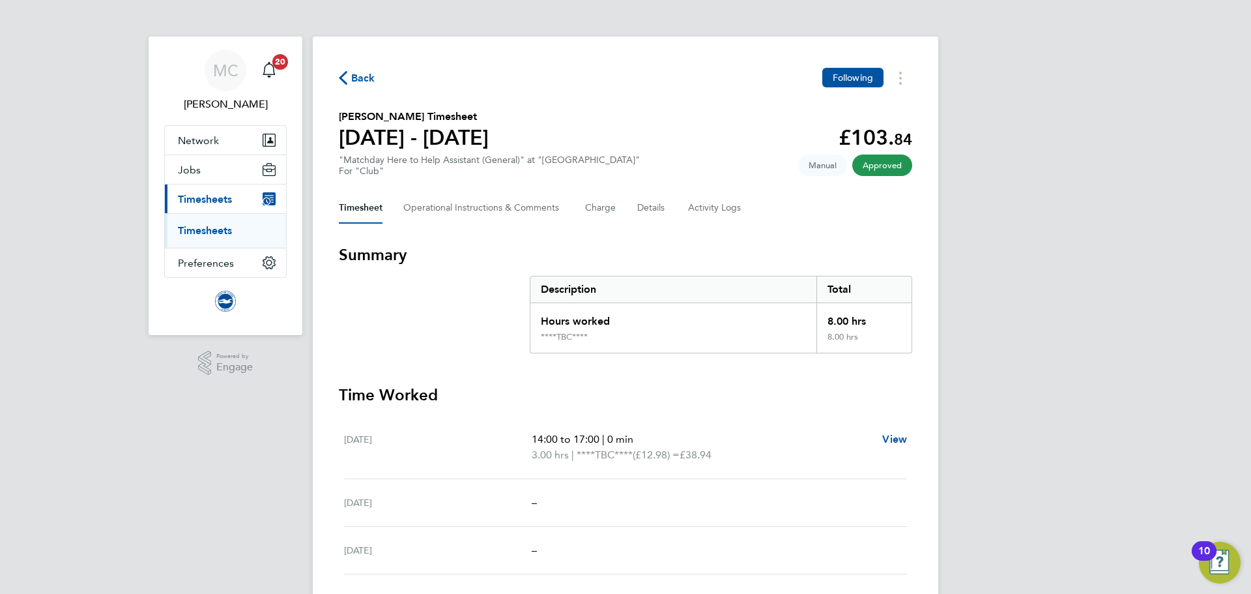
click at [347, 78] on span "Back" at bounding box center [357, 77] width 36 height 12
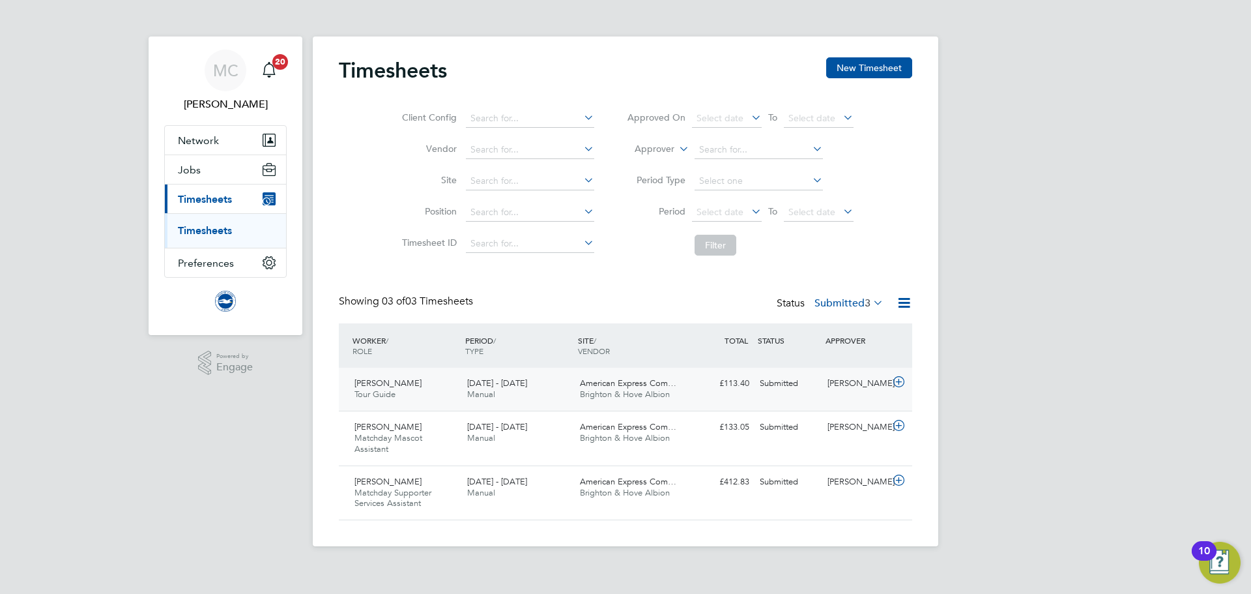
click at [708, 390] on div "£113.40 Submitted" at bounding box center [721, 384] width 68 height 22
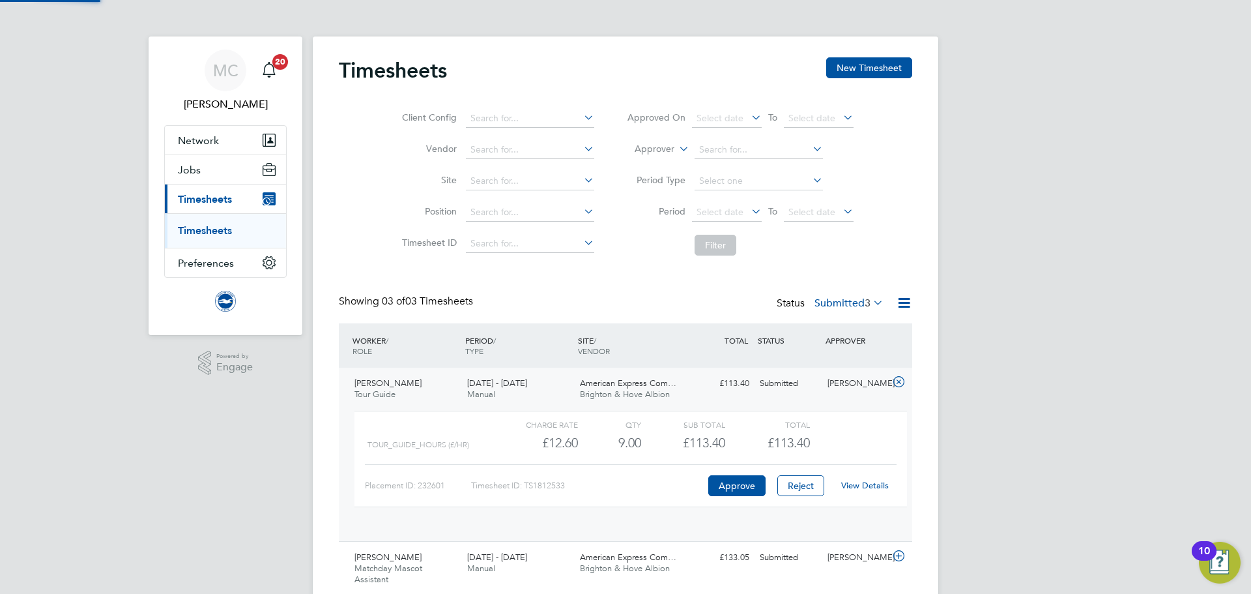
scroll to position [22, 127]
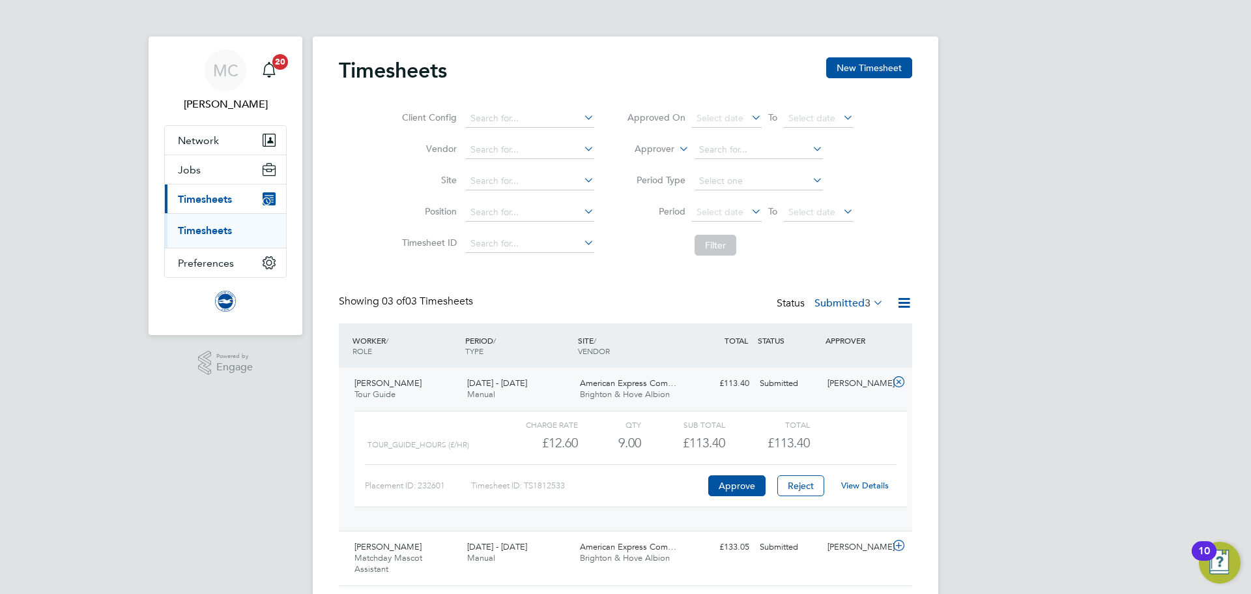
click at [868, 487] on link "View Details" at bounding box center [865, 485] width 48 height 11
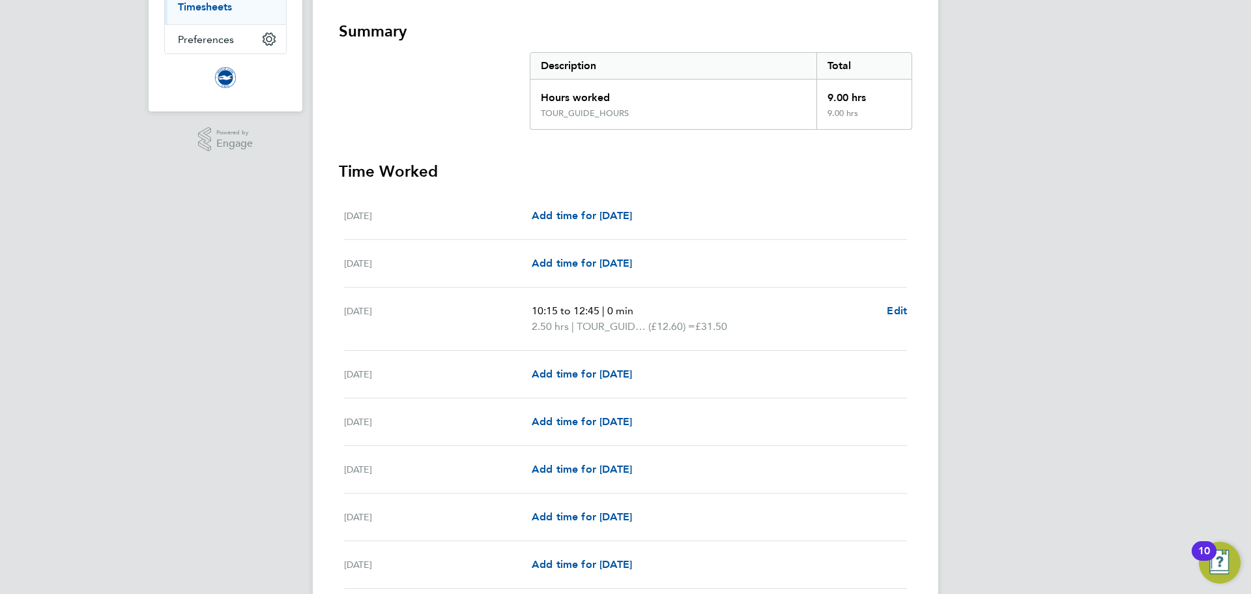
scroll to position [326, 0]
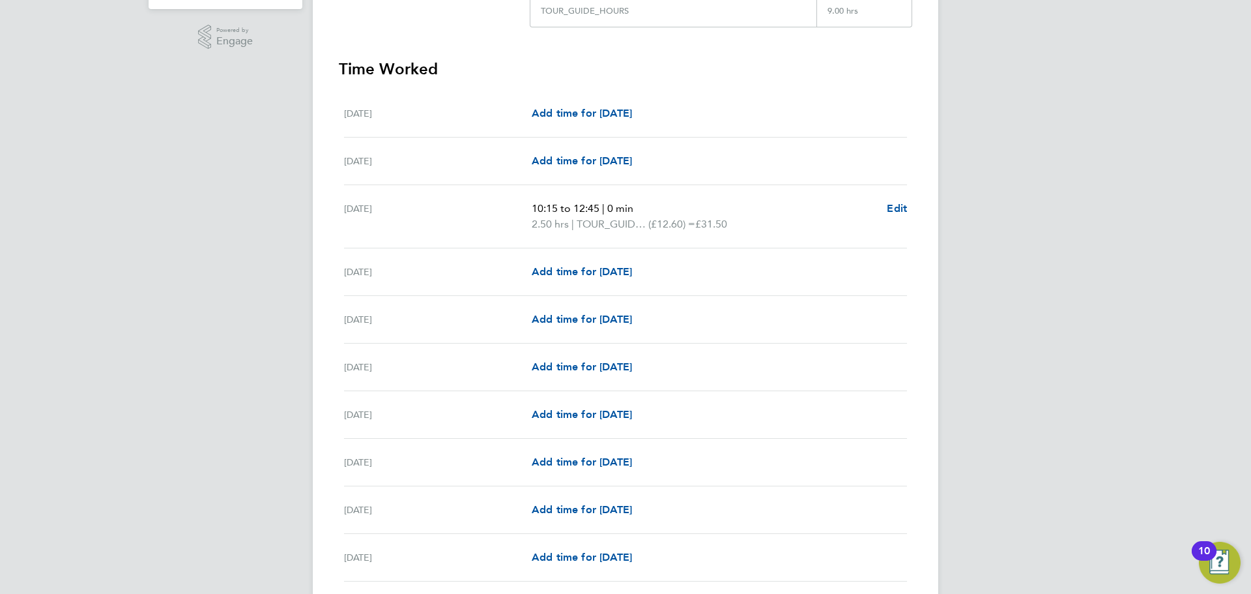
drag, startPoint x: 637, startPoint y: 209, endPoint x: 531, endPoint y: 207, distance: 106.2
click at [532, 207] on p "10:15 to 12:45 | 0 min" at bounding box center [704, 209] width 345 height 16
click at [698, 203] on p "10:15 to 12:45 | 0 min" at bounding box center [704, 209] width 345 height 16
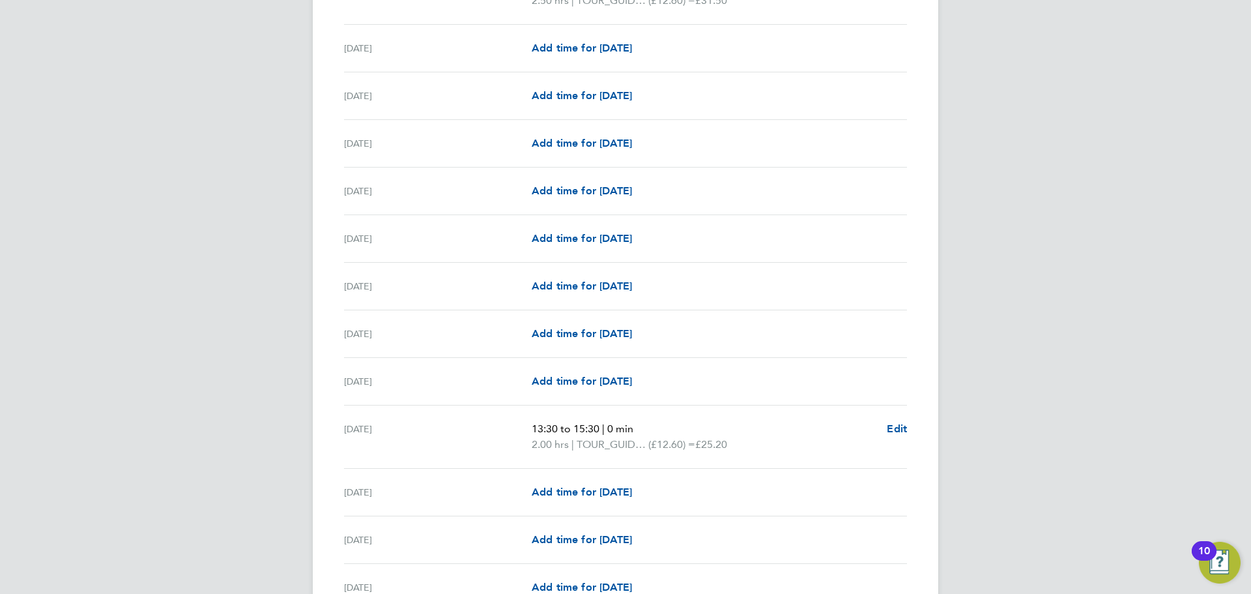
scroll to position [611, 0]
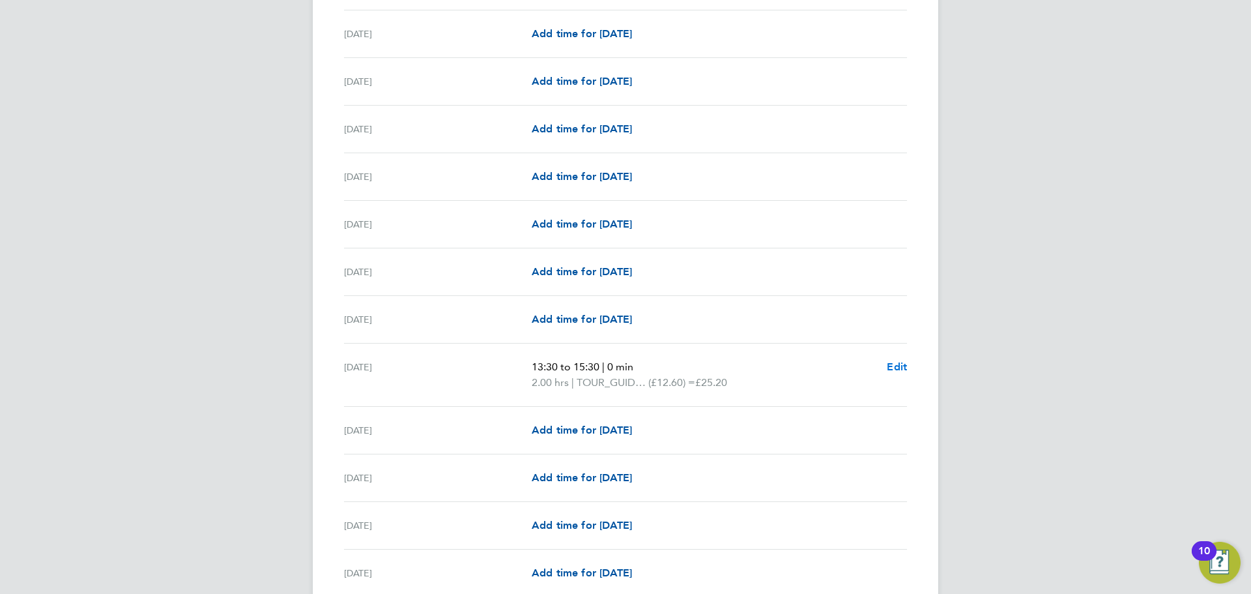
click at [899, 360] on span "Edit" at bounding box center [897, 366] width 20 height 12
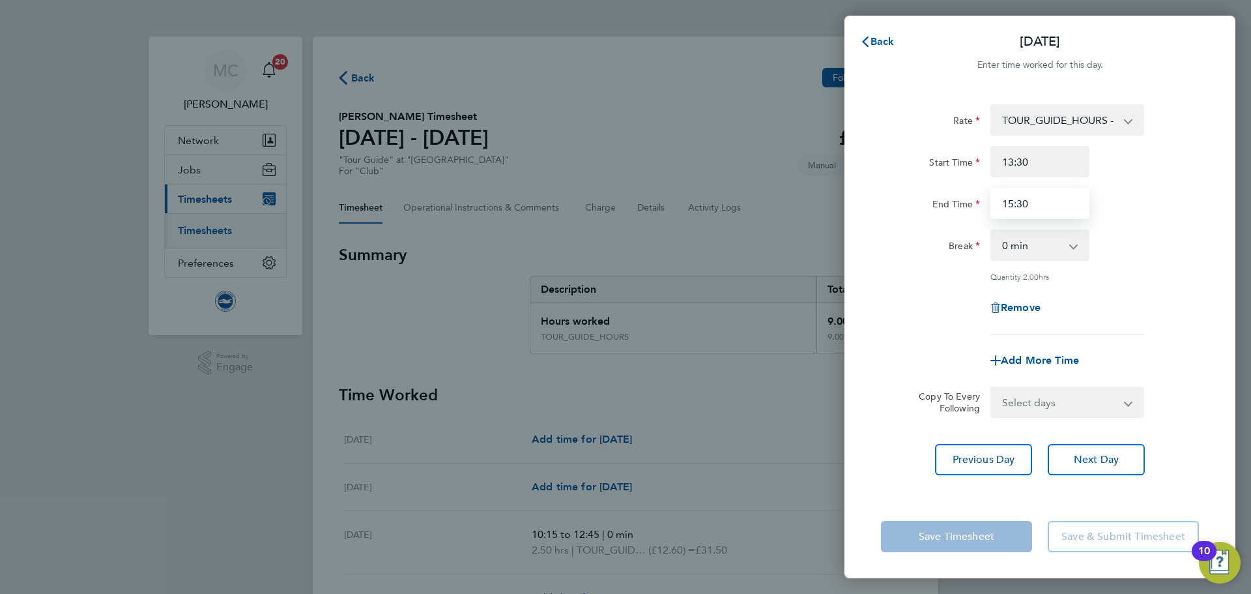
click at [1037, 205] on input "15:30" at bounding box center [1039, 203] width 99 height 31
click at [1013, 203] on input "15:30" at bounding box center [1039, 203] width 99 height 31
click at [1026, 205] on input "16:30" at bounding box center [1039, 203] width 99 height 31
click at [1020, 205] on input "16:30" at bounding box center [1039, 203] width 99 height 31
type input "16:00"
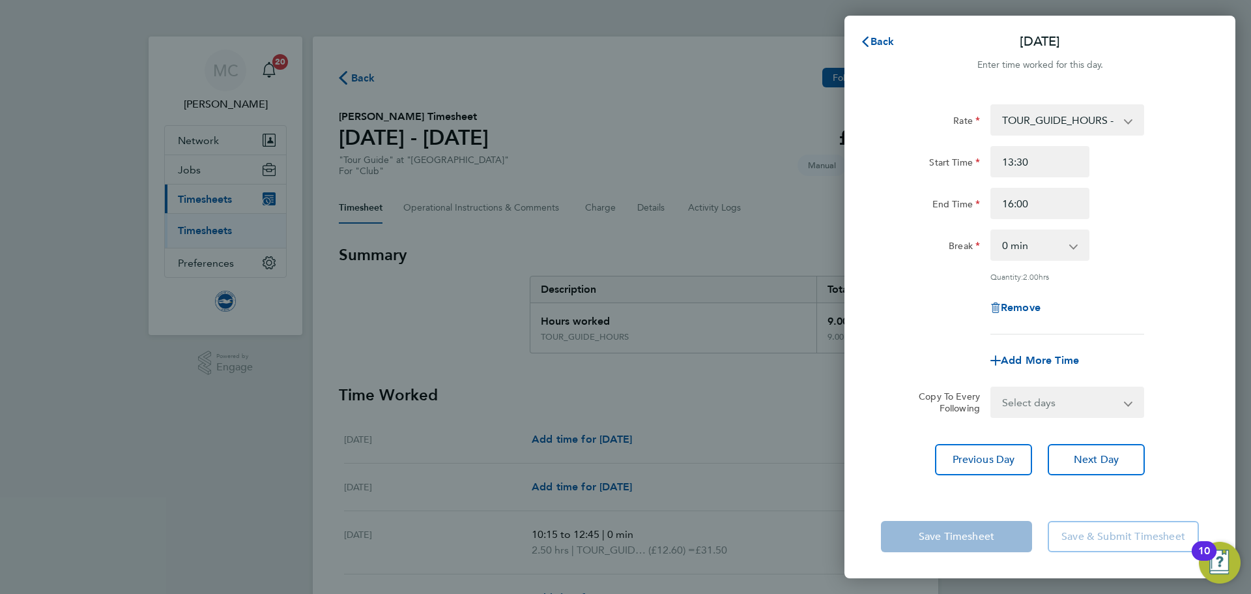
click at [1146, 247] on div "Break 0 min 15 min 30 min 45 min 60 min 75 min 90 min" at bounding box center [1040, 244] width 328 height 31
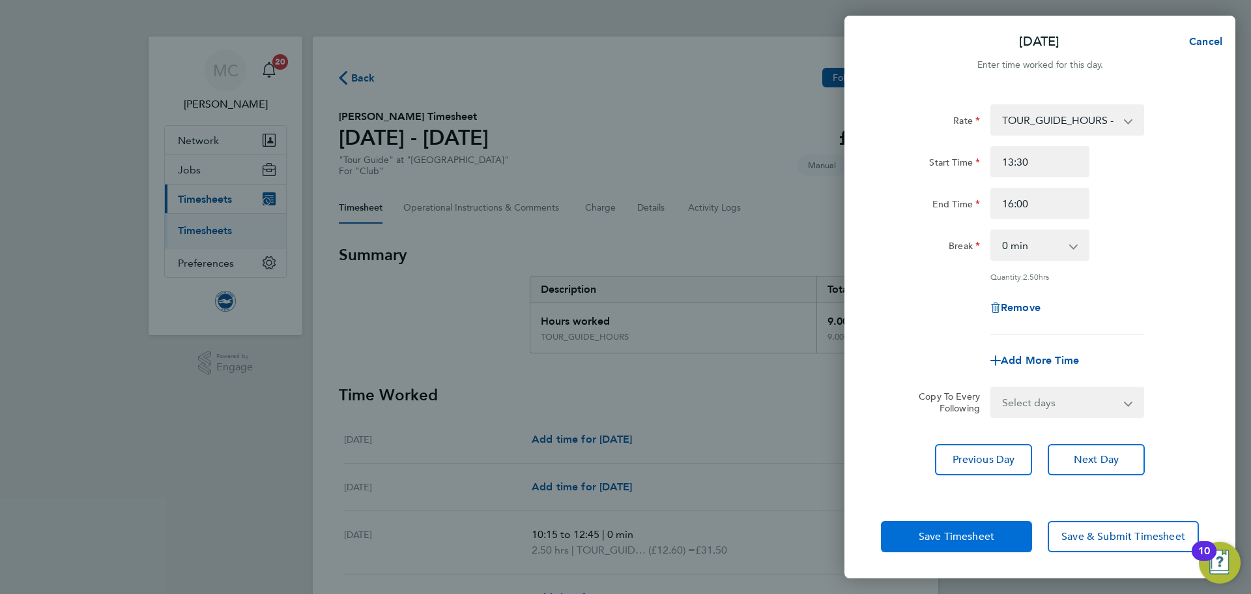
click at [977, 538] on span "Save Timesheet" at bounding box center [957, 536] width 76 height 13
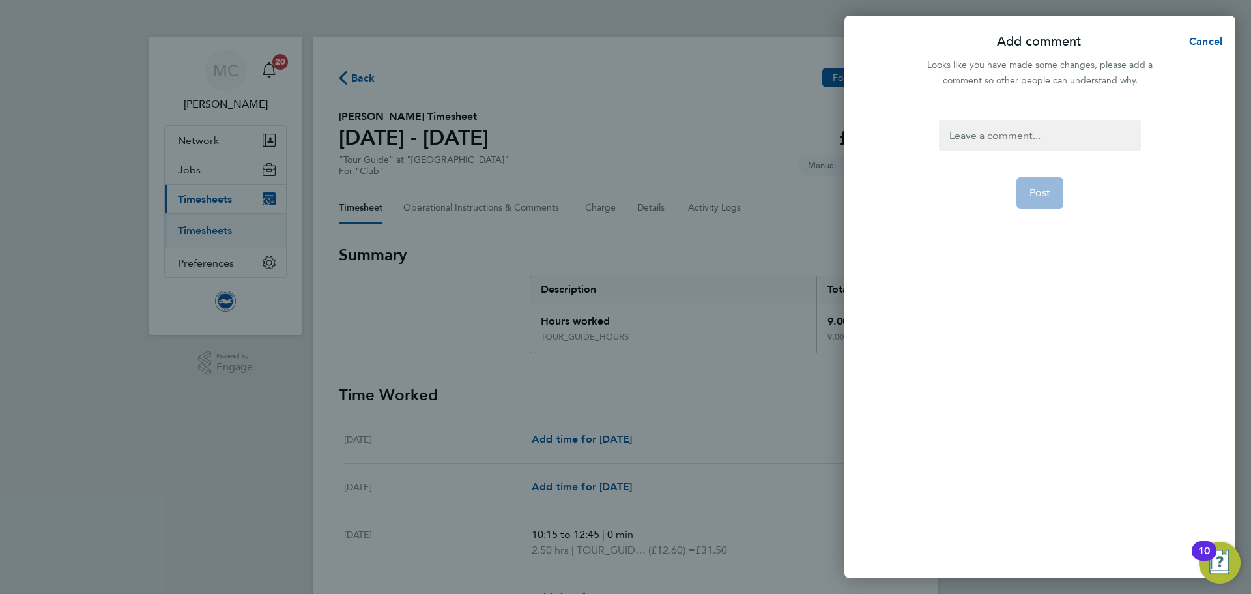
click at [1017, 138] on div at bounding box center [1039, 135] width 201 height 31
click at [1048, 207] on button "Post" at bounding box center [1040, 192] width 48 height 31
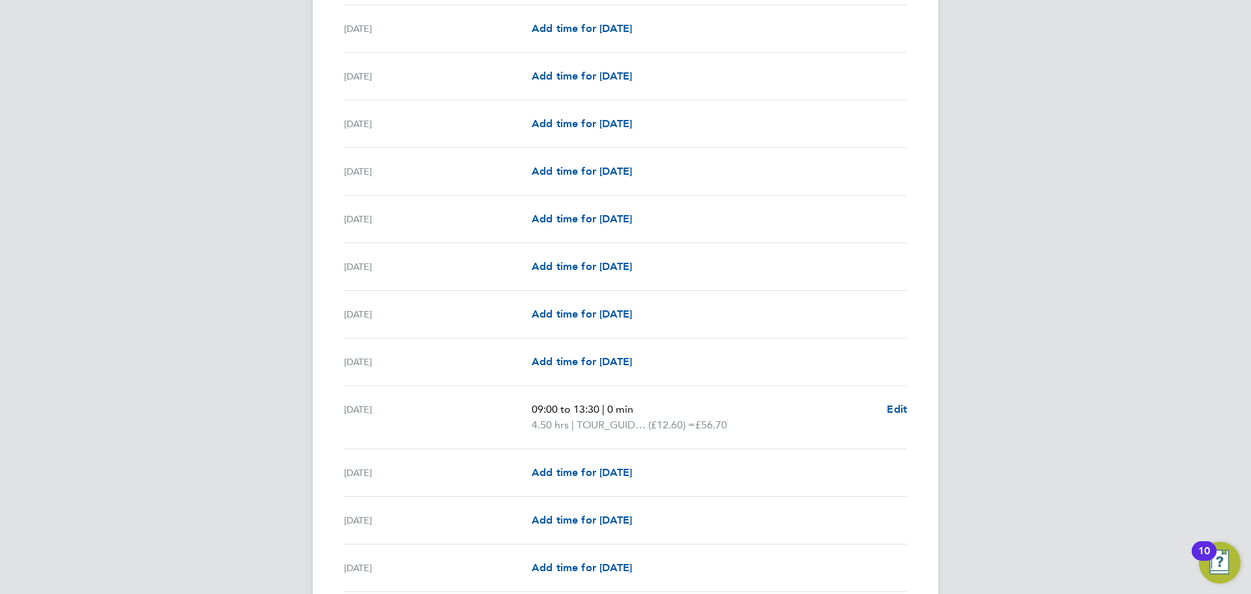
scroll to position [1173, 0]
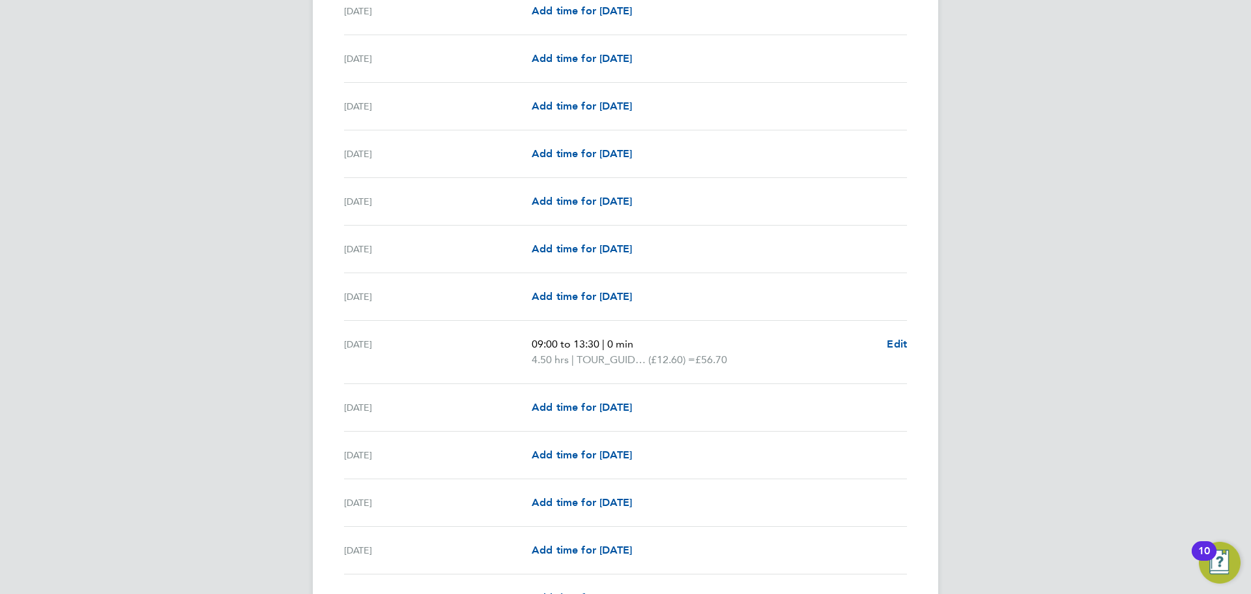
drag, startPoint x: 568, startPoint y: 359, endPoint x: 533, endPoint y: 364, distance: 34.8
click at [533, 364] on span "4.50 hrs" at bounding box center [550, 359] width 37 height 12
click at [558, 366] on p "4.50 hrs | TOUR_GUIDE_HOURS (£12.60) = £56.70" at bounding box center [704, 360] width 345 height 16
drag, startPoint x: 568, startPoint y: 360, endPoint x: 534, endPoint y: 362, distance: 33.9
click at [534, 362] on span "4.50 hrs" at bounding box center [550, 359] width 37 height 12
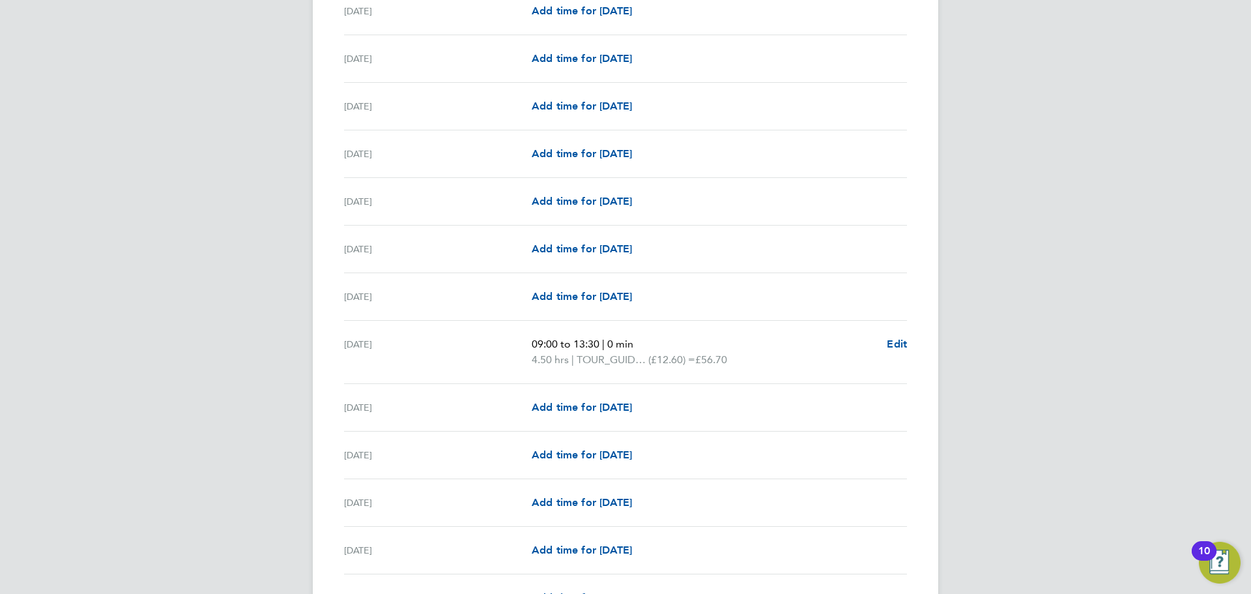
click at [529, 360] on div "[DATE]" at bounding box center [438, 351] width 188 height 31
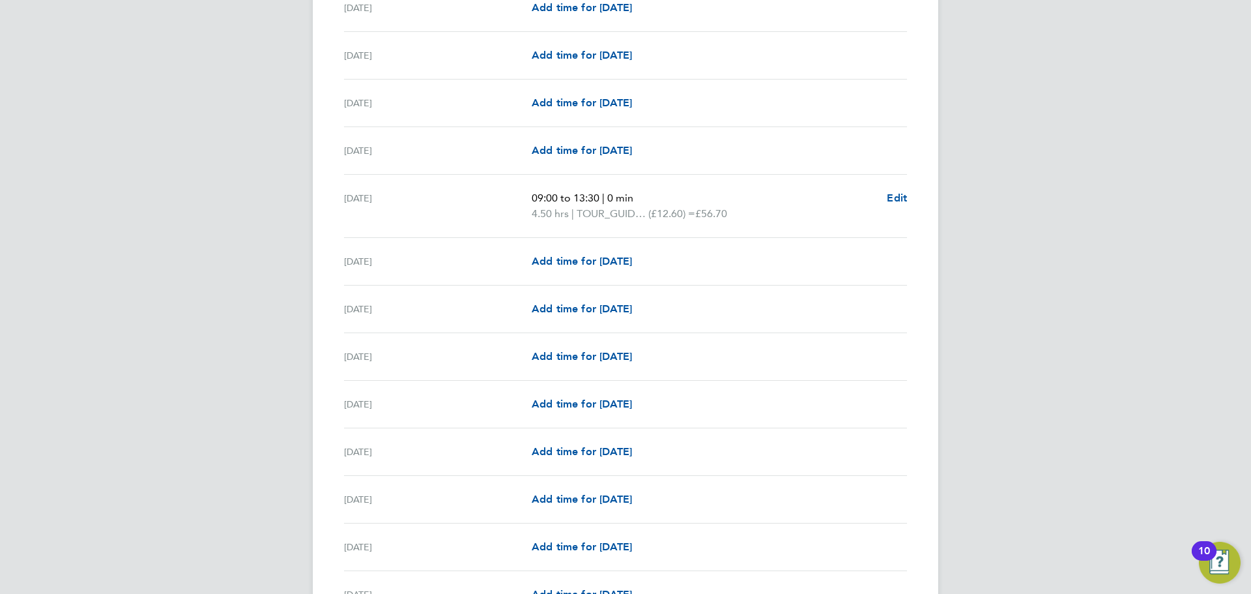
scroll to position [1458, 0]
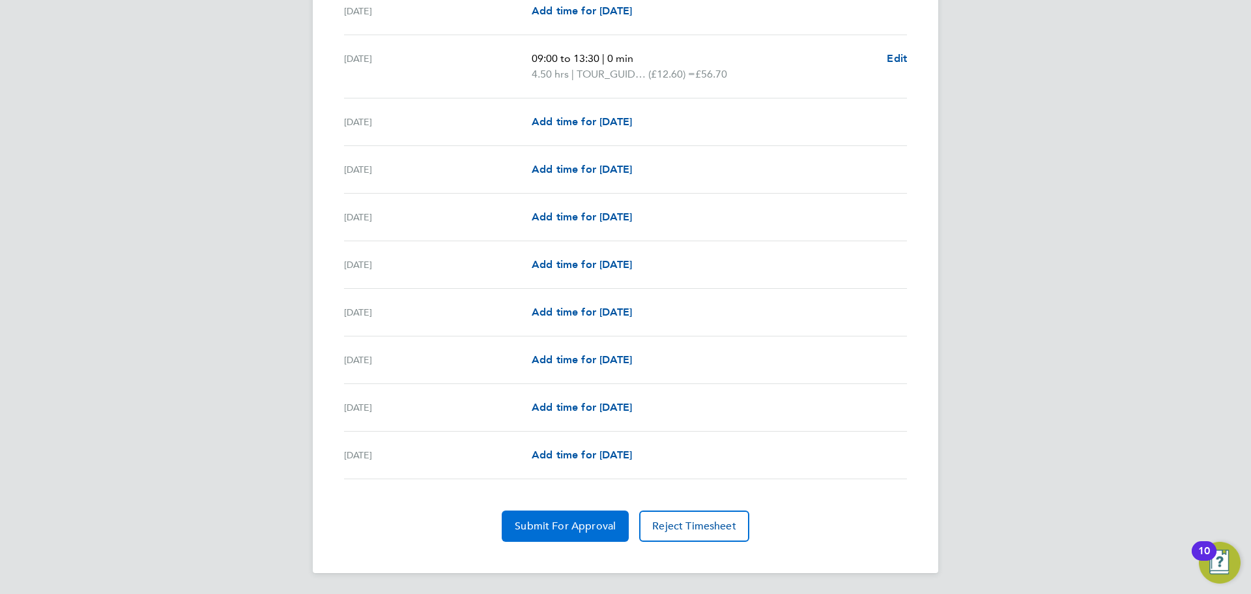
click at [586, 515] on button "Submit For Approval" at bounding box center [565, 525] width 127 height 31
click at [584, 521] on span "Approve Timesheet" at bounding box center [565, 525] width 96 height 13
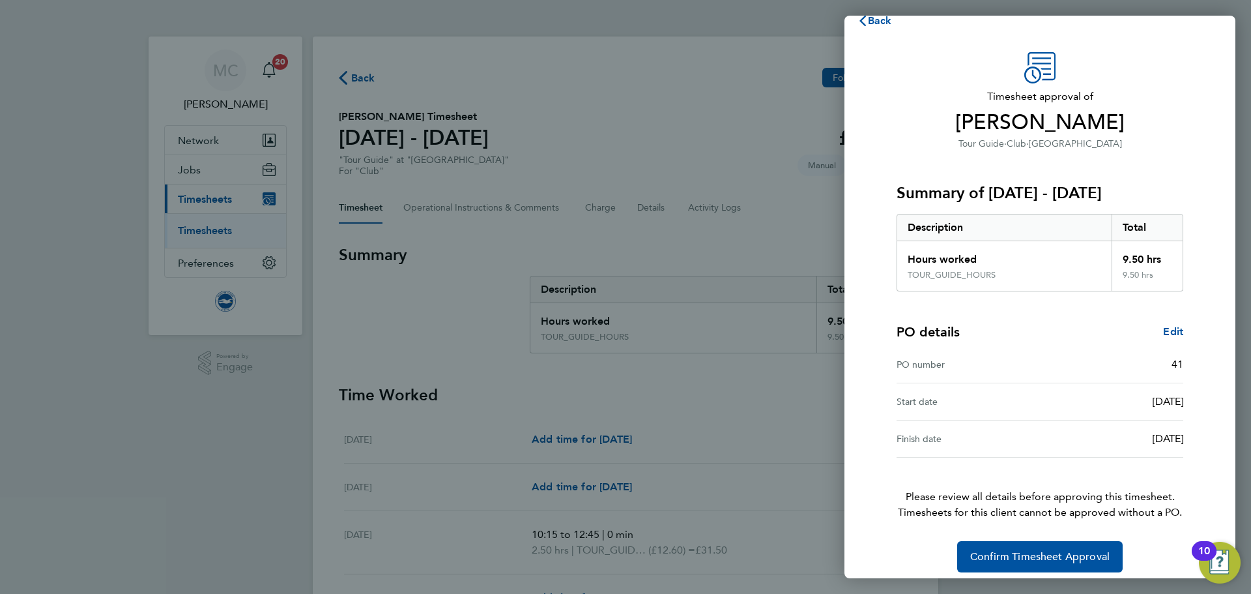
scroll to position [31, 0]
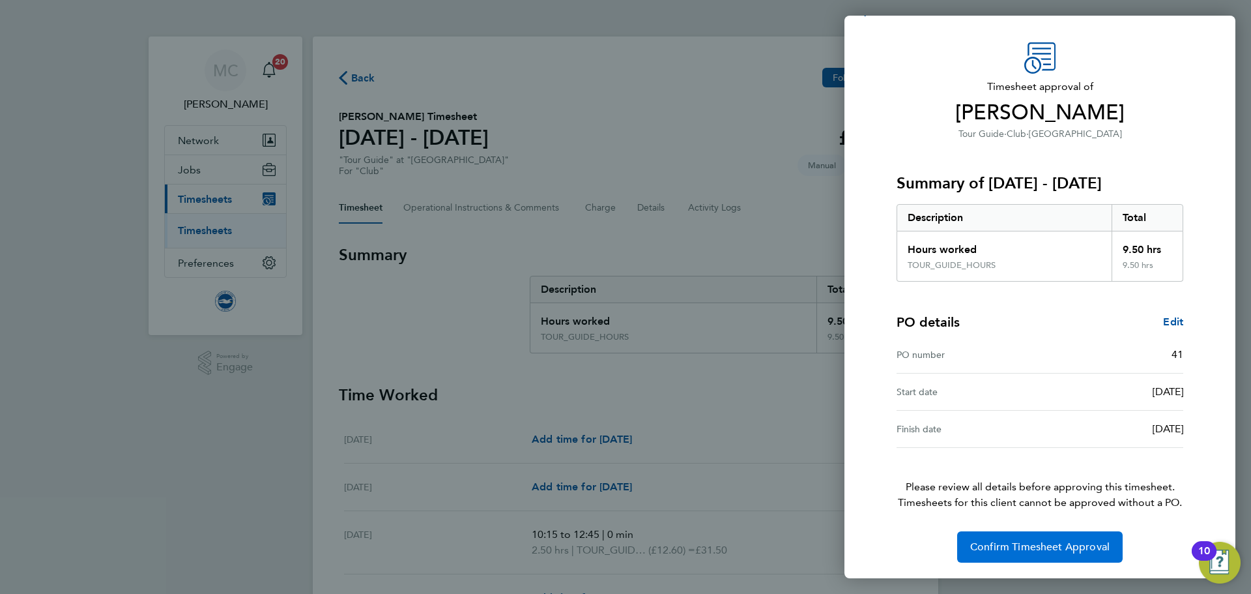
click at [1001, 545] on span "Confirm Timesheet Approval" at bounding box center [1039, 546] width 139 height 13
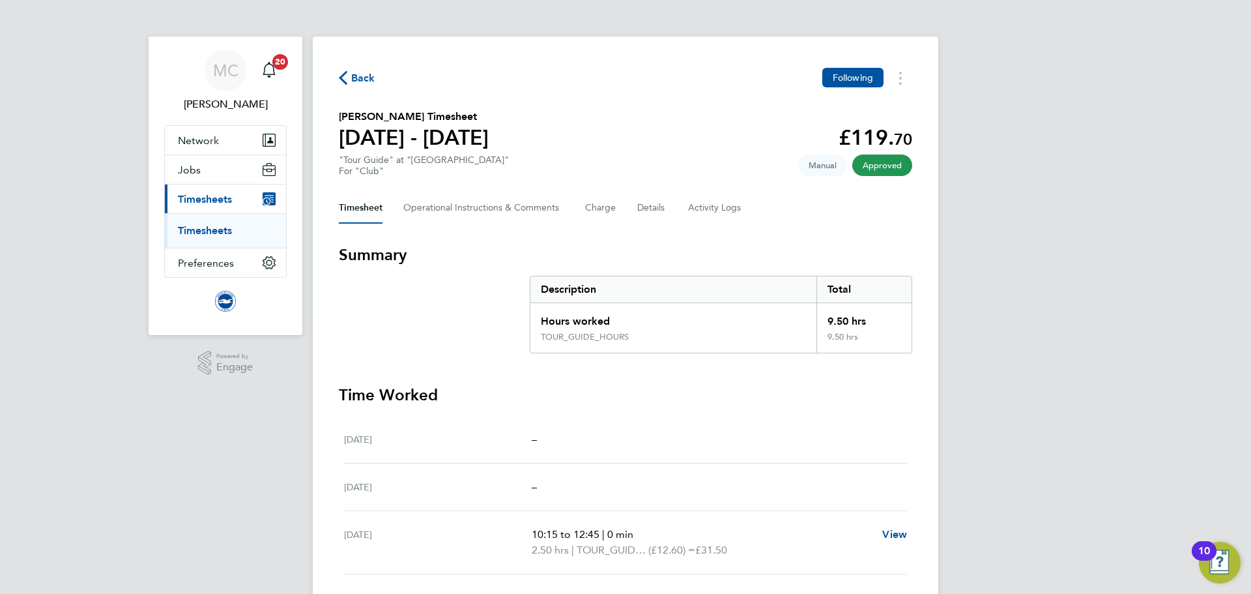
click at [350, 79] on span "Back" at bounding box center [357, 77] width 36 height 12
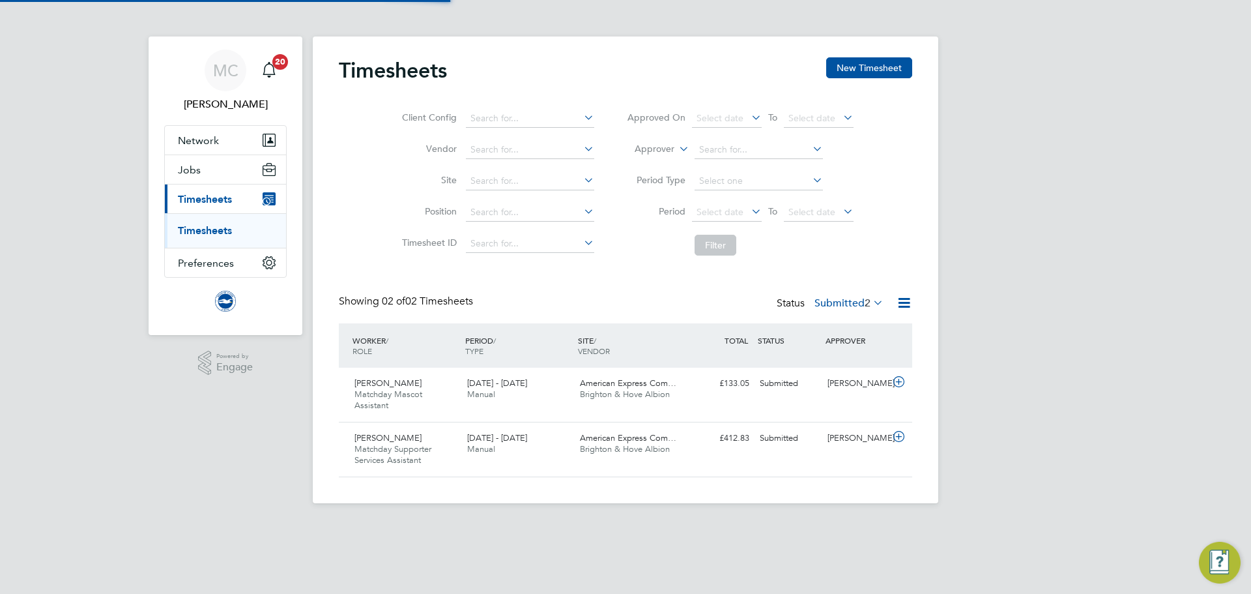
scroll to position [33, 113]
